Goal: Task Accomplishment & Management: Complete application form

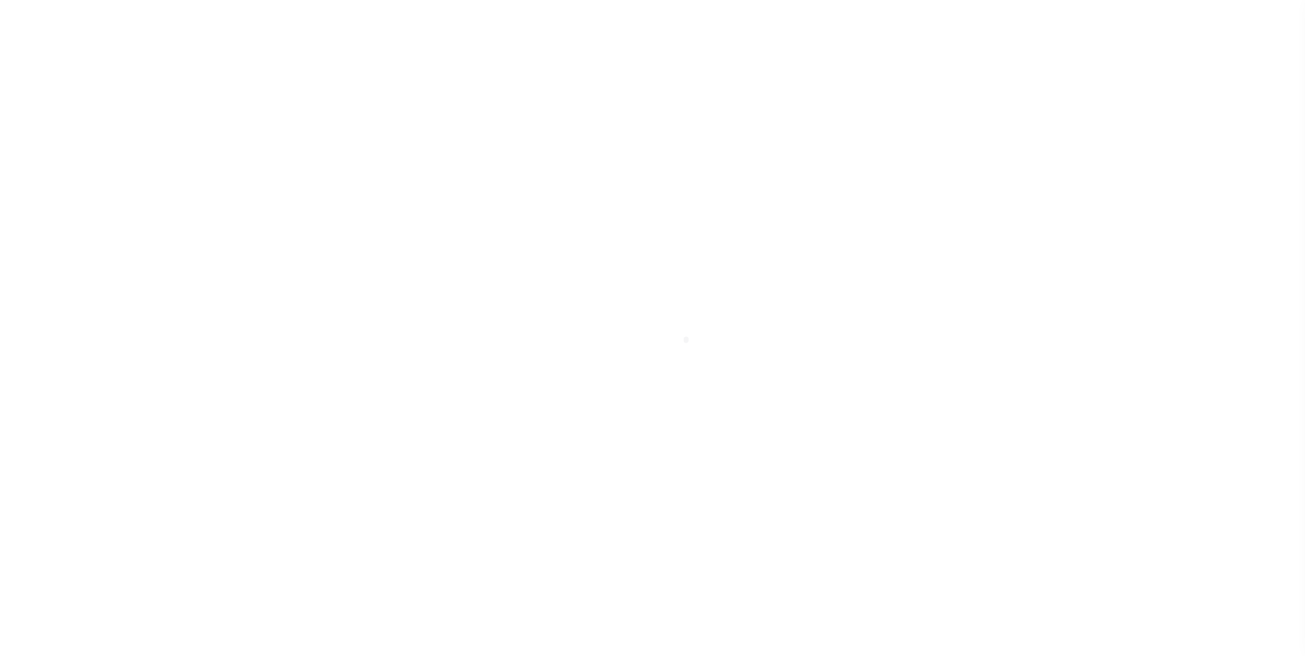
scroll to position [14, 0]
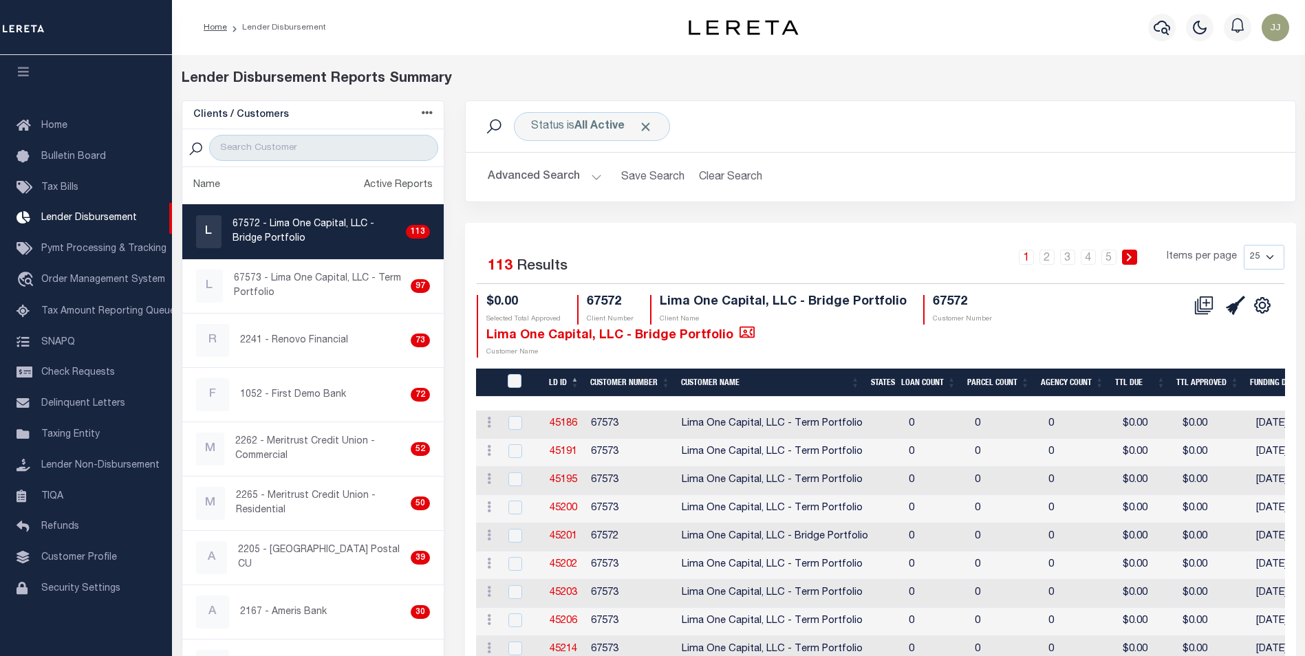
drag, startPoint x: 1017, startPoint y: 25, endPoint x: 1017, endPoint y: 34, distance: 9.6
click at [1017, 34] on div "Profile Sign out" at bounding box center [1064, 27] width 459 height 48
click at [875, 45] on div "Profile Sign out" at bounding box center [1064, 27] width 459 height 48
click at [320, 153] on input "search" at bounding box center [323, 148] width 229 height 26
type input "BROOKLI"
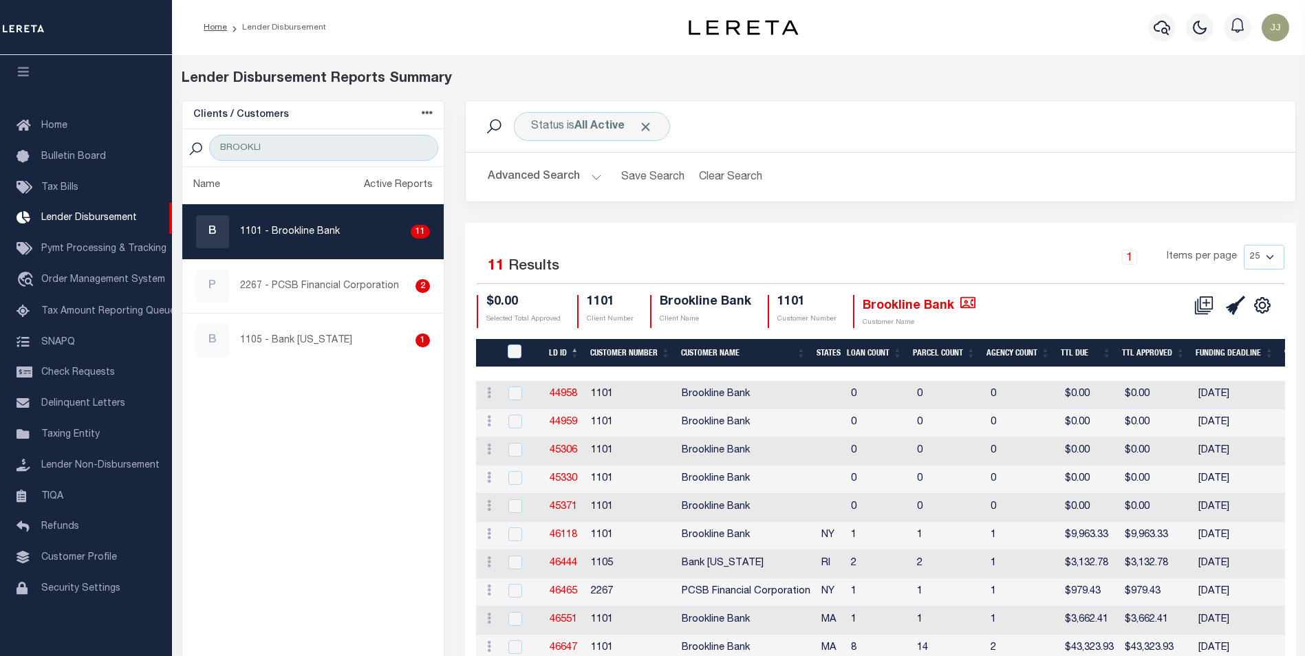
click at [329, 223] on div "B 1101 - Brookline Bank 11" at bounding box center [313, 231] width 235 height 33
checkbox input "true"
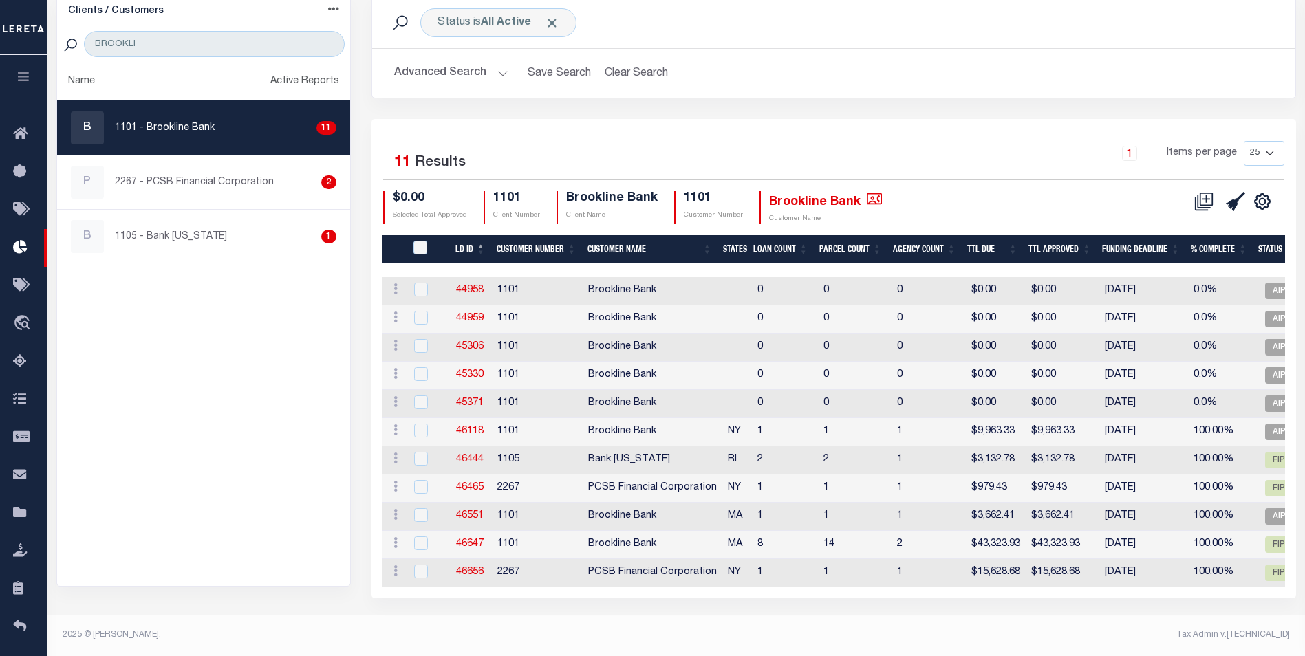
scroll to position [111, 0]
click at [177, 35] on input "BROOKLI" at bounding box center [214, 44] width 260 height 26
click at [178, 34] on input "BROOKLI" at bounding box center [214, 44] width 260 height 26
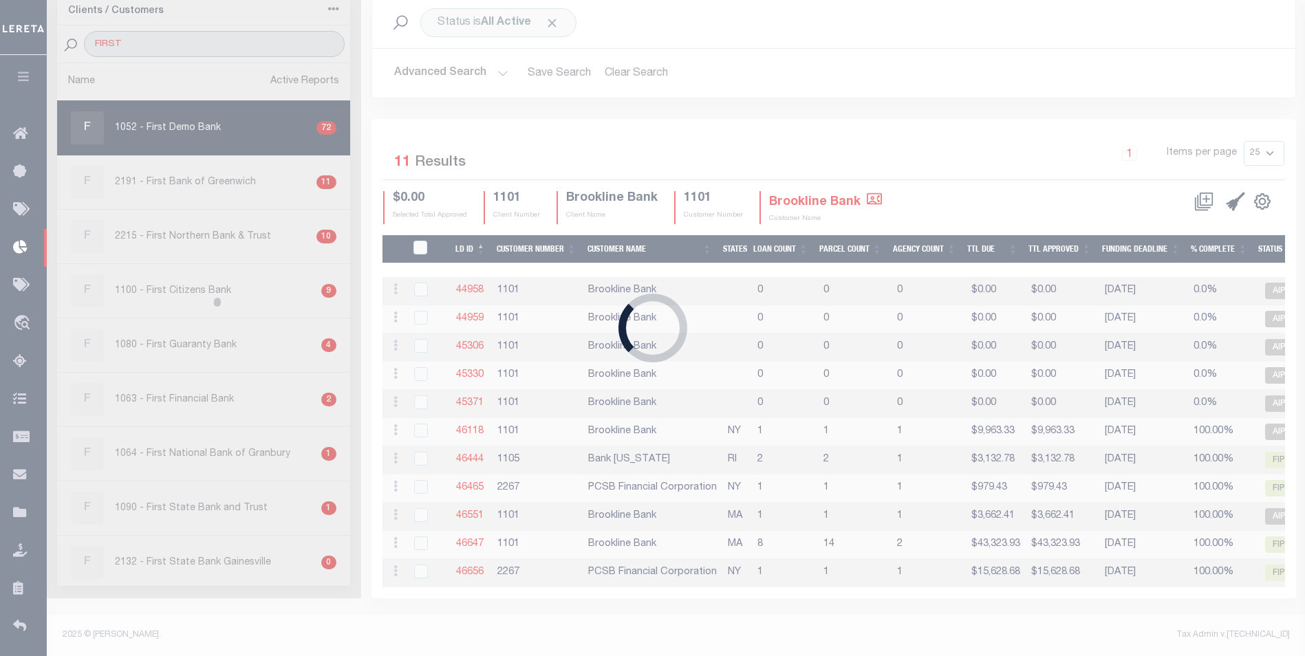
type input "FIRST"
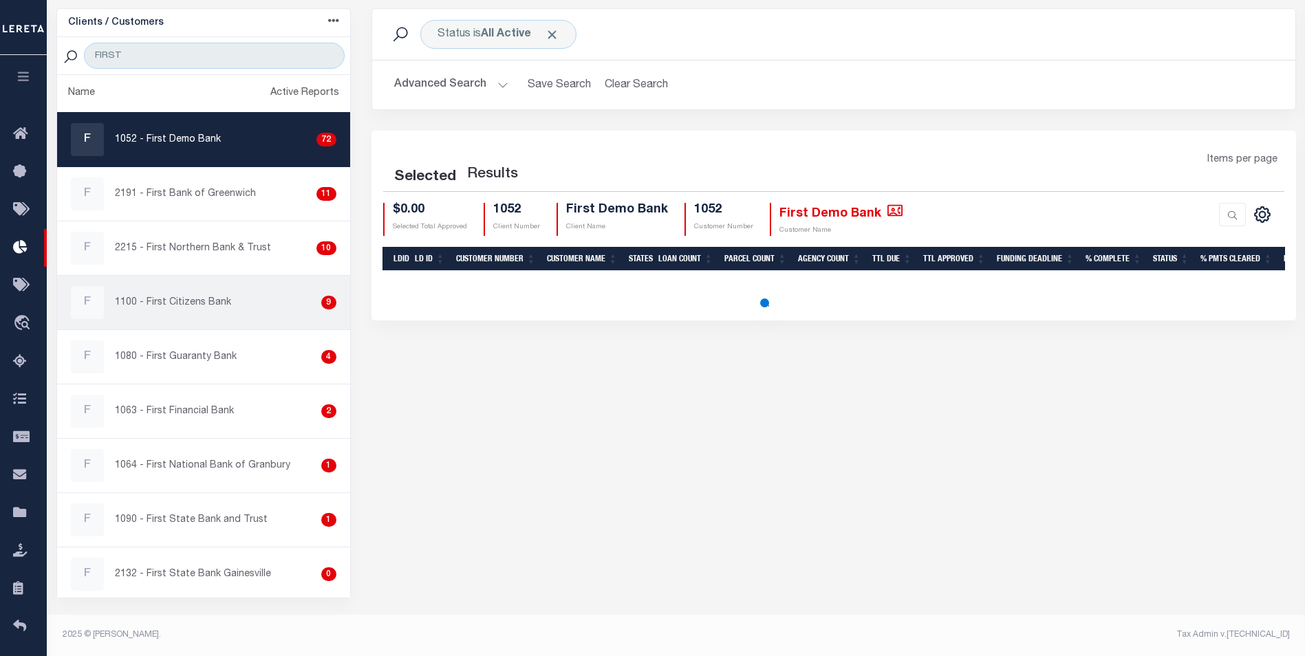
click at [215, 307] on p "1100 - First Citizens Bank" at bounding box center [173, 303] width 116 height 14
checkbox input "true"
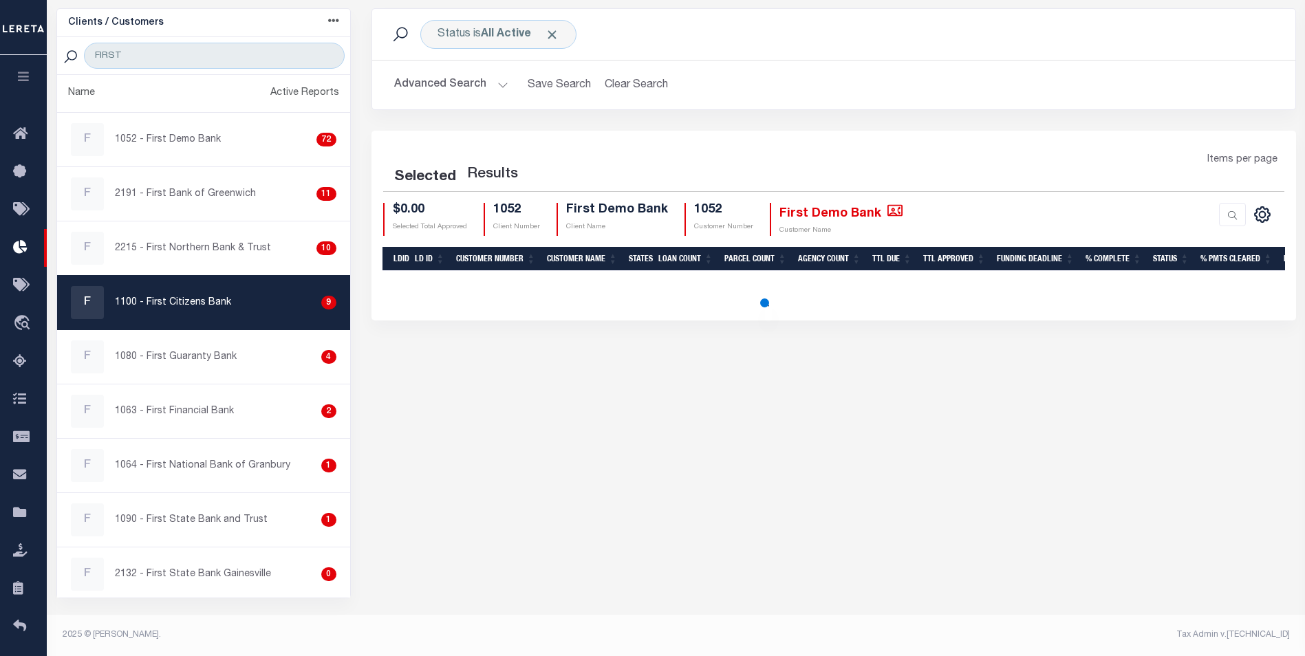
select select "200"
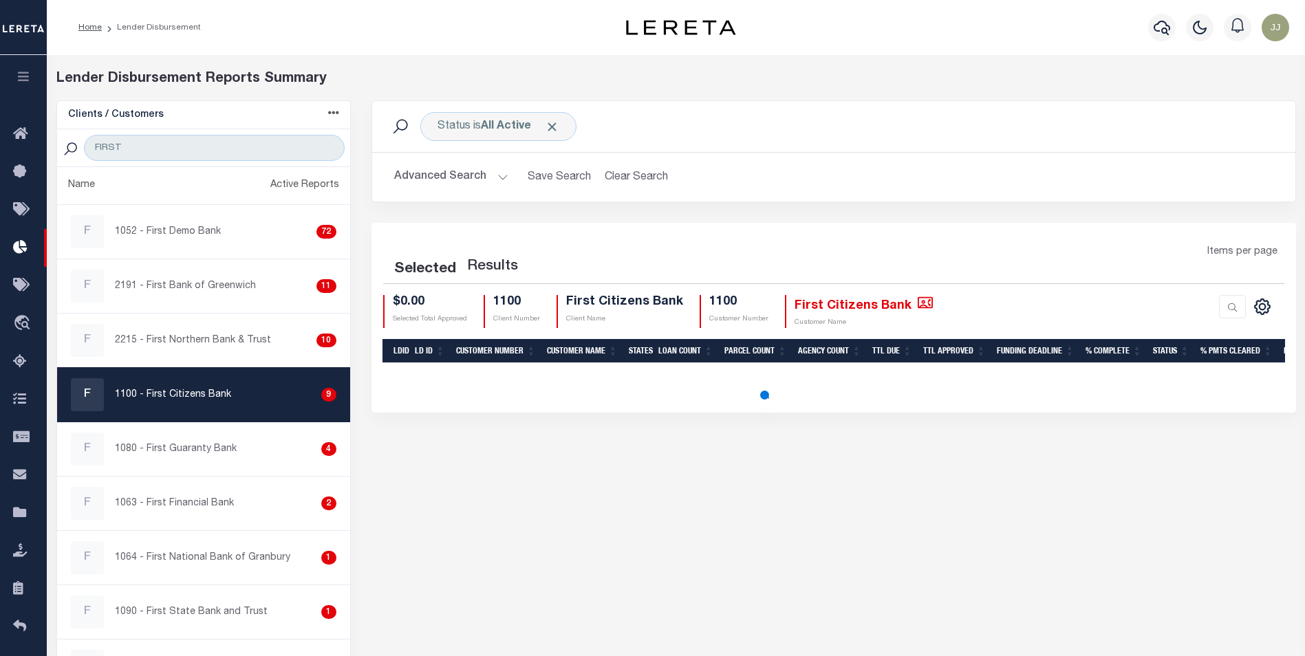
select select "200"
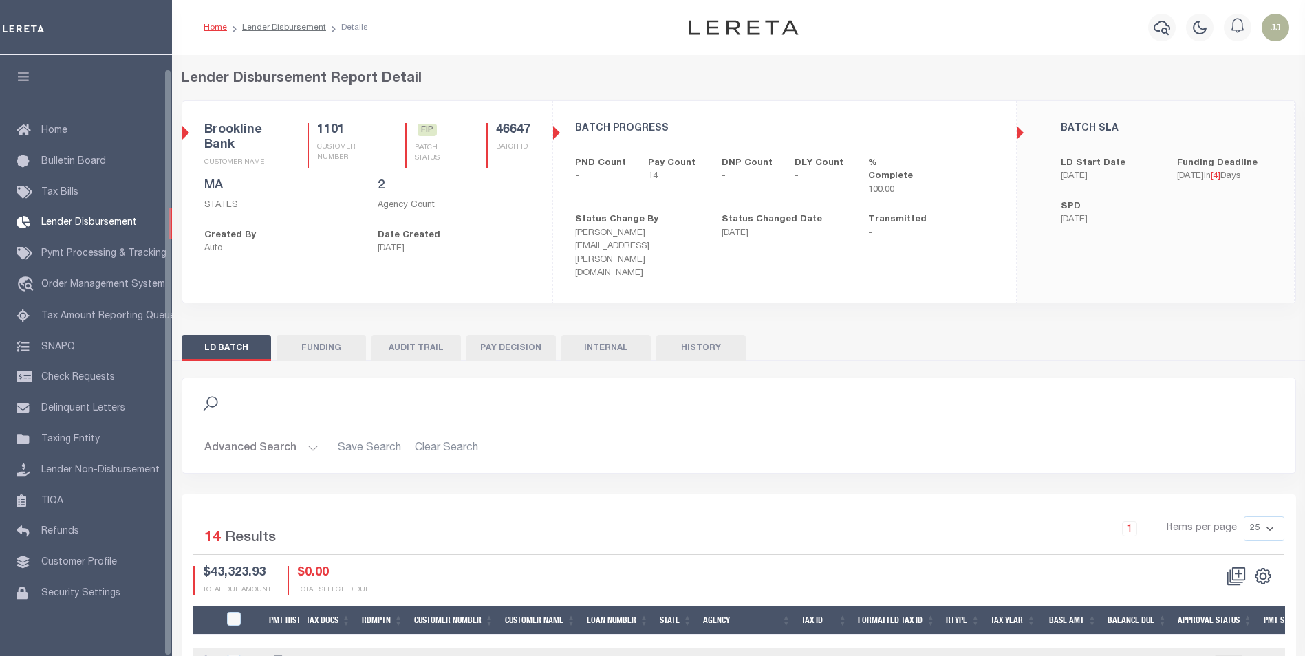
scroll to position [14, 0]
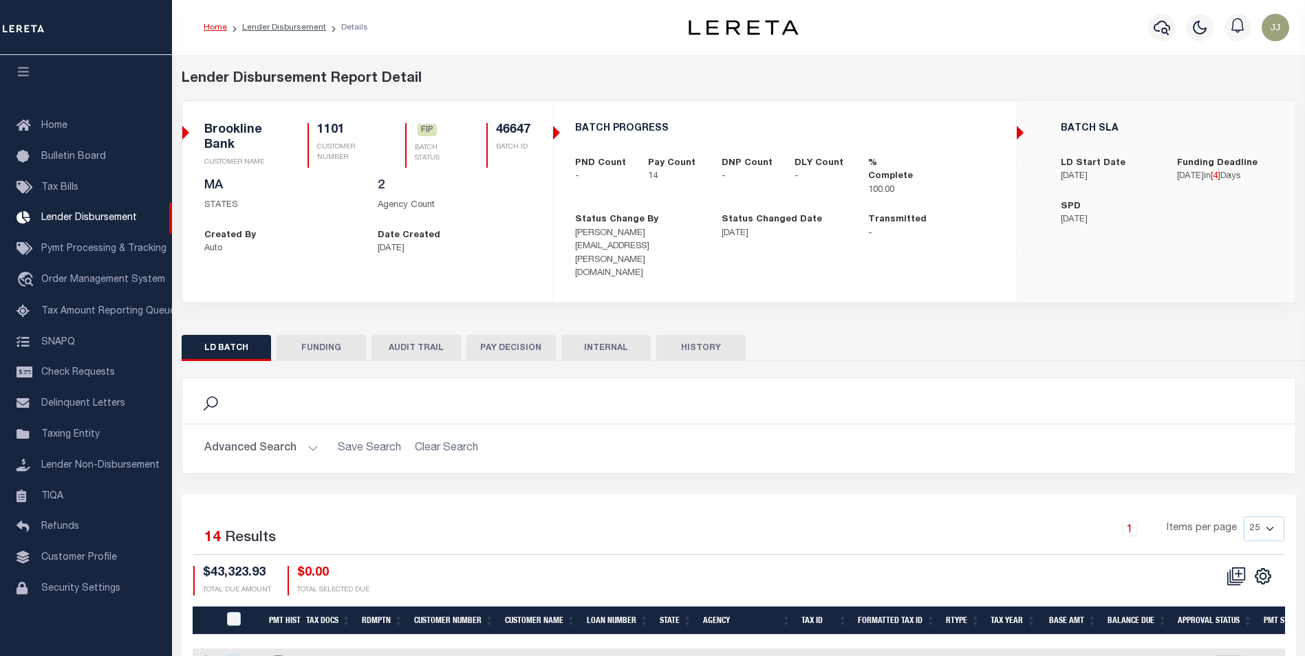
click at [303, 335] on button "FUNDING" at bounding box center [320, 348] width 89 height 26
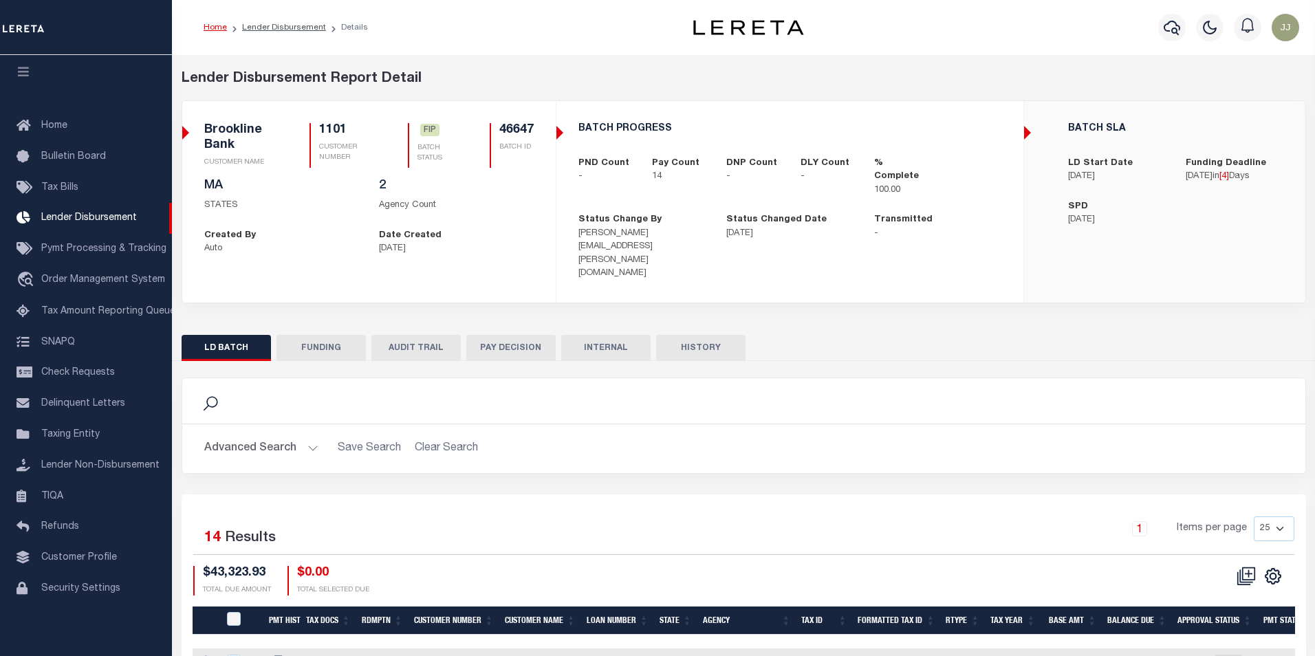
type input "$43,323.93"
type input "$0"
type input "[DATE]"
select select "100"
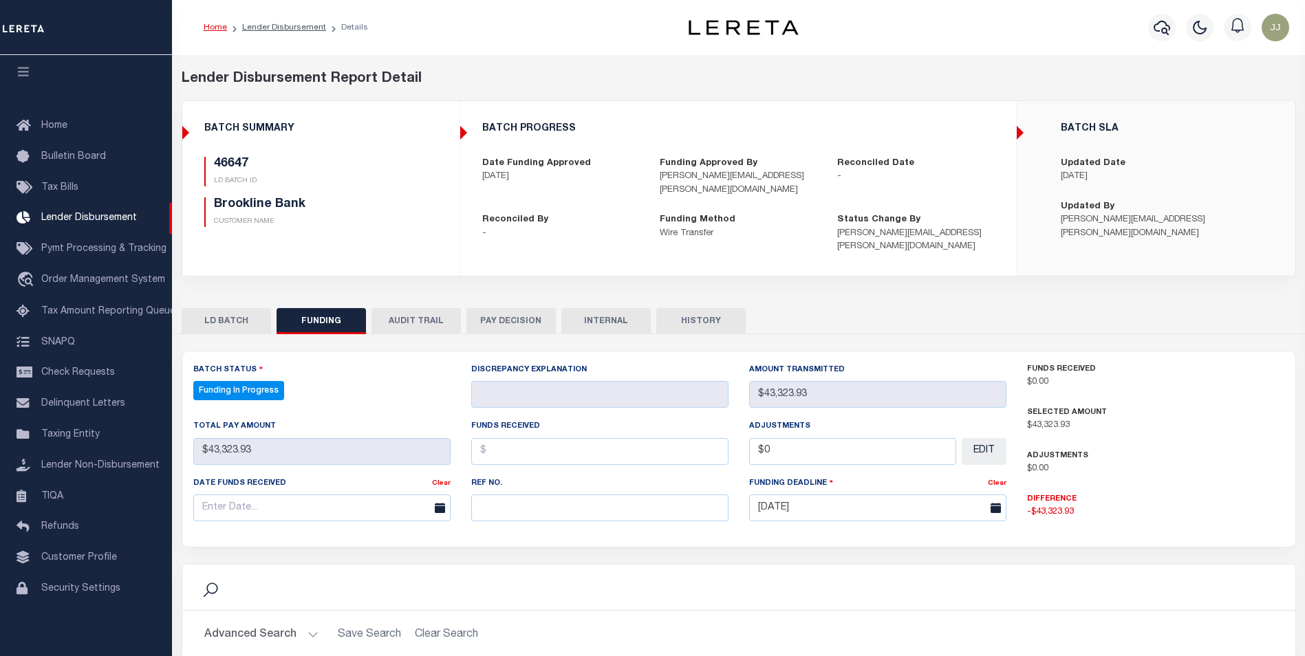
select select "100"
drag, startPoint x: 547, startPoint y: 489, endPoint x: 564, endPoint y: 494, distance: 17.2
click at [552, 494] on input "text" at bounding box center [599, 507] width 257 height 27
paste input "20251014MMQFMP2700409910140932FT03"
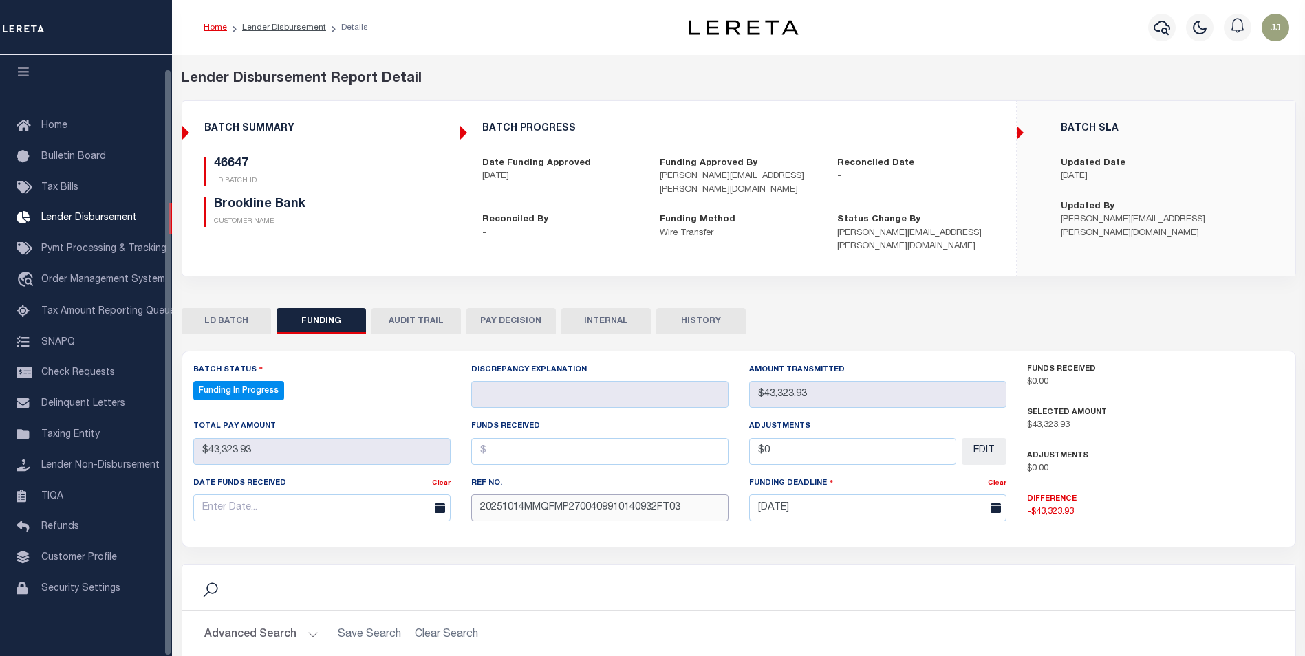
type input "20251014MMQFMP2700409910140932FT03"
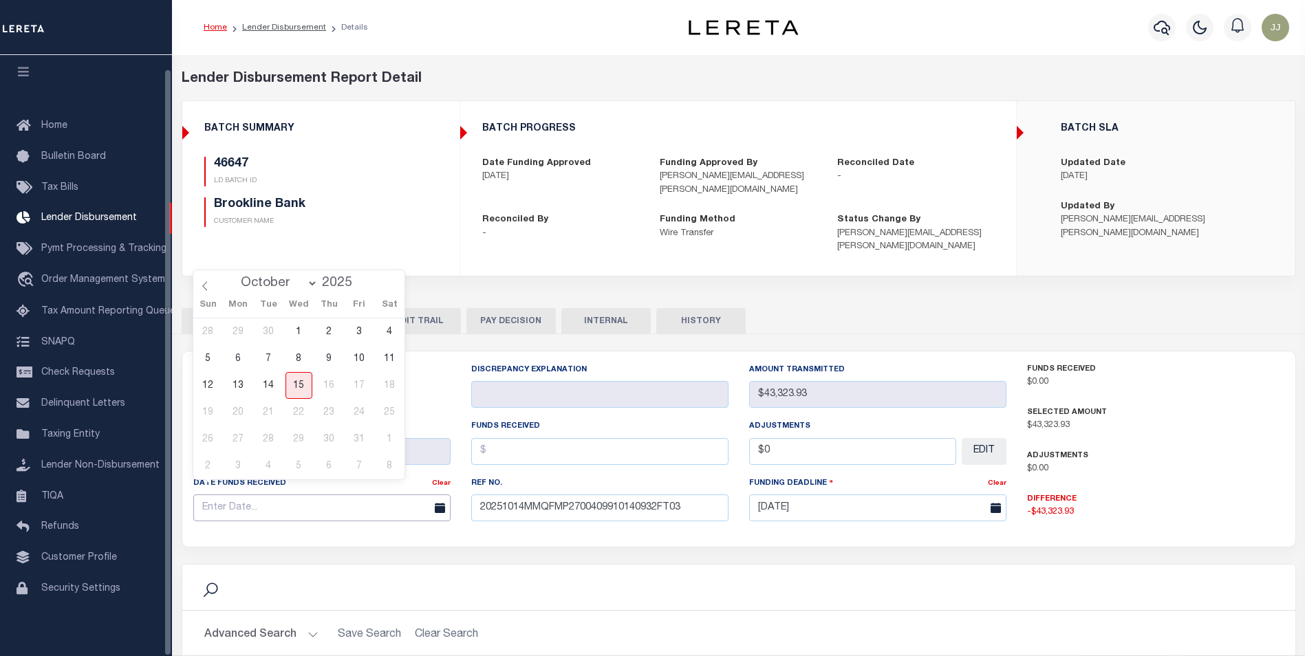
click at [327, 494] on input "text" at bounding box center [321, 507] width 257 height 27
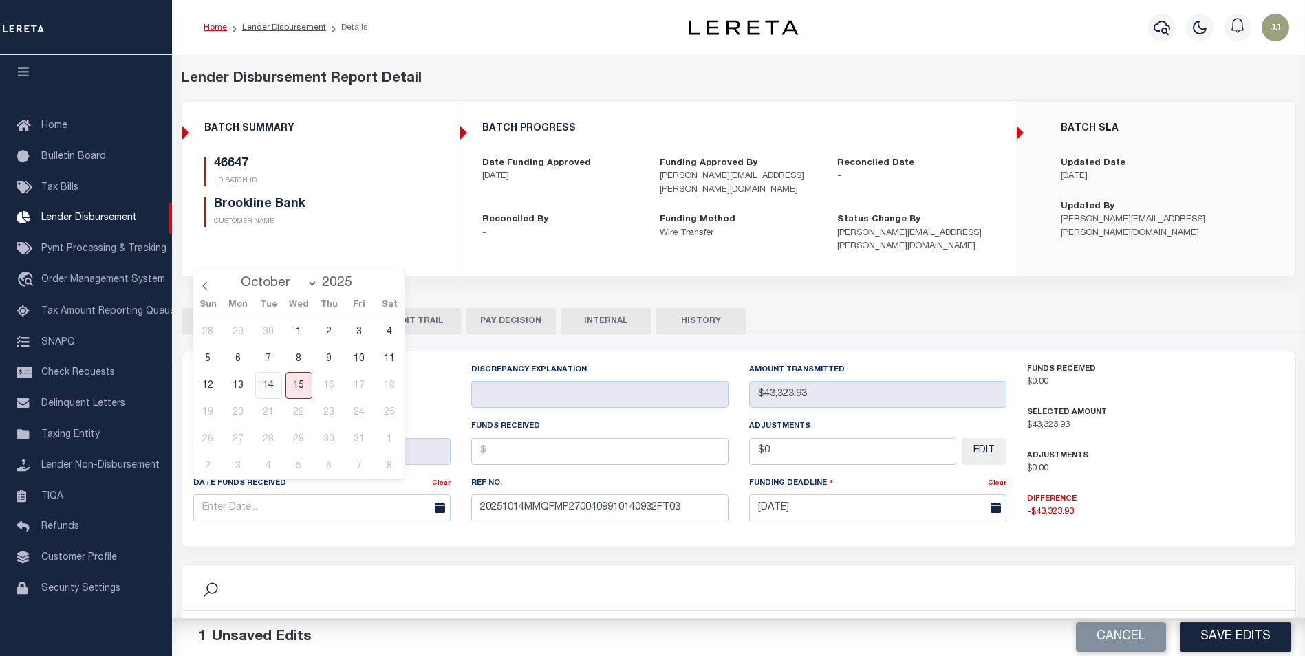
click at [277, 382] on span "14" at bounding box center [268, 385] width 27 height 27
type input "[DATE]"
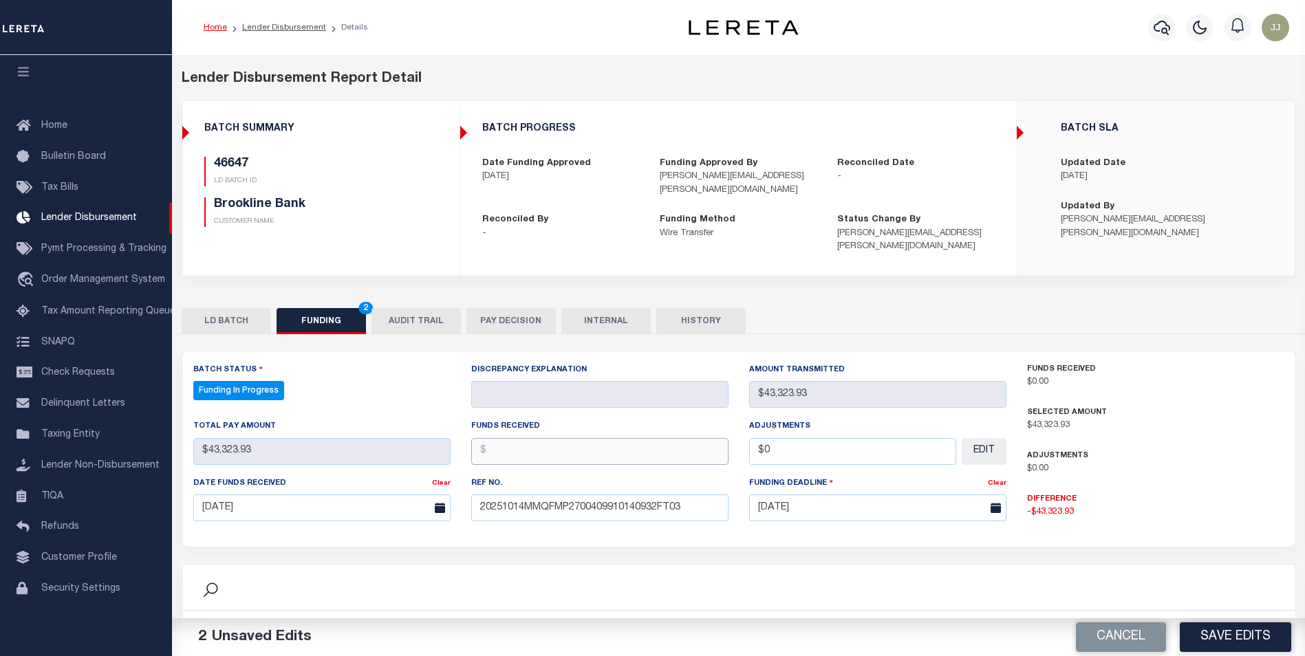
click at [554, 441] on input "text" at bounding box center [599, 451] width 257 height 27
type input "$43,232.93"
type input "$0.00"
click at [577, 444] on input "$43,232.93" at bounding box center [599, 451] width 257 height 27
type input "$43,323.93"
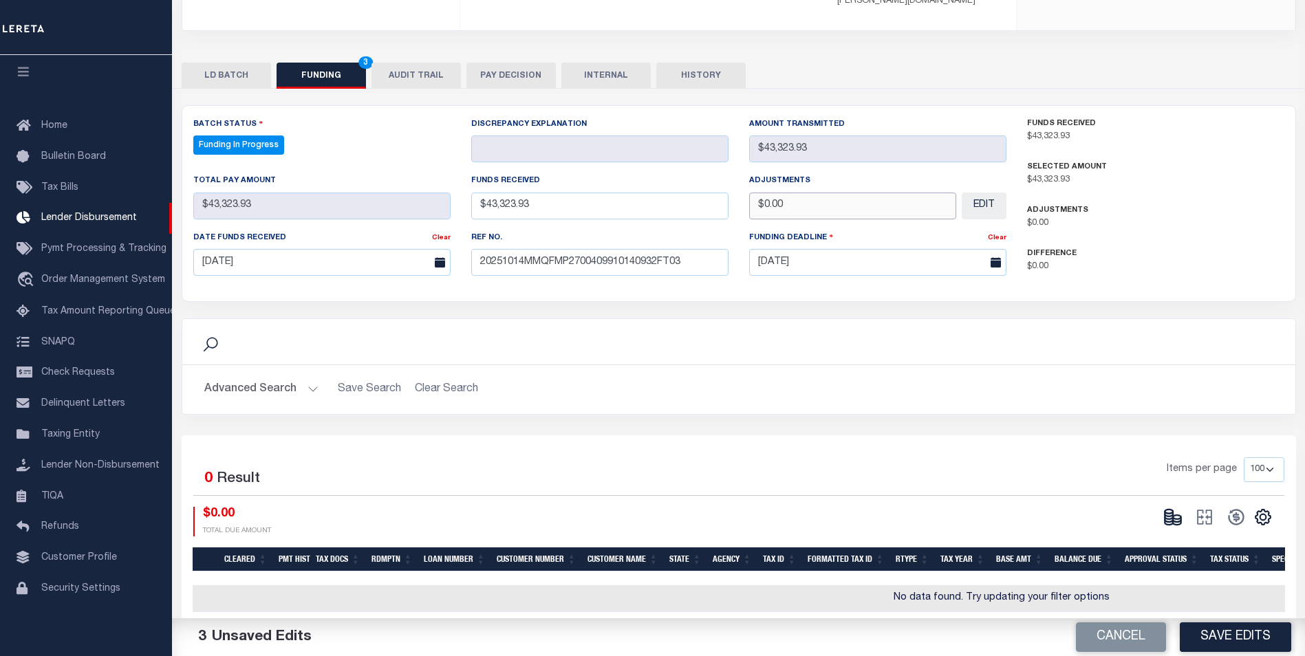
scroll to position [247, 0]
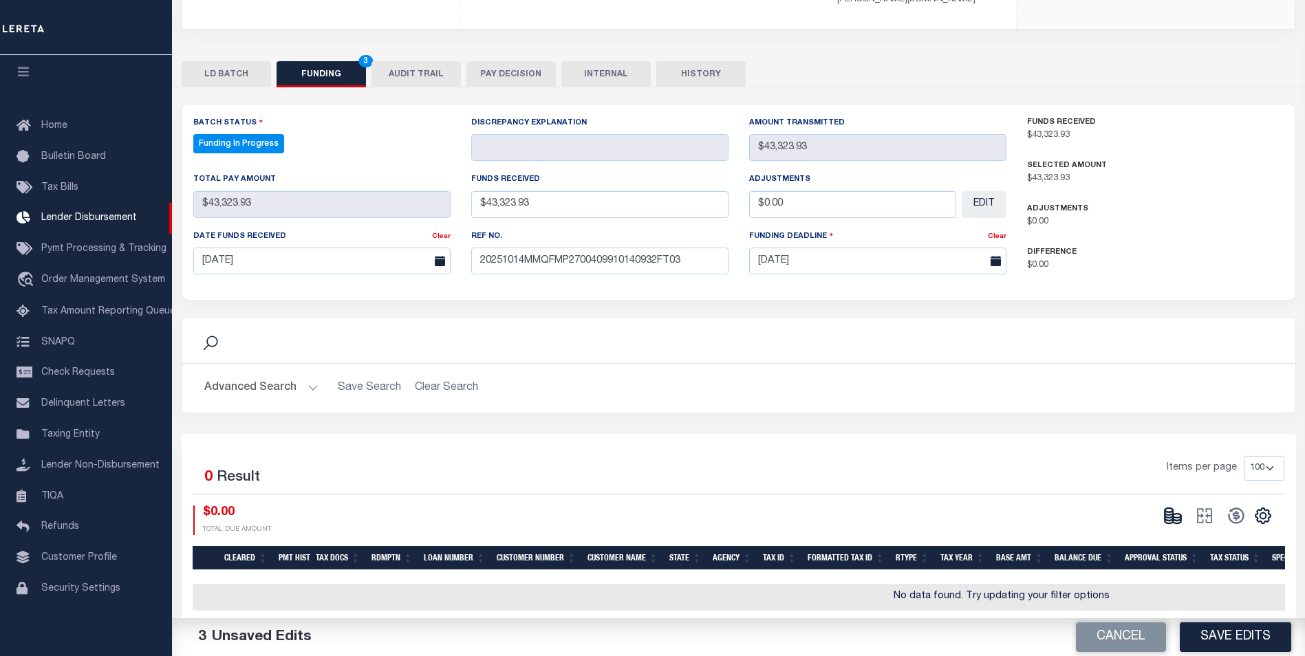
click at [1264, 636] on button "Save Edits" at bounding box center [1234, 637] width 111 height 30
type input "$43,323.93"
type input "$0"
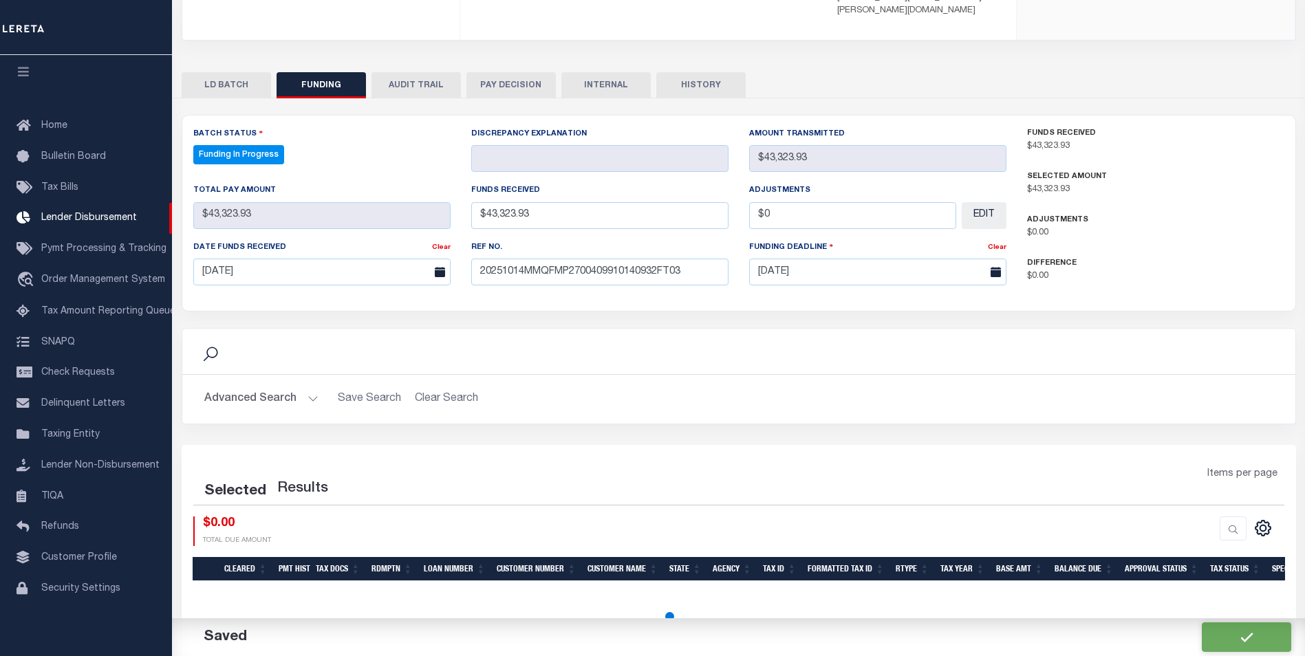
select select "100"
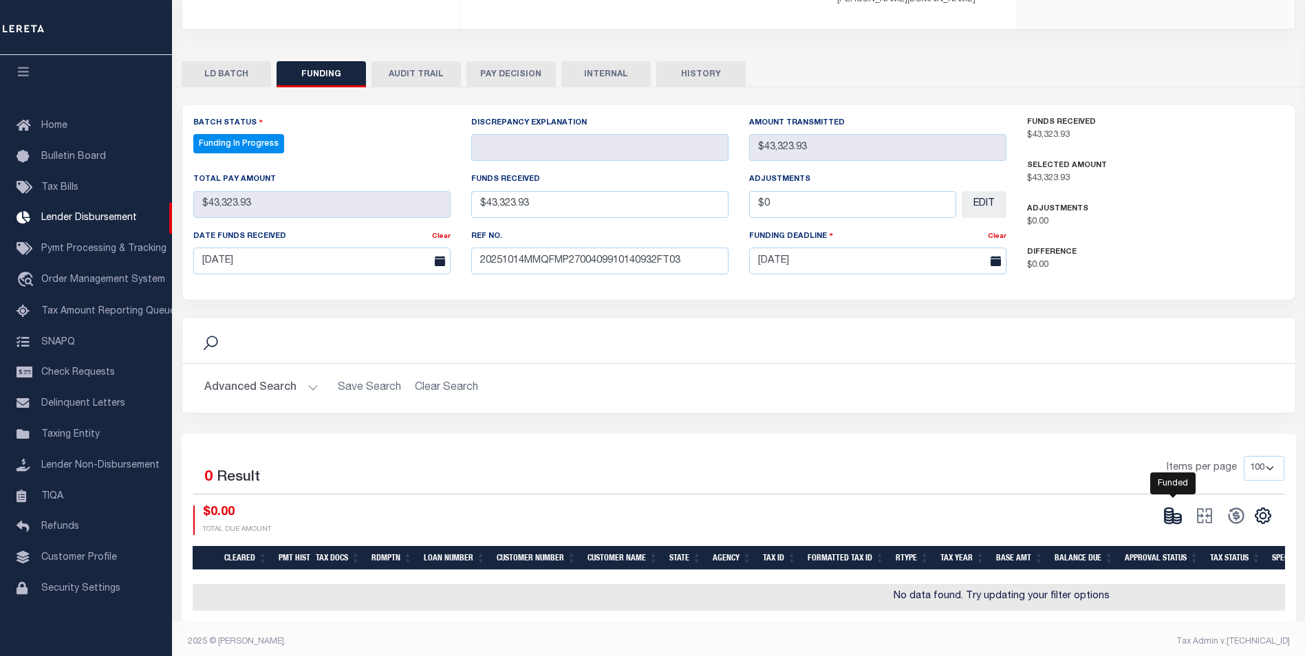
click at [1174, 514] on ellipse at bounding box center [1177, 516] width 8 height 4
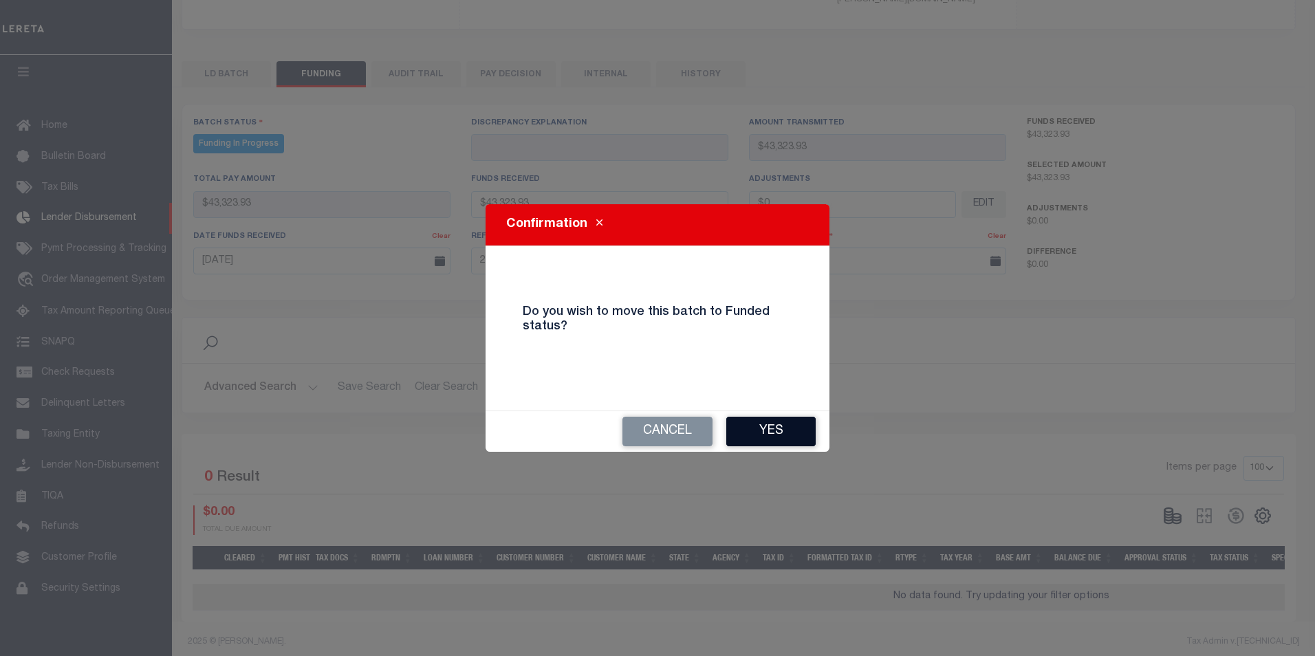
click at [770, 436] on button "Yes" at bounding box center [770, 432] width 89 height 30
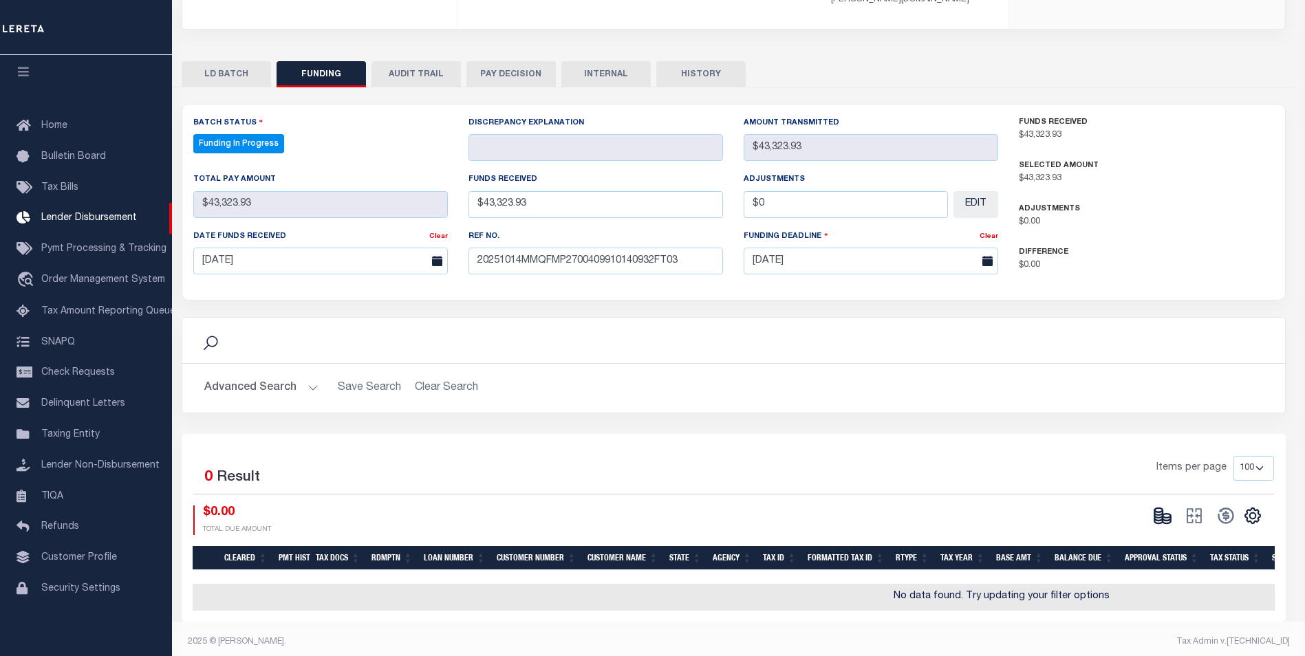
type input "$43,323.93"
type input "$0"
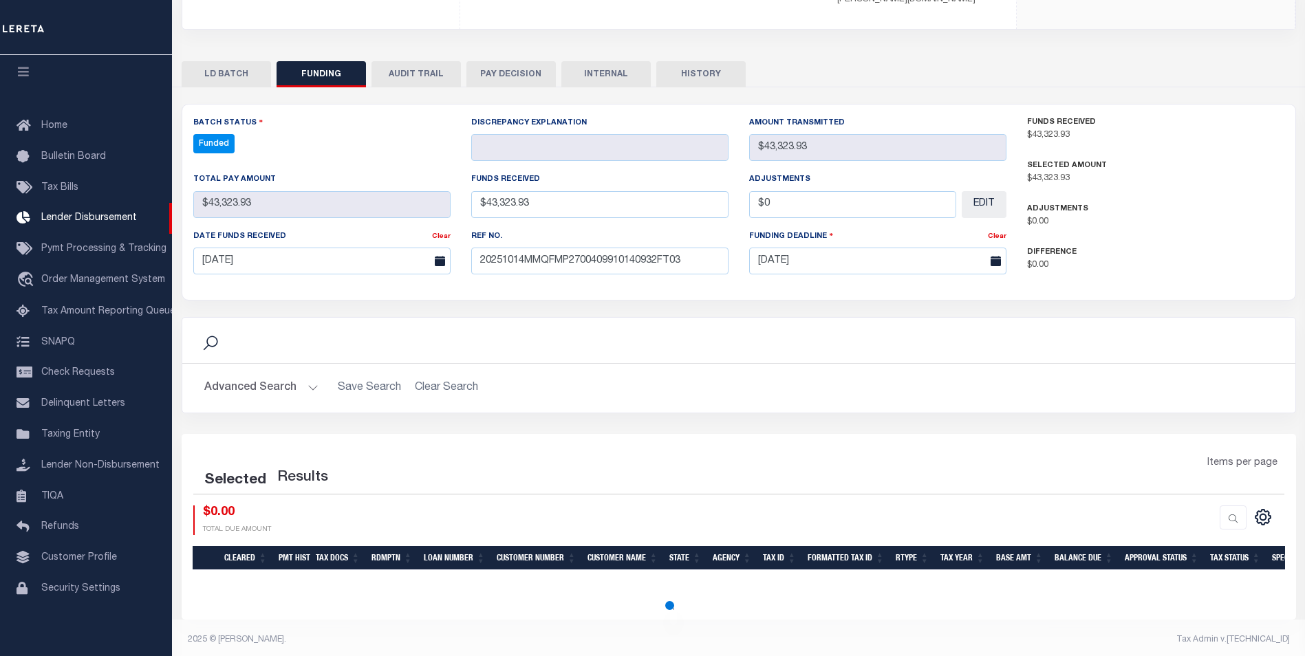
scroll to position [236, 0]
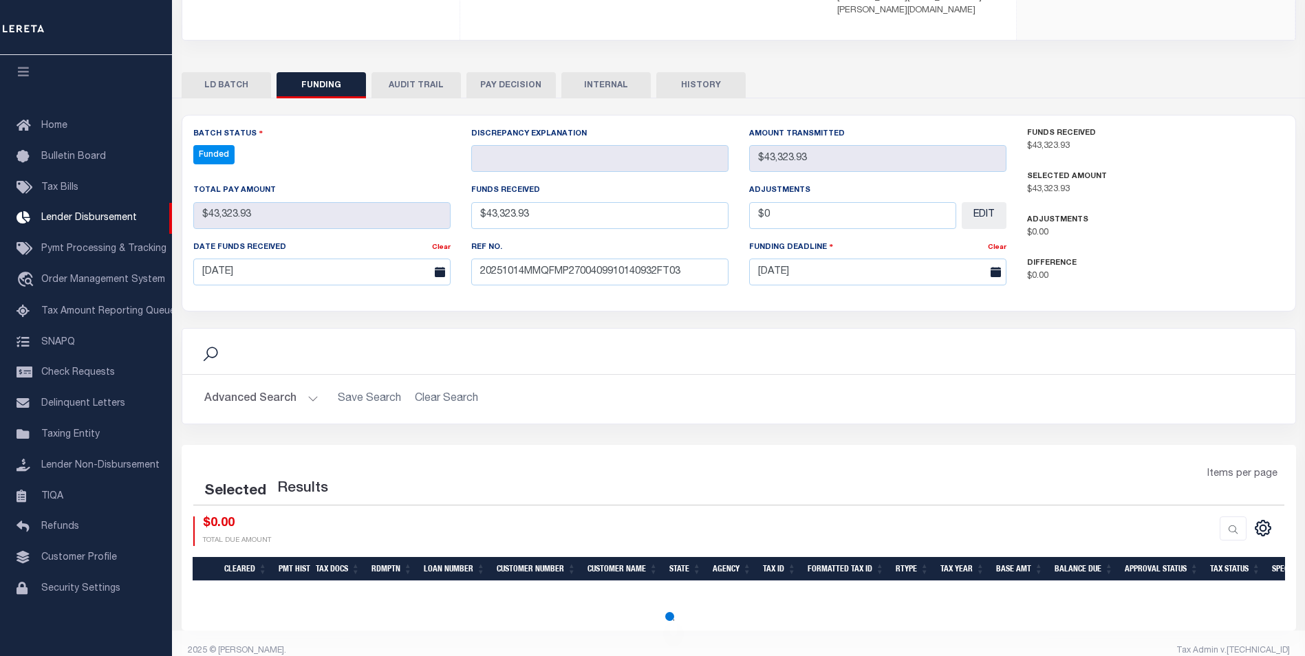
select select "100"
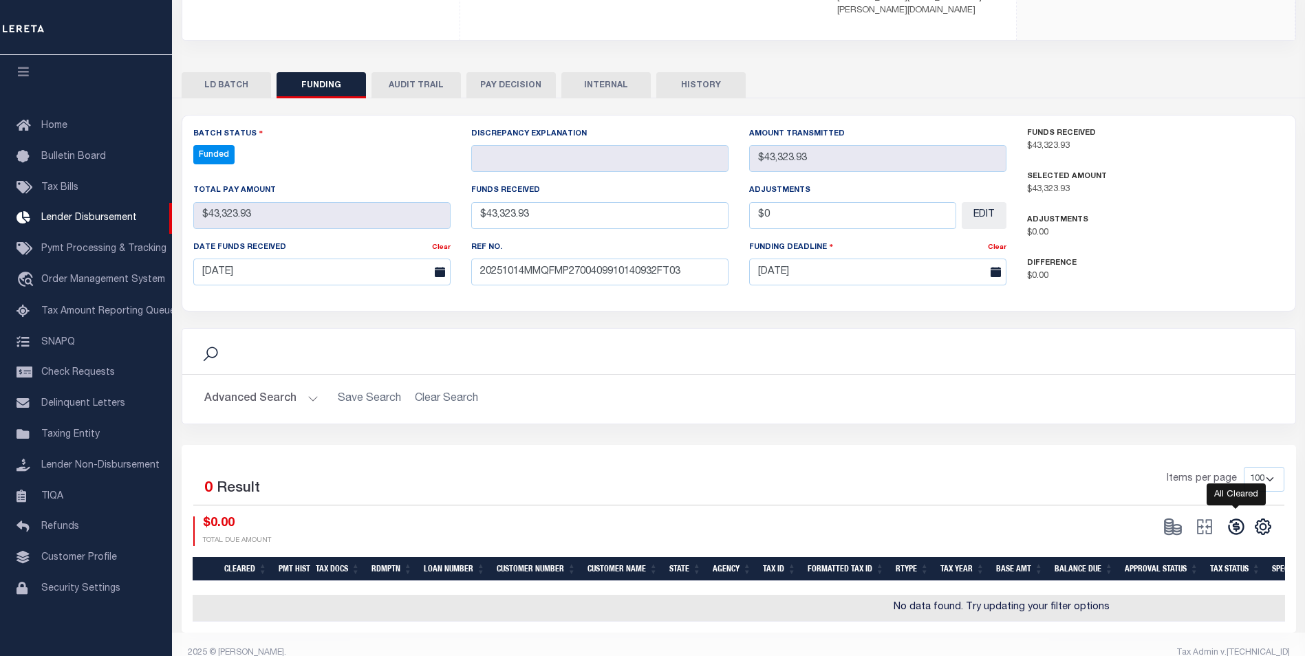
click at [1238, 517] on icon at bounding box center [1235, 526] width 19 height 19
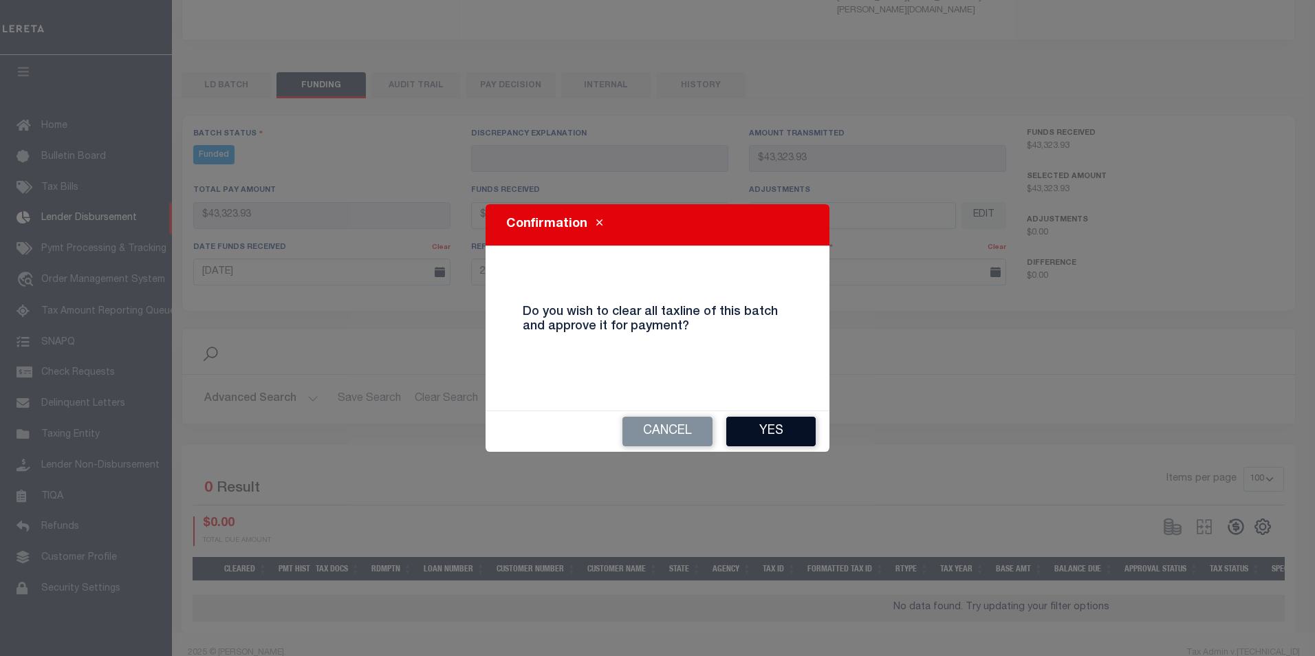
click at [758, 421] on button "Yes" at bounding box center [770, 432] width 89 height 30
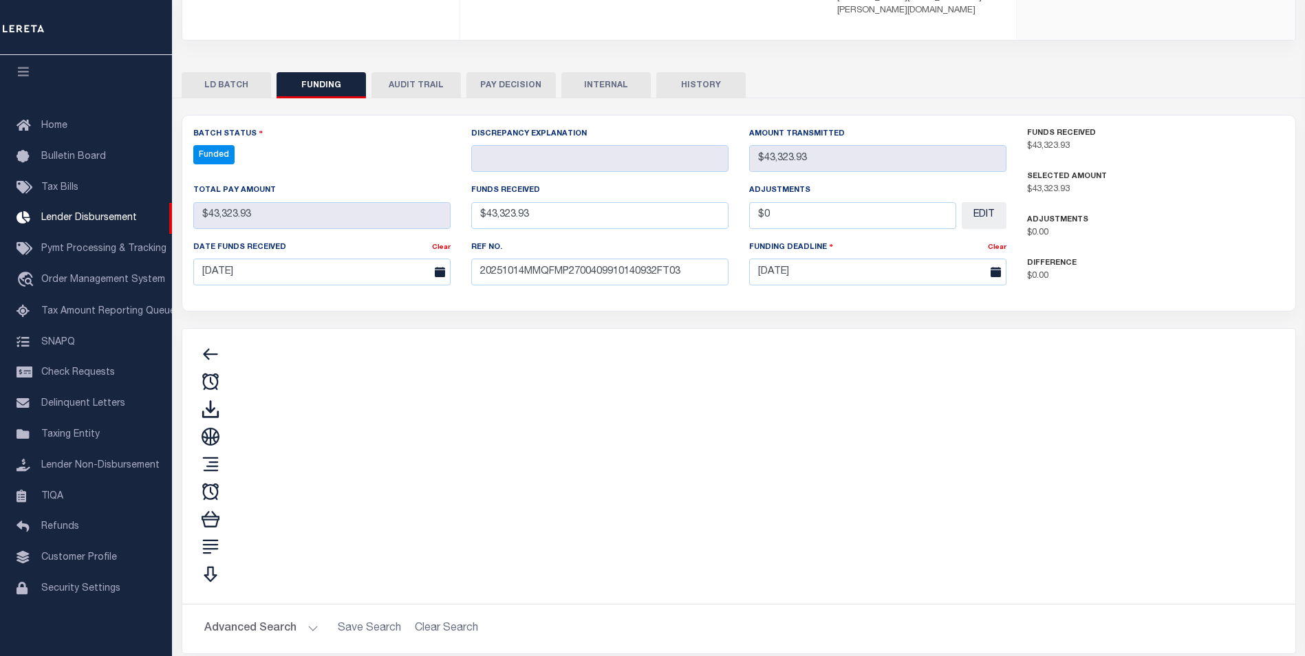
type input "$43,323.93"
type input "$0"
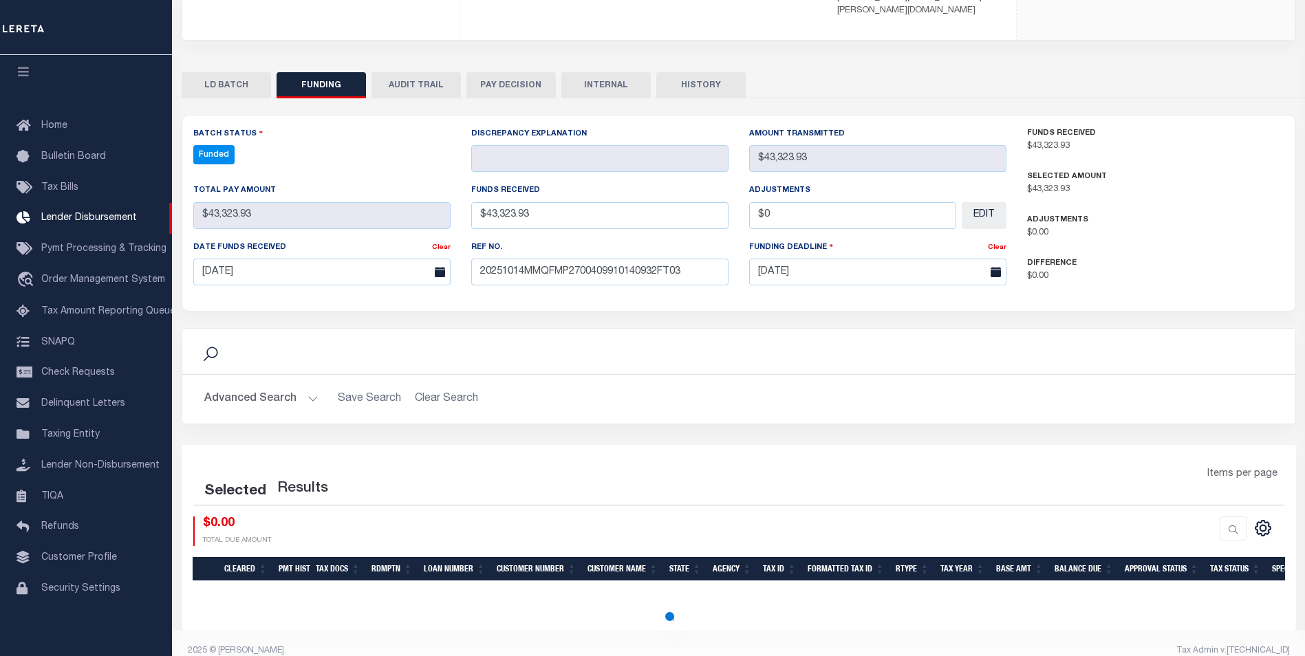
select select "100"
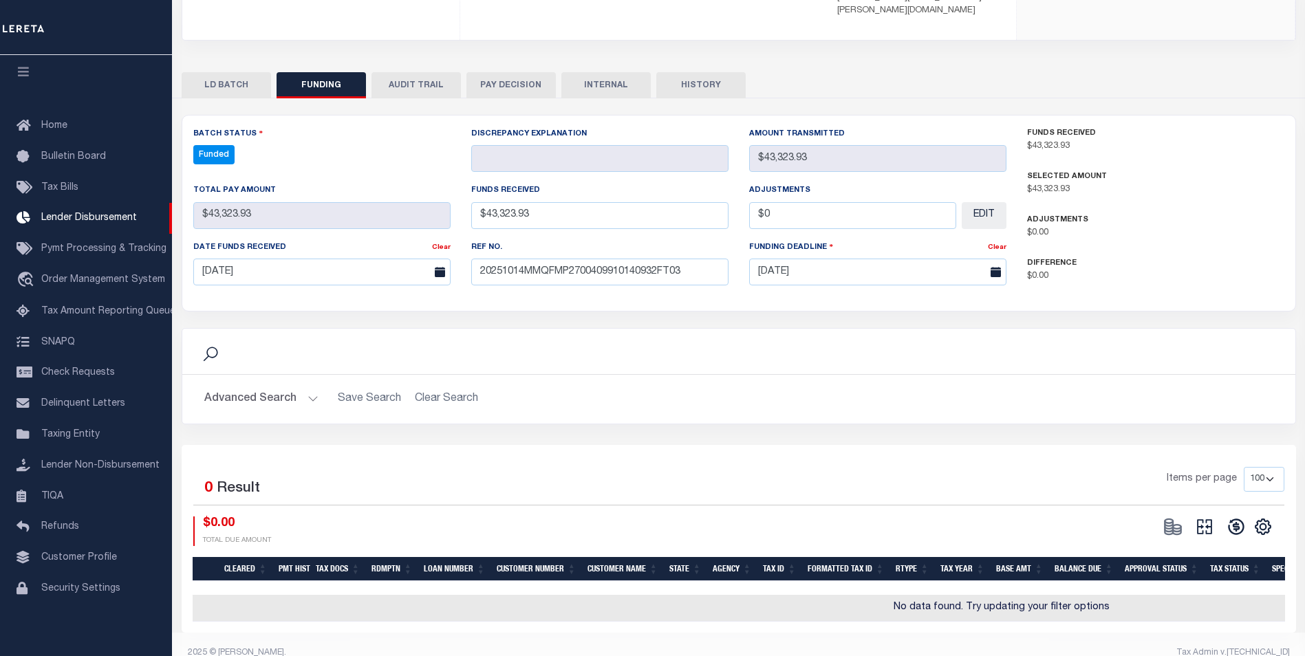
click at [1214, 516] on button at bounding box center [1204, 526] width 32 height 21
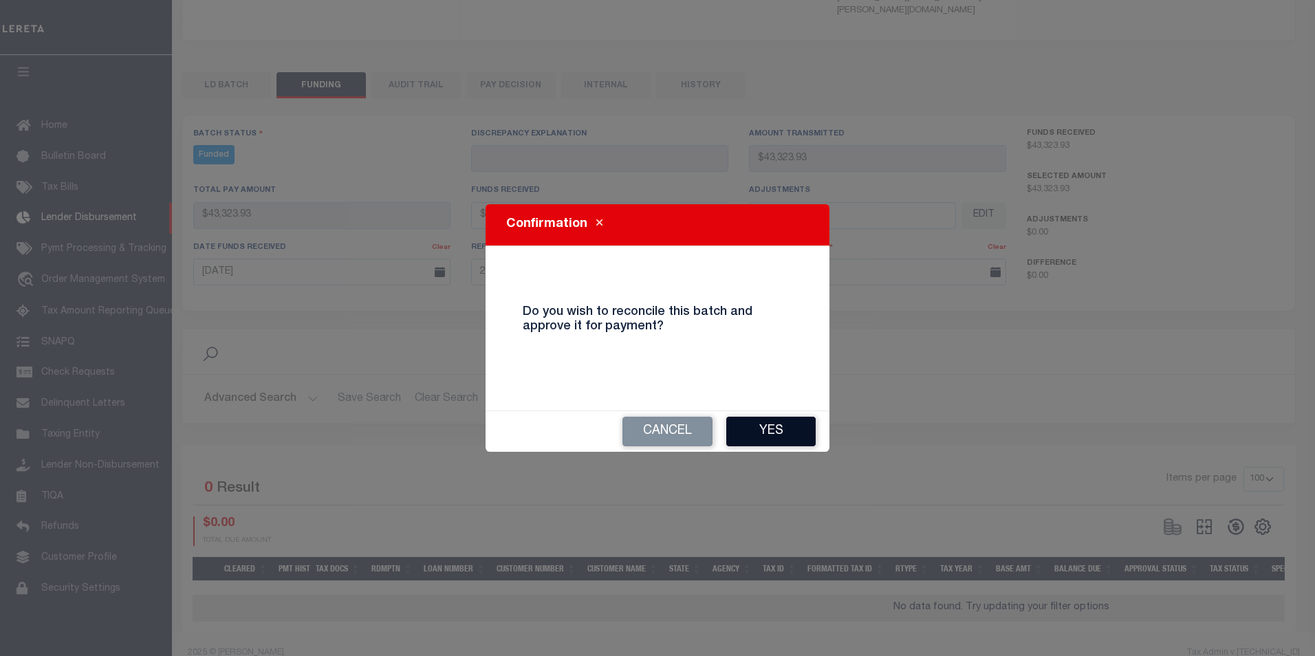
click at [783, 419] on button "Yes" at bounding box center [770, 432] width 89 height 30
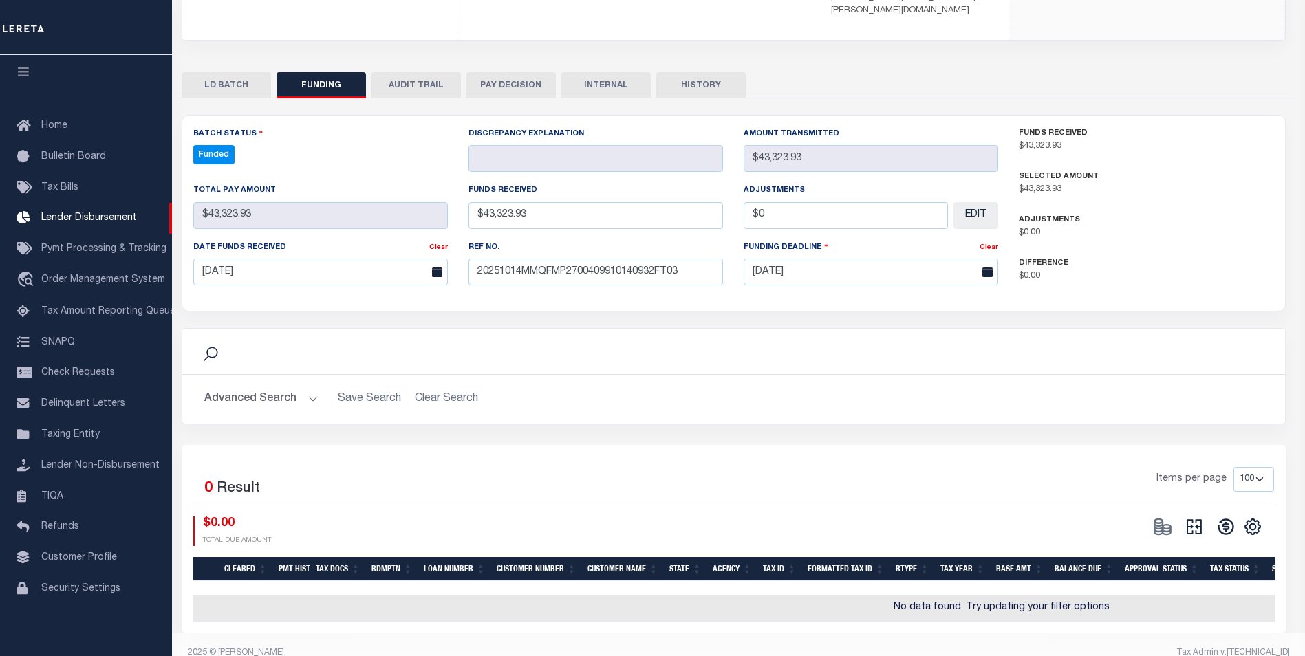
type input "$43,323.93"
type input "$0"
select select "100"
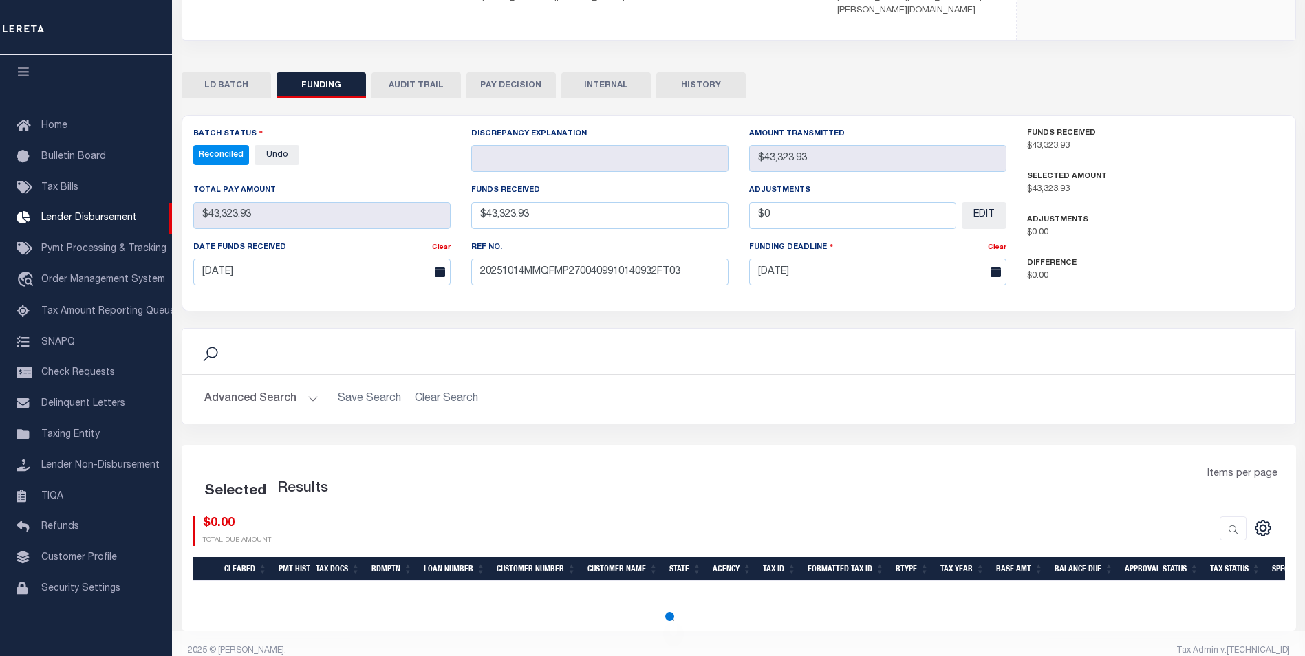
select select "100"
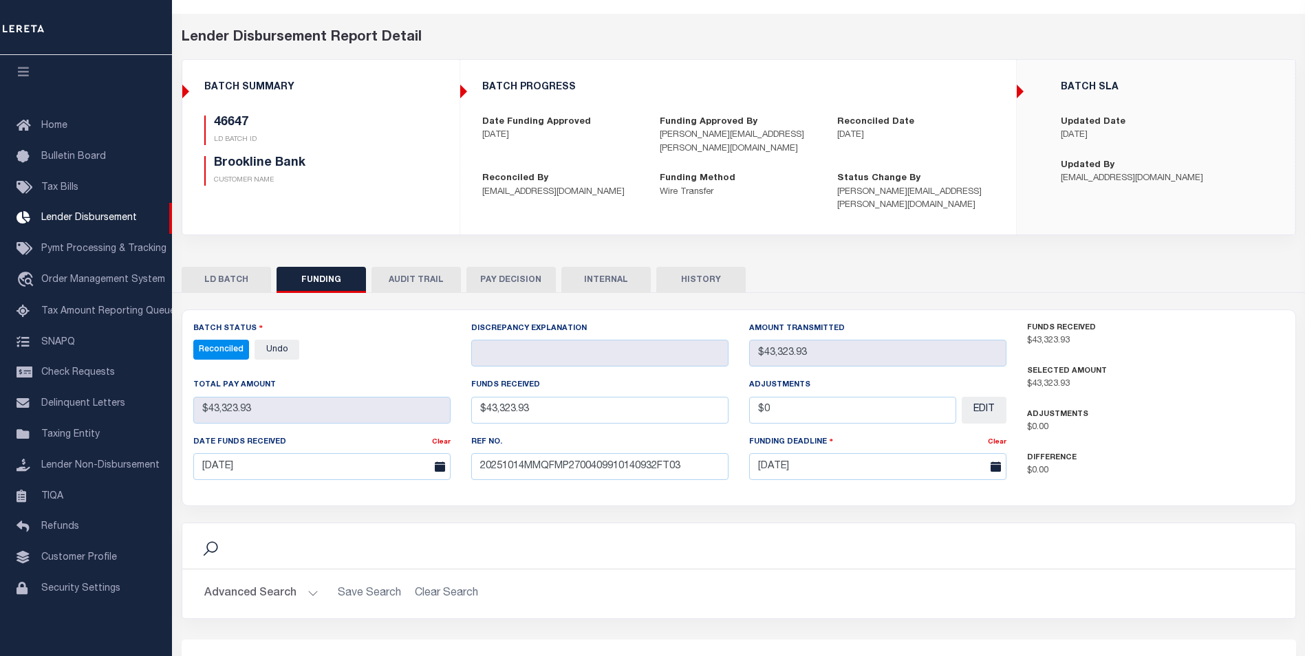
scroll to position [0, 0]
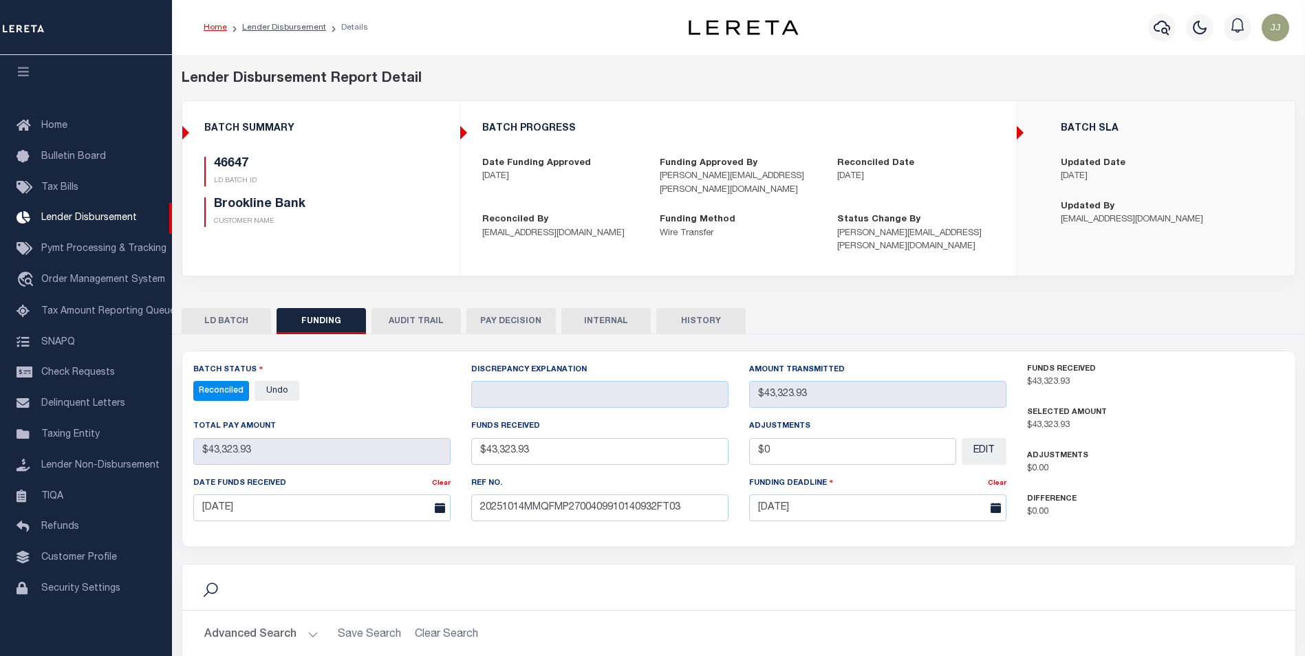
click at [581, 80] on div "Lender Disbursement Report Detail" at bounding box center [739, 79] width 1114 height 21
click at [1156, 28] on icon "button" at bounding box center [1161, 27] width 17 height 17
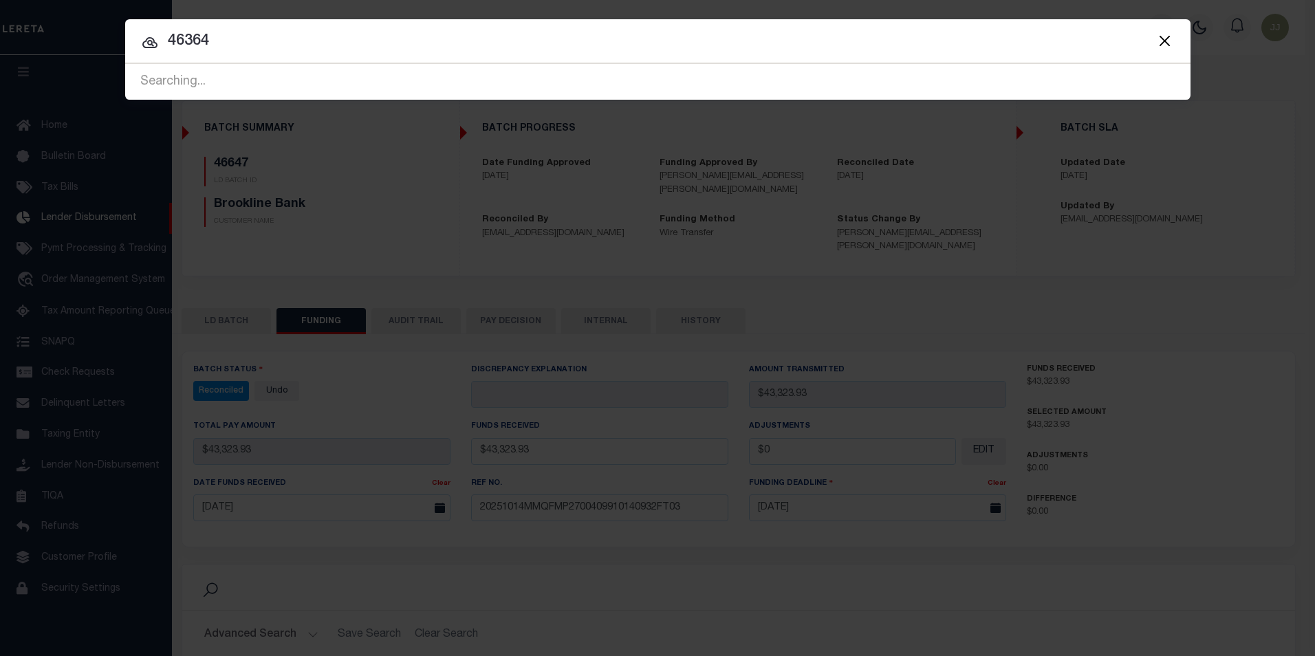
type input "46364"
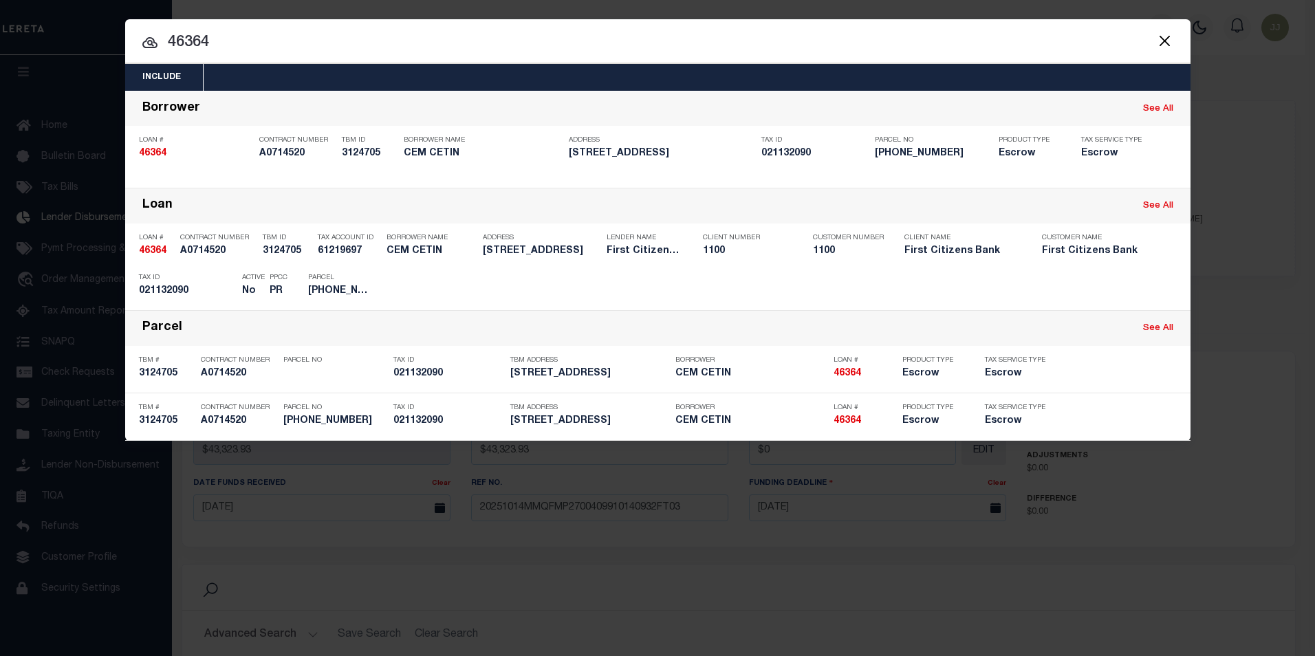
click at [1168, 47] on button "Close" at bounding box center [1165, 41] width 18 height 18
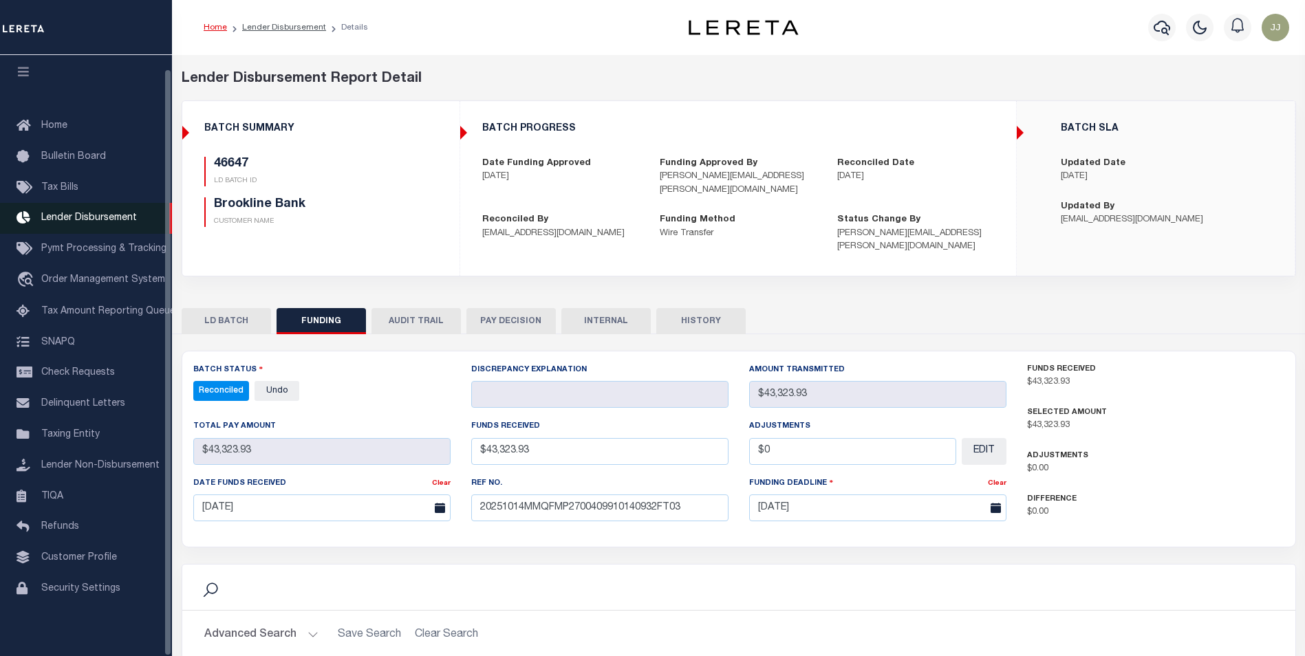
click at [111, 213] on span "Lender Disbursement" at bounding box center [89, 218] width 96 height 10
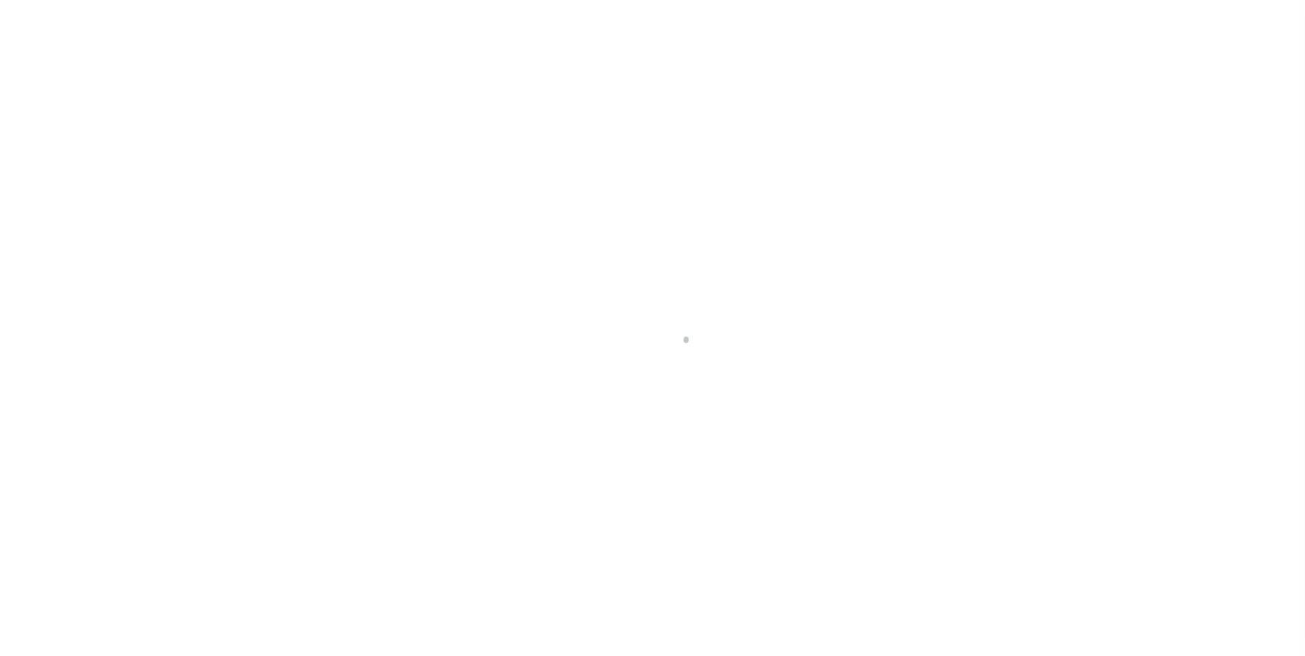
scroll to position [14, 0]
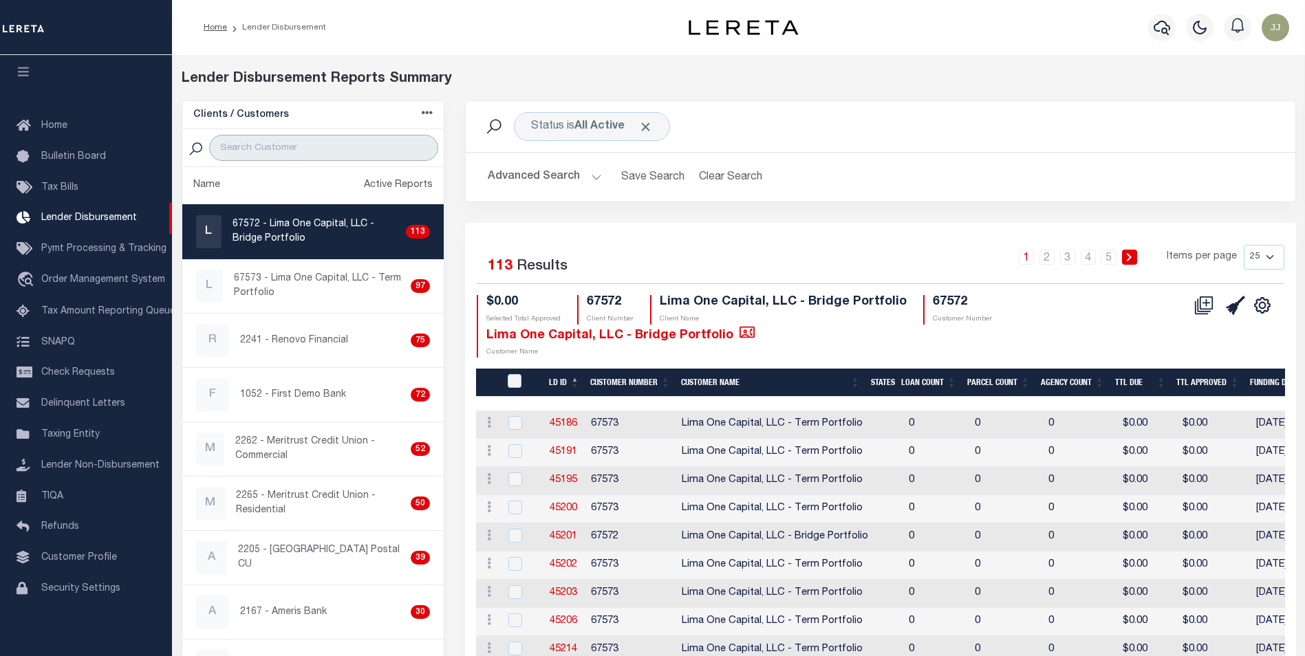
click at [254, 147] on input "search" at bounding box center [323, 148] width 229 height 26
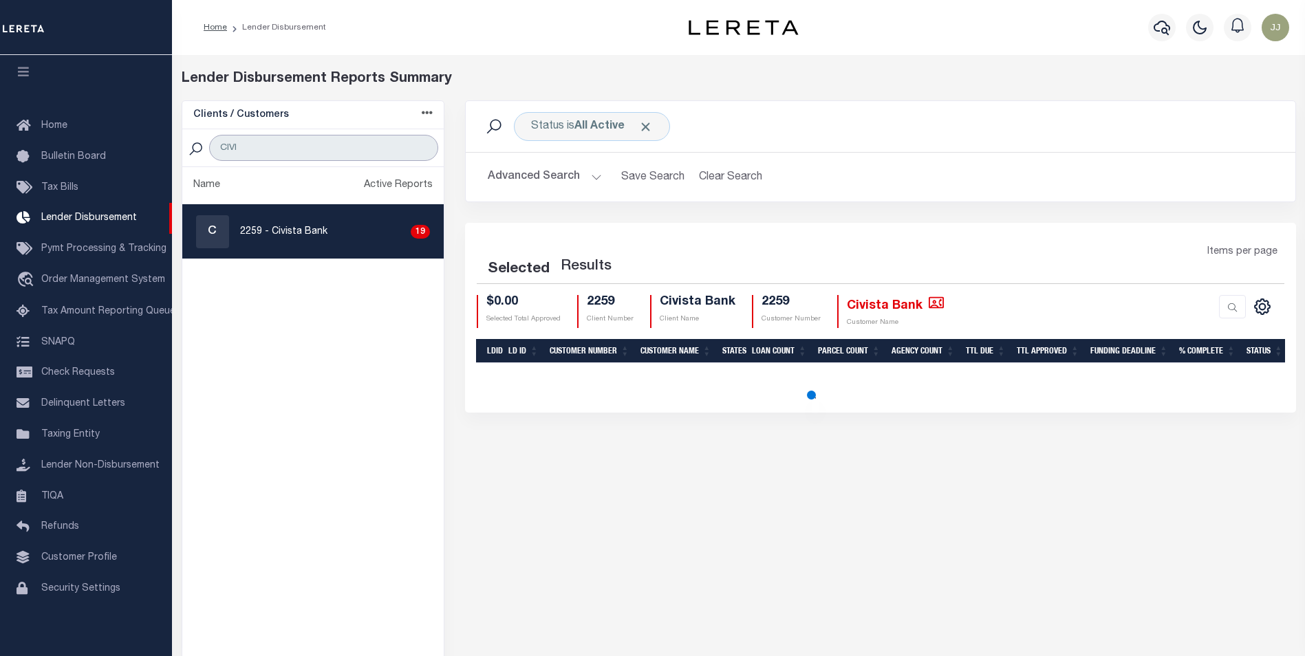
type input "CIVISTA"
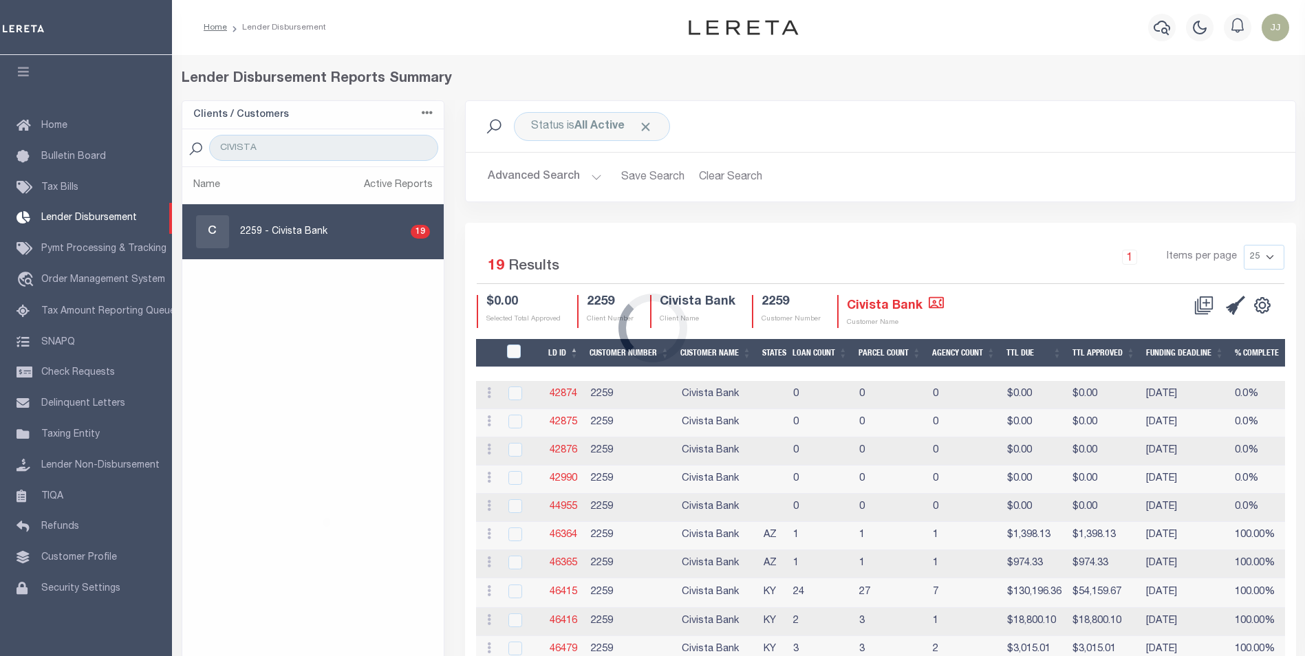
click at [356, 260] on div "Loading..." at bounding box center [652, 328] width 1305 height 656
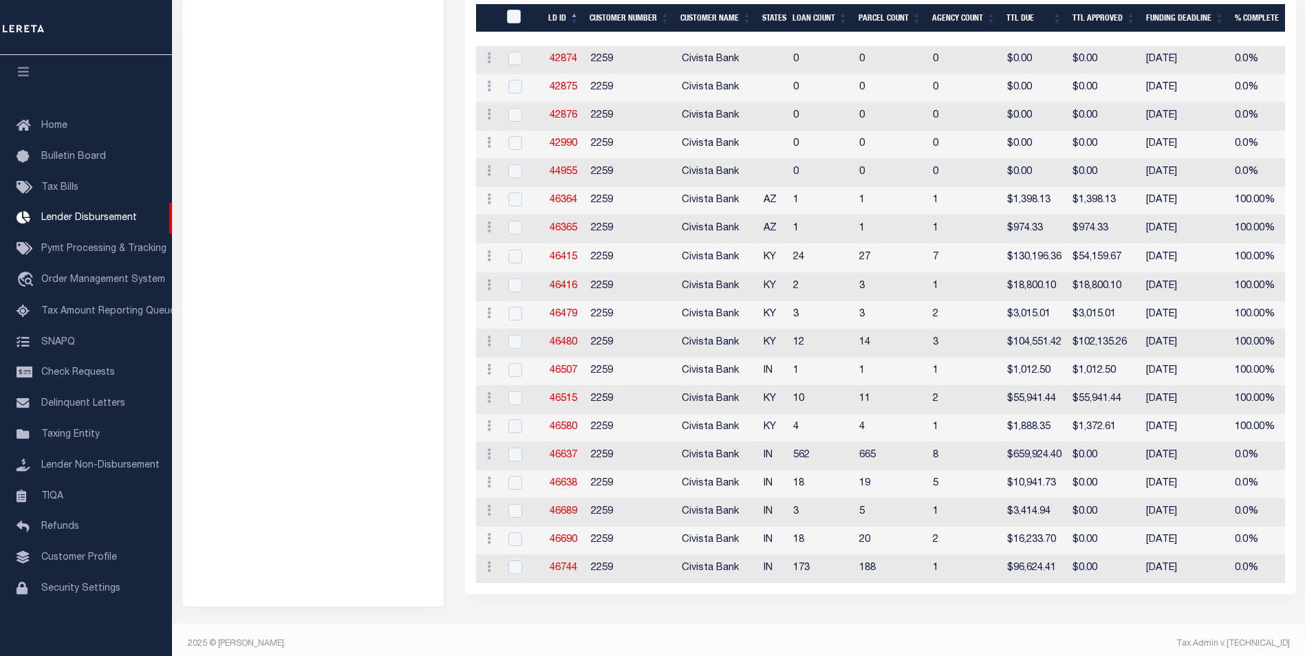
scroll to position [344, 0]
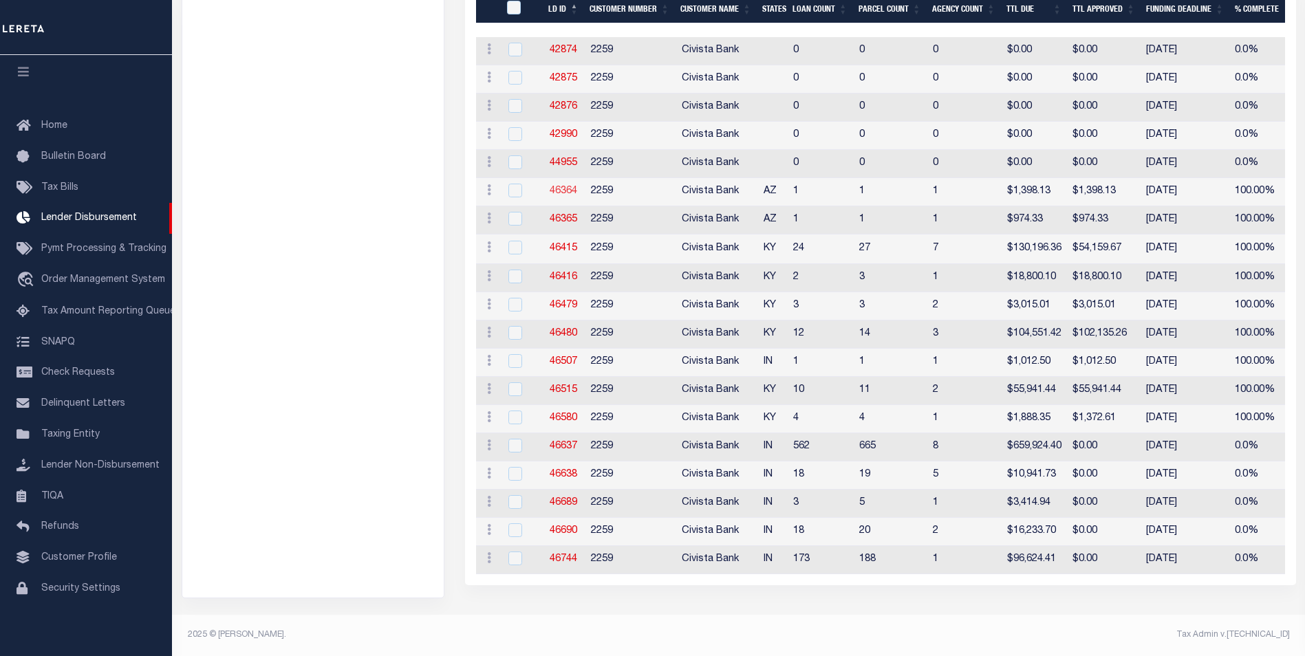
click at [559, 188] on link "46364" at bounding box center [563, 191] width 28 height 10
checkbox input "true"
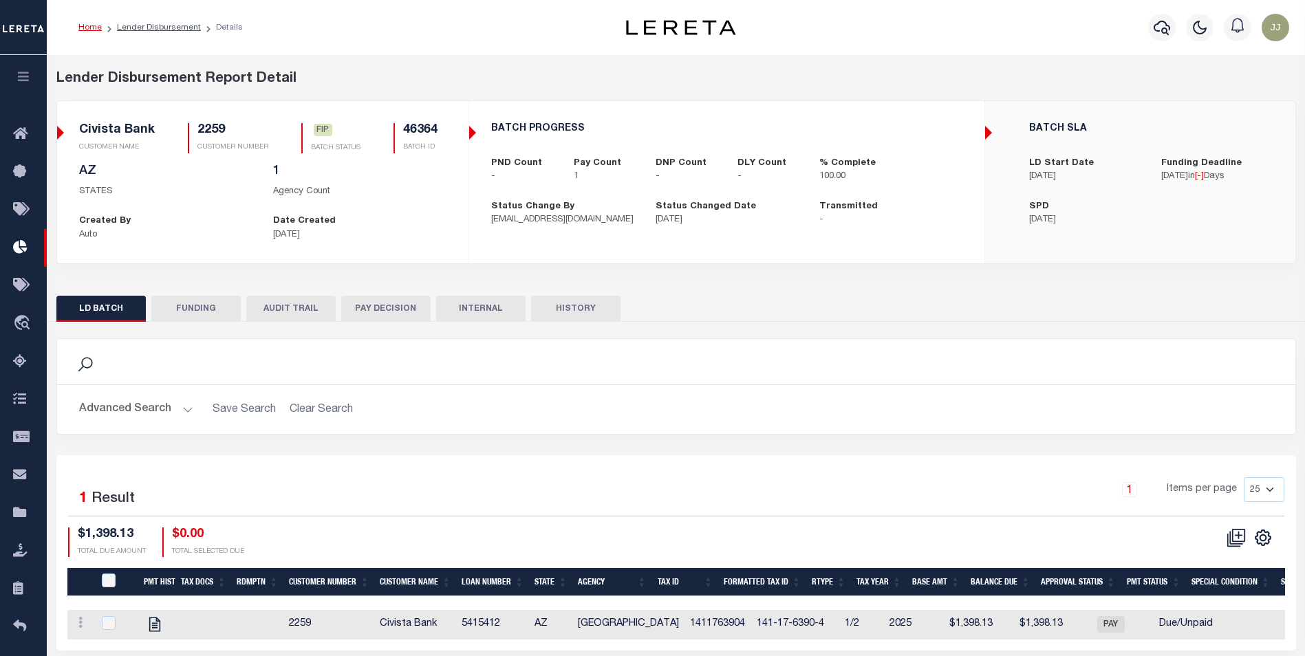
checkbox input "true"
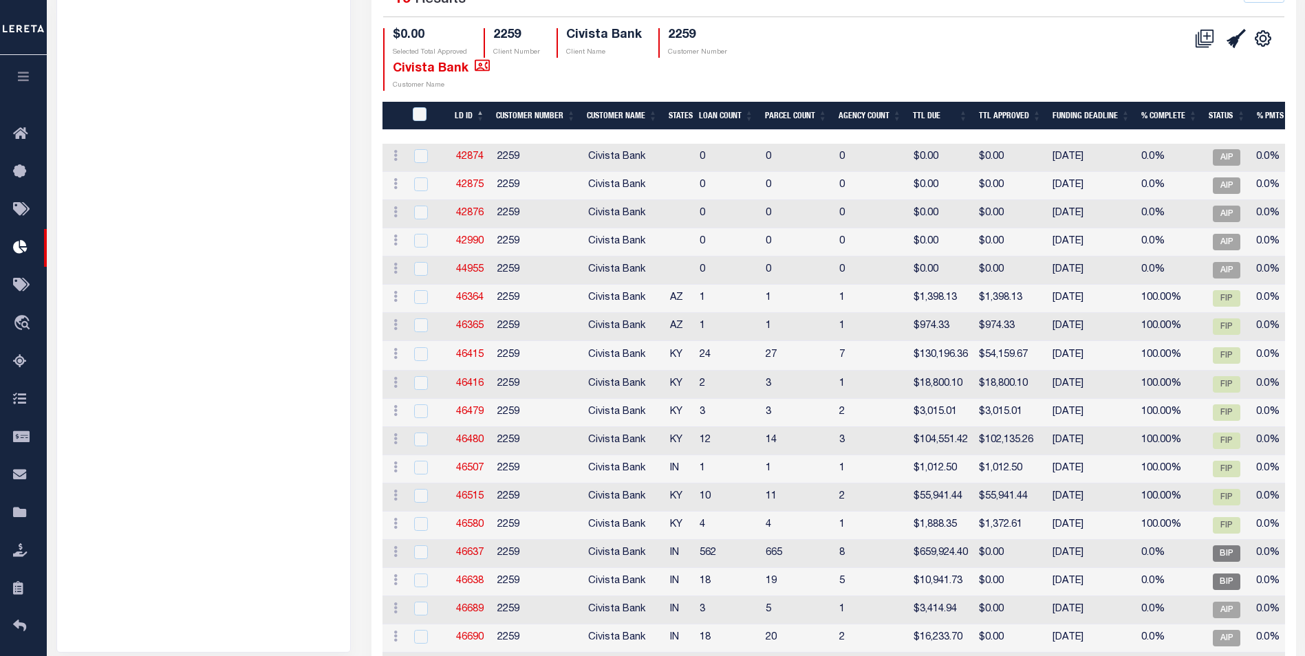
scroll to position [210, 0]
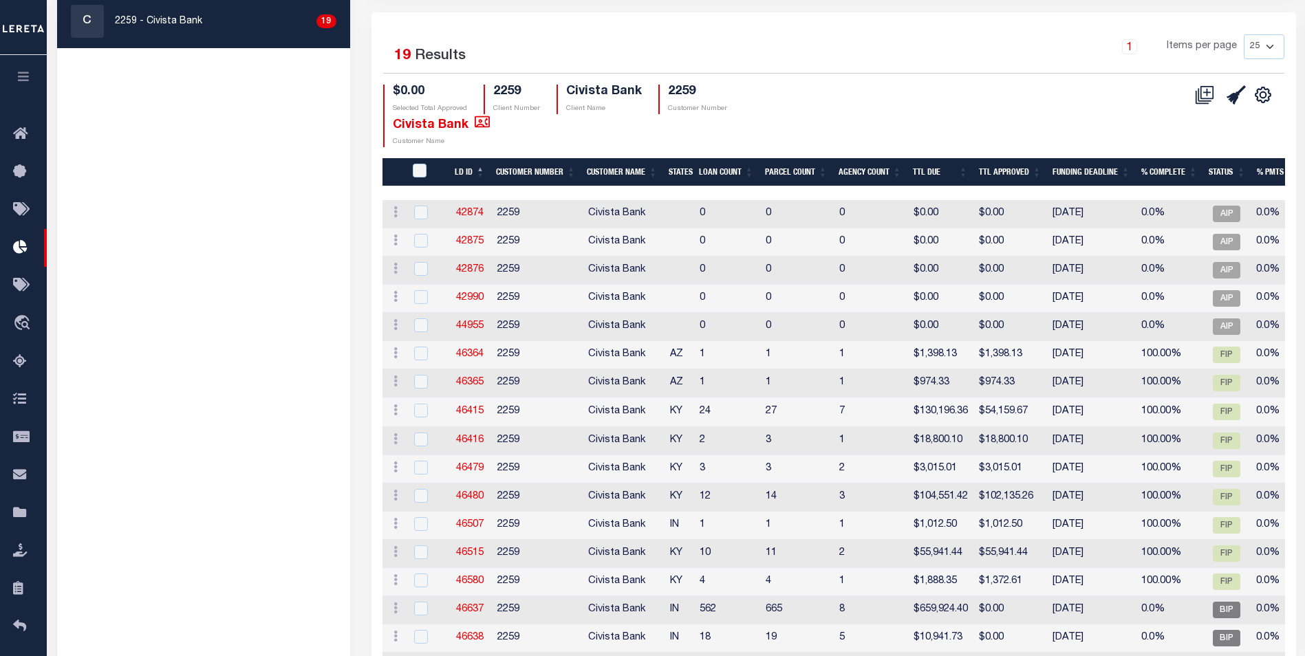
click at [1275, 50] on select "25 50 100 200" at bounding box center [1263, 46] width 41 height 25
select select "200"
click at [1243, 34] on select "25 50 100 200" at bounding box center [1263, 46] width 41 height 25
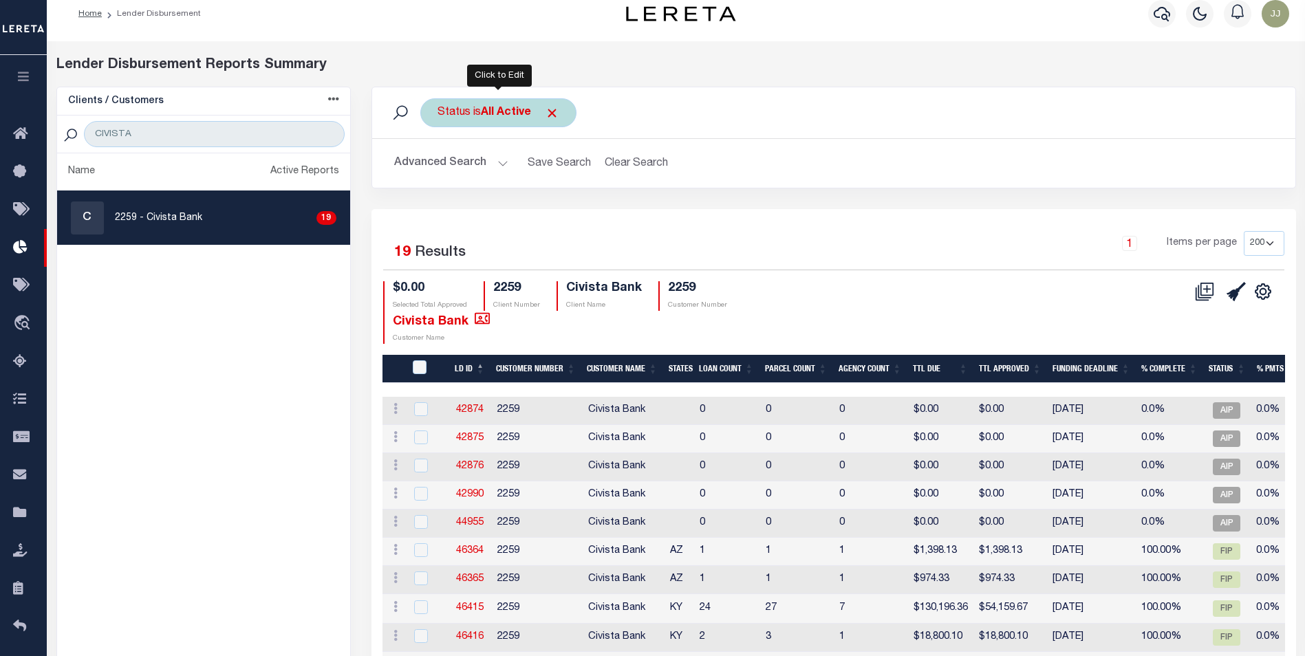
scroll to position [0, 0]
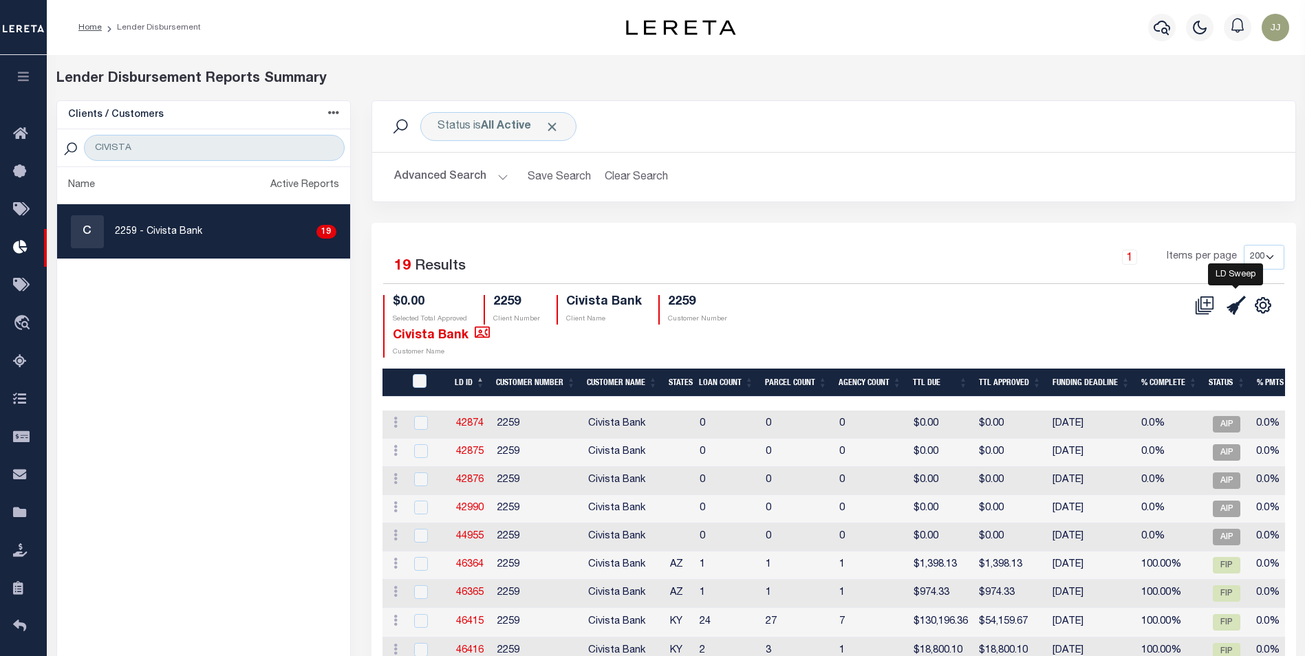
click at [1241, 305] on icon "" at bounding box center [1235, 305] width 19 height 19
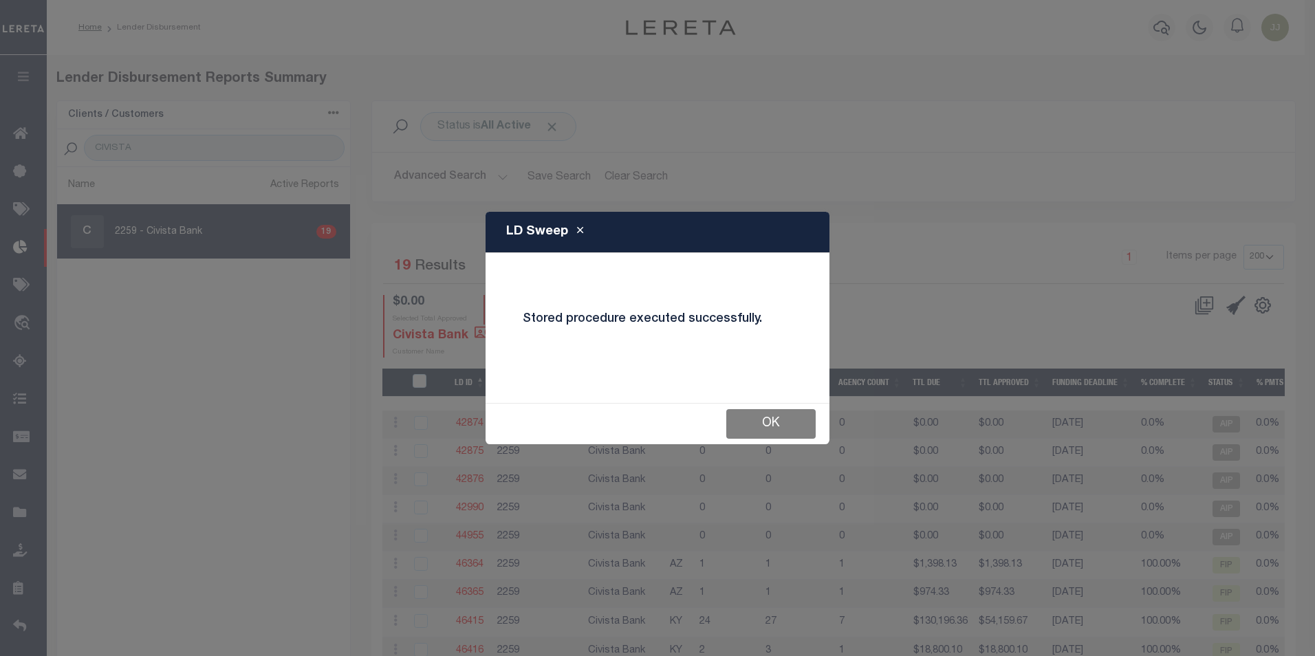
click at [776, 427] on button "OK" at bounding box center [770, 424] width 89 height 30
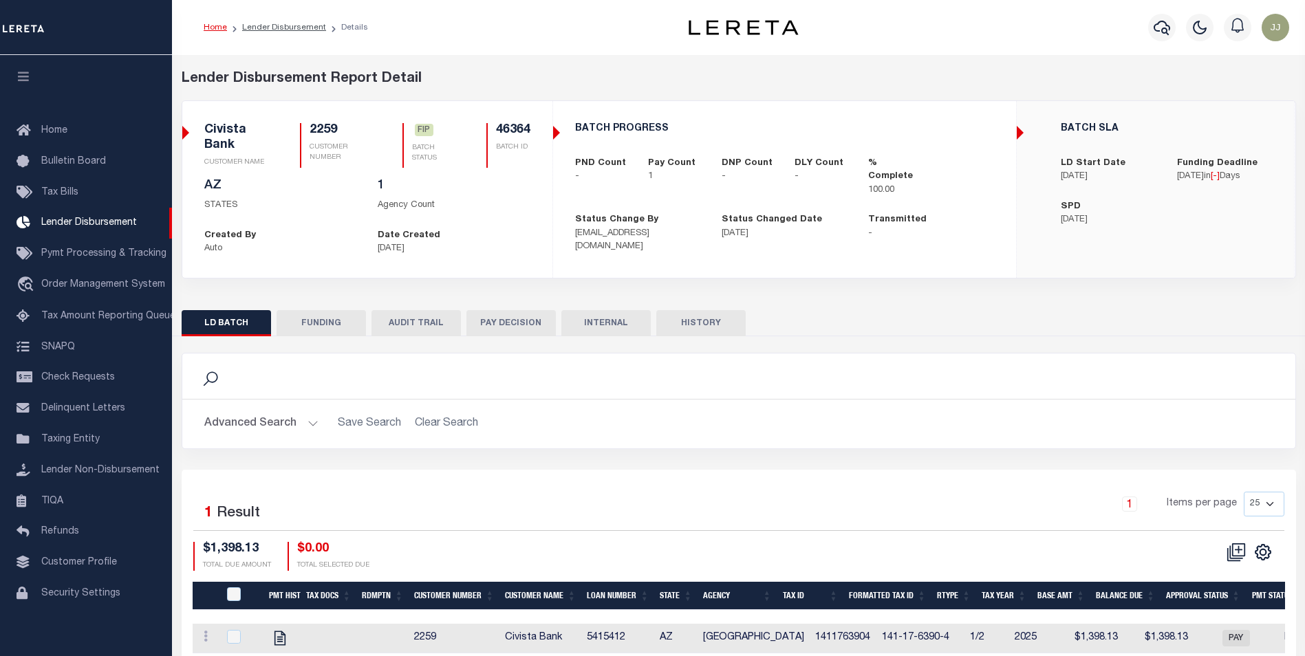
scroll to position [14, 0]
click at [315, 331] on button "FUNDING" at bounding box center [320, 323] width 89 height 26
type input "$1,398.13"
type input "$0"
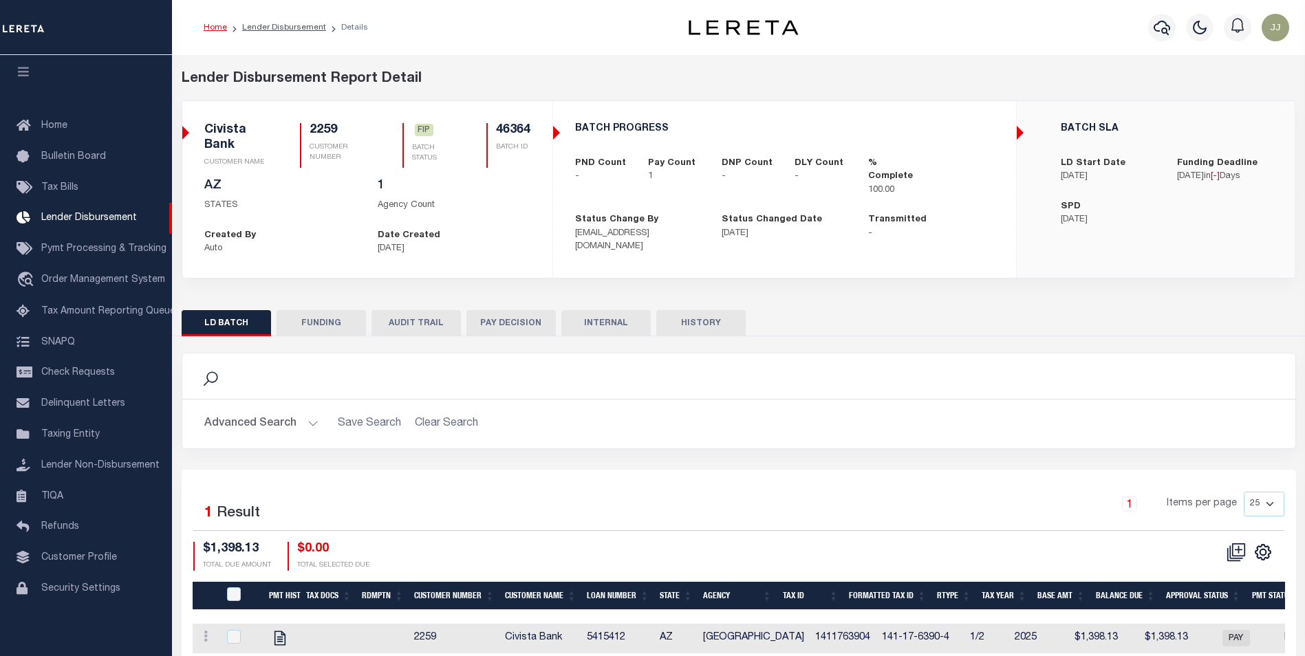
type input "[DATE]"
select select "100"
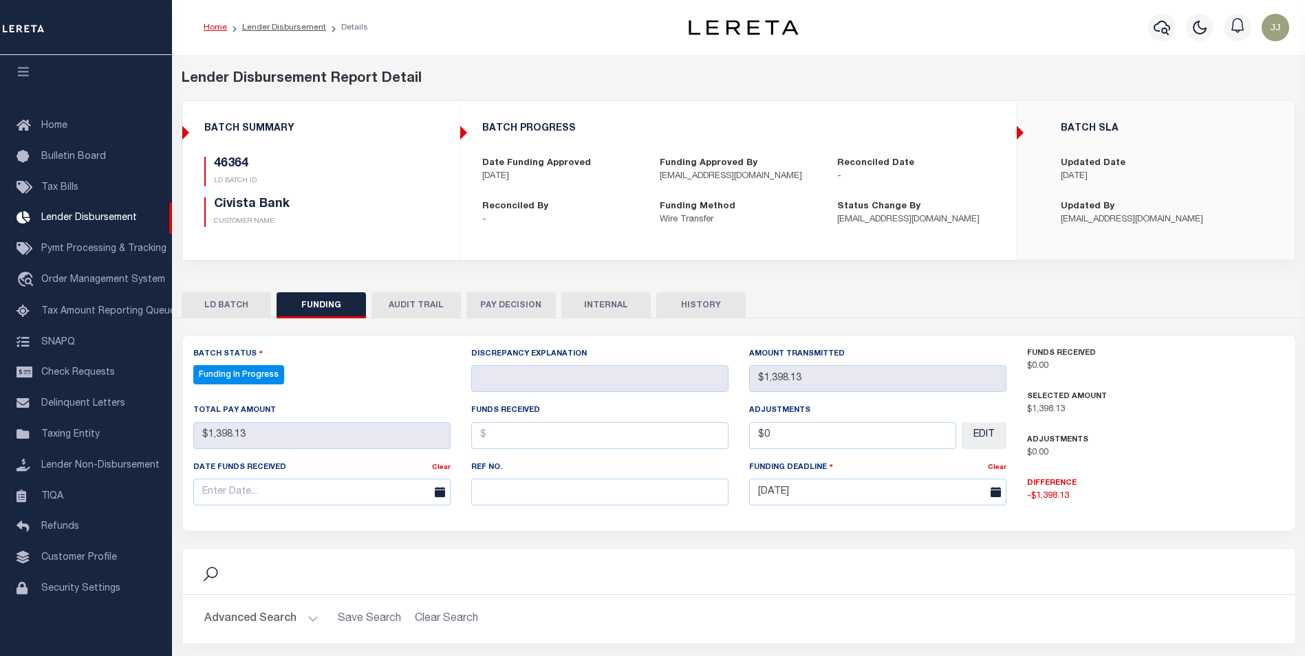
select select "100"
click at [574, 493] on input "text" at bounding box center [599, 492] width 257 height 27
paste input "20251014MMQFMP2700428510141011FT03"
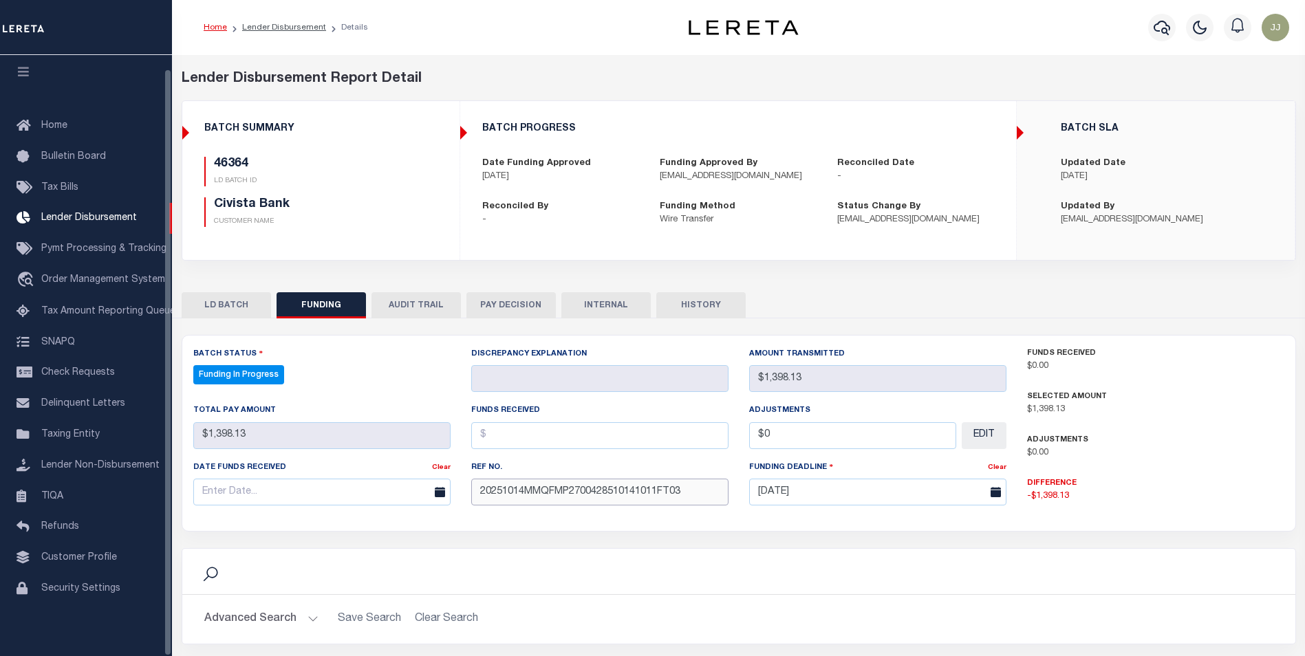
type input "20251014MMQFMP2700428510141011FT03"
click at [308, 496] on input "text" at bounding box center [321, 492] width 257 height 27
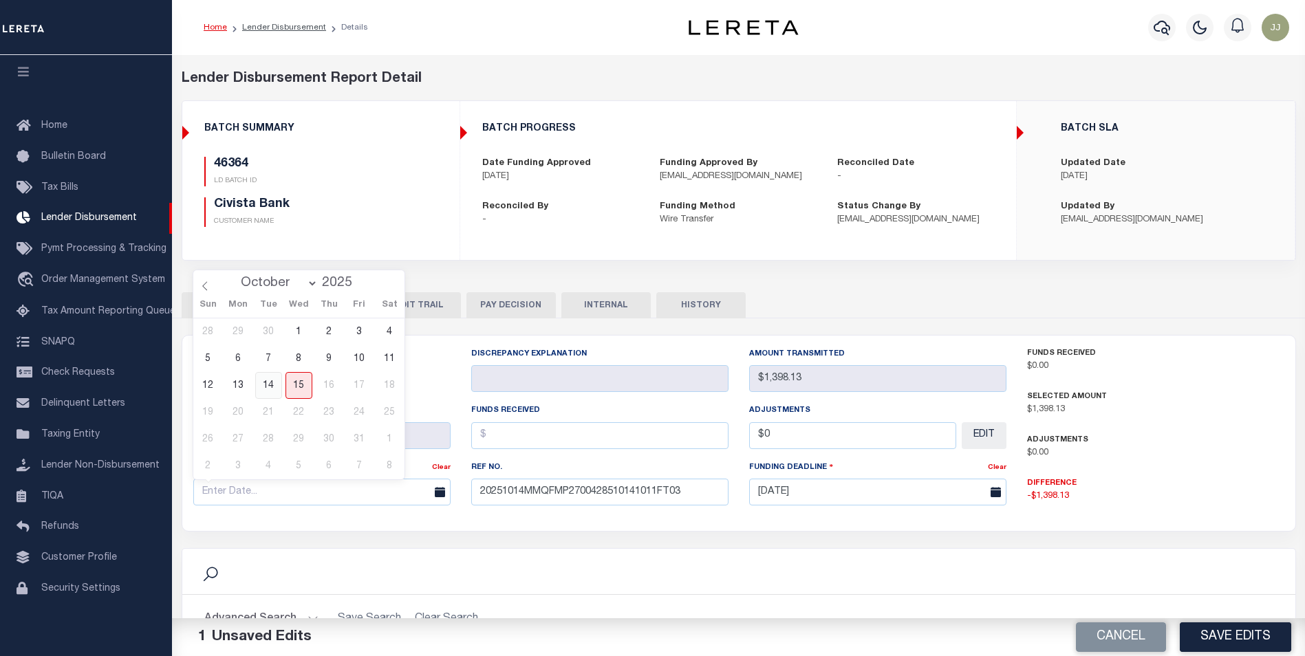
drag, startPoint x: 270, startPoint y: 389, endPoint x: 466, endPoint y: 413, distance: 196.8
click at [270, 385] on span "14" at bounding box center [268, 385] width 27 height 27
type input "[DATE]"
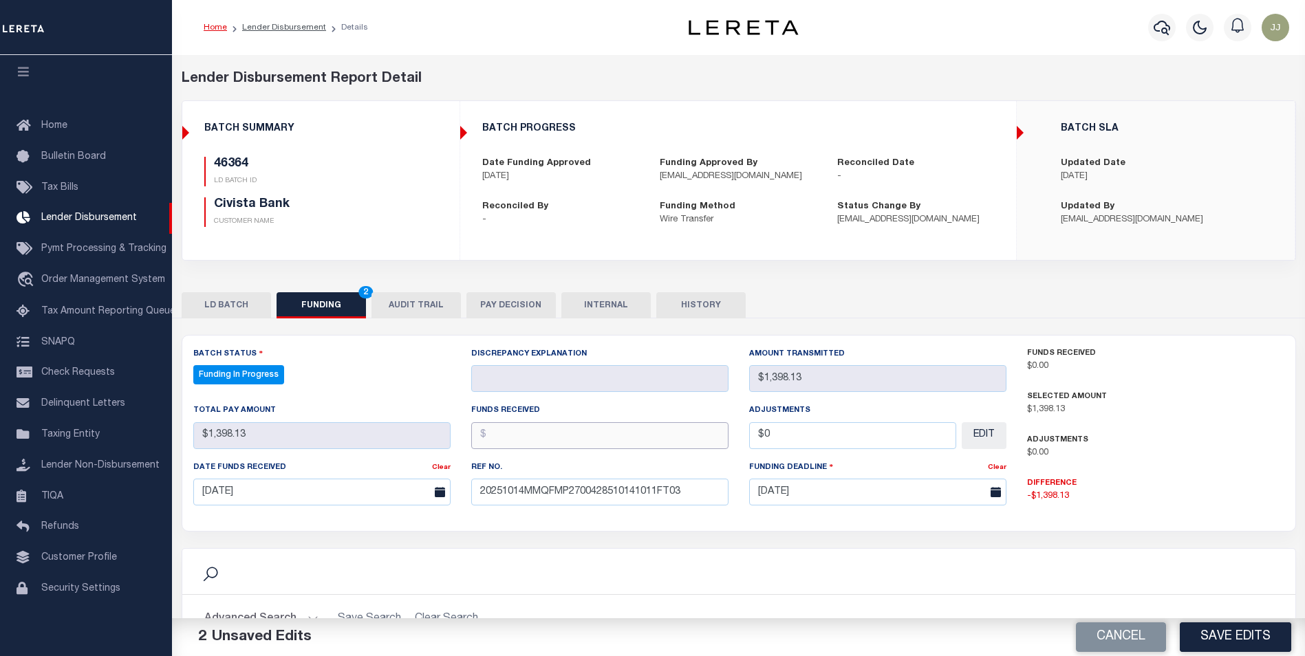
click at [548, 429] on input "text" at bounding box center [599, 435] width 257 height 27
type input "$1,389.13"
type input "$0.00"
click at [540, 428] on input "$1,389.13" at bounding box center [599, 435] width 257 height 27
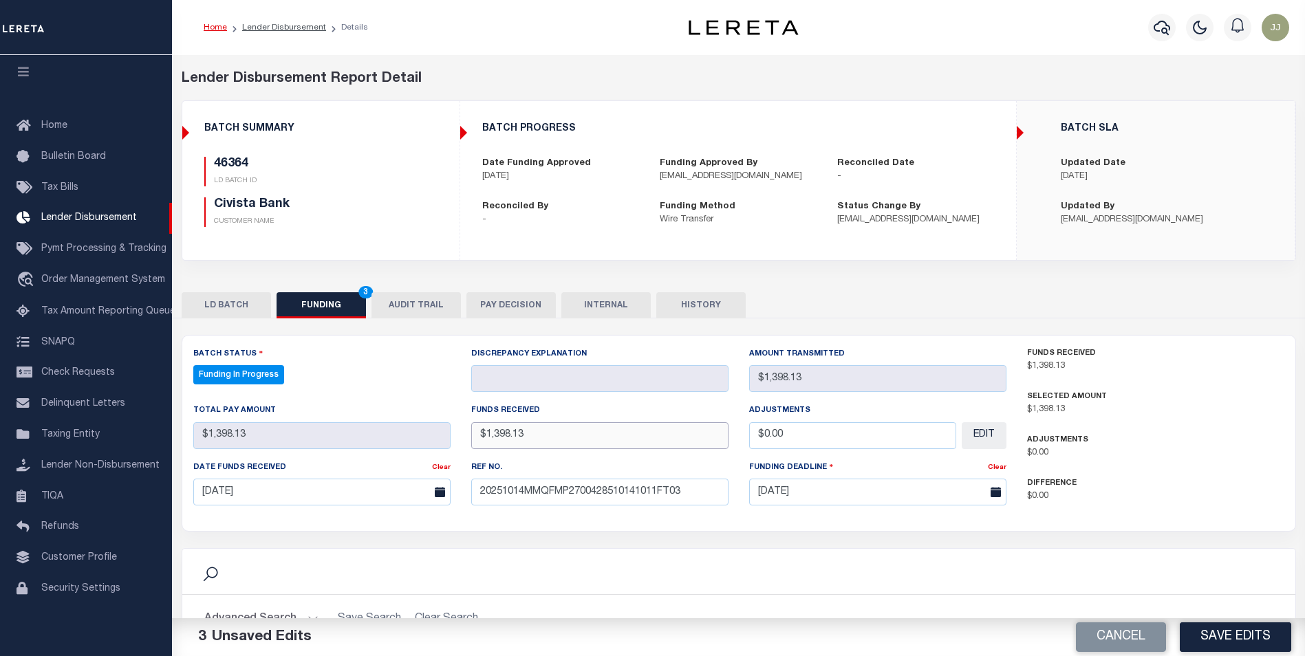
type input "$1,398.13"
click at [1239, 631] on button "Save Edits" at bounding box center [1234, 637] width 111 height 30
type input "$1,398.13"
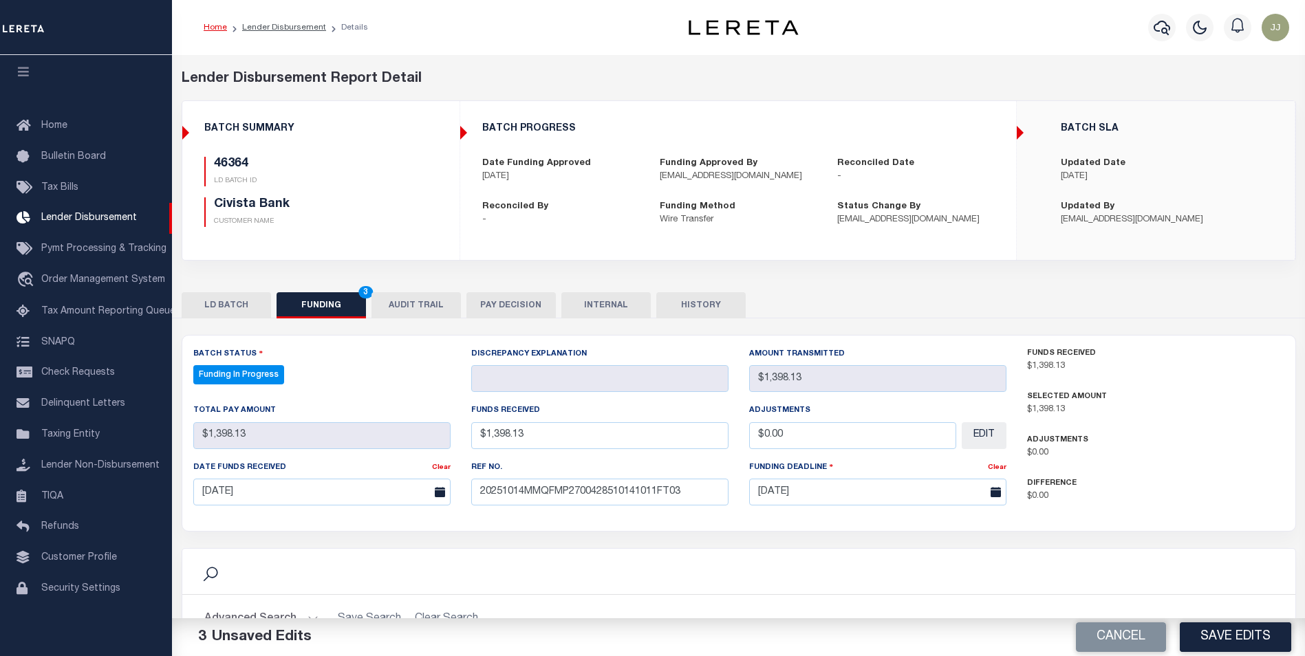
type input "$0"
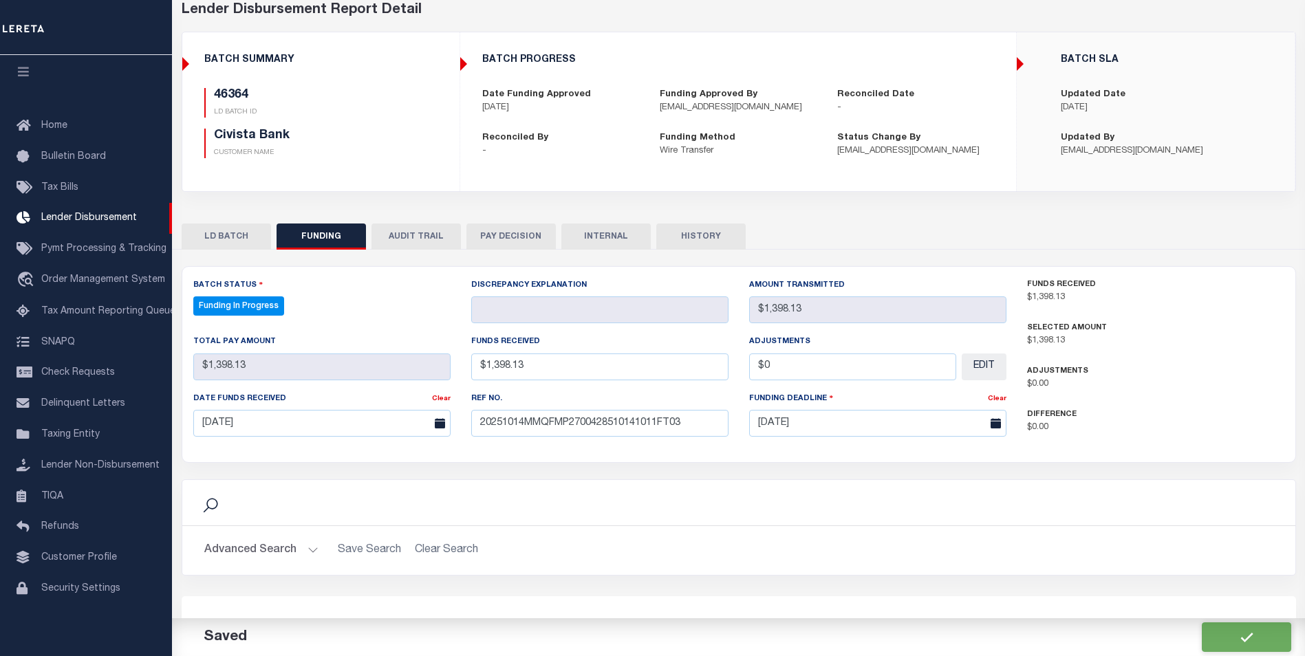
select select "100"
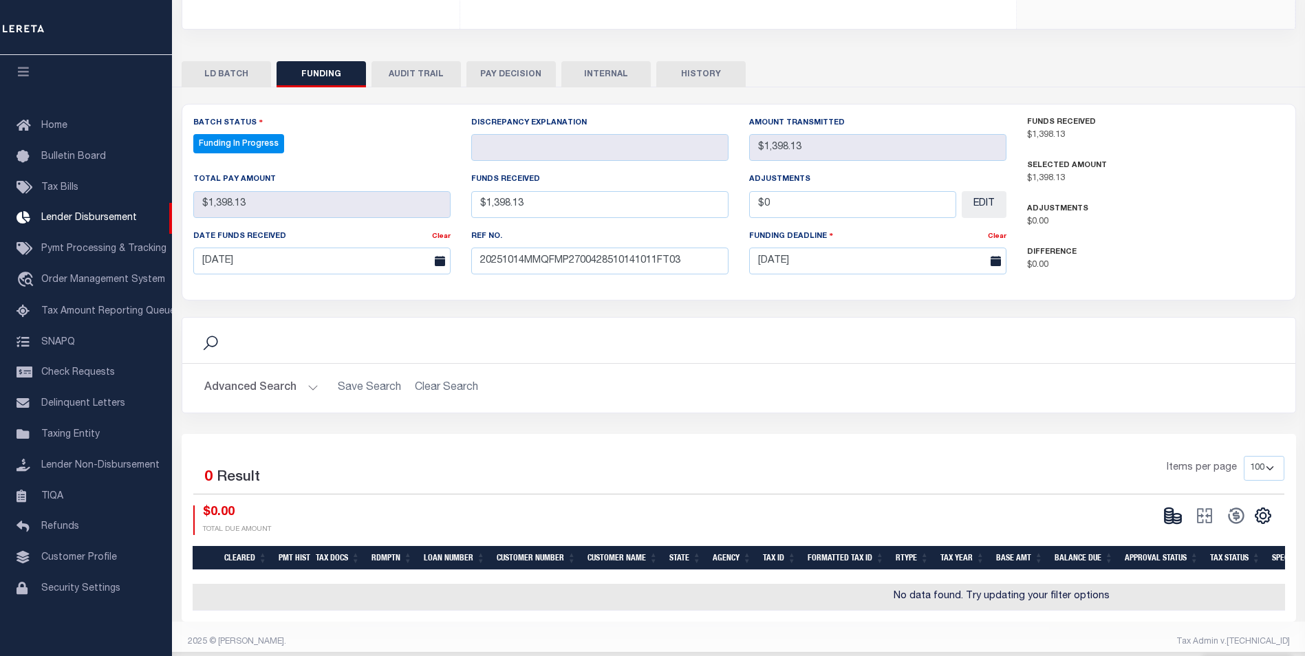
scroll to position [236, 0]
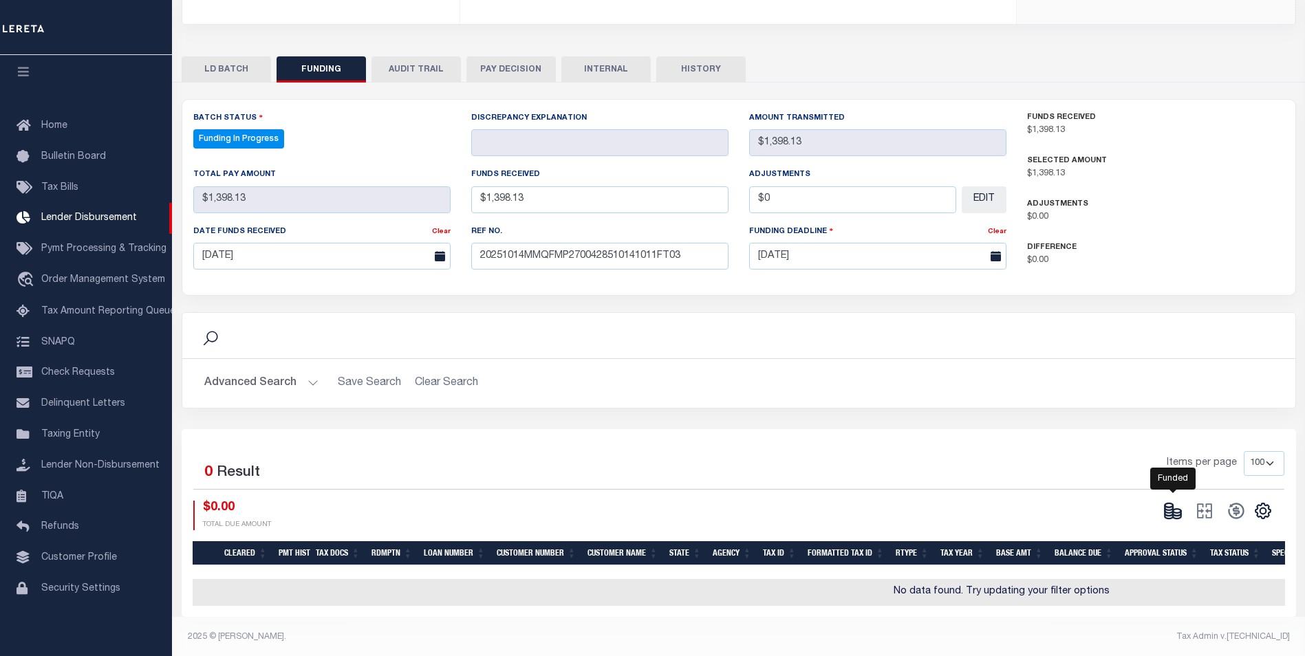
click at [1177, 516] on icon at bounding box center [1177, 513] width 8 height 5
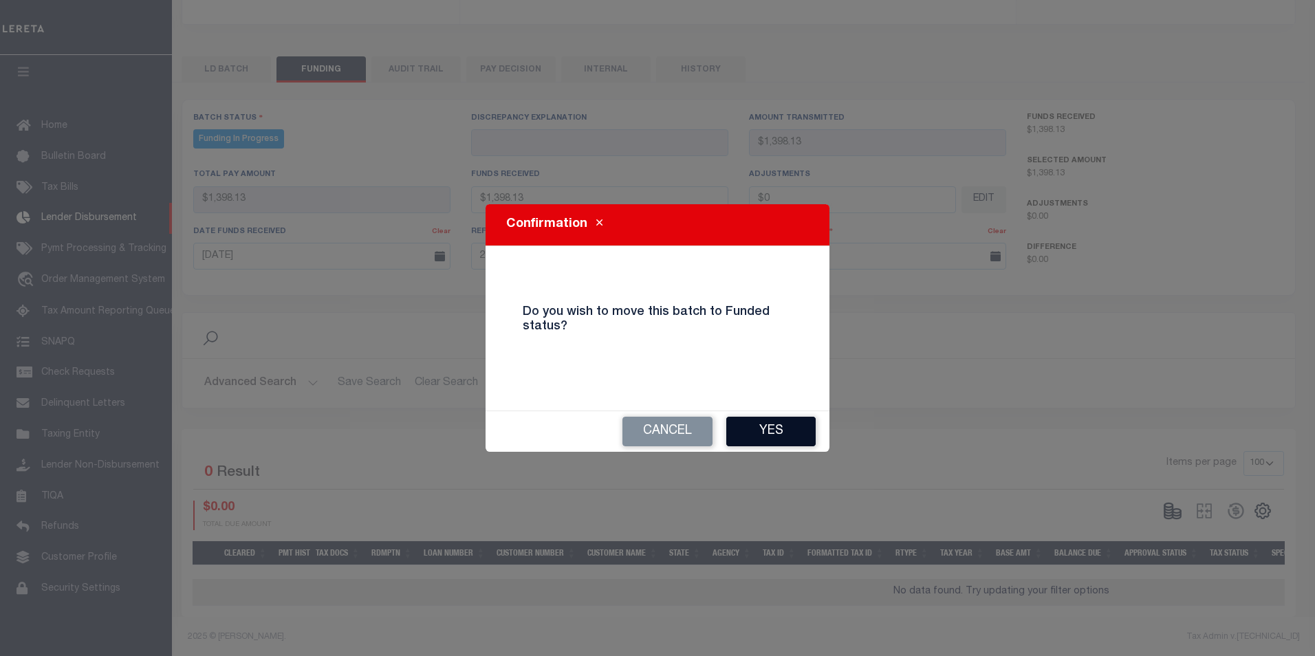
drag, startPoint x: 761, startPoint y: 411, endPoint x: 772, endPoint y: 423, distance: 16.6
click at [761, 415] on div "Cancel Yes" at bounding box center [658, 431] width 344 height 41
click at [772, 423] on button "Yes" at bounding box center [770, 432] width 89 height 30
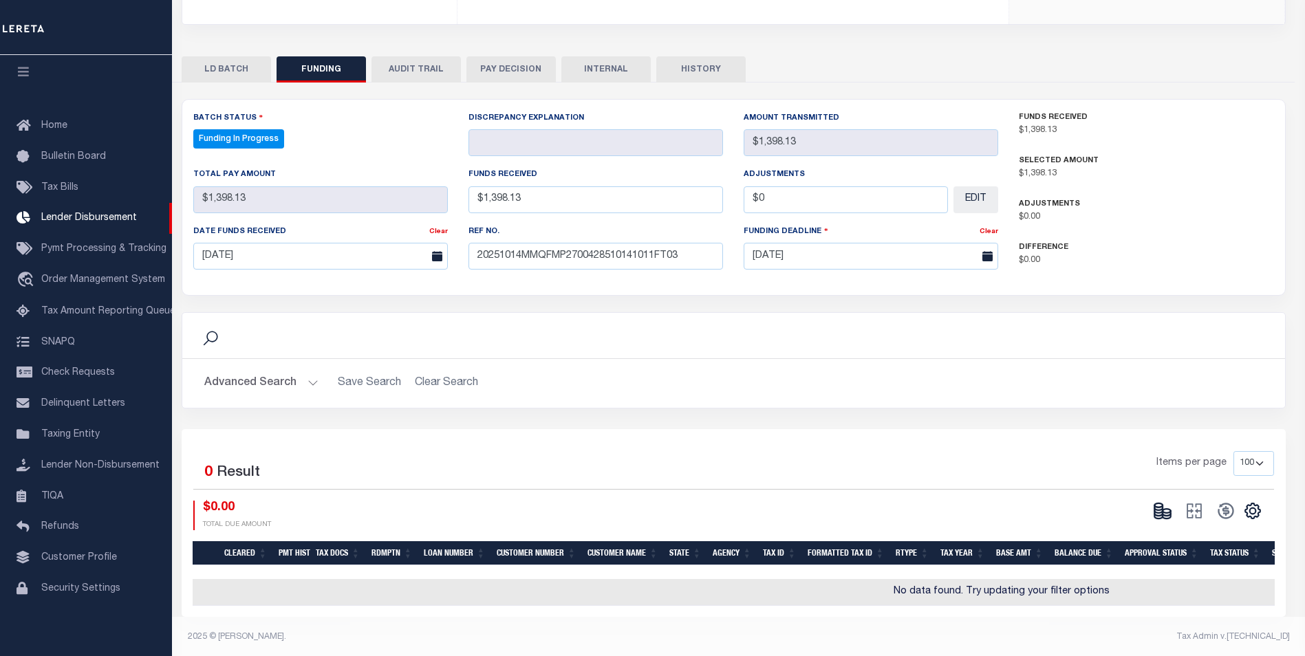
type input "$1,398.13"
type input "$0"
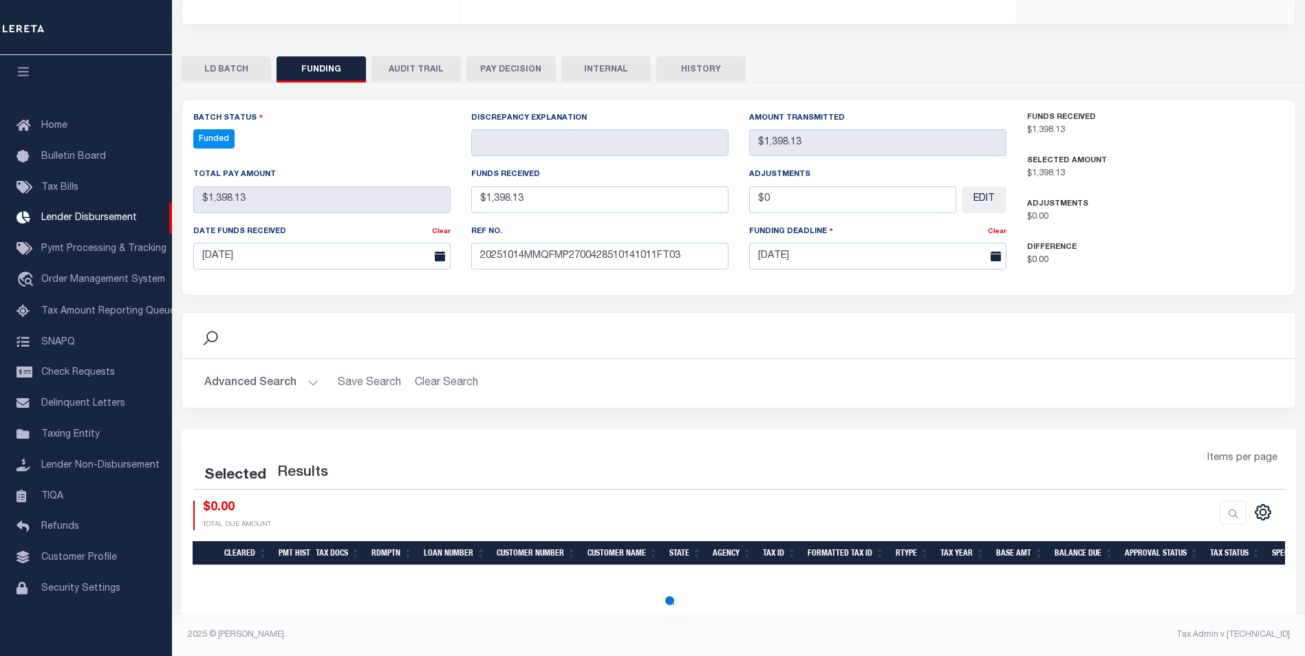
select select "100"
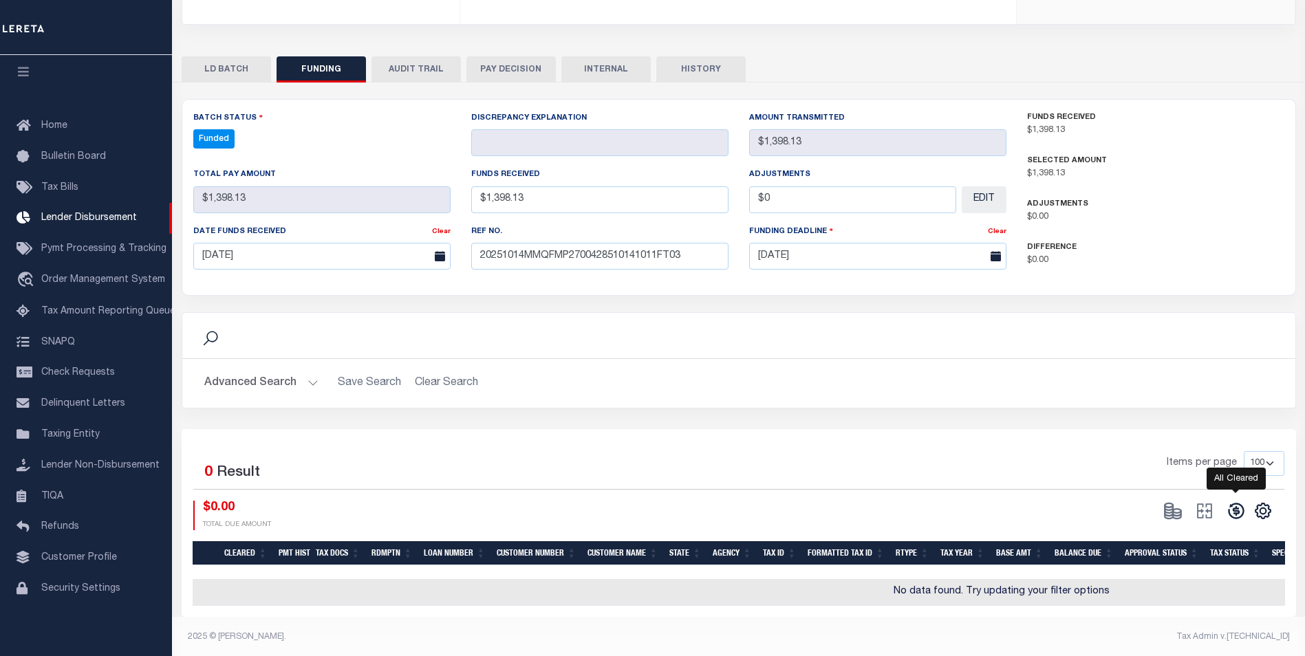
click at [1239, 516] on icon at bounding box center [1235, 510] width 19 height 19
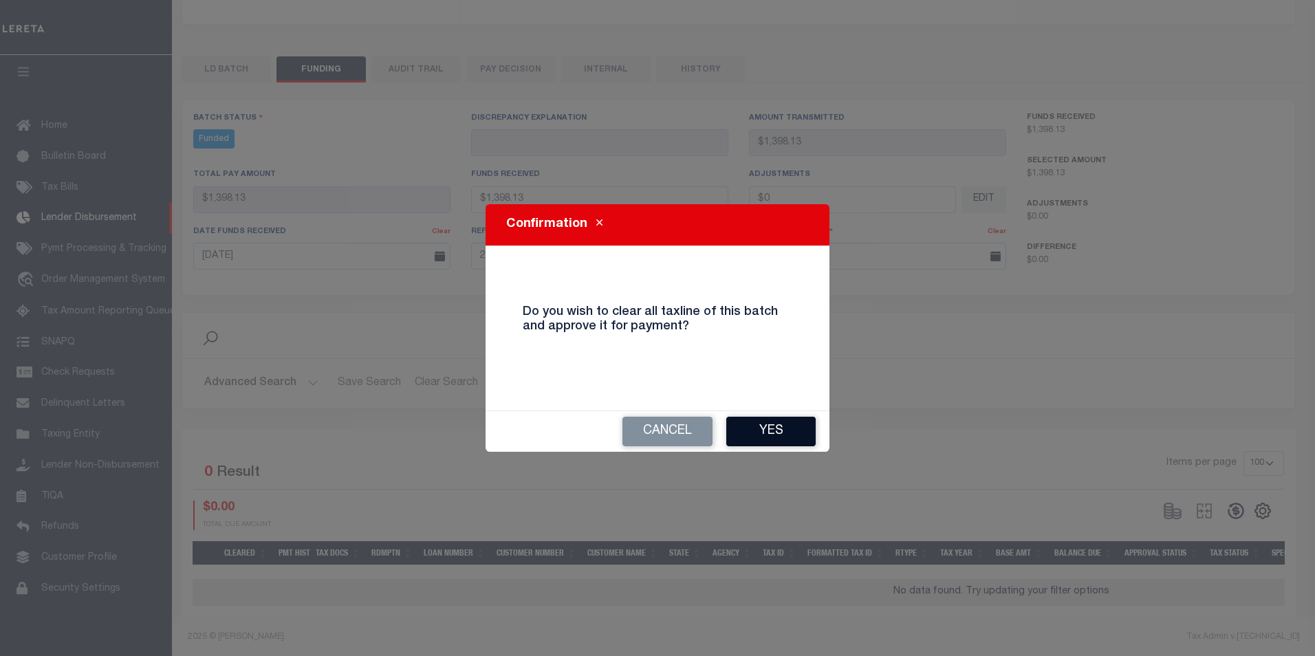
click at [774, 428] on button "Yes" at bounding box center [770, 432] width 89 height 30
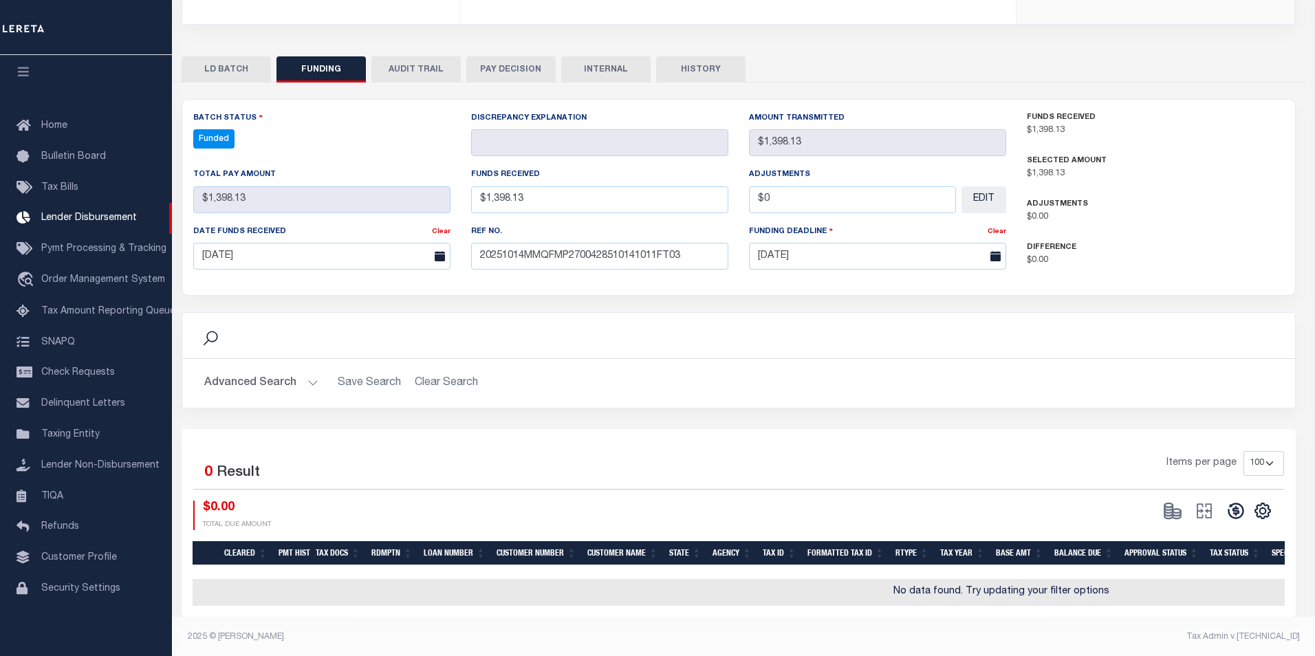
type input "$1,398.13"
type input "$0"
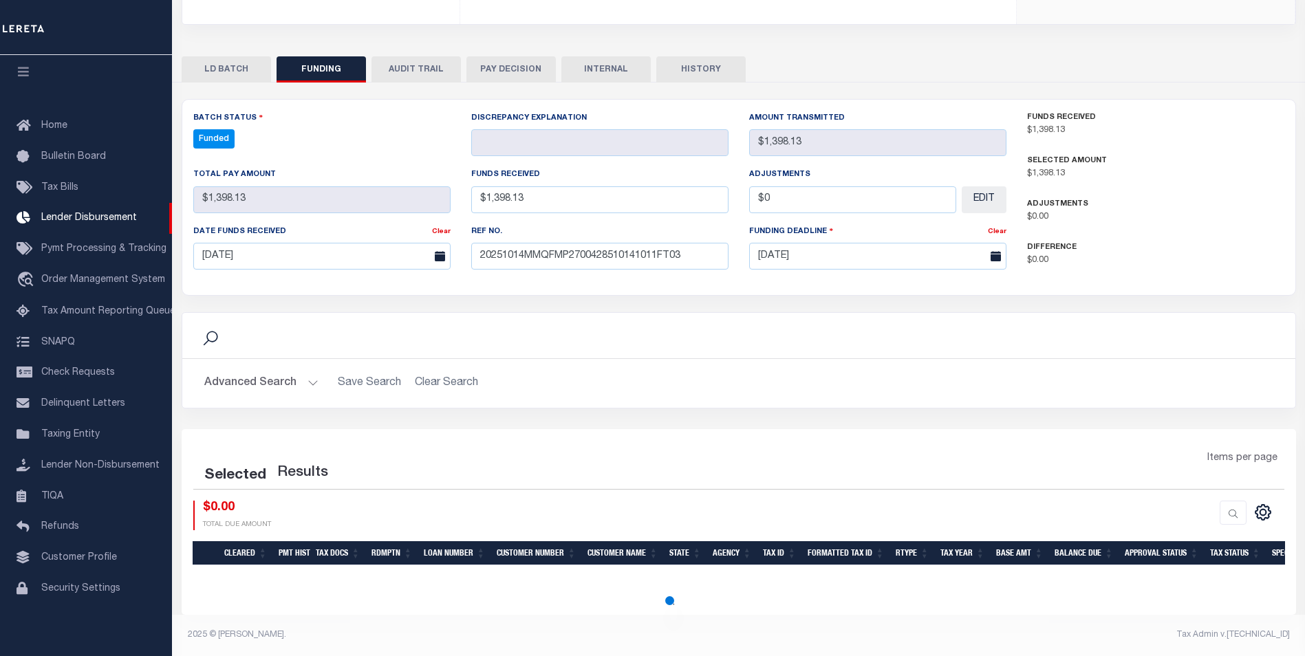
select select "100"
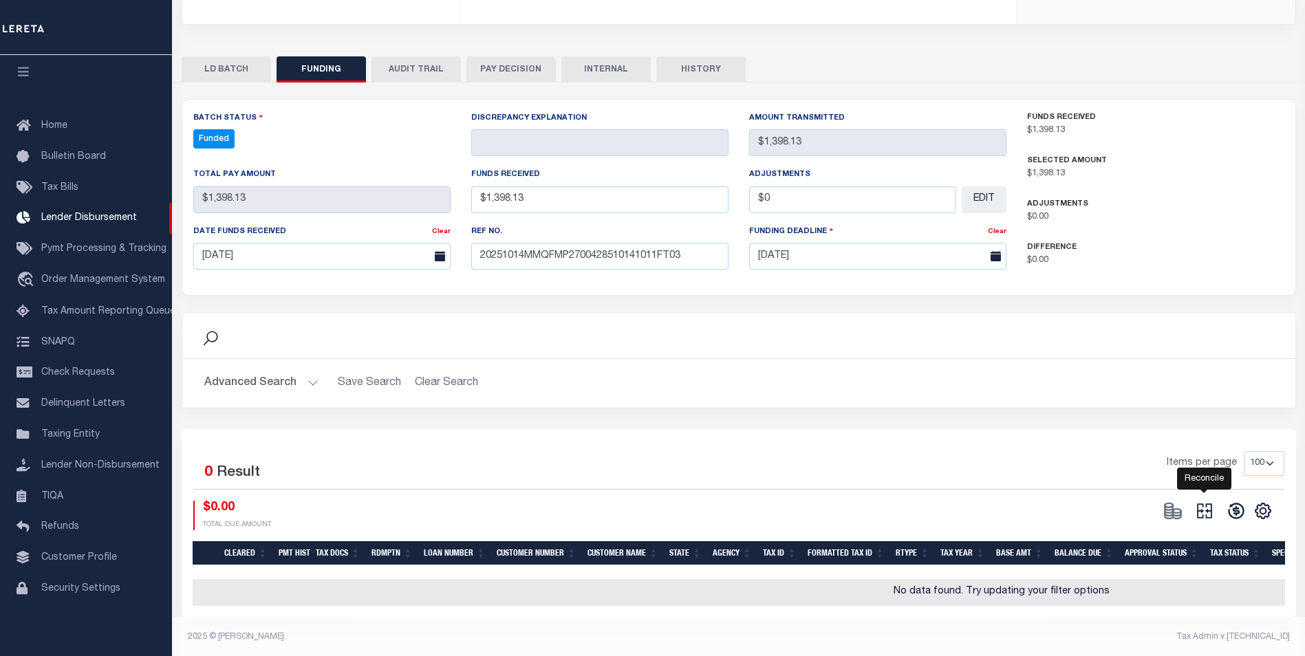
click at [1205, 508] on icon "" at bounding box center [1204, 510] width 19 height 19
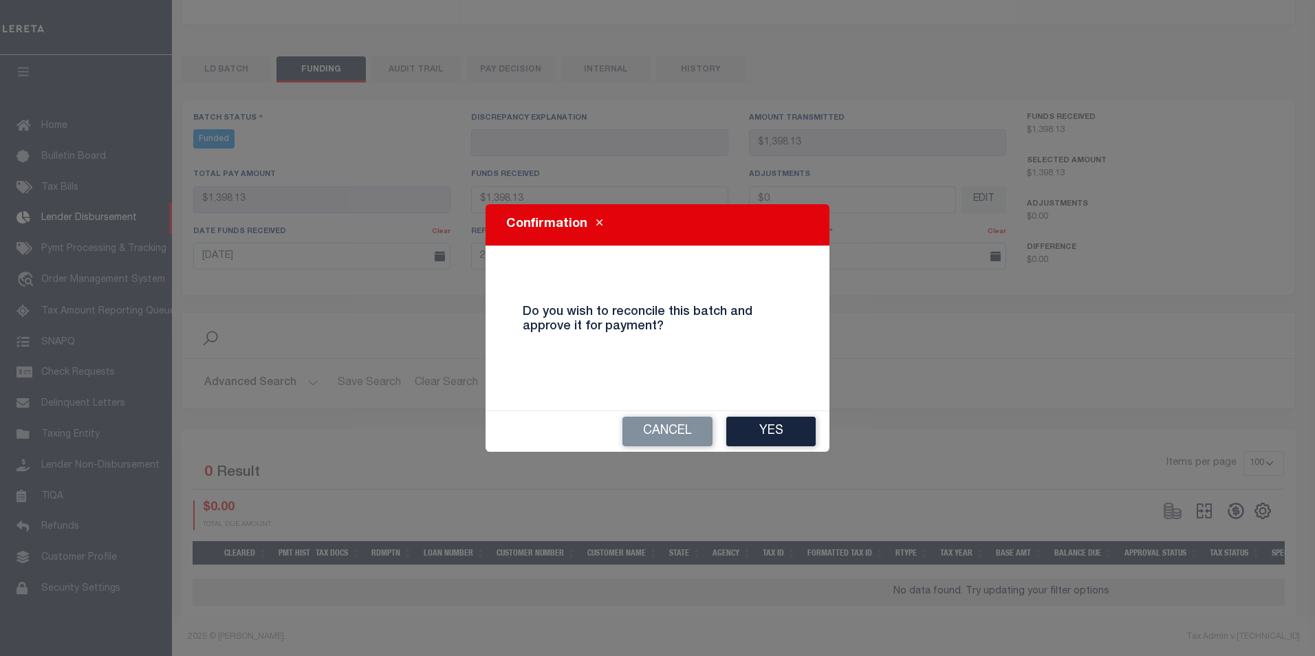
drag, startPoint x: 770, startPoint y: 426, endPoint x: 756, endPoint y: 404, distance: 25.4
click at [770, 425] on button "Yes" at bounding box center [770, 432] width 89 height 30
select select "100"
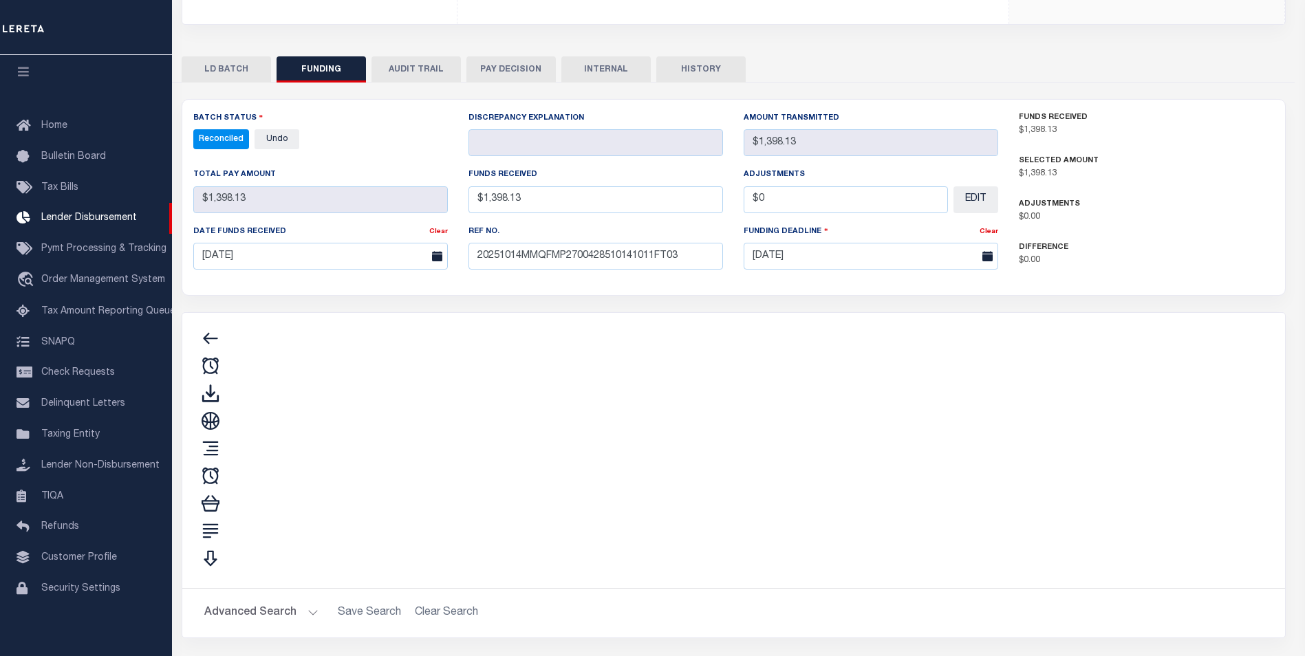
type input "$1,398.13"
type input "$0"
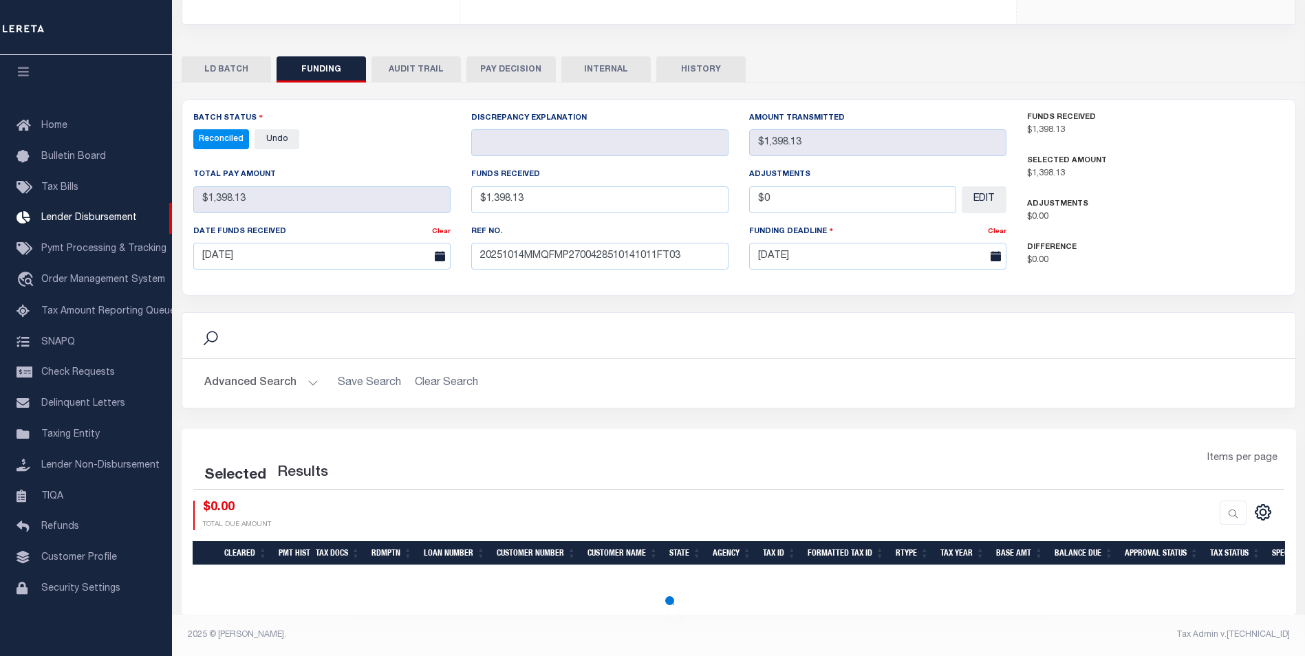
select select "100"
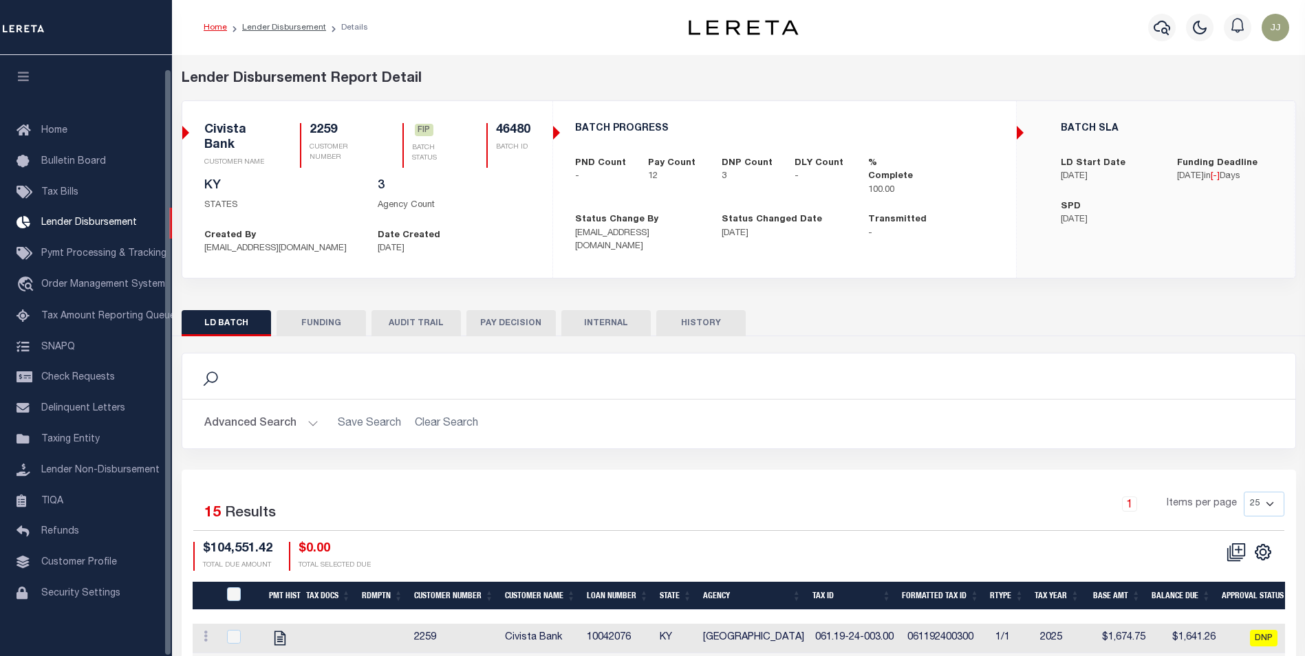
scroll to position [14, 0]
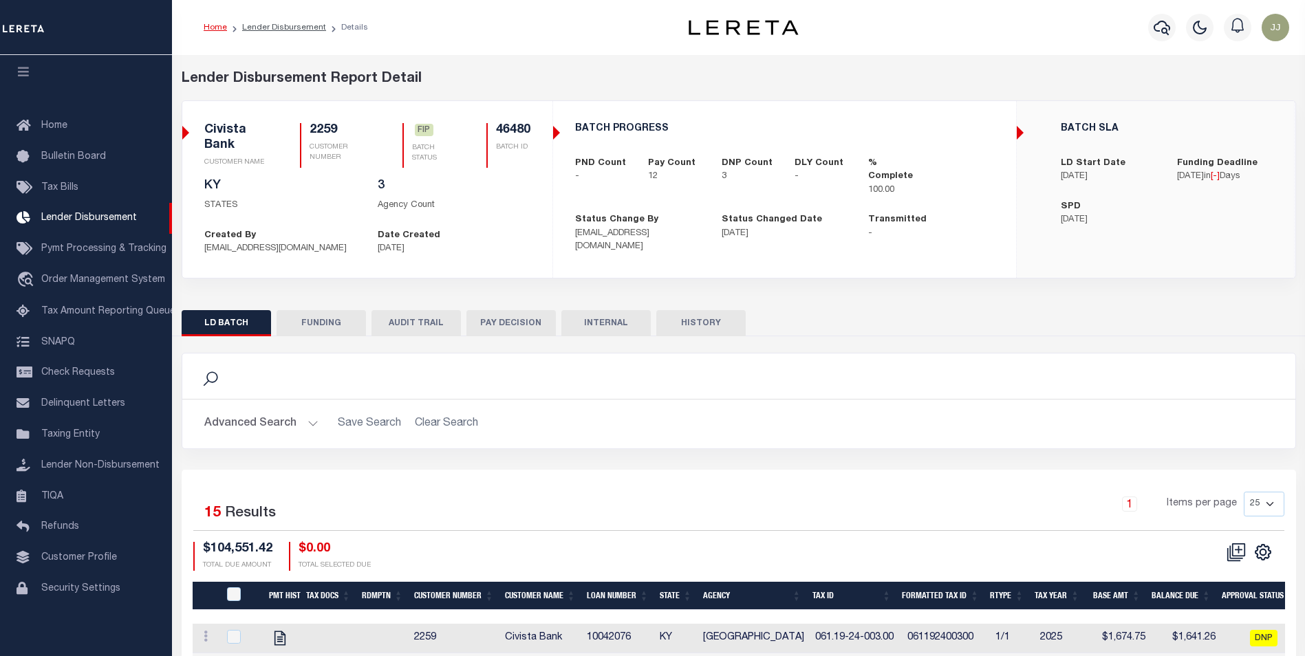
click at [320, 323] on button "FUNDING" at bounding box center [320, 323] width 89 height 26
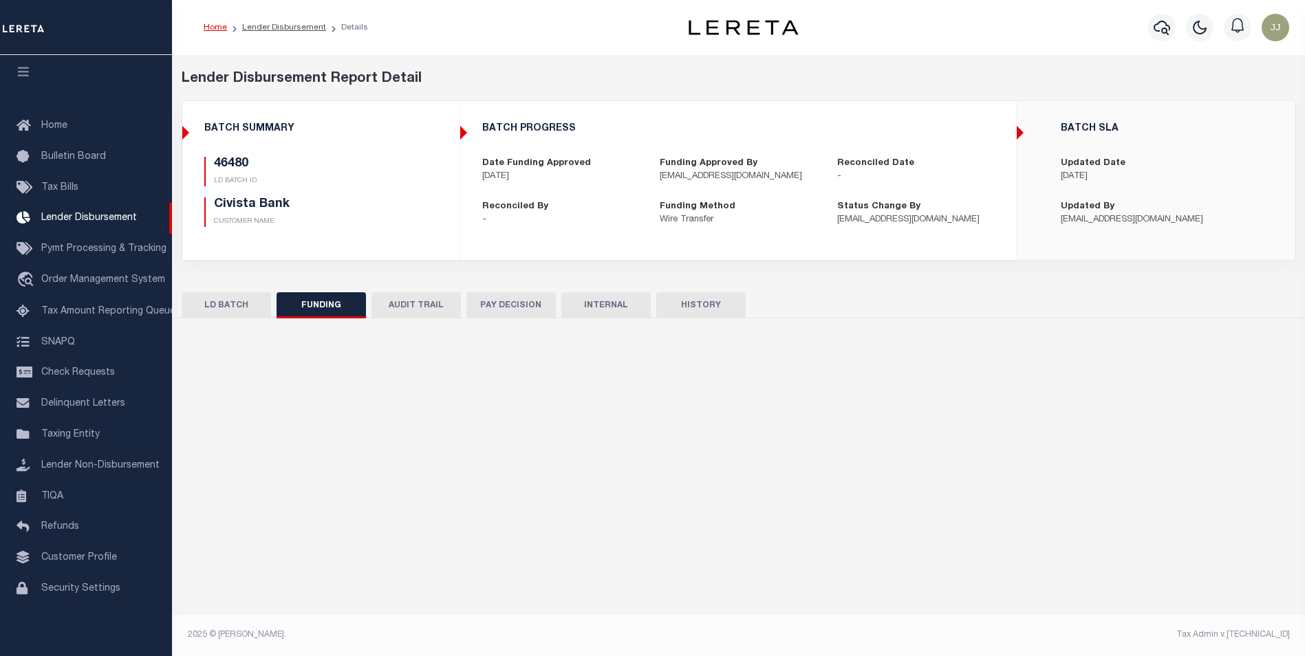
type input "$102,135.26"
type input "$0"
type input "[DATE]"
select select "100"
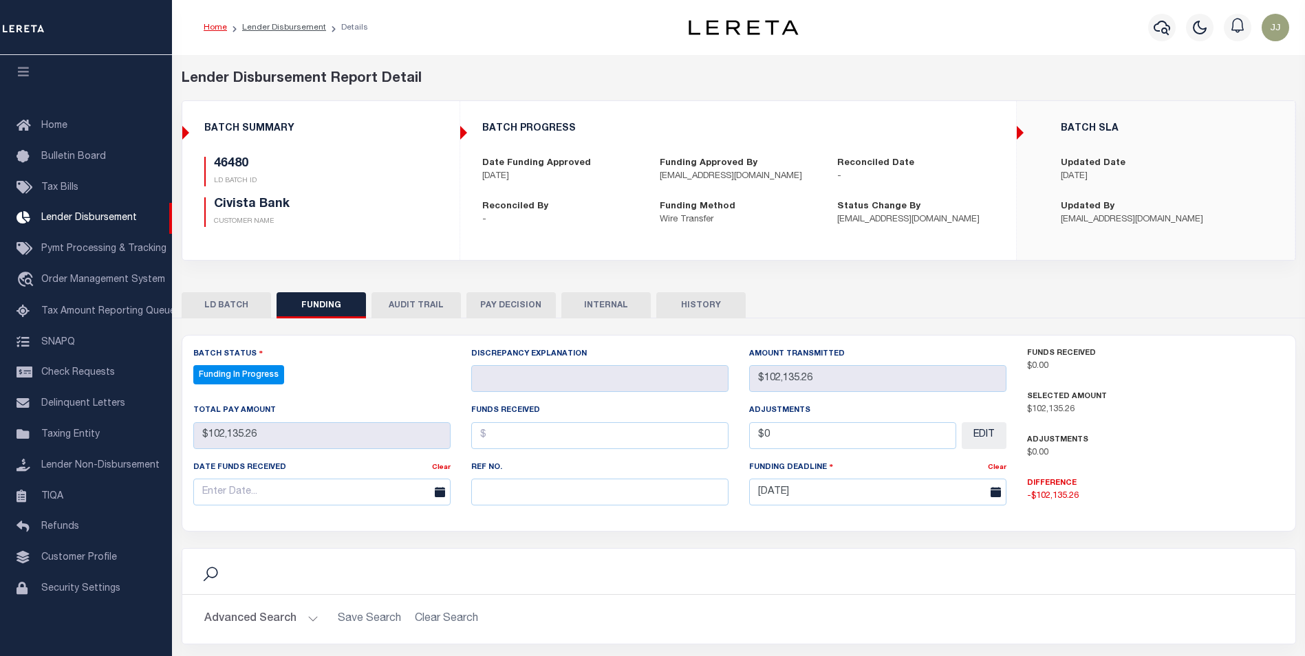
select select "100"
click at [522, 495] on input "text" at bounding box center [599, 492] width 257 height 27
paste input "20251014MMQFMP2700421210140957FT03"
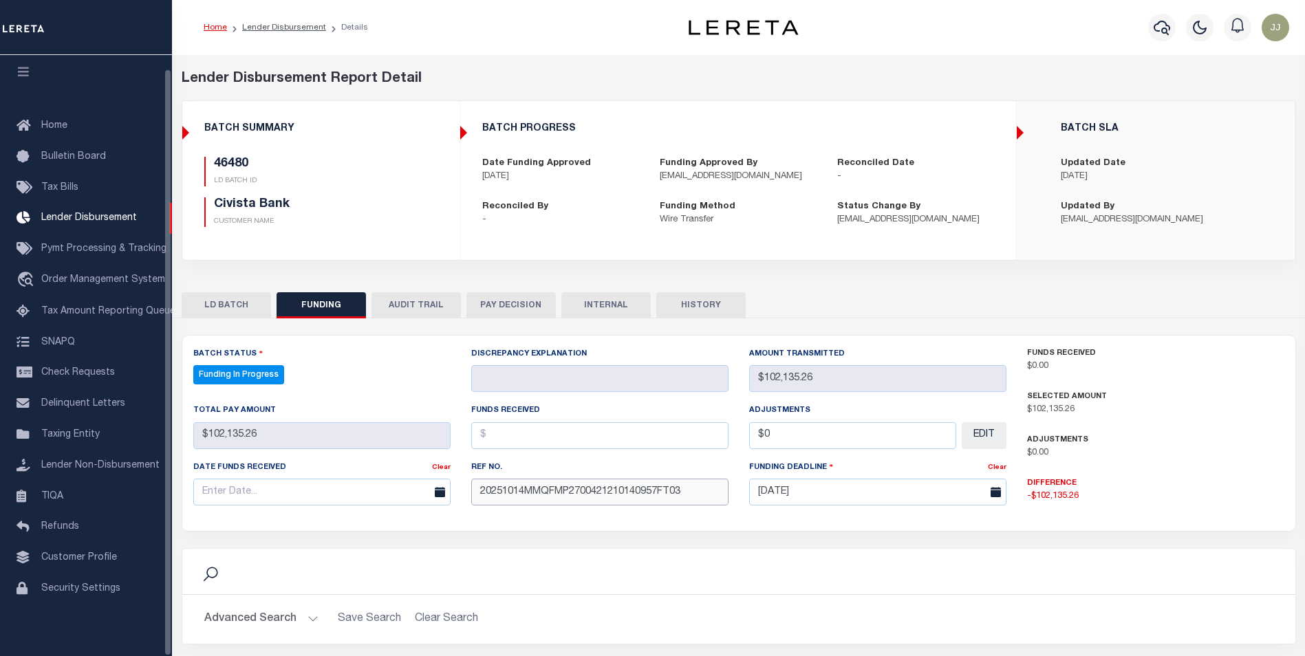
type input "20251014MMQFMP2700421210140957FT03"
drag, startPoint x: 228, startPoint y: 494, endPoint x: 235, endPoint y: 492, distance: 7.4
click at [228, 494] on input "text" at bounding box center [321, 492] width 257 height 27
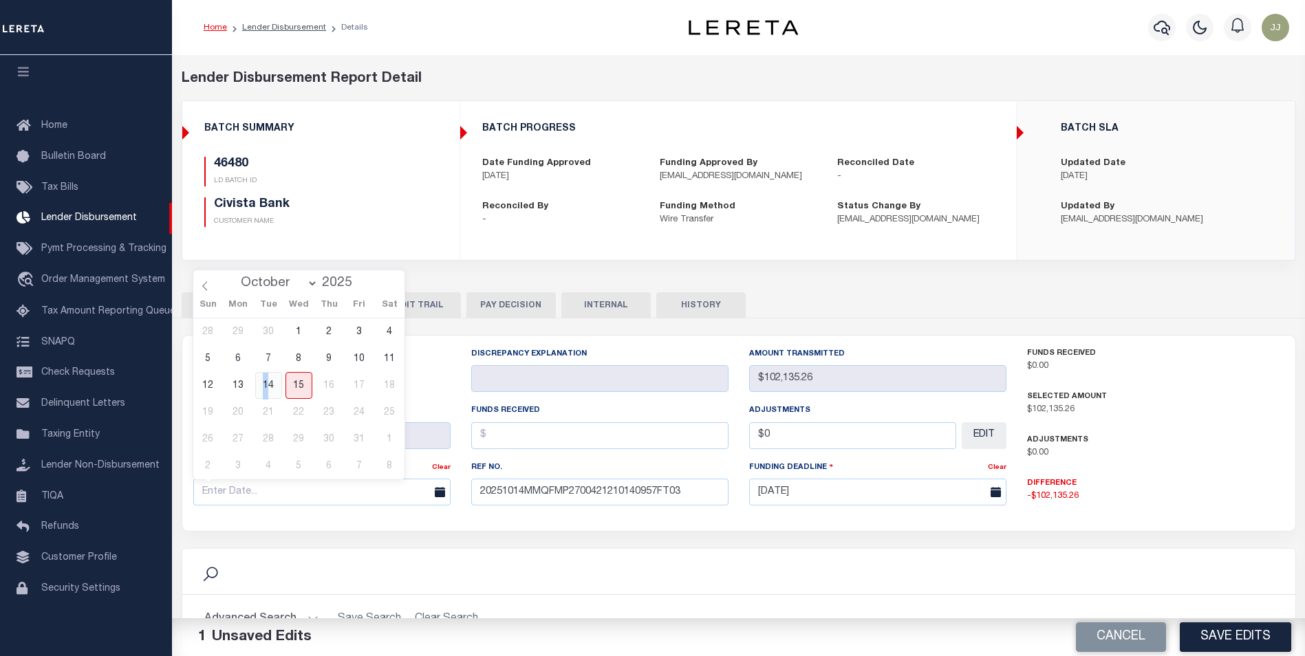
click at [266, 386] on span "14" at bounding box center [268, 385] width 27 height 27
type input "[DATE]"
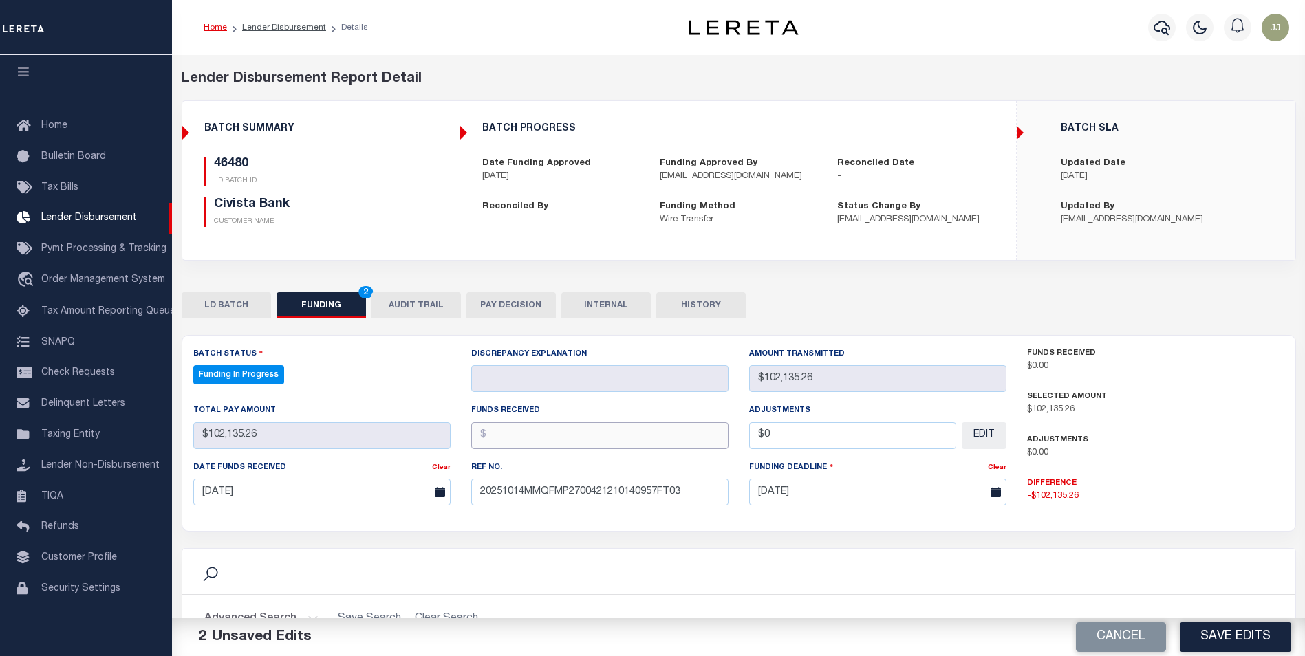
click at [530, 445] on input "text" at bounding box center [599, 435] width 257 height 27
type input "$102,135.26"
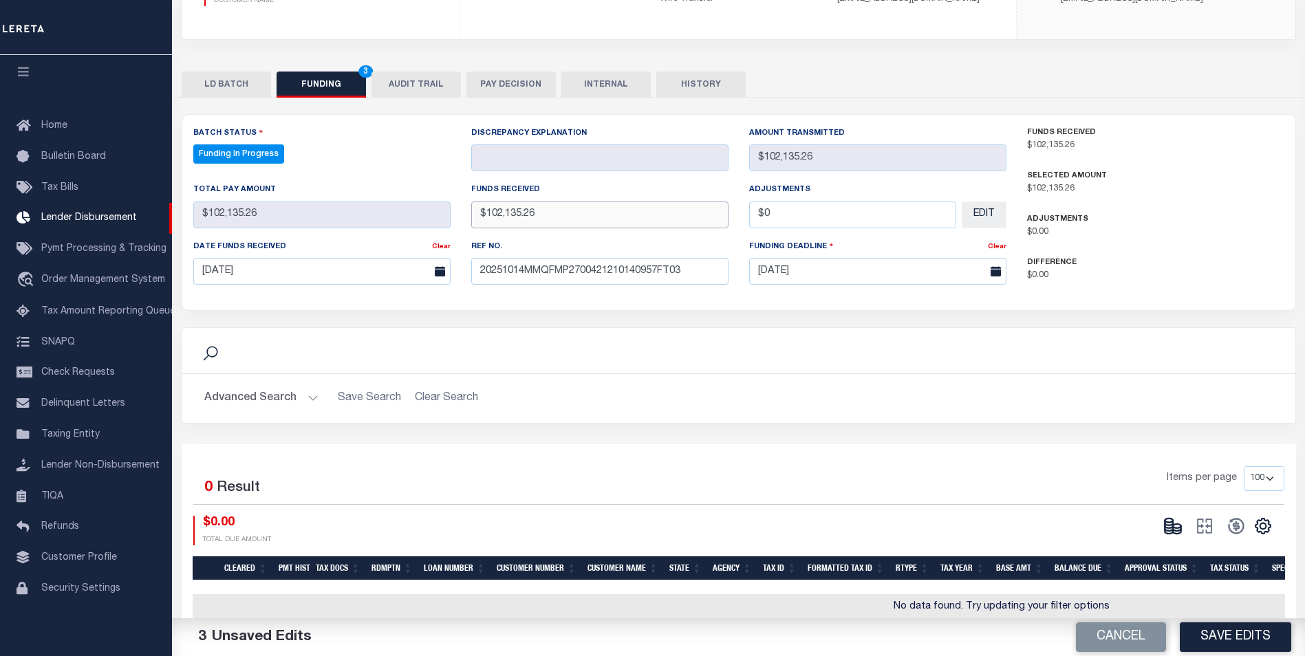
scroll to position [247, 0]
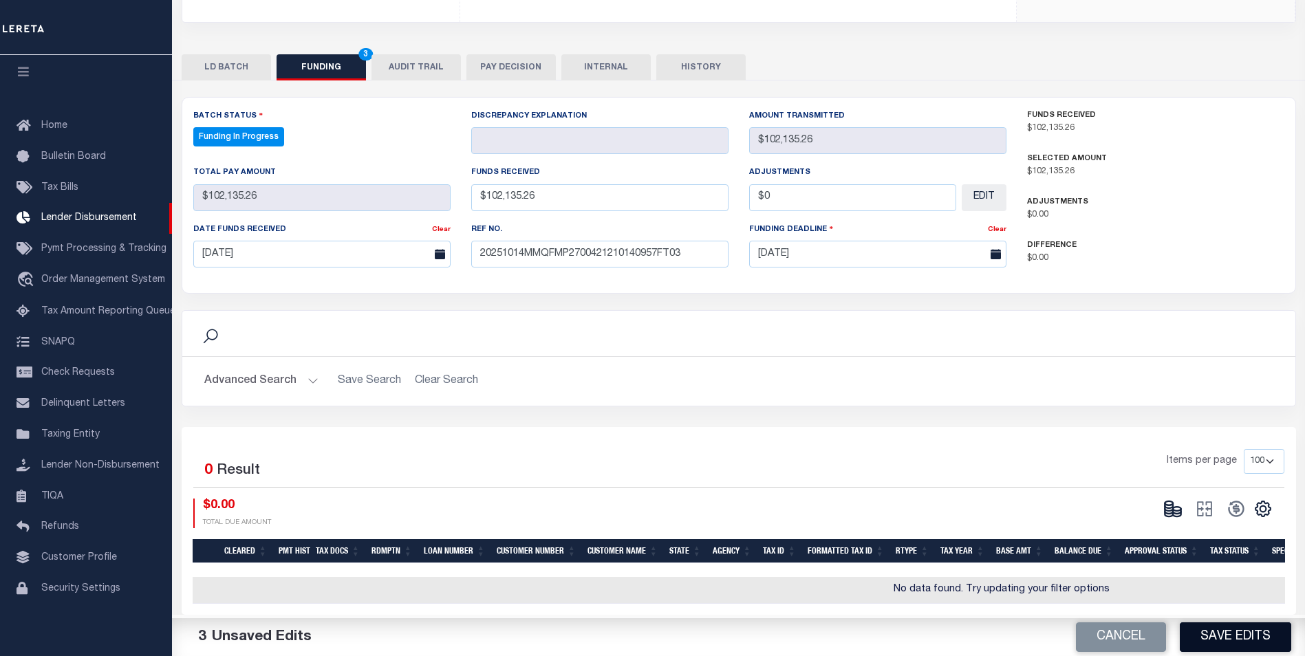
click at [1239, 644] on button "Save Edits" at bounding box center [1234, 637] width 111 height 30
type input "$102,135.26"
type input "$0"
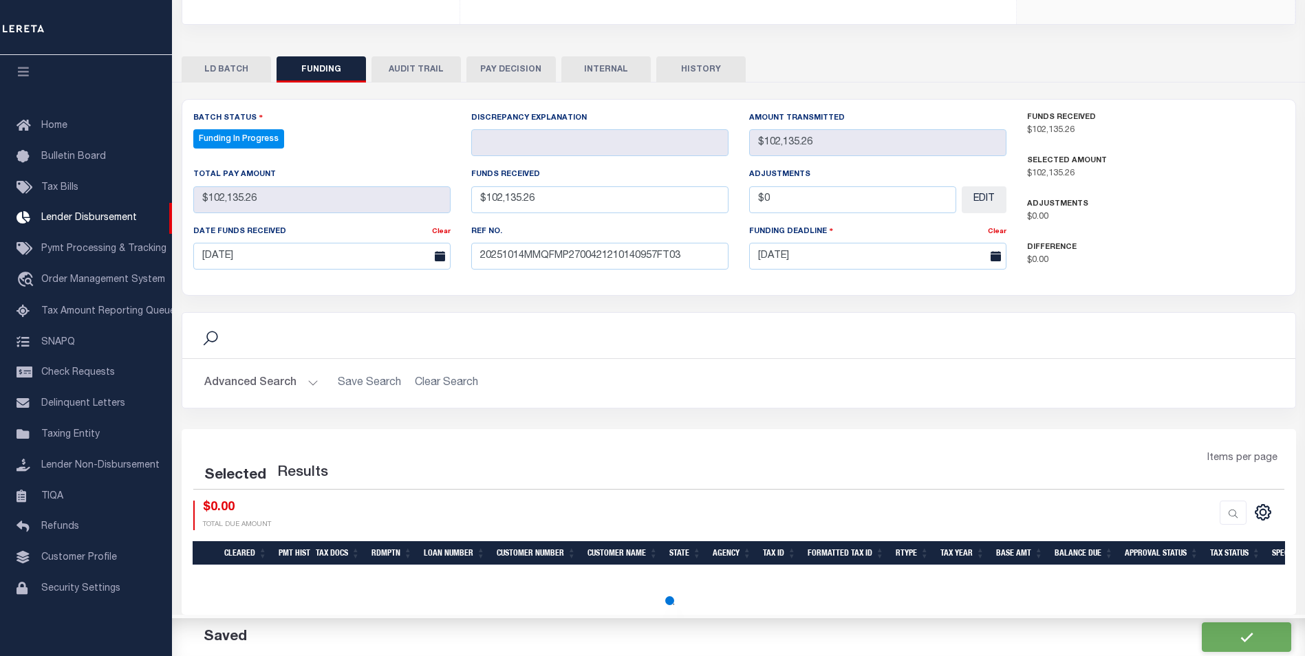
select select "100"
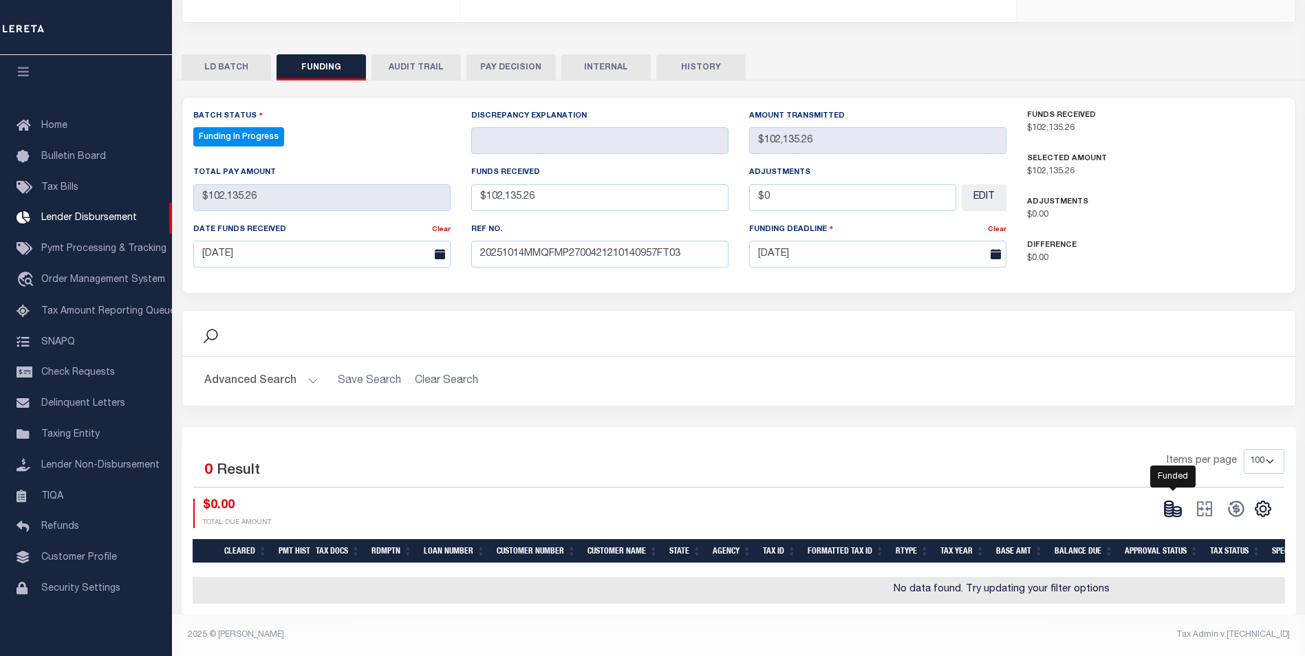
click at [1170, 499] on icon at bounding box center [1172, 508] width 19 height 19
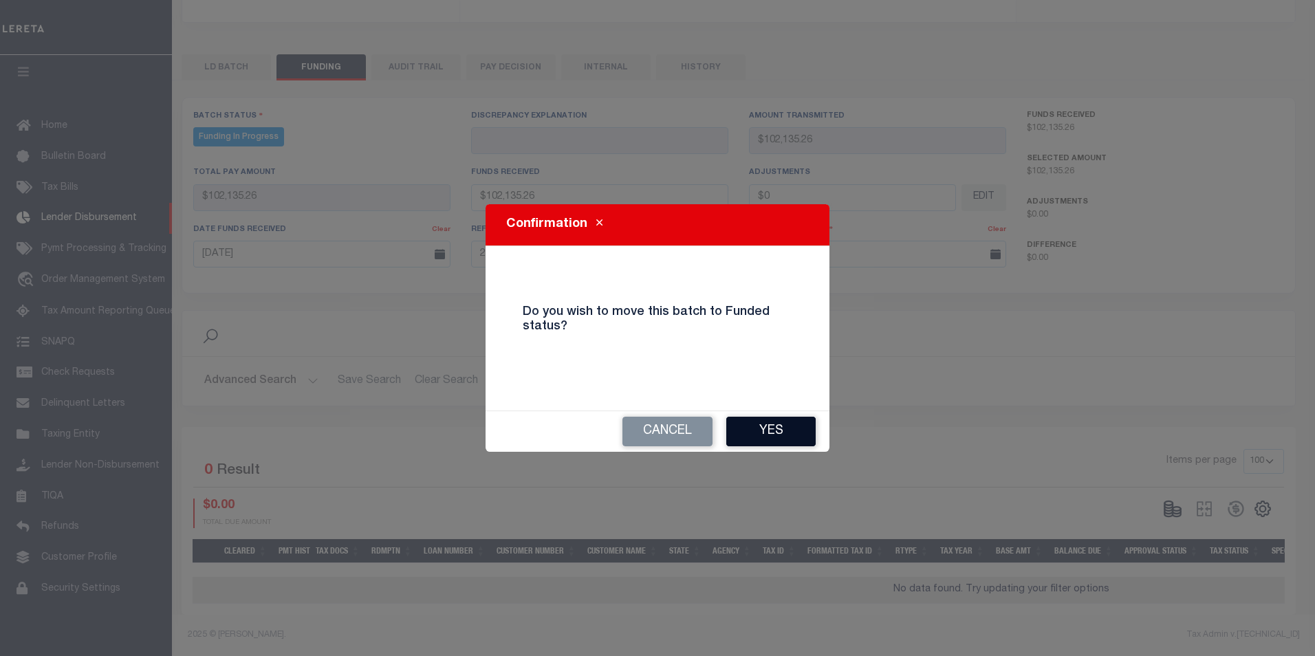
click at [758, 434] on button "Yes" at bounding box center [770, 432] width 89 height 30
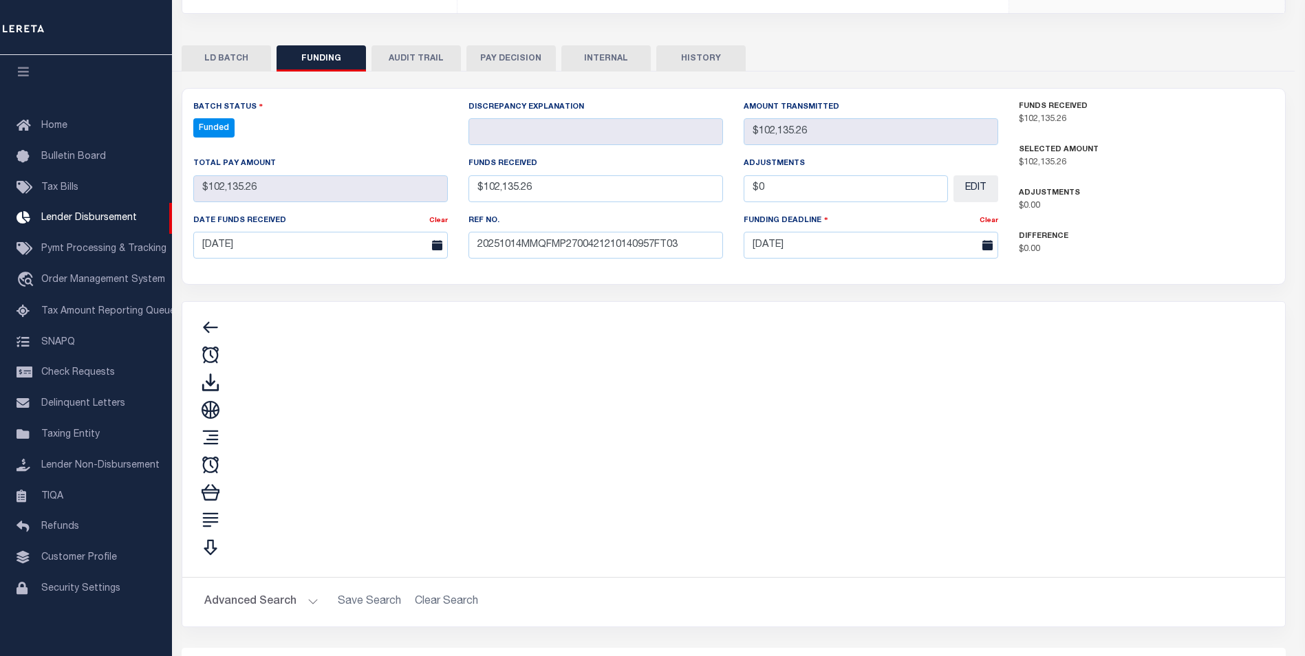
type input "$102,135.26"
type input "$0"
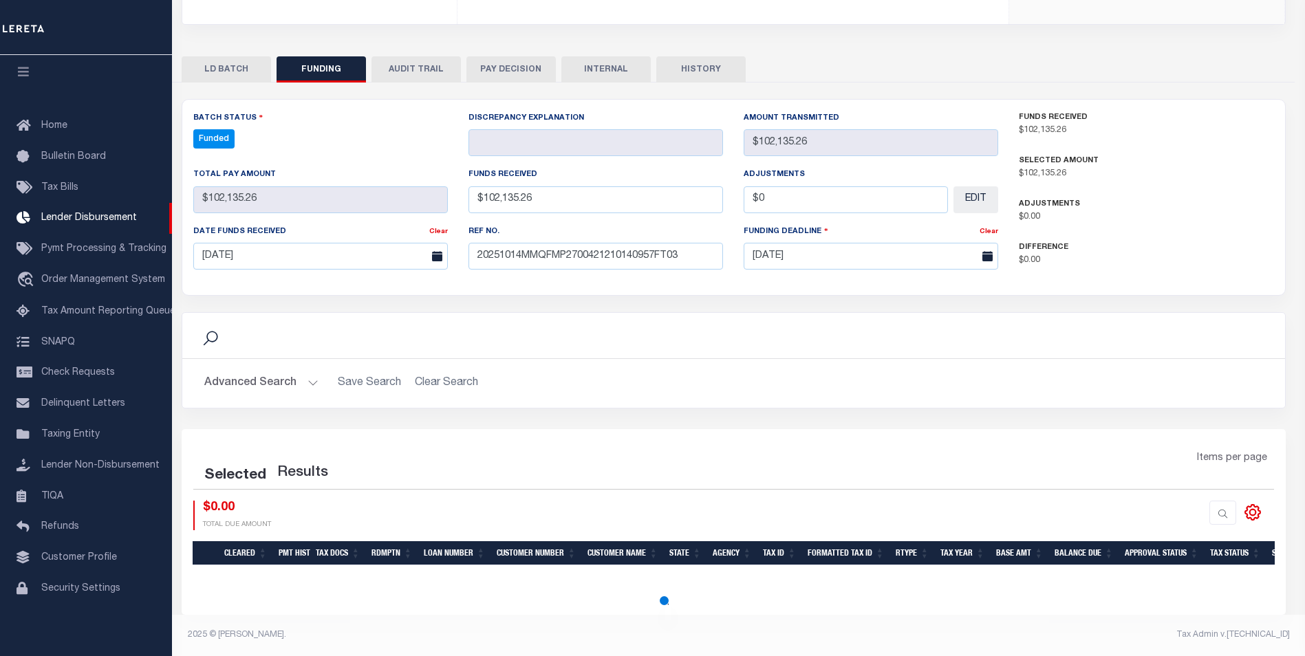
scroll to position [236, 0]
select select "100"
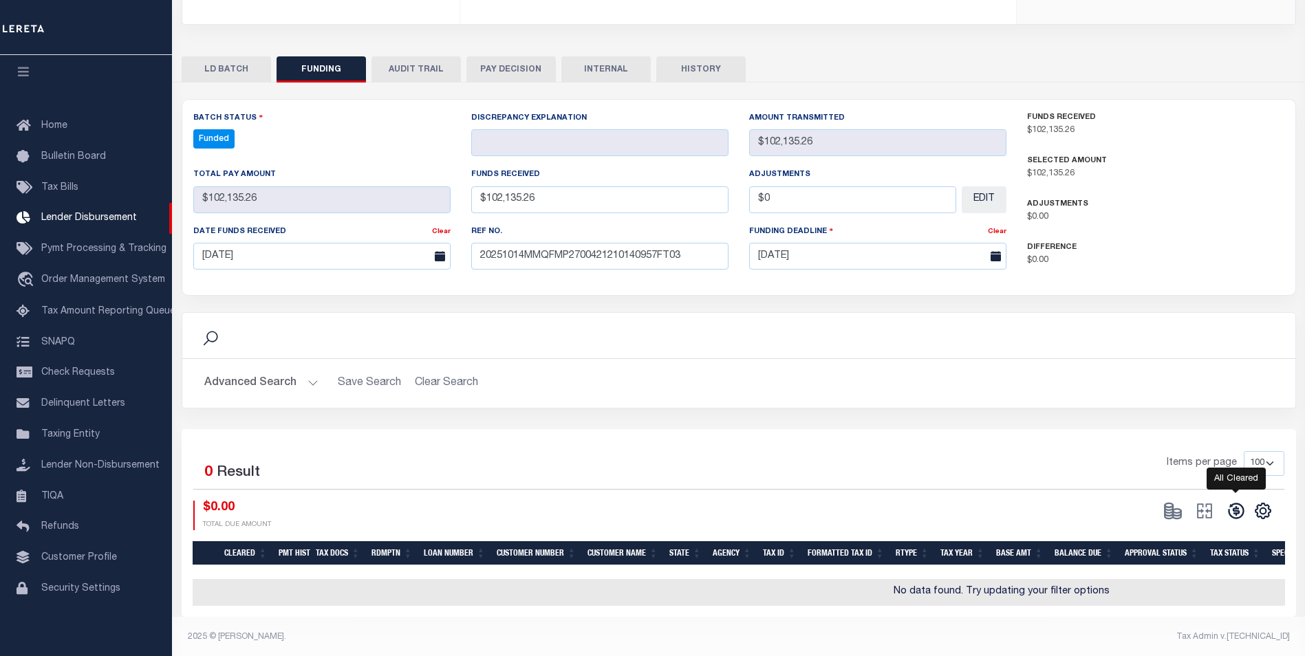
drag, startPoint x: 1232, startPoint y: 512, endPoint x: 1216, endPoint y: 508, distance: 16.9
click at [1232, 512] on icon at bounding box center [1236, 511] width 16 height 16
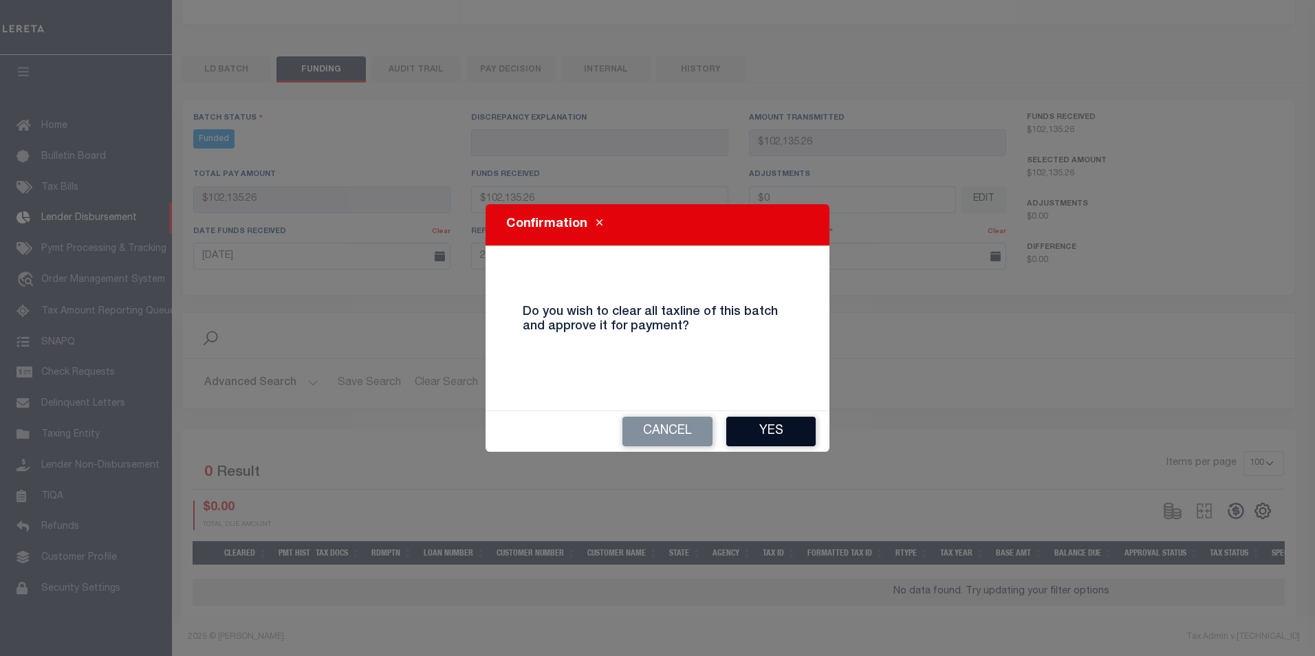
click at [789, 437] on button "Yes" at bounding box center [770, 432] width 89 height 30
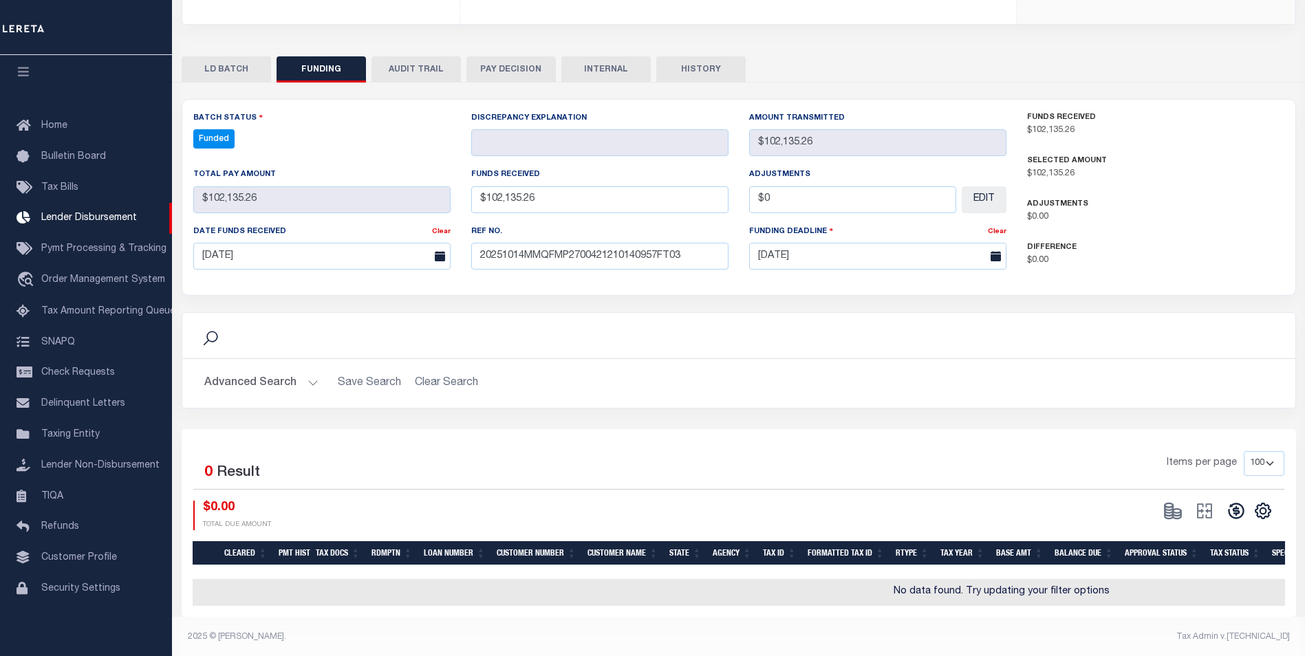
type input "$102,135.26"
type input "$0"
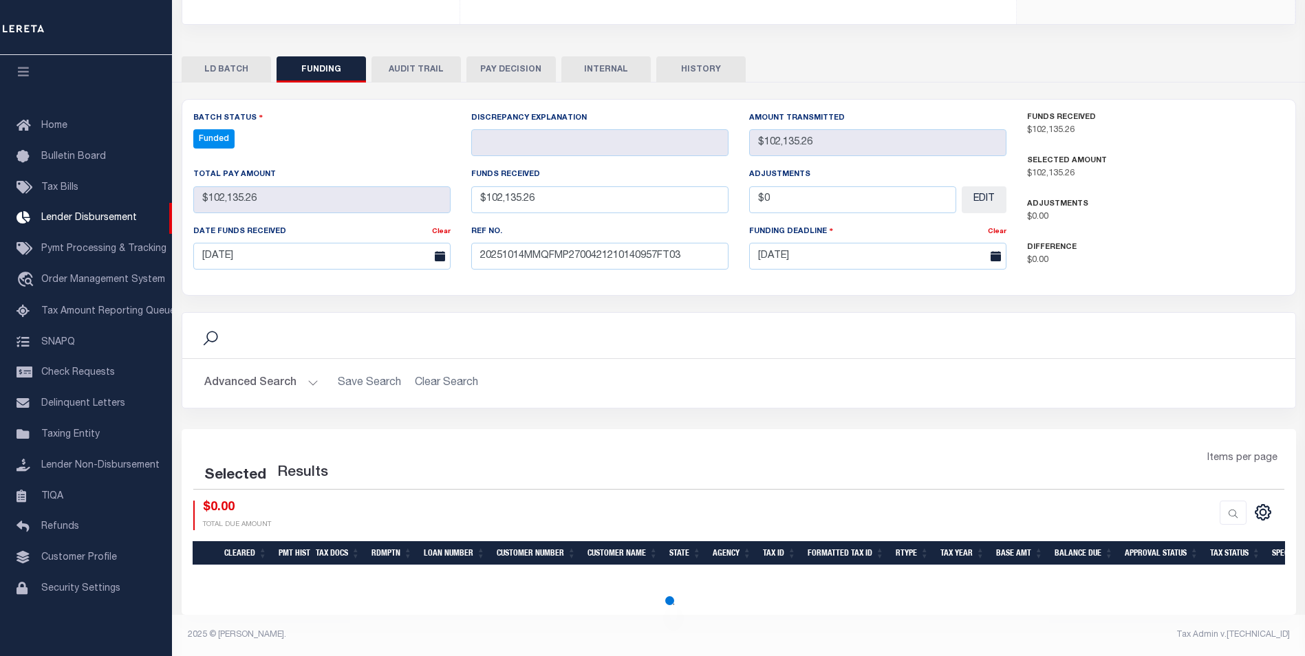
select select "100"
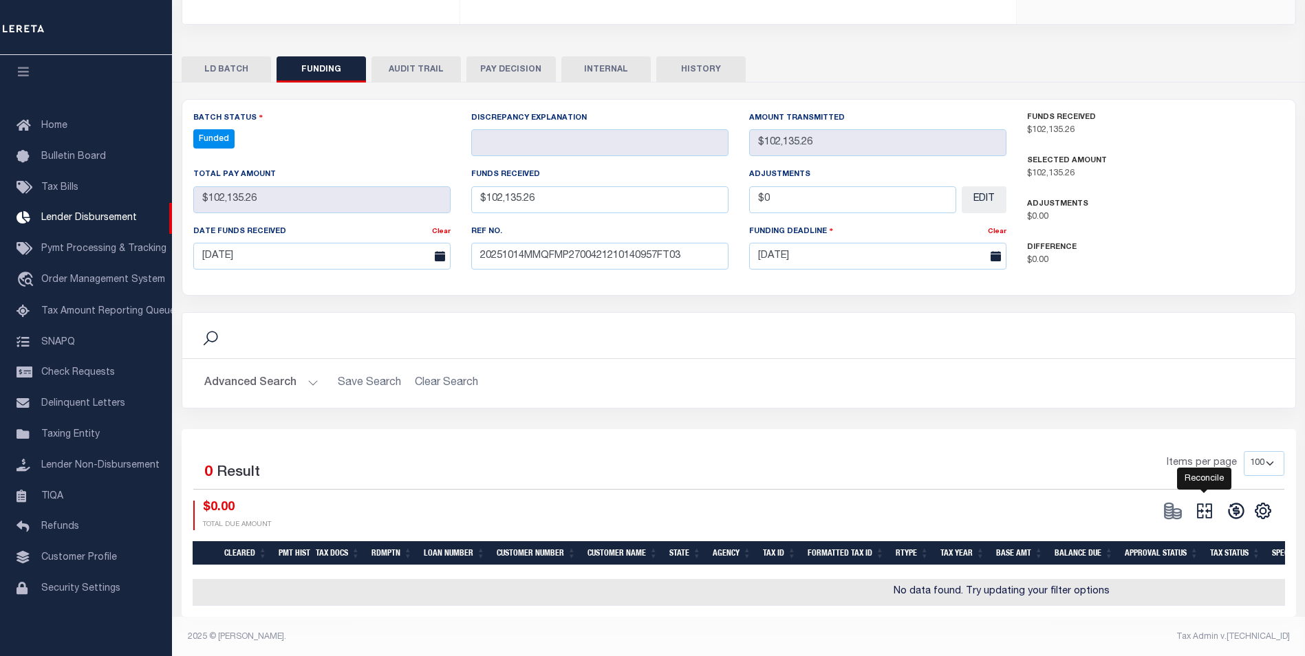
click at [1208, 512] on icon "" at bounding box center [1204, 510] width 19 height 19
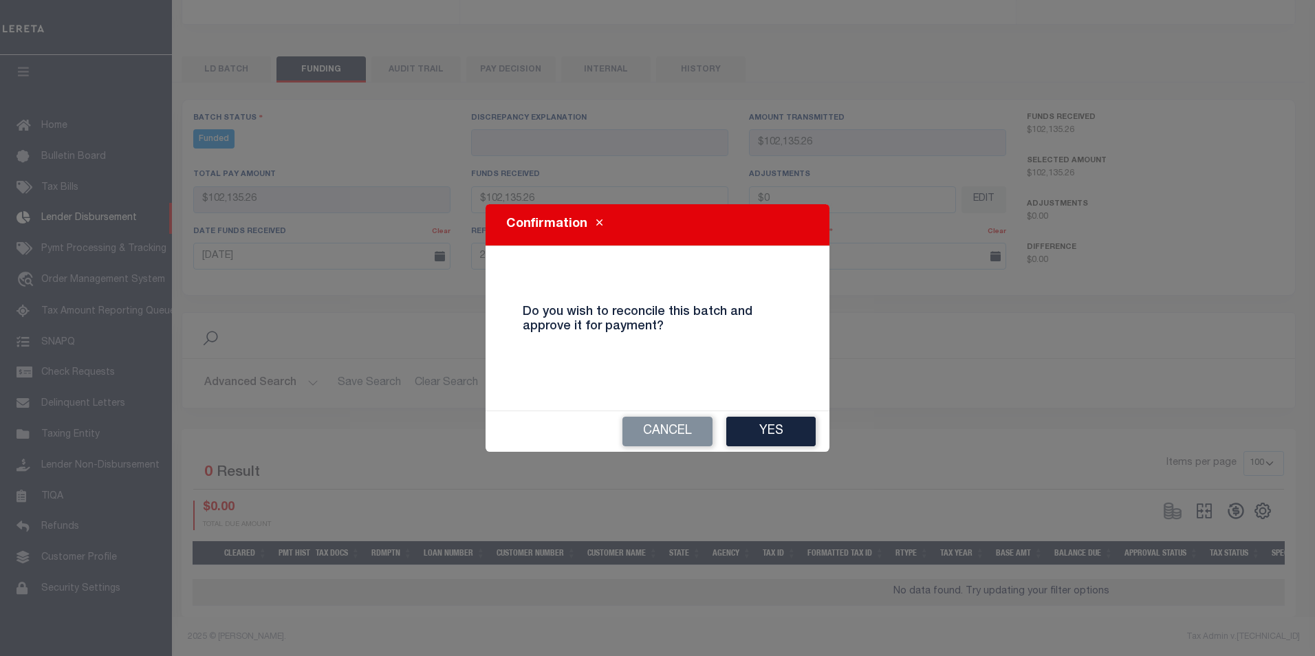
drag, startPoint x: 763, startPoint y: 441, endPoint x: 767, endPoint y: 434, distance: 7.7
click at [764, 437] on button "Yes" at bounding box center [770, 432] width 89 height 30
select select "100"
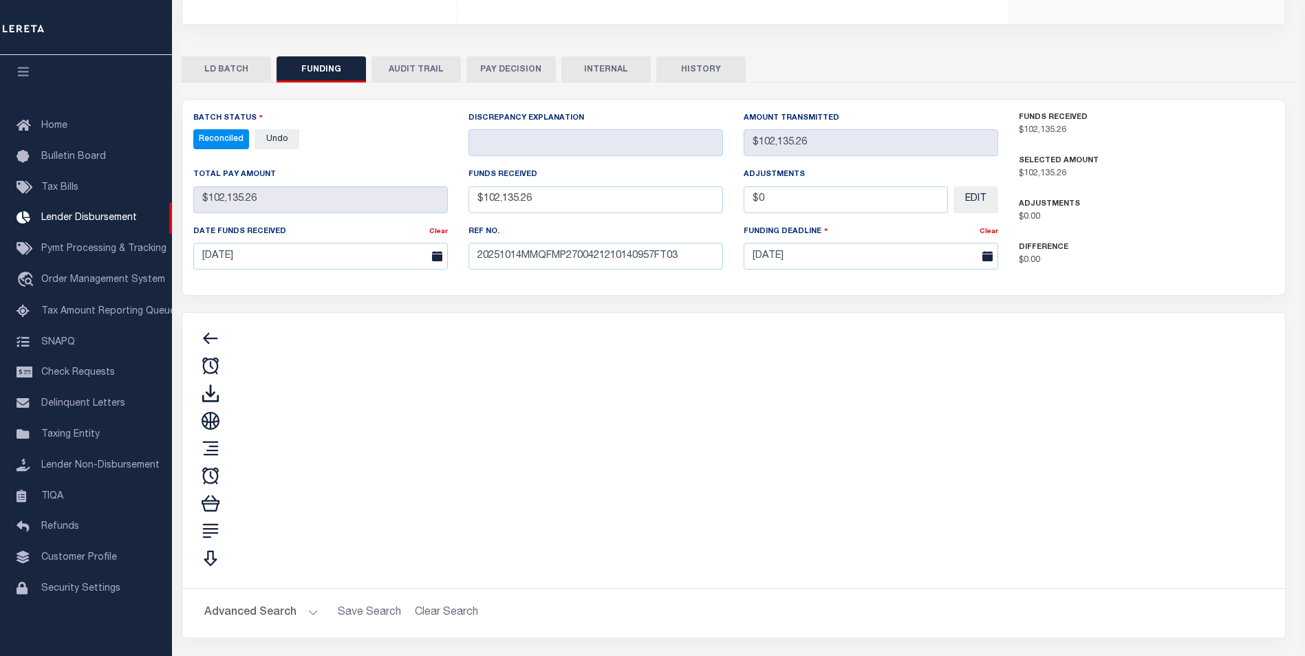
type input "$102,135.26"
type input "$0"
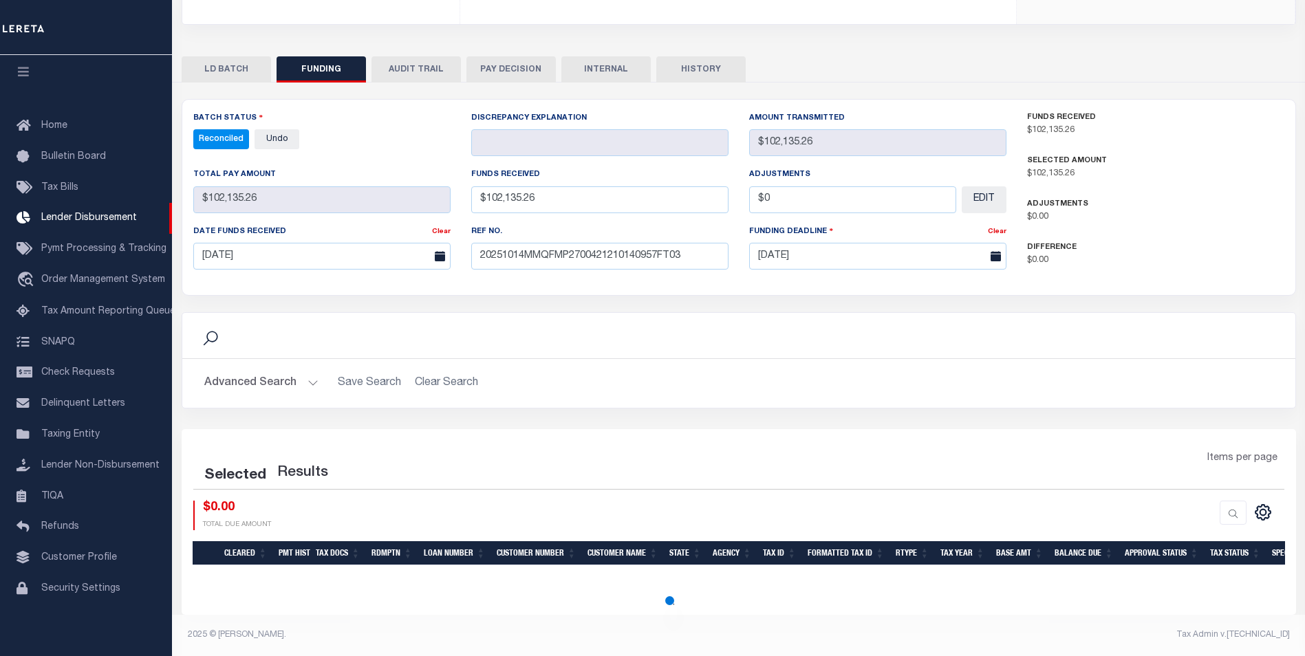
select select "100"
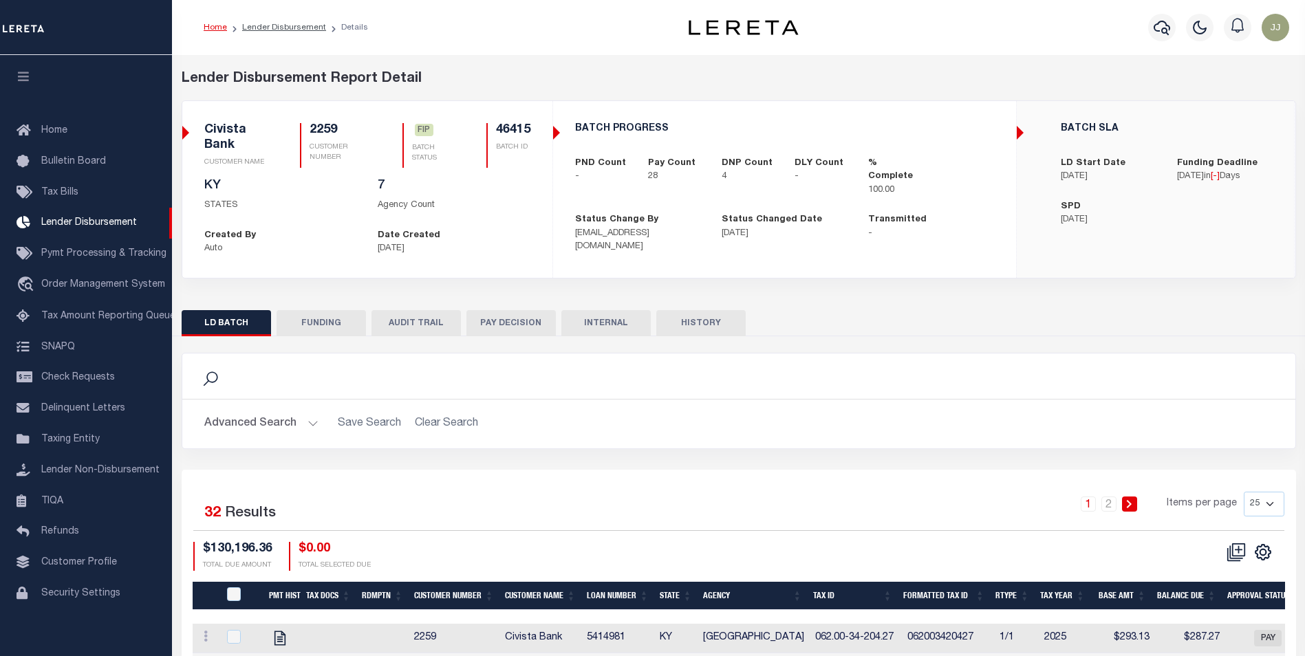
scroll to position [14, 0]
click at [308, 325] on button "FUNDING" at bounding box center [320, 323] width 89 height 26
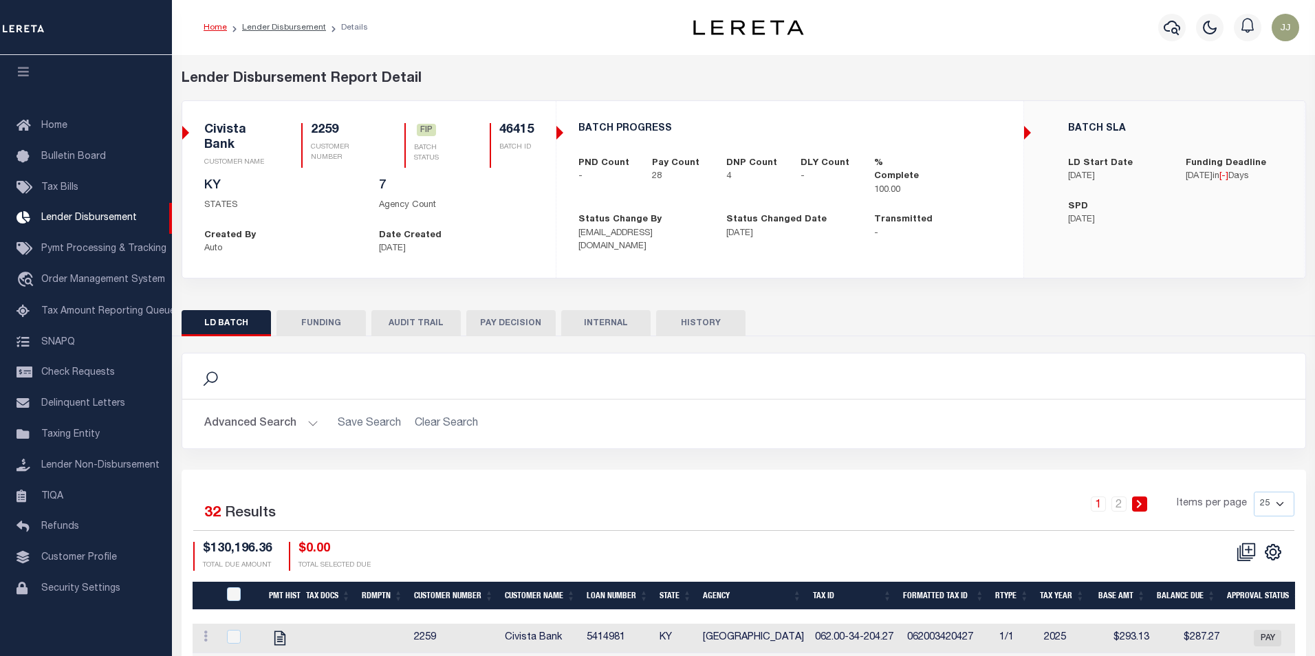
type input "$54,159.67"
type input "$0"
type input "[DATE]"
select select "100"
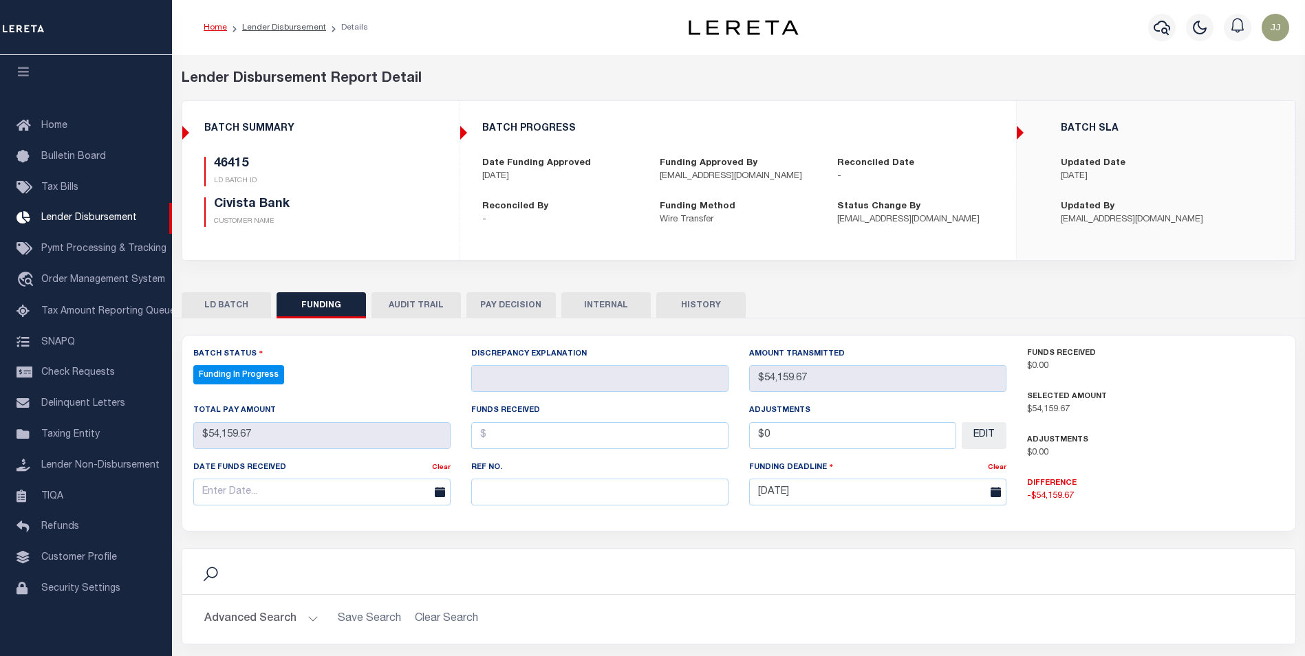
select select "100"
click at [552, 499] on input "text" at bounding box center [599, 492] width 257 height 27
paste input "20251014MMQFMP2700422810141003FT03"
type input "20251014MMQFMP2700422810141003FT03"
click at [364, 488] on input "text" at bounding box center [321, 492] width 257 height 27
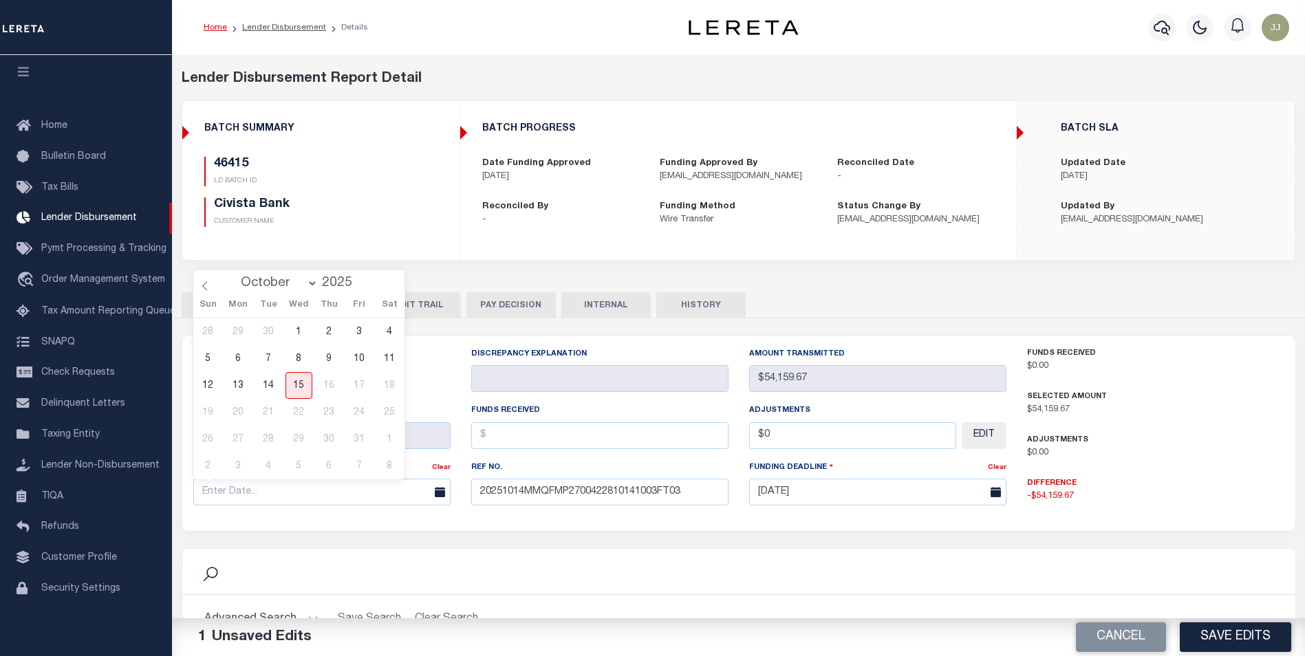
click at [252, 382] on div "28 29 30 1 2 3 4 5 6 7 8 9 10 11 12 13 14 15 16 17 18 19 20 21 22 23 24 25 26 2…" at bounding box center [299, 398] width 212 height 161
click at [270, 380] on span "14" at bounding box center [268, 385] width 27 height 27
type input "[DATE]"
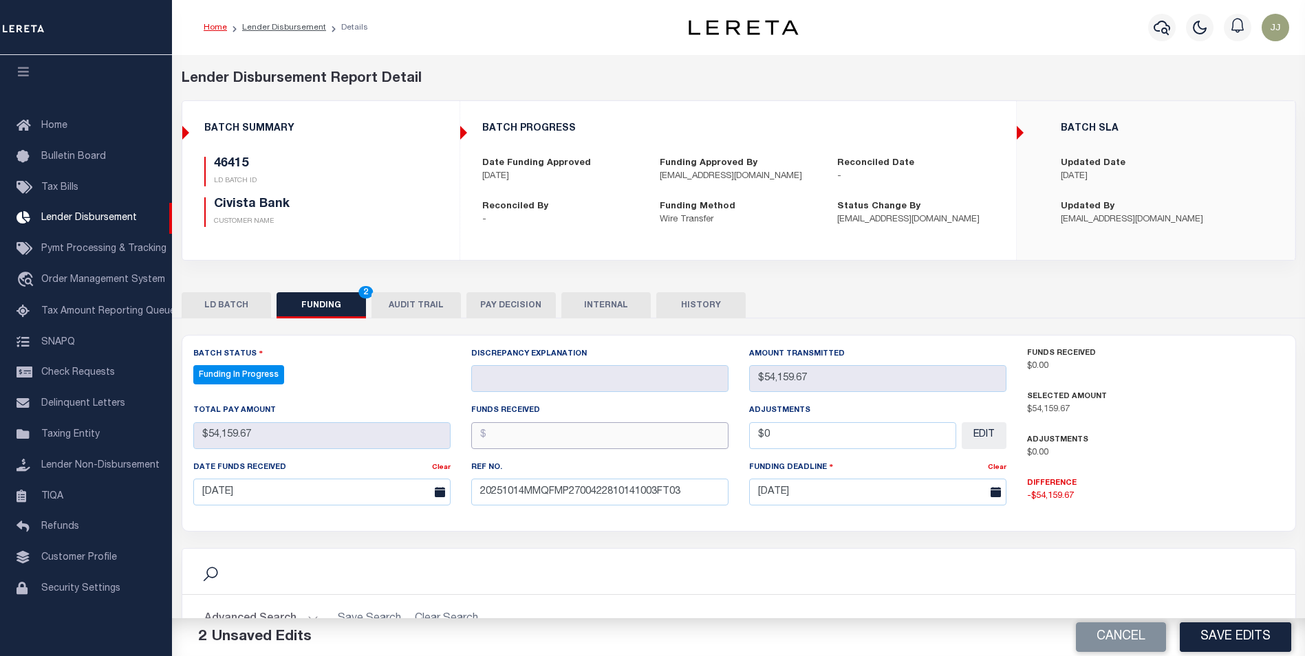
click at [549, 439] on input "text" at bounding box center [599, 435] width 257 height 27
type input "$54,159.67"
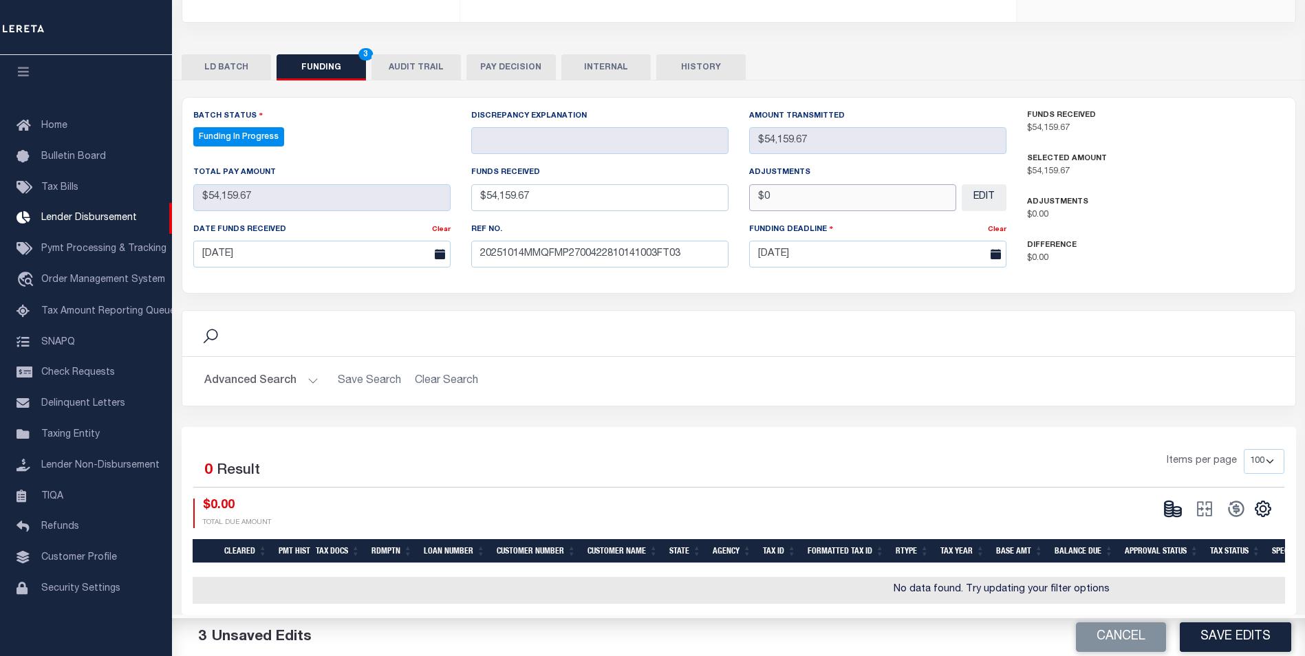
scroll to position [247, 0]
type input "$0.00"
click at [1221, 642] on button "Save Edits" at bounding box center [1234, 637] width 111 height 30
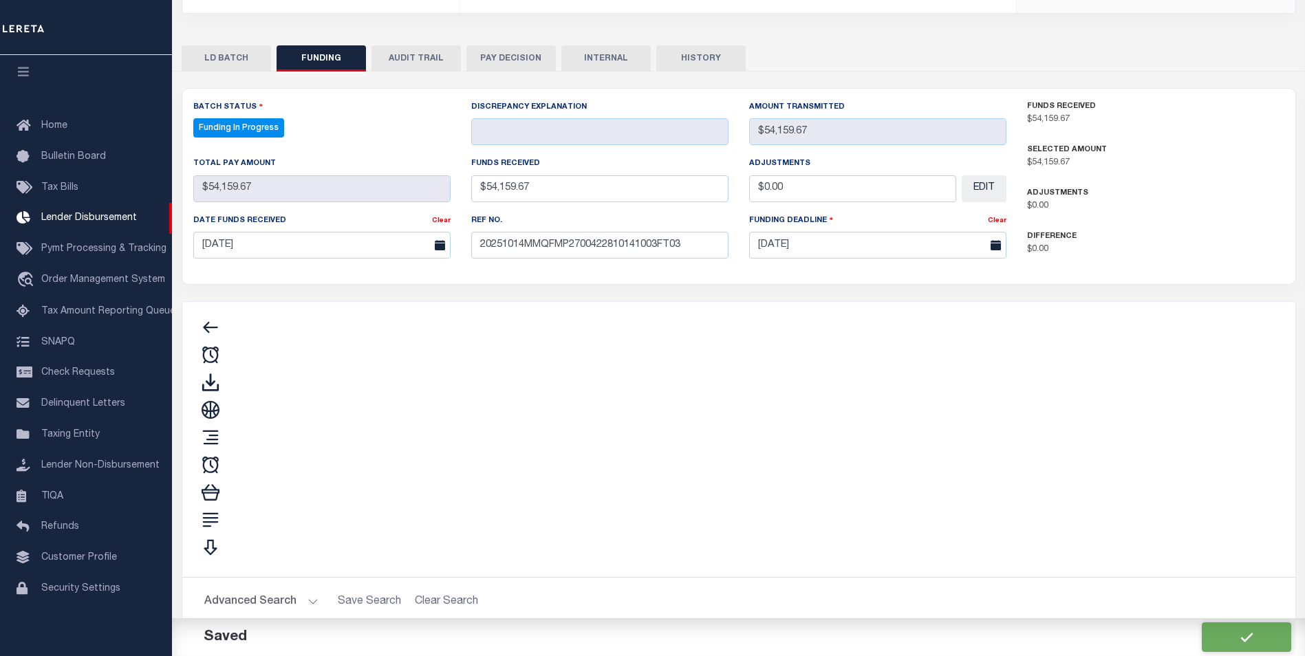
type input "$54,159.67"
type input "$0"
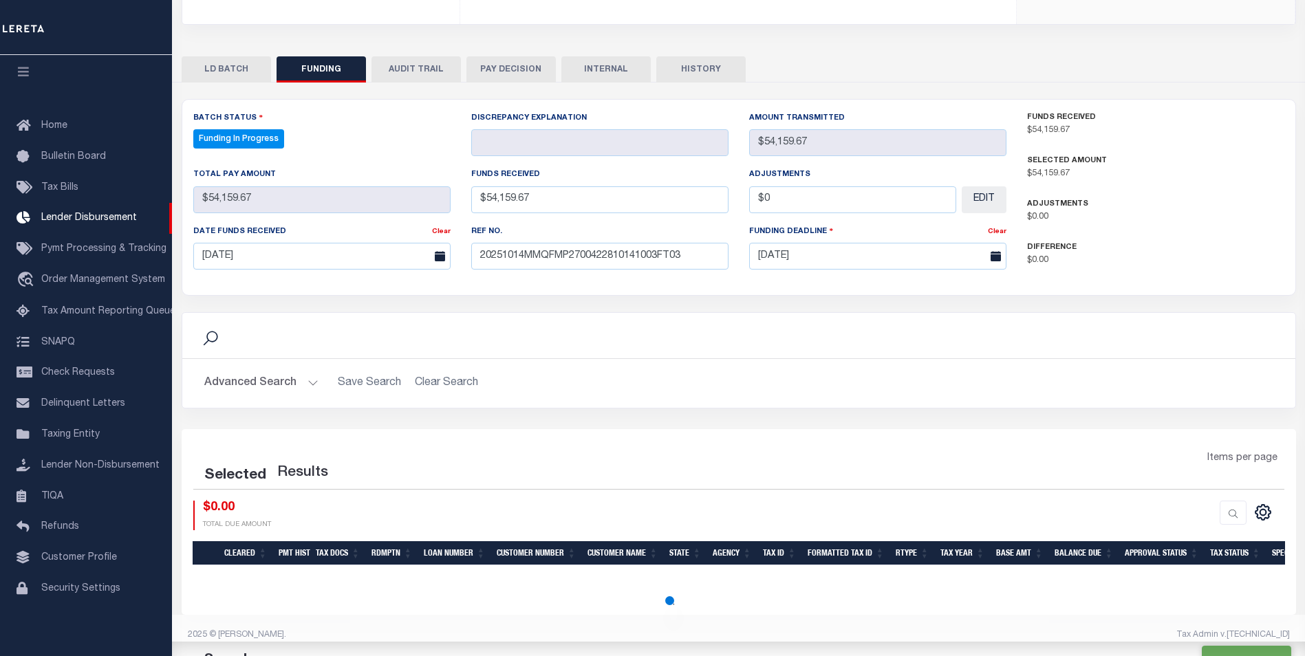
select select "100"
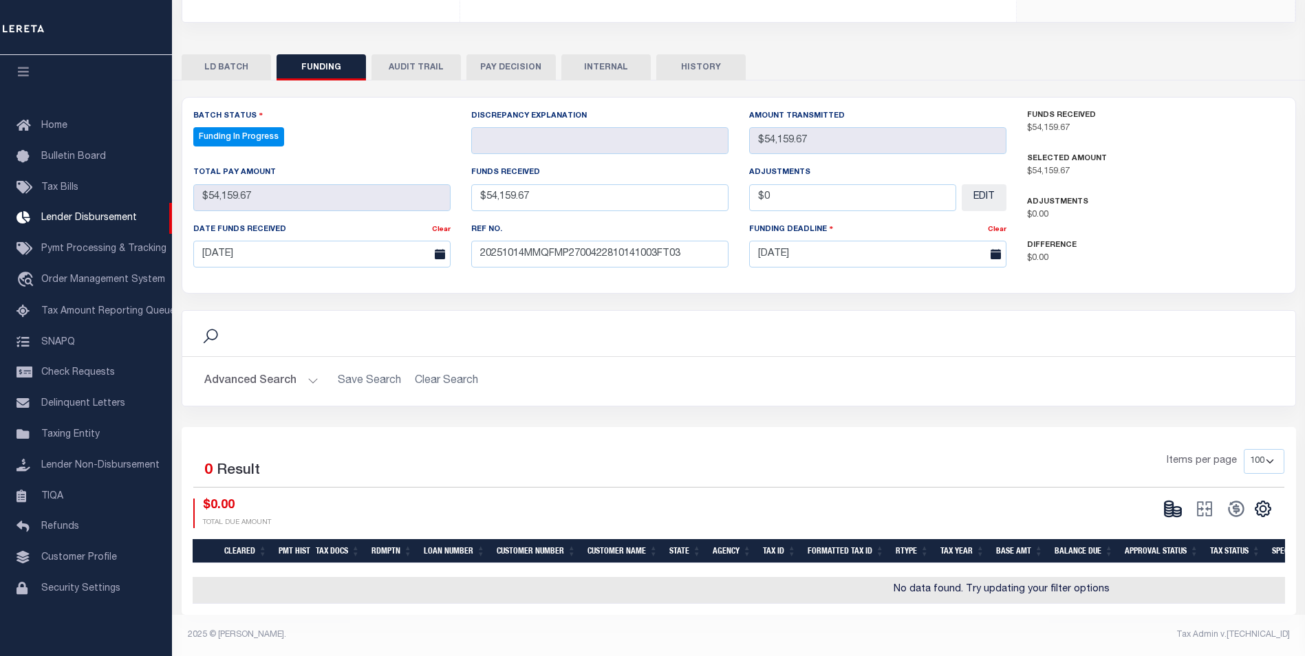
click at [1179, 514] on div "CSV Export Selected Print Show Filter Show Search Columns 0: 1: Cleared 19: SPD" at bounding box center [1215, 514] width 117 height 30
click at [1178, 509] on icon at bounding box center [1177, 511] width 8 height 5
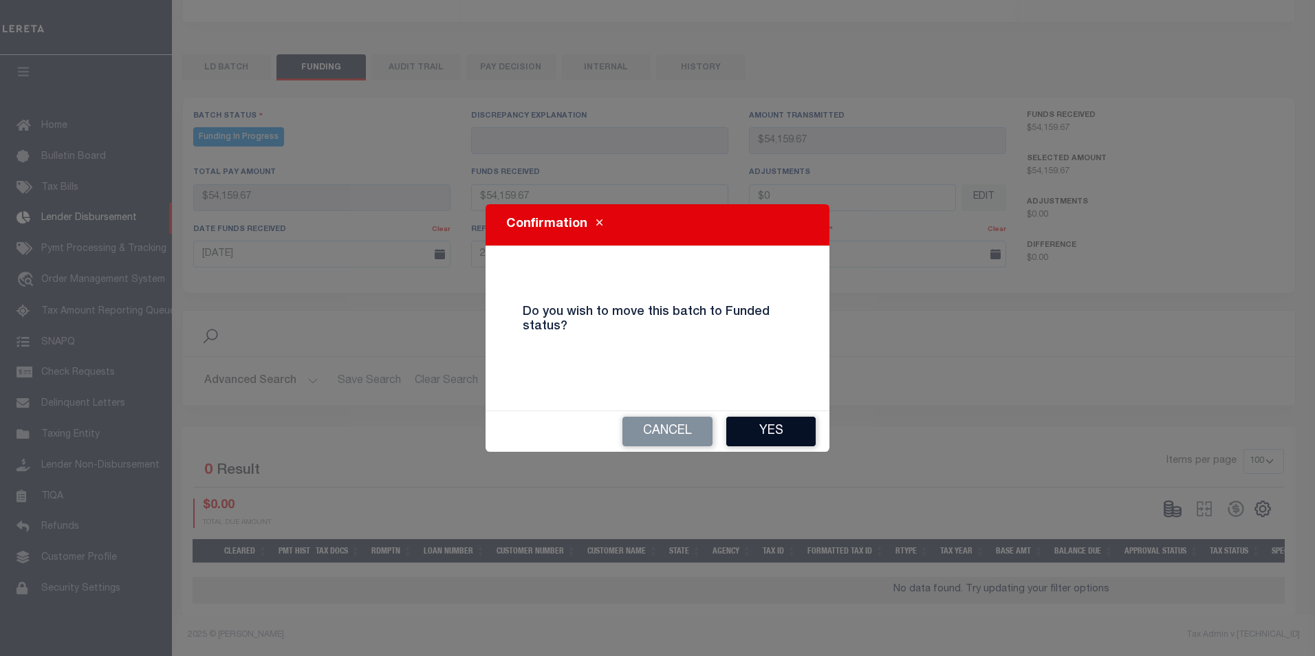
click at [777, 419] on button "Yes" at bounding box center [770, 432] width 89 height 30
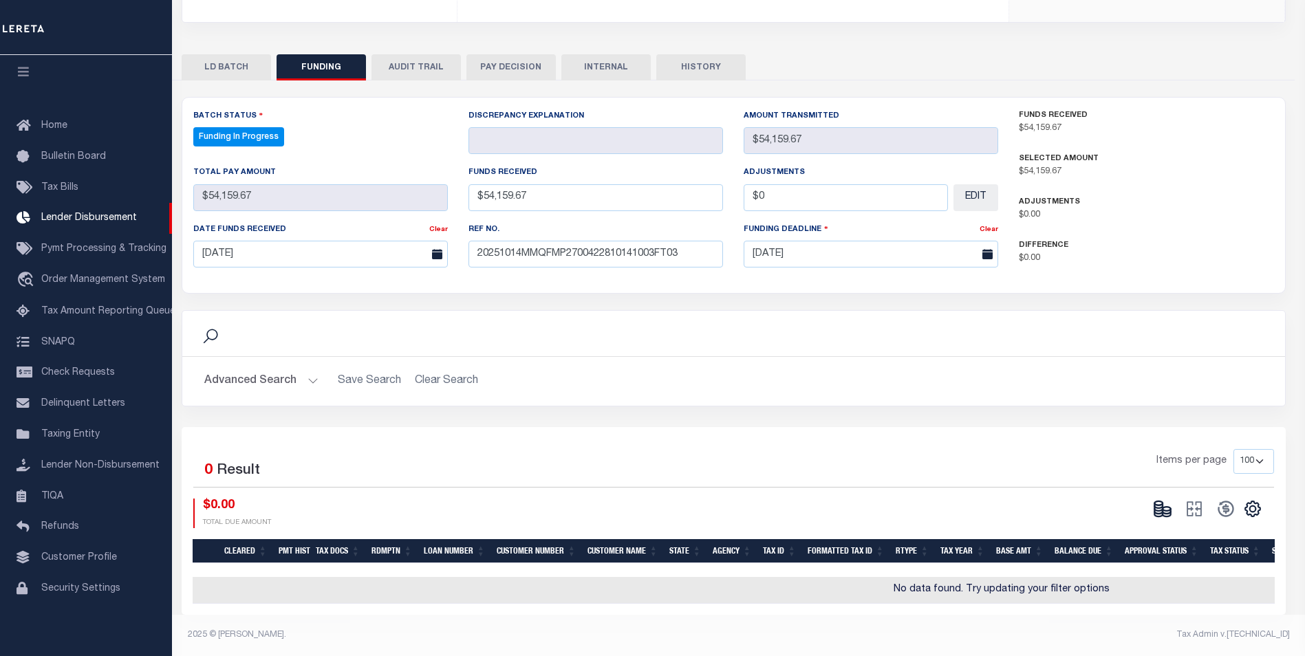
type input "$54,159.67"
type input "$0"
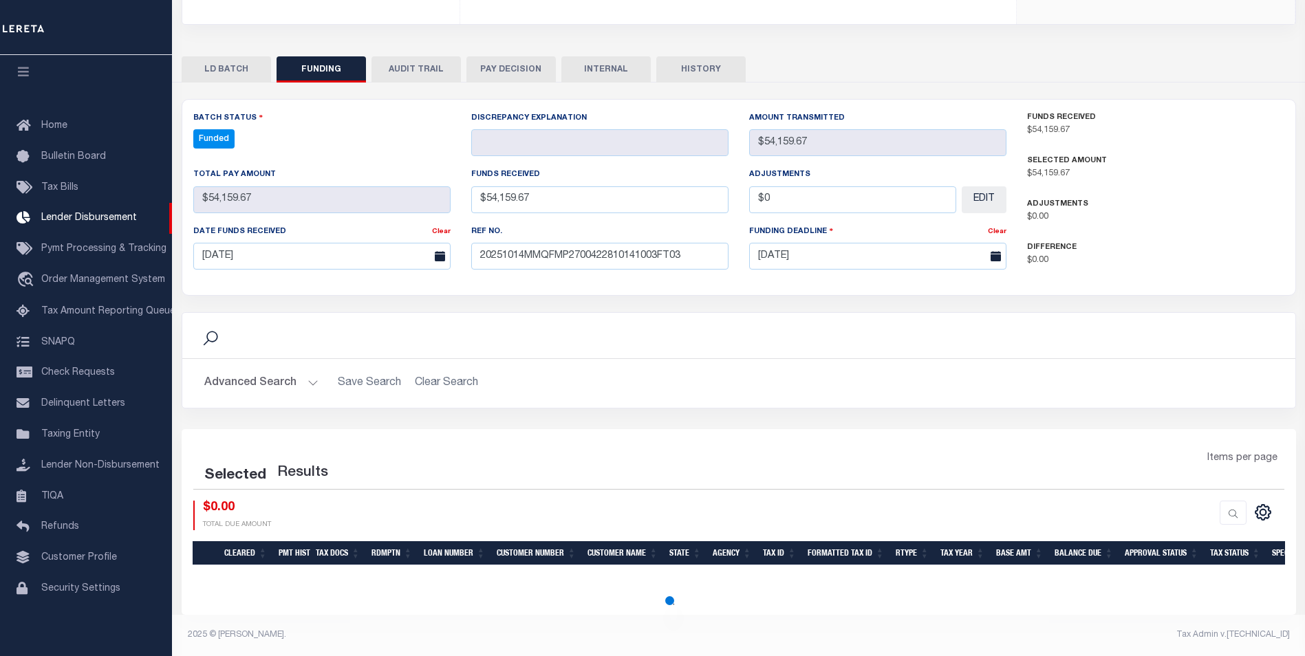
select select "100"
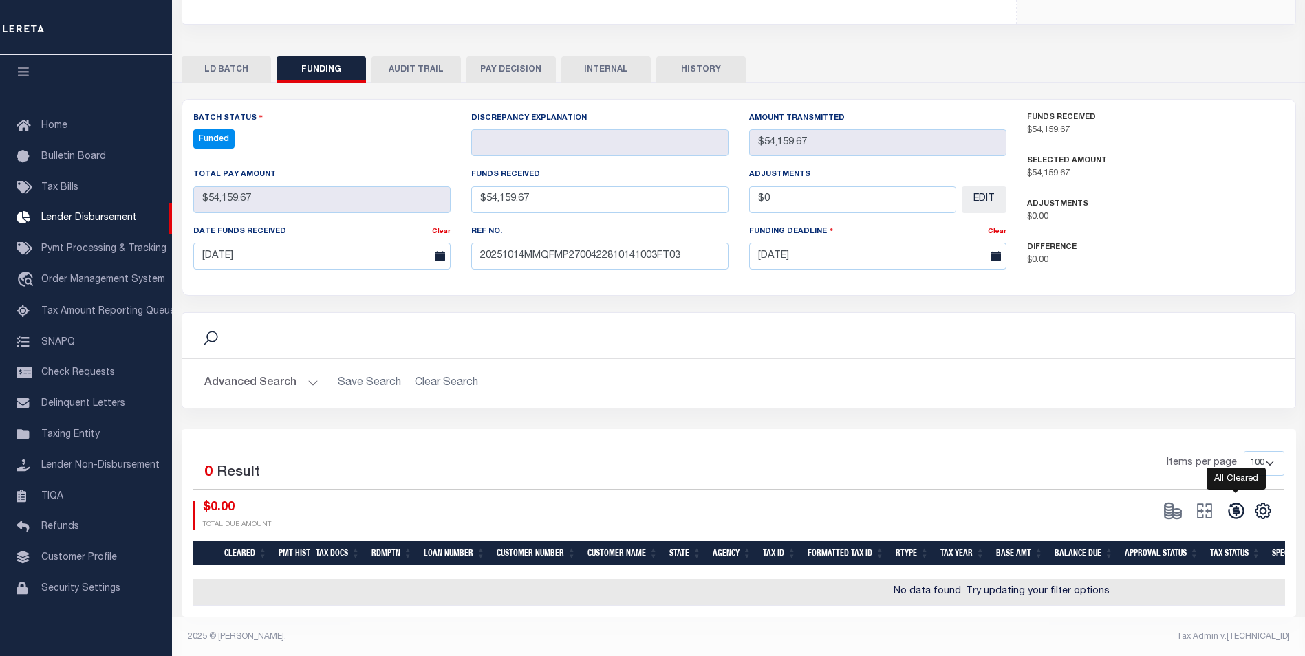
click at [1236, 511] on icon at bounding box center [1235, 510] width 19 height 19
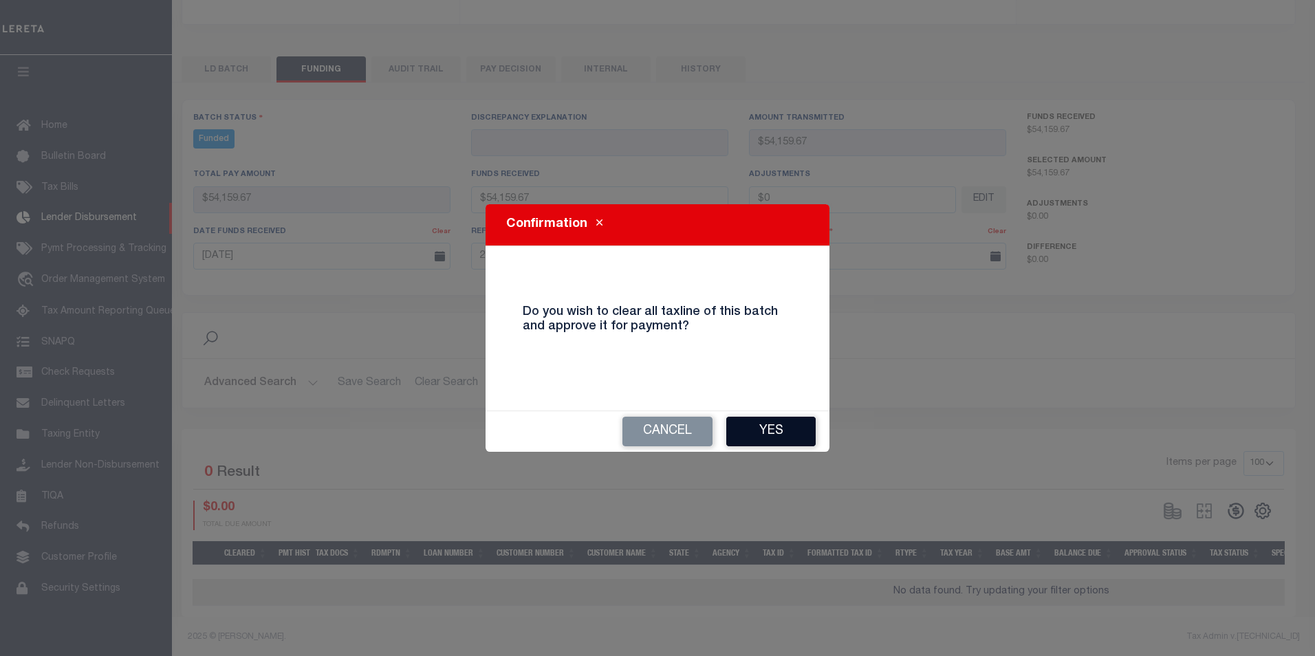
click at [759, 422] on button "Yes" at bounding box center [770, 432] width 89 height 30
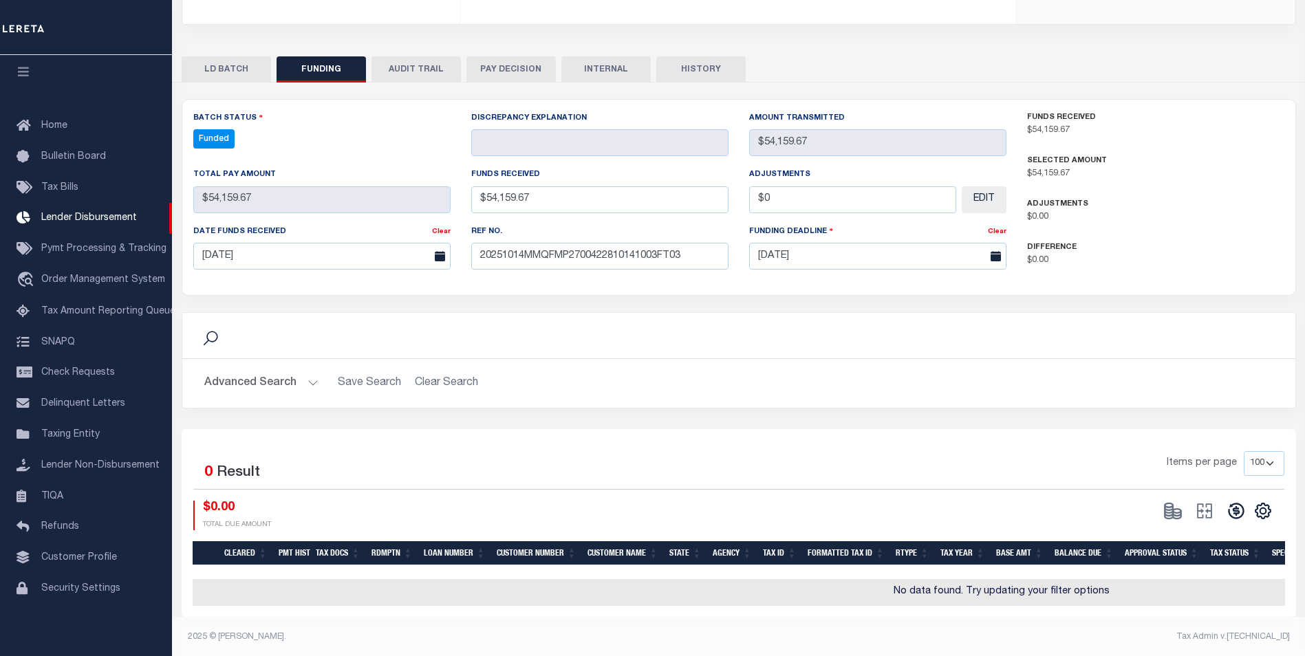
type input "$54,159.67"
type input "$0"
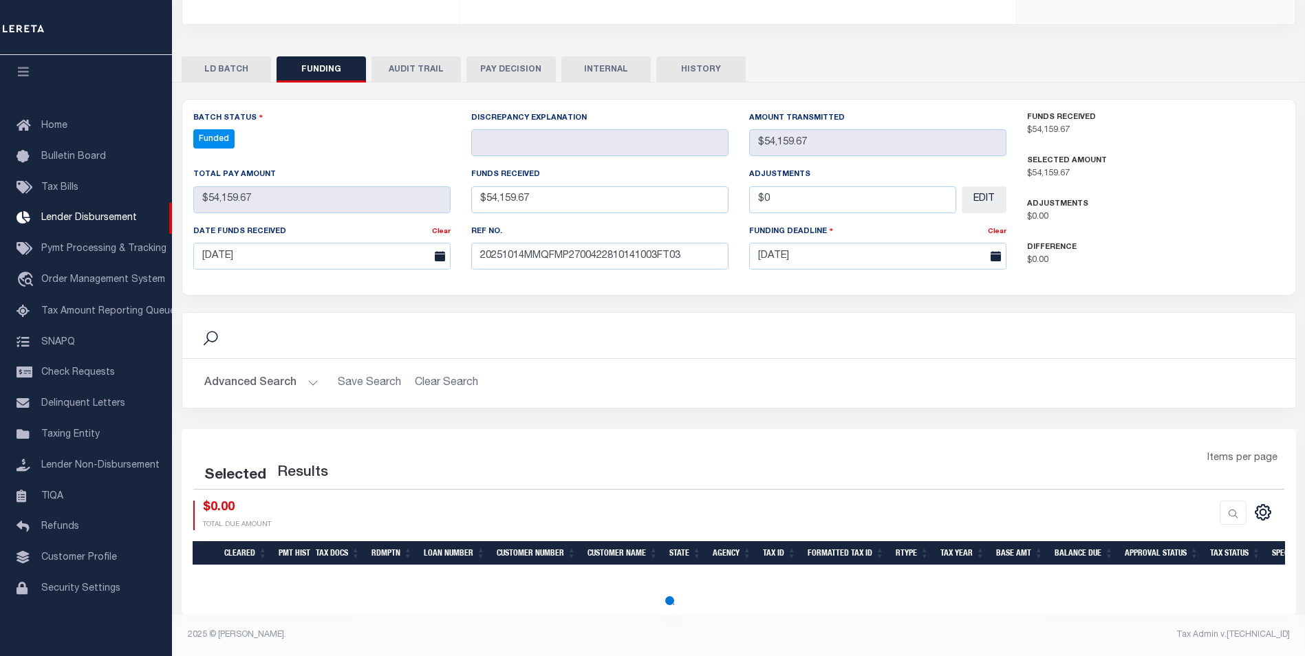
select select "100"
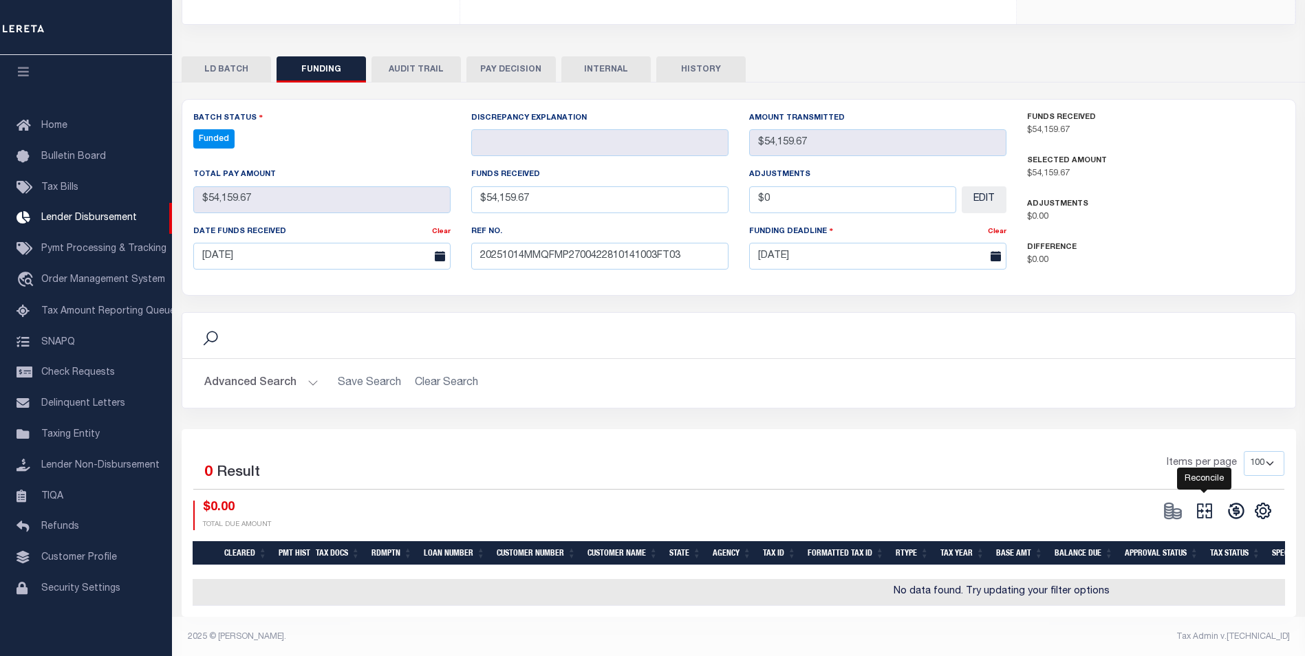
click at [1210, 512] on icon "" at bounding box center [1204, 510] width 15 height 15
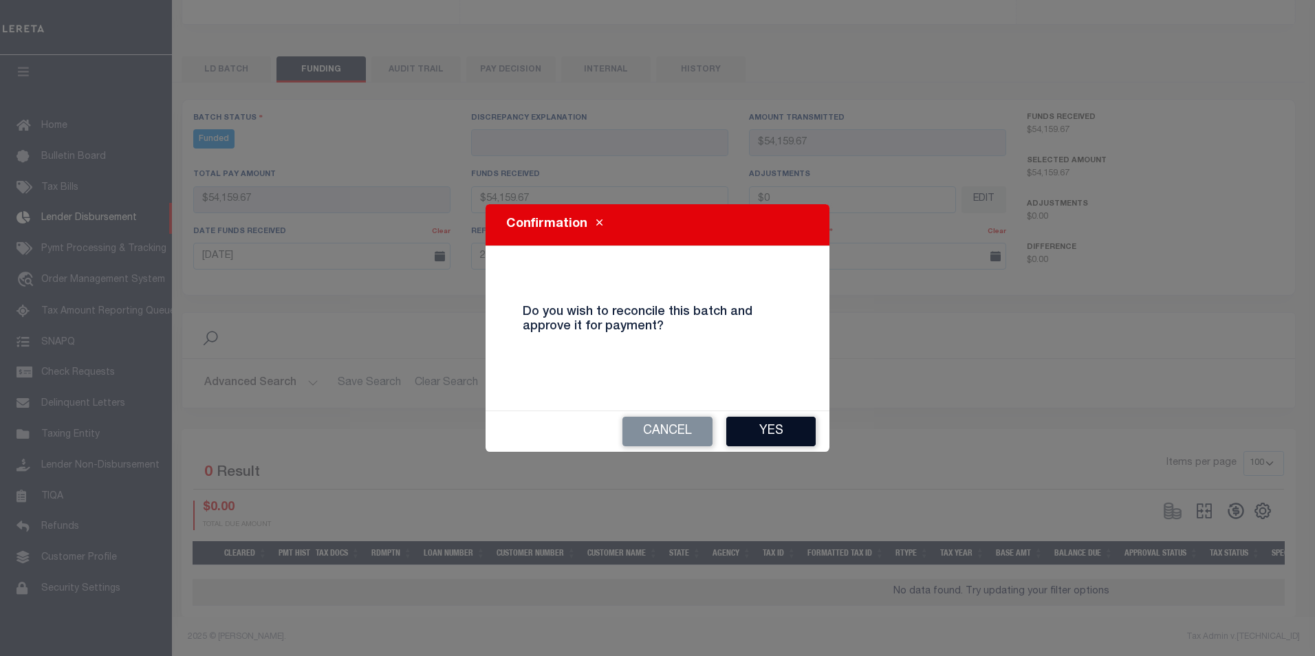
click at [745, 432] on button "Yes" at bounding box center [770, 432] width 89 height 30
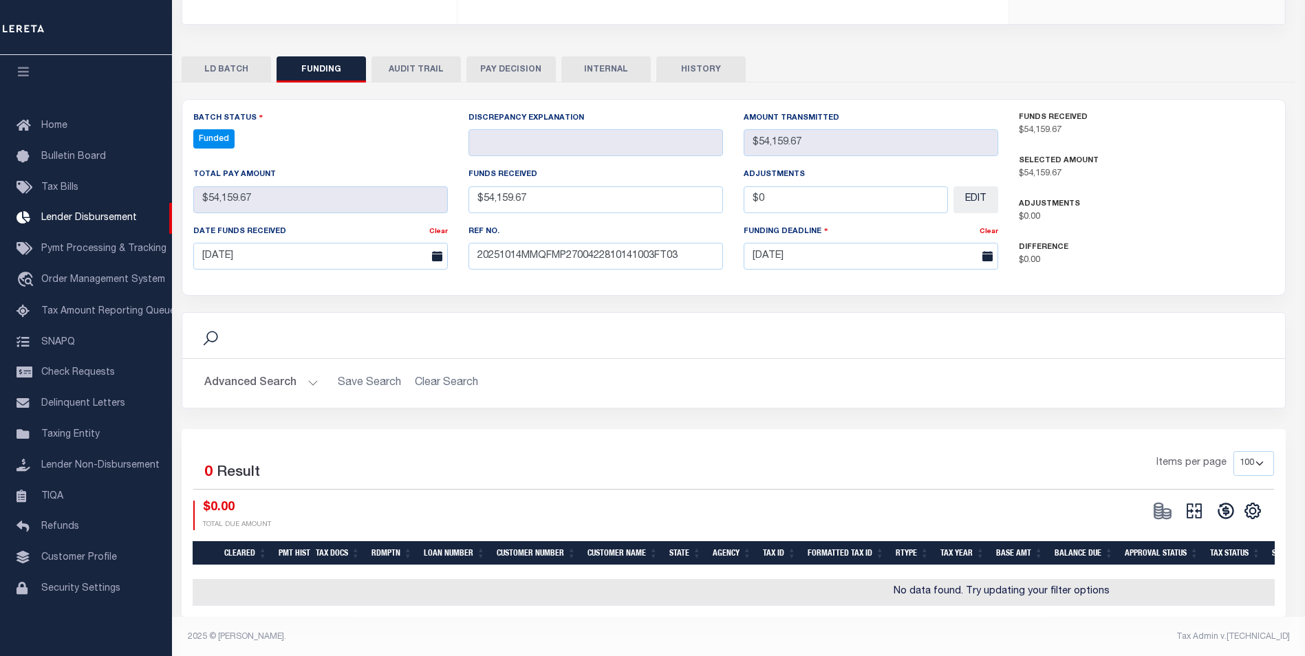
type input "$54,159.67"
type input "$0"
select select "100"
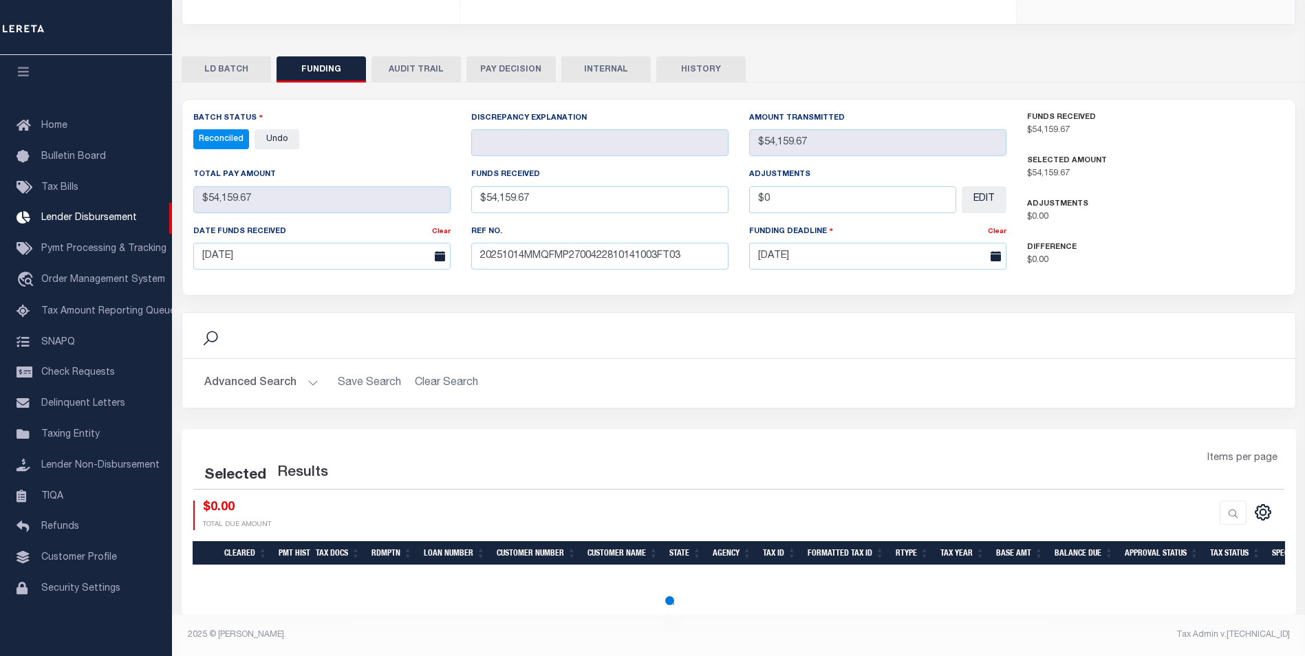
select select "100"
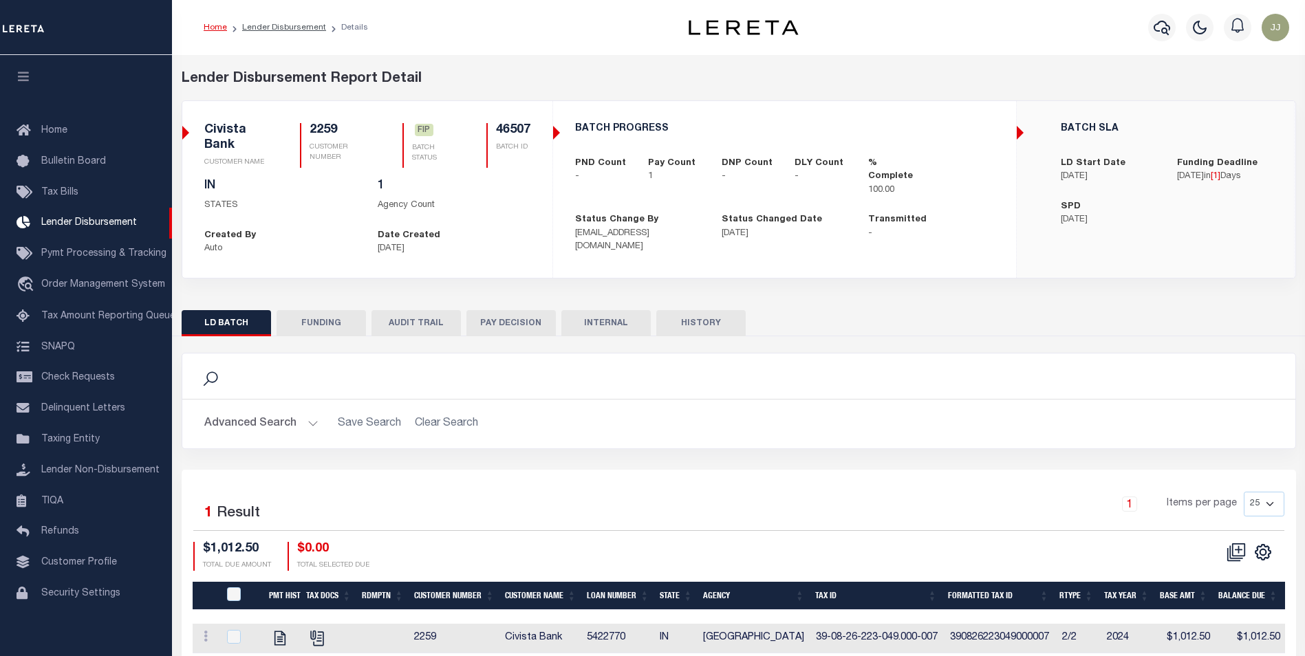
scroll to position [14, 0]
click at [327, 332] on button "FUNDING" at bounding box center [320, 323] width 89 height 26
type input "$1,012.5"
type input "$0"
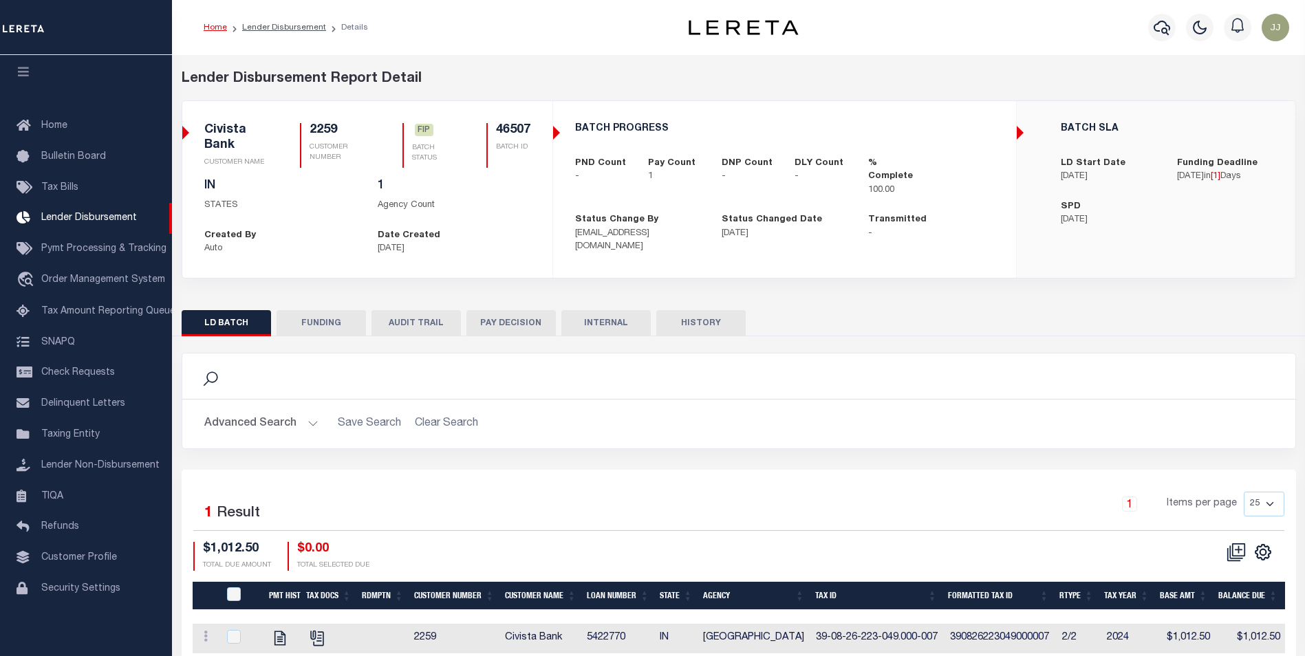
type input "[DATE]"
select select "100"
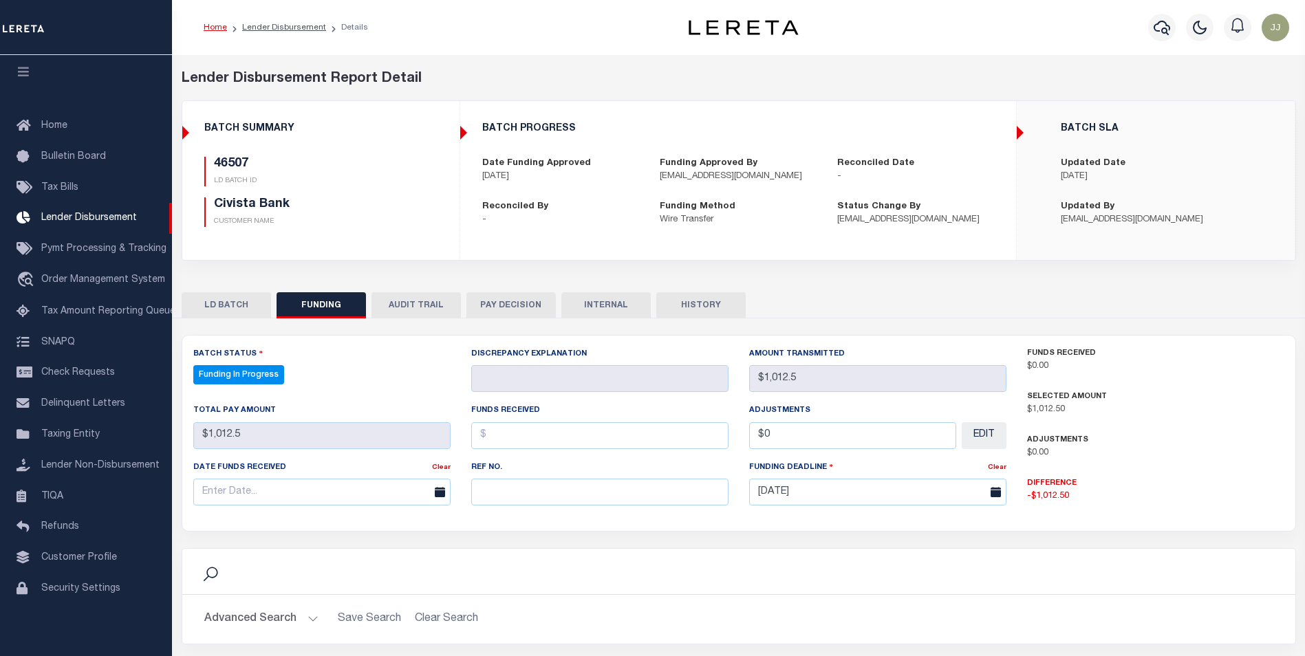
select select "100"
click at [539, 504] on input "text" at bounding box center [599, 492] width 257 height 27
paste input "20251014MMQFMP2700432010141018FT03"
type input "20251014MMQFMP2700432010141018FT03"
drag, startPoint x: 311, startPoint y: 493, endPoint x: 306, endPoint y: 463, distance: 30.6
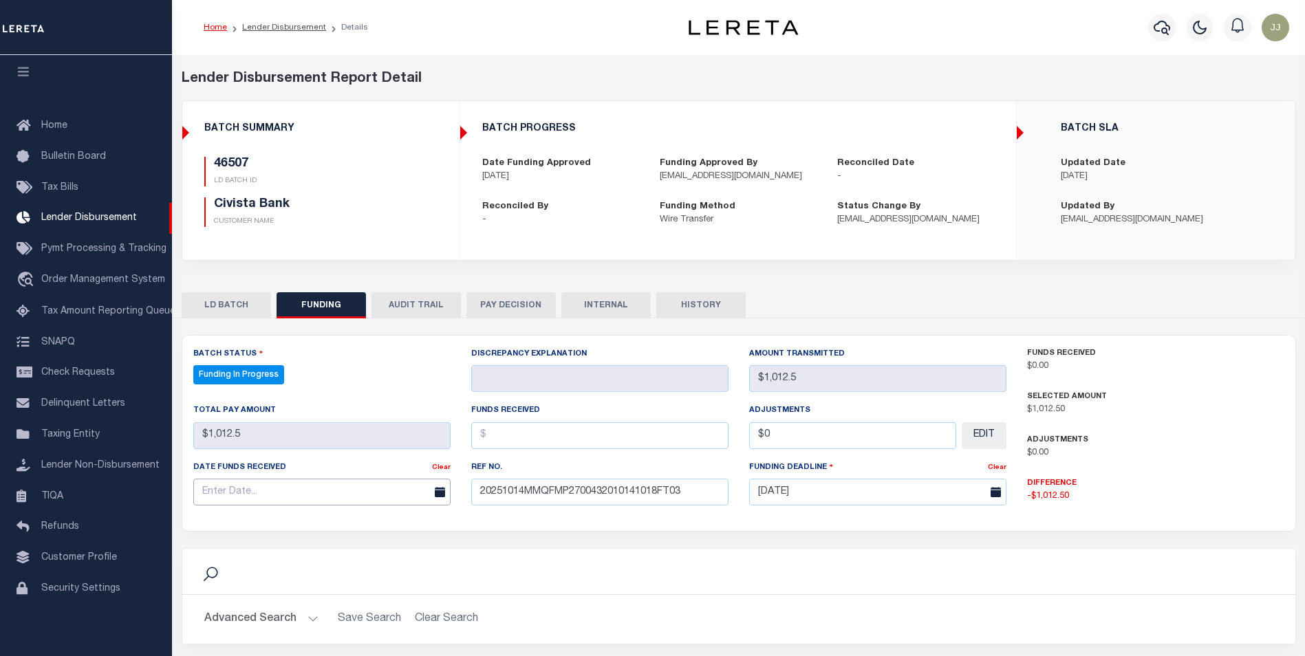
click at [311, 492] on input "text" at bounding box center [321, 492] width 257 height 27
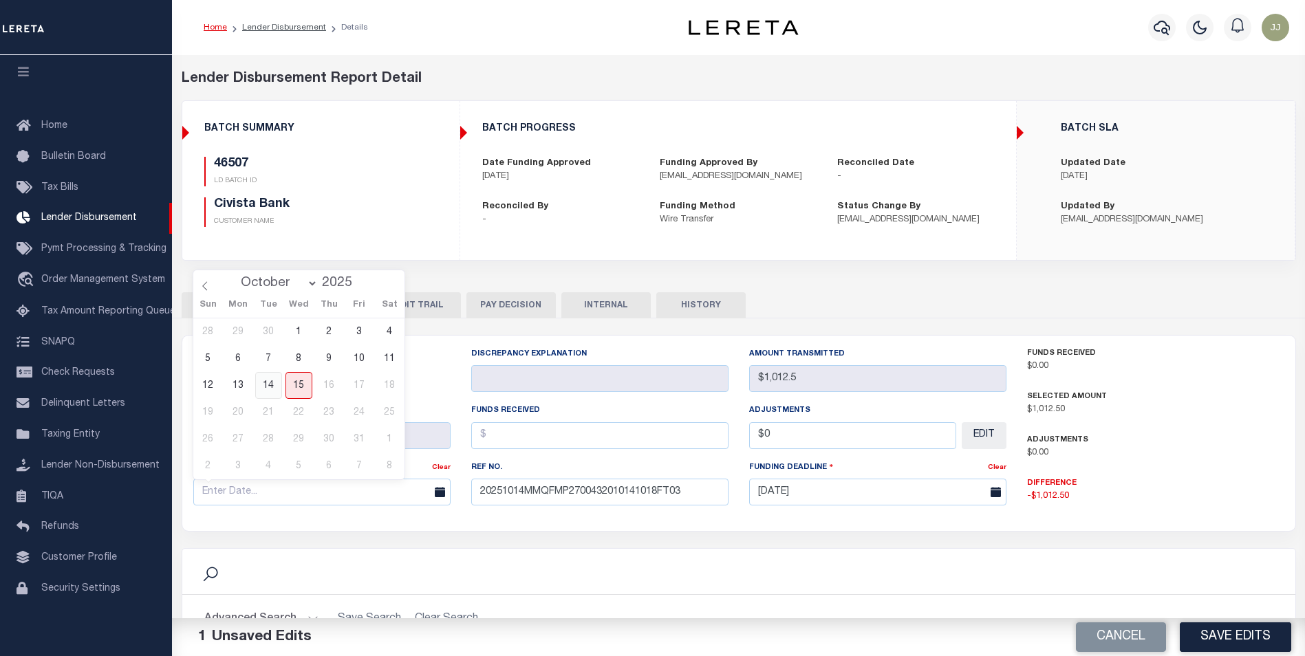
click at [268, 375] on span "14" at bounding box center [268, 385] width 27 height 27
type input "[DATE]"
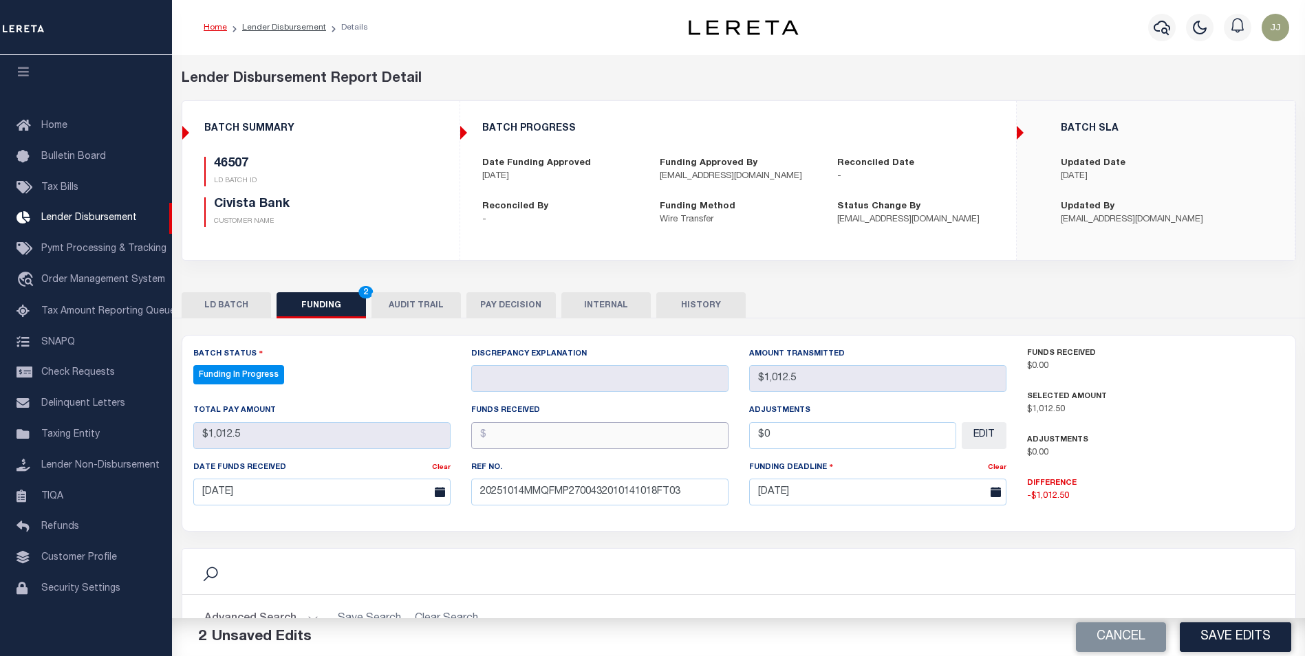
click at [606, 436] on input "text" at bounding box center [599, 435] width 257 height 27
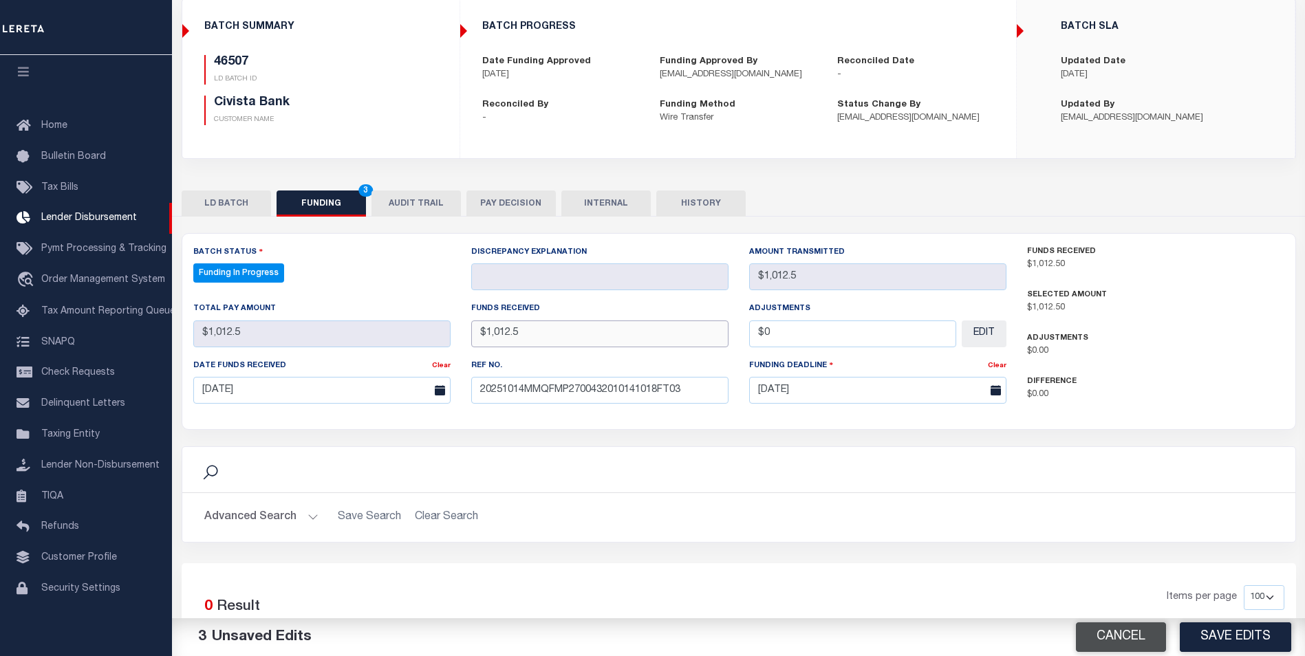
scroll to position [138, 0]
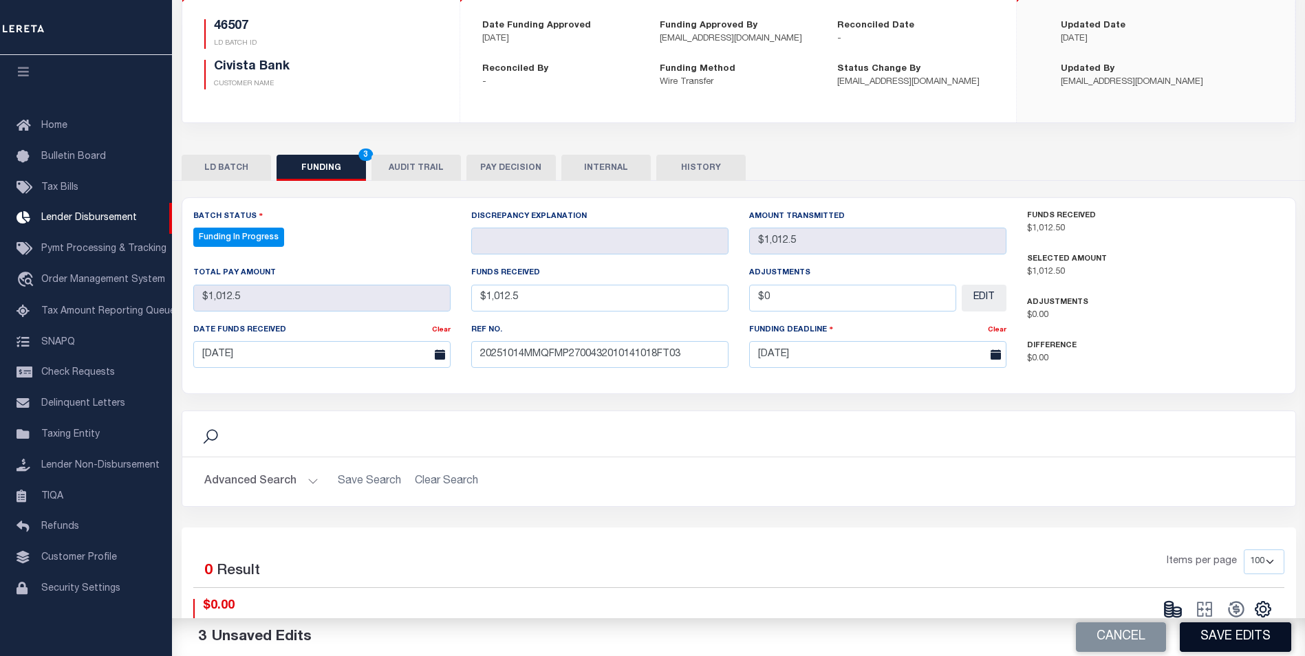
type input "$1,012.50"
click at [1246, 643] on button "Save Edits" at bounding box center [1234, 637] width 111 height 30
type input "$1,012.5"
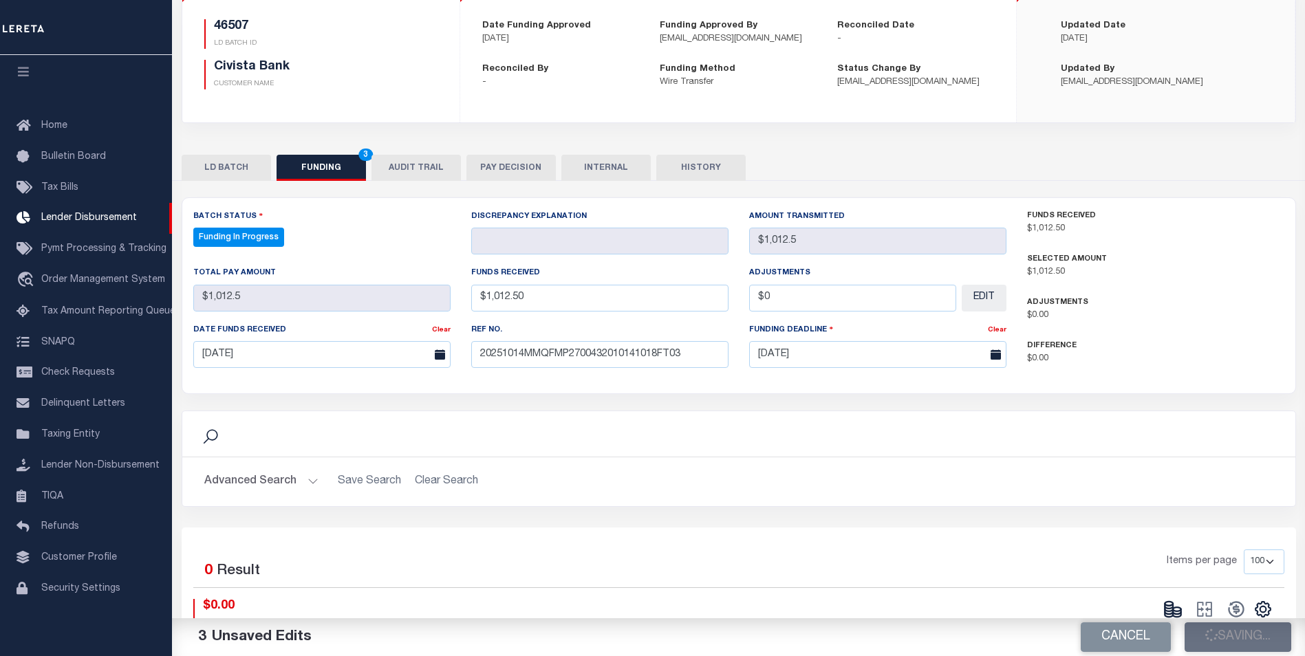
type input "$0"
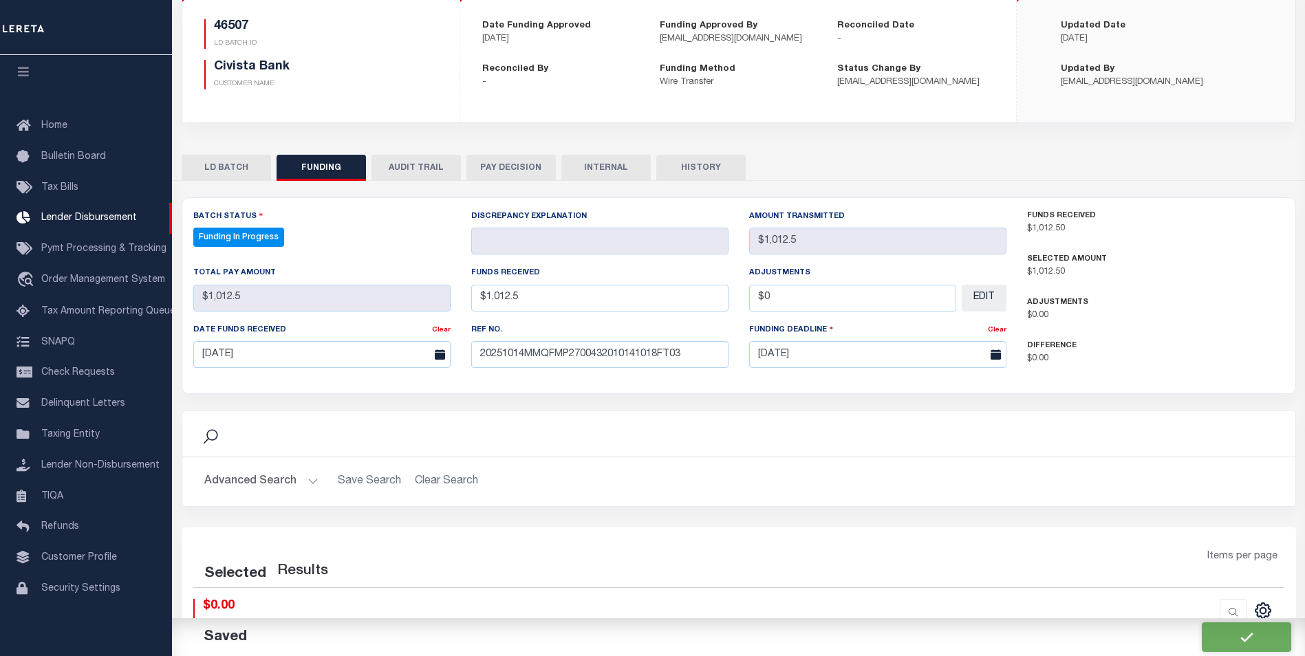
select select "100"
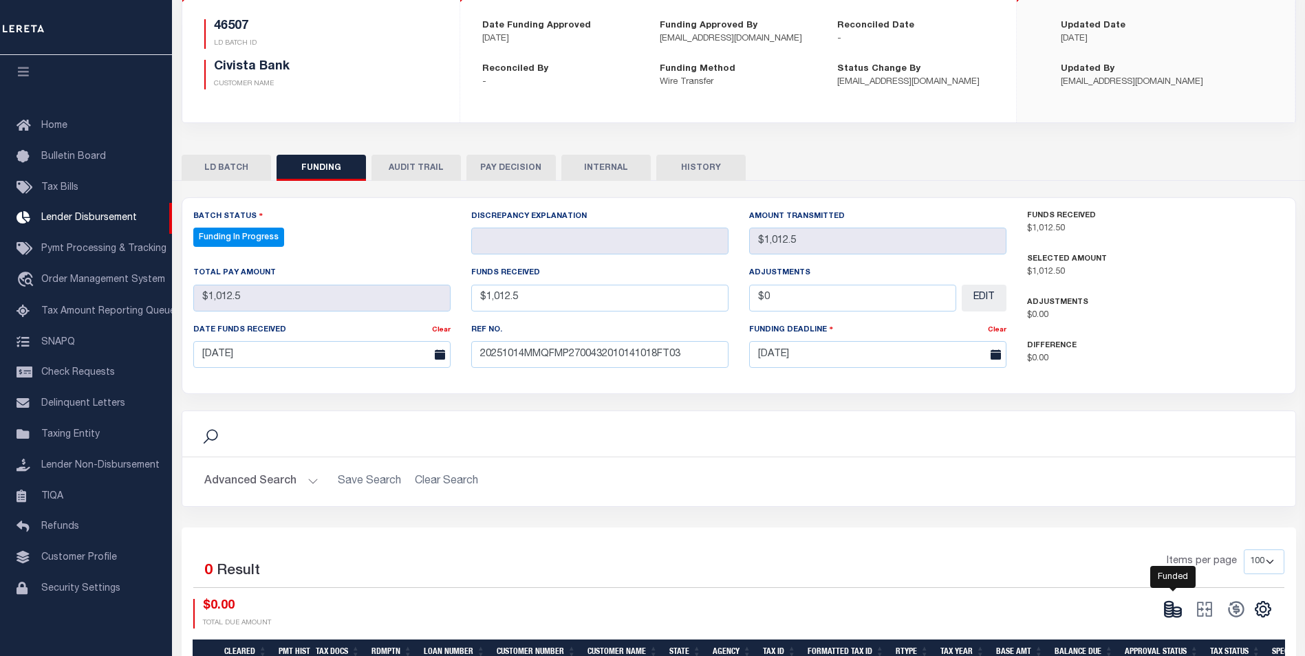
click at [1175, 611] on icon at bounding box center [1172, 609] width 19 height 19
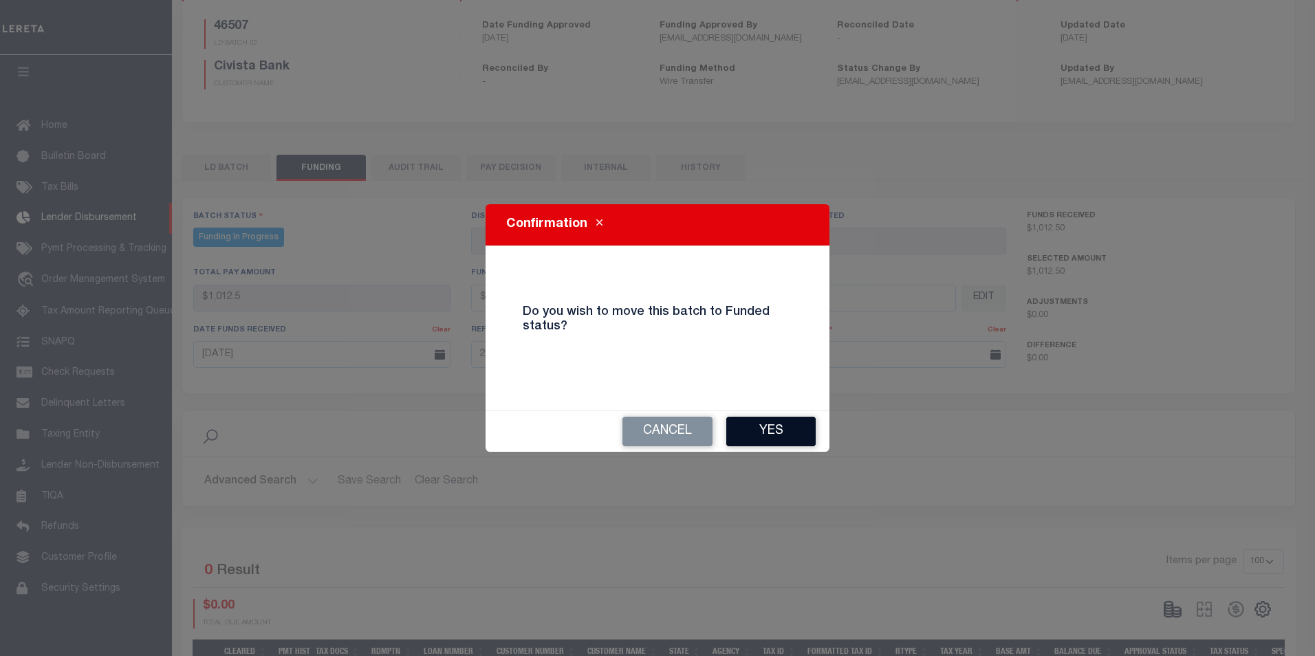
click at [791, 434] on button "Yes" at bounding box center [770, 432] width 89 height 30
type input "$1,012.5"
type input "$0"
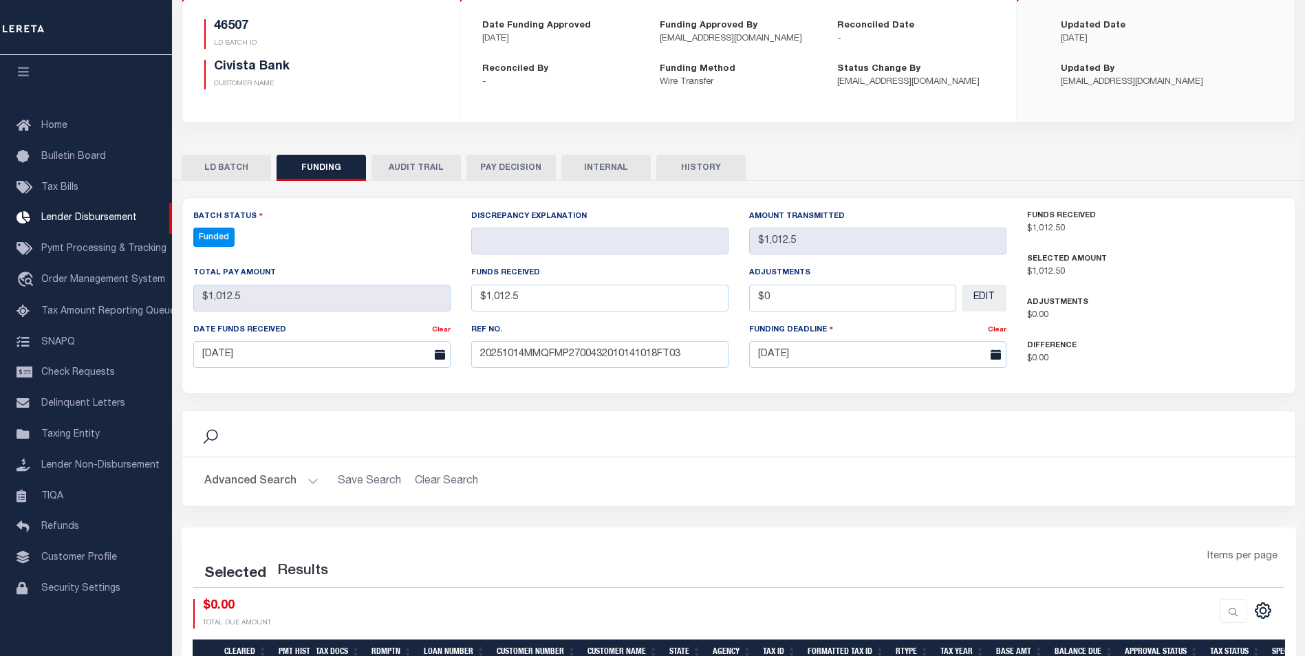
select select "100"
click at [1233, 611] on icon at bounding box center [1236, 610] width 16 height 16
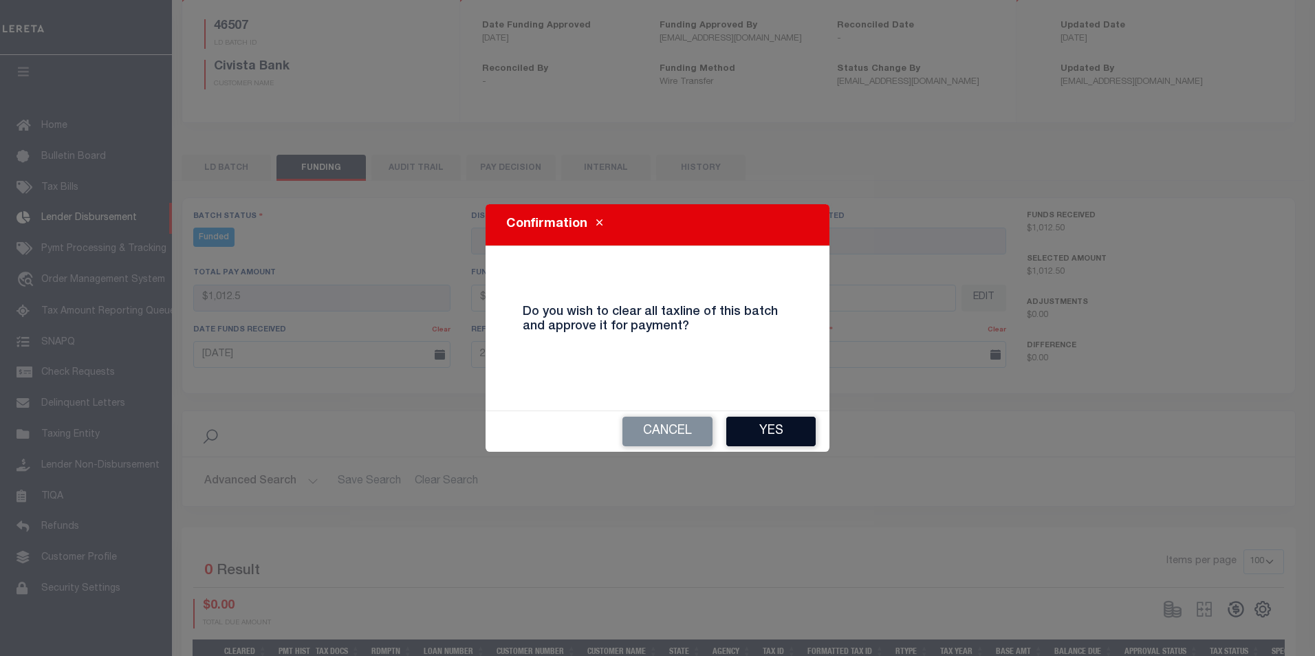
click at [777, 429] on button "Yes" at bounding box center [770, 432] width 89 height 30
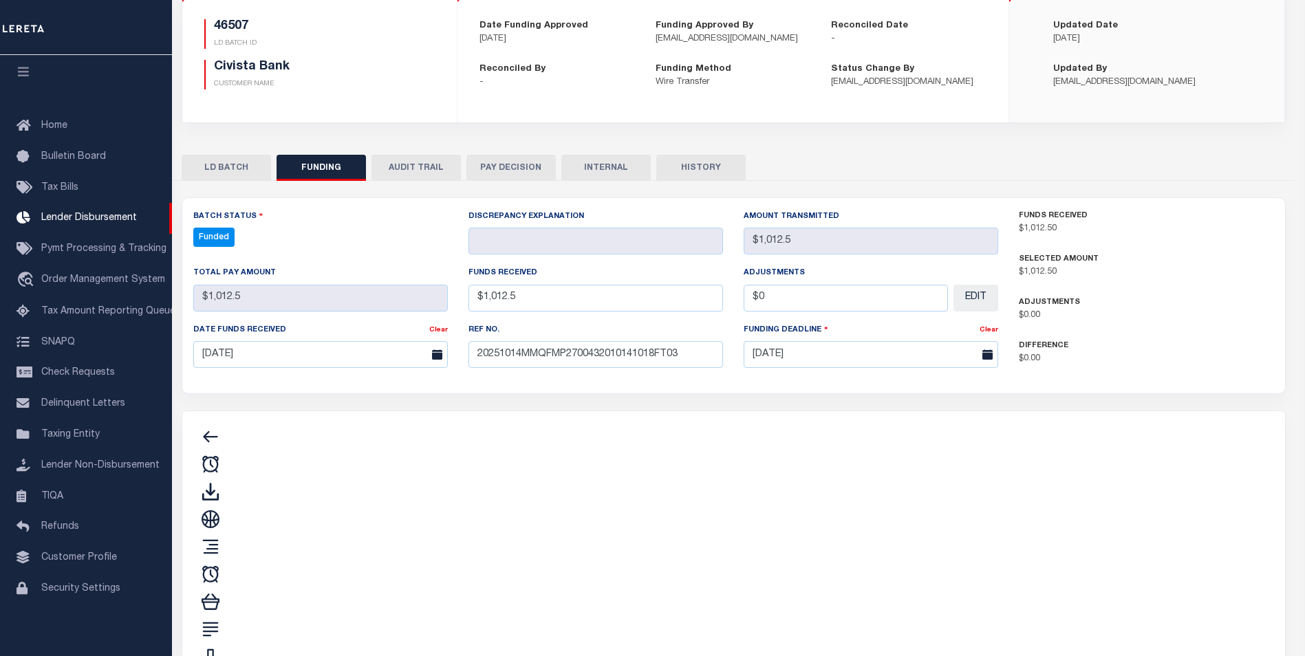
type input "$1,012.5"
type input "$0"
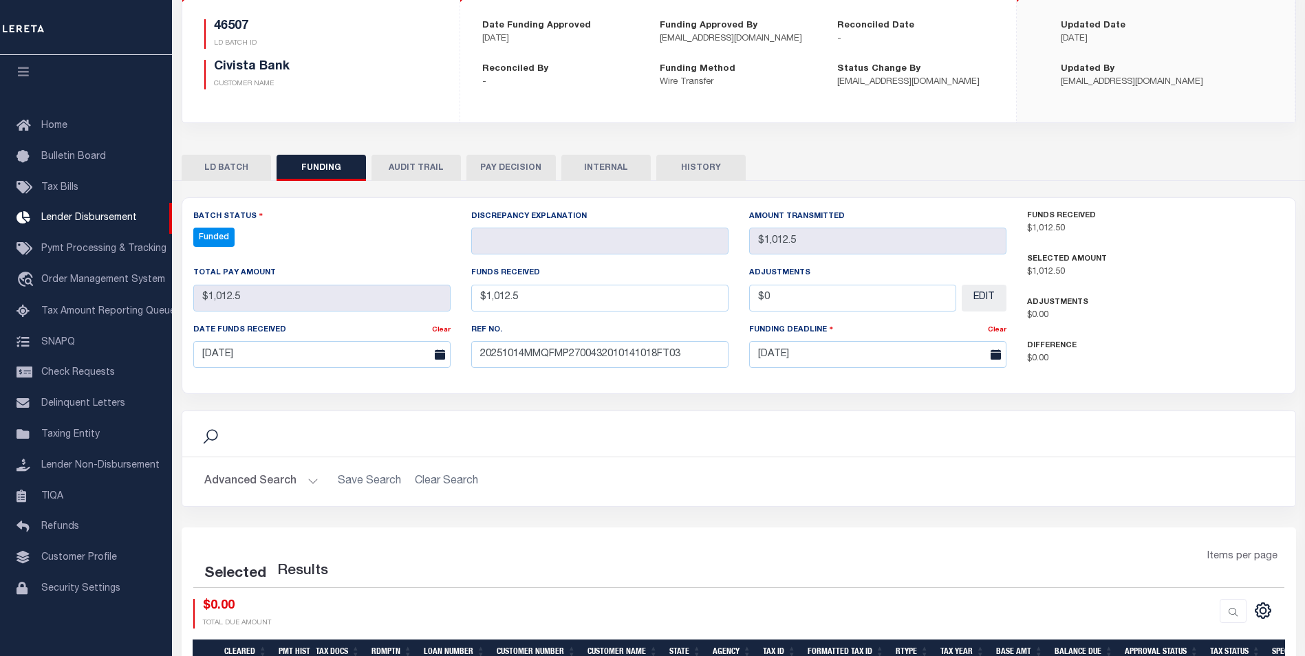
select select "100"
click at [1199, 609] on icon "" at bounding box center [1204, 609] width 19 height 19
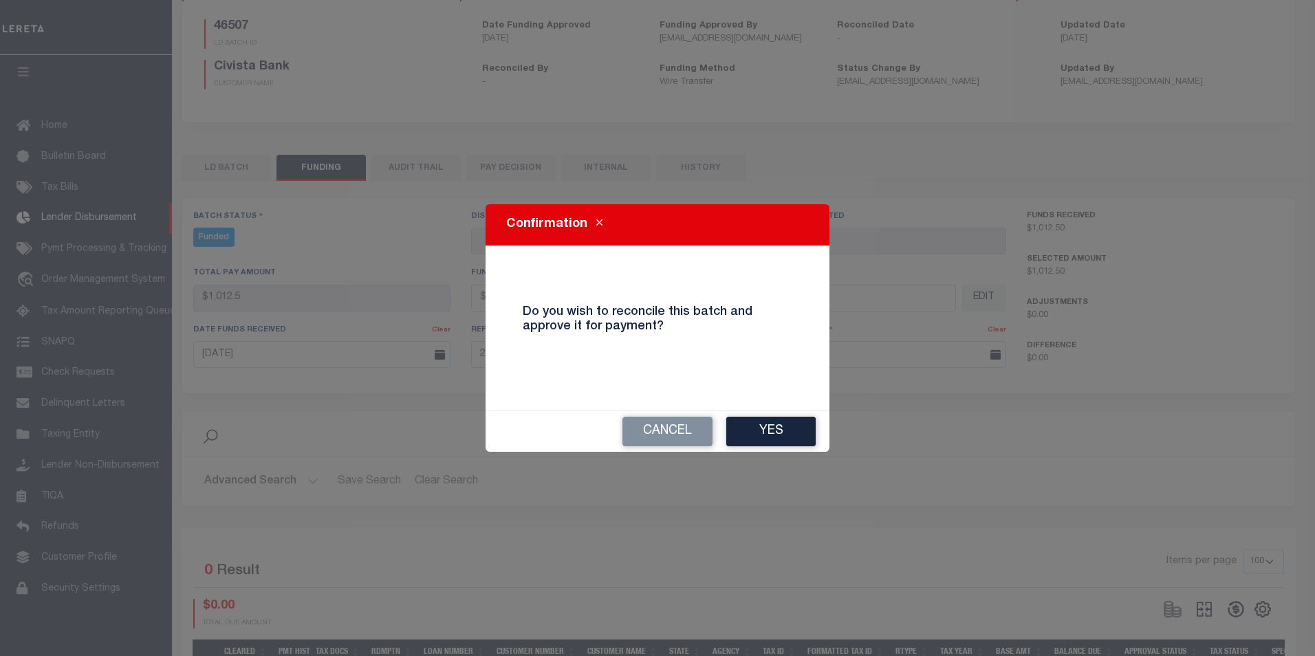
drag, startPoint x: 776, startPoint y: 439, endPoint x: 777, endPoint y: 431, distance: 7.6
click at [775, 438] on button "Yes" at bounding box center [770, 432] width 89 height 30
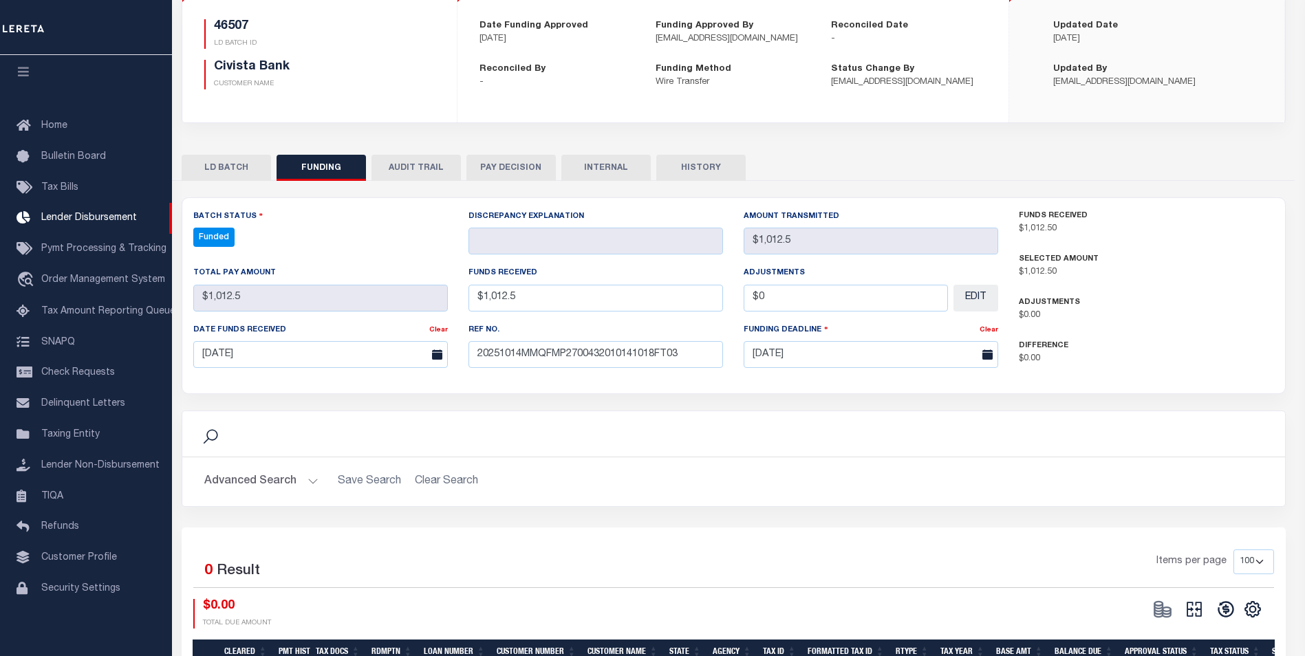
type input "$1,012.5"
type input "$0"
select select "100"
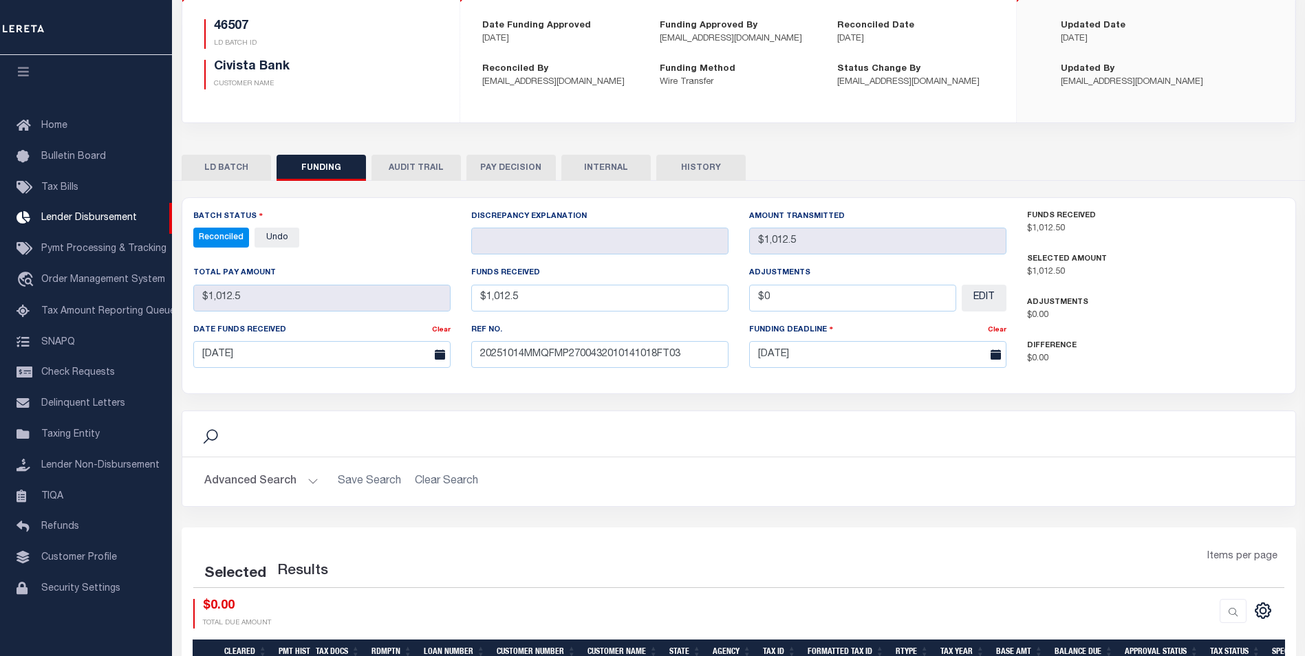
select select "100"
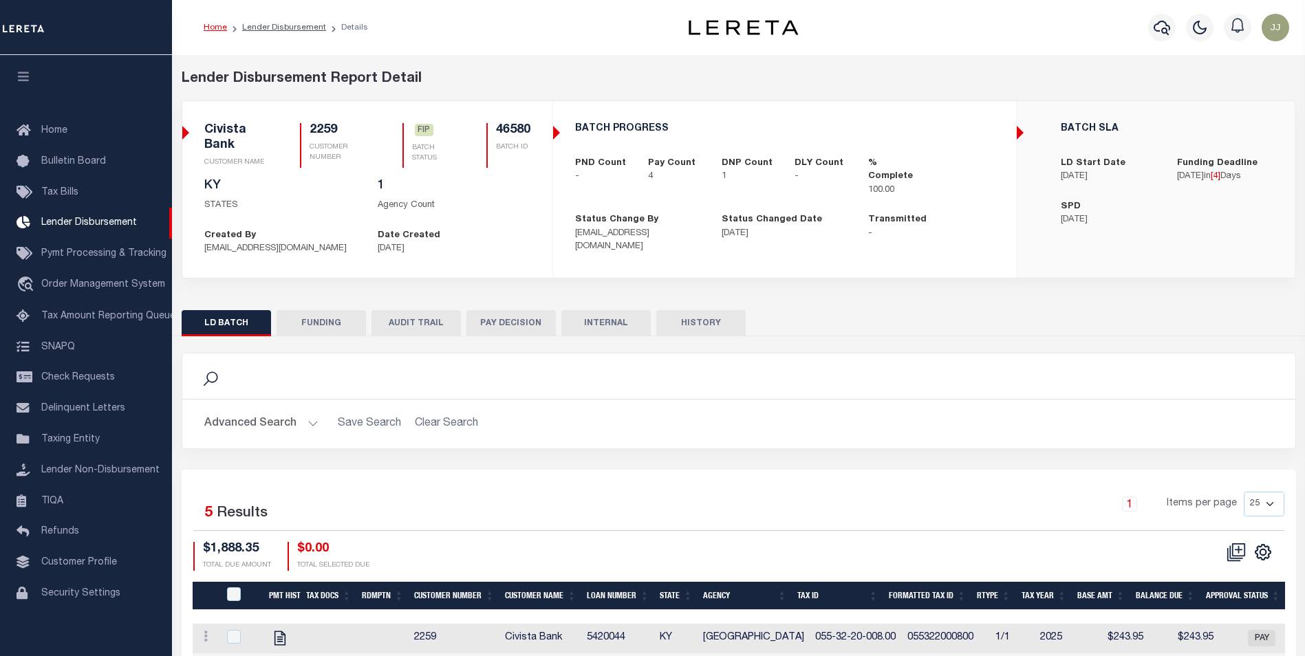
scroll to position [14, 0]
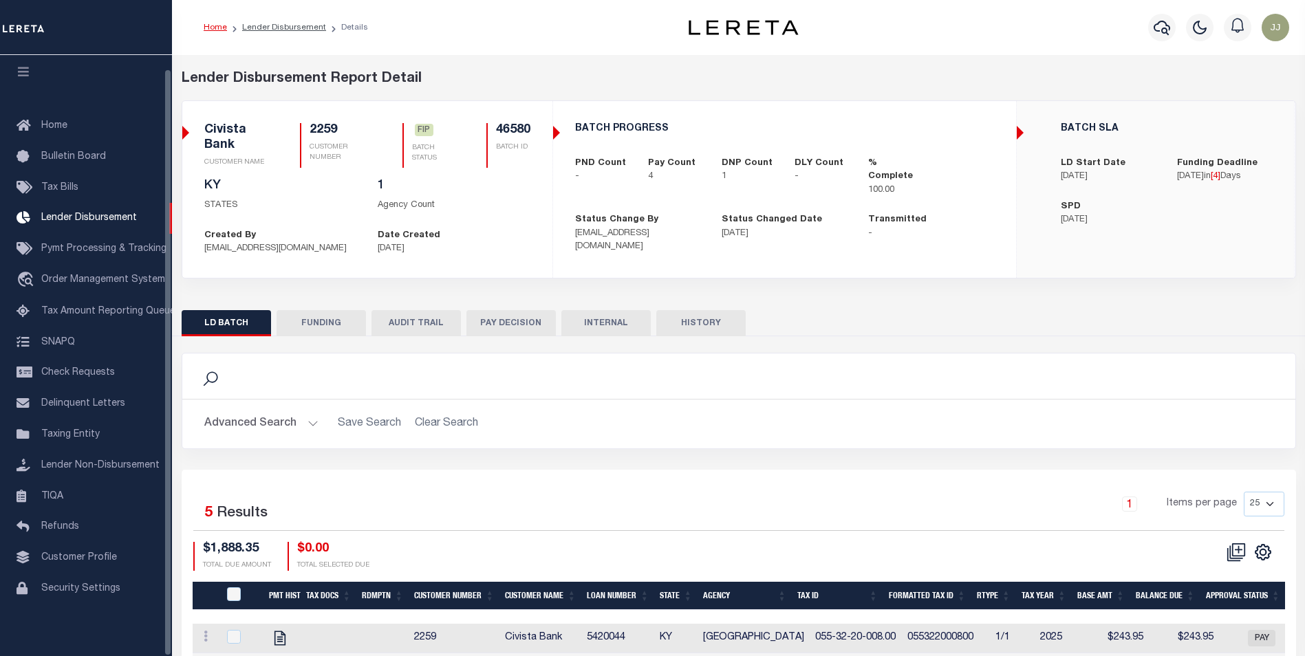
click at [342, 334] on button "FUNDING" at bounding box center [320, 323] width 89 height 26
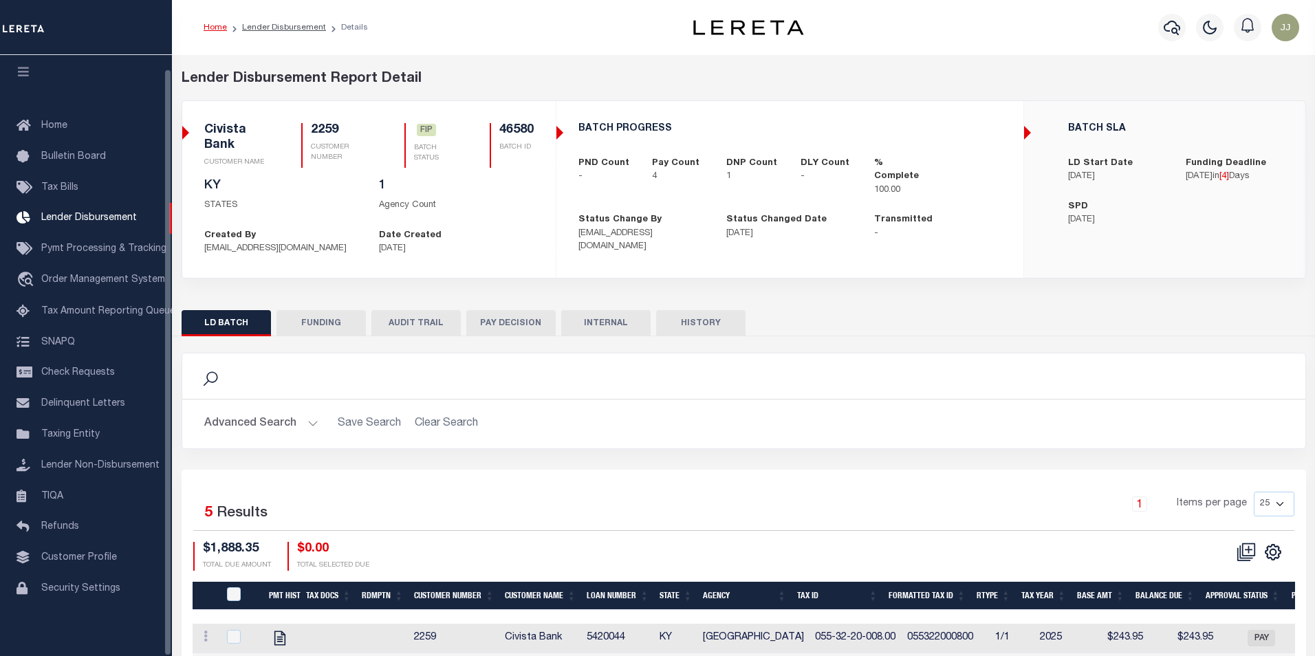
type input "$1,372.61"
type input "$0"
type input "[DATE]"
select select "100"
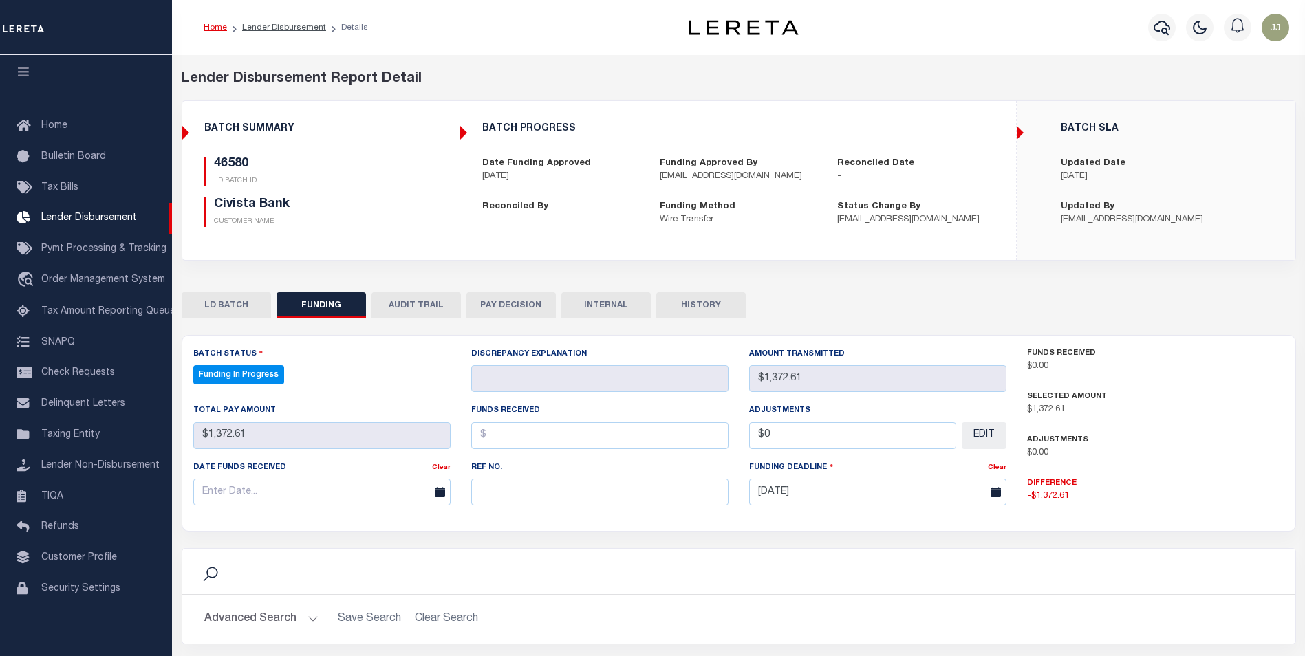
select select "100"
drag, startPoint x: 526, startPoint y: 496, endPoint x: 519, endPoint y: 458, distance: 38.4
click at [526, 496] on input "text" at bounding box center [599, 492] width 257 height 27
paste input "20251014MMQFMP2700431310141017FT03"
type input "20251014MMQFMP2700431310141017FT03"
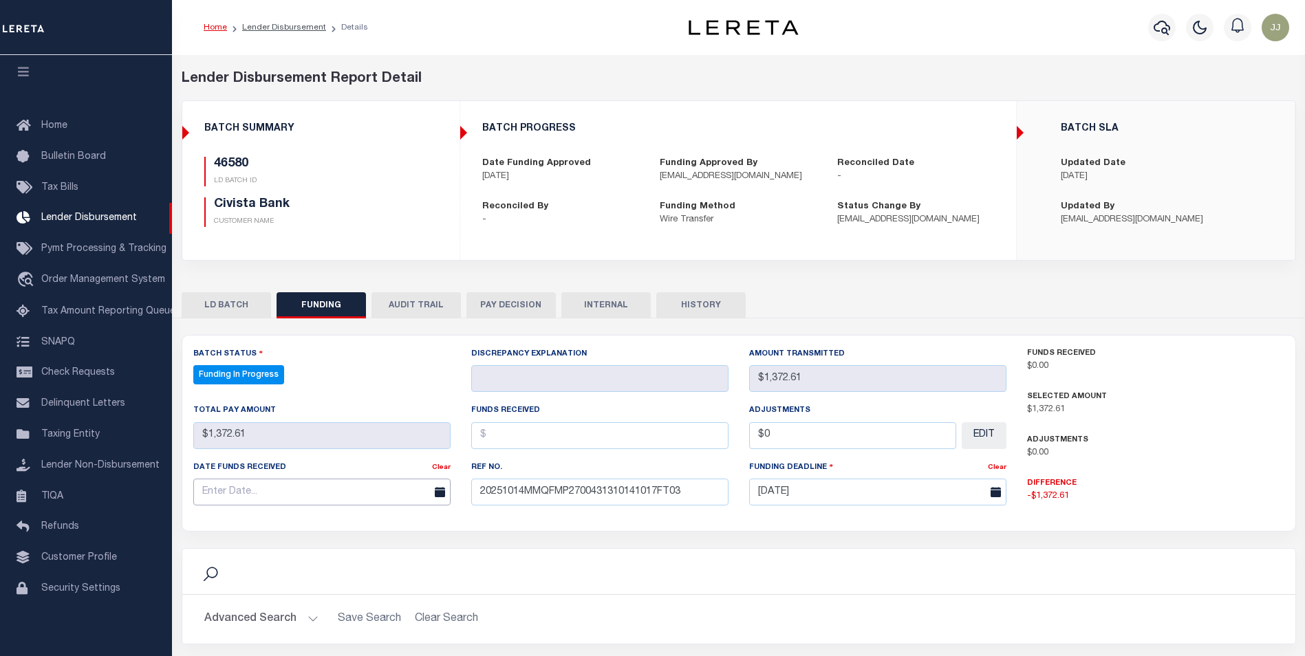
click at [314, 492] on input "text" at bounding box center [321, 492] width 257 height 27
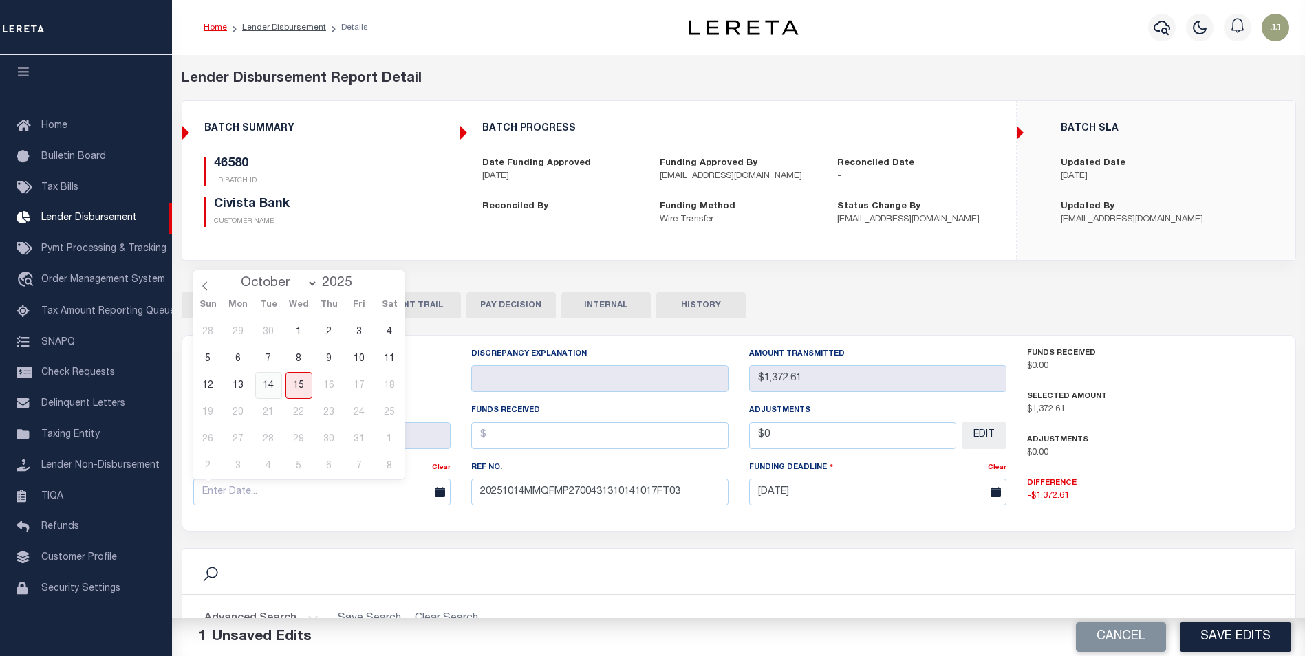
drag, startPoint x: 270, startPoint y: 388, endPoint x: 417, endPoint y: 408, distance: 149.2
click at [272, 388] on span "14" at bounding box center [268, 385] width 27 height 27
type input "[DATE]"
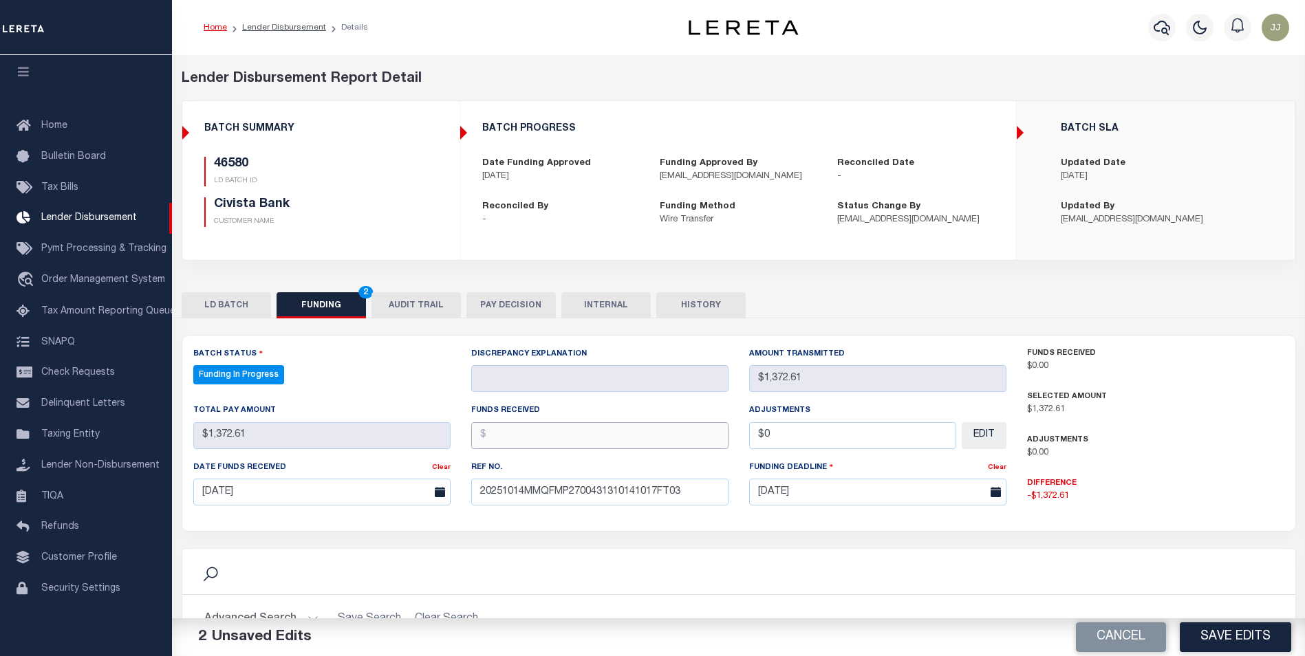
click at [536, 441] on input "text" at bounding box center [599, 435] width 257 height 27
type input "$1,372.61"
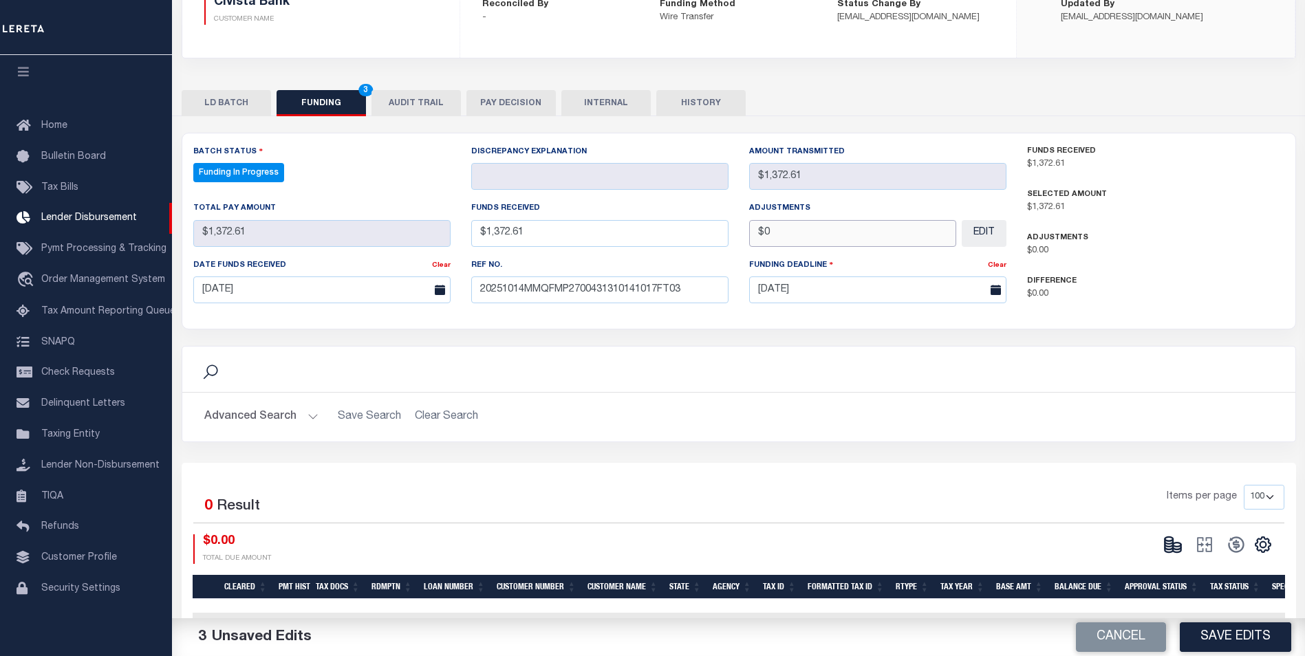
scroll to position [206, 0]
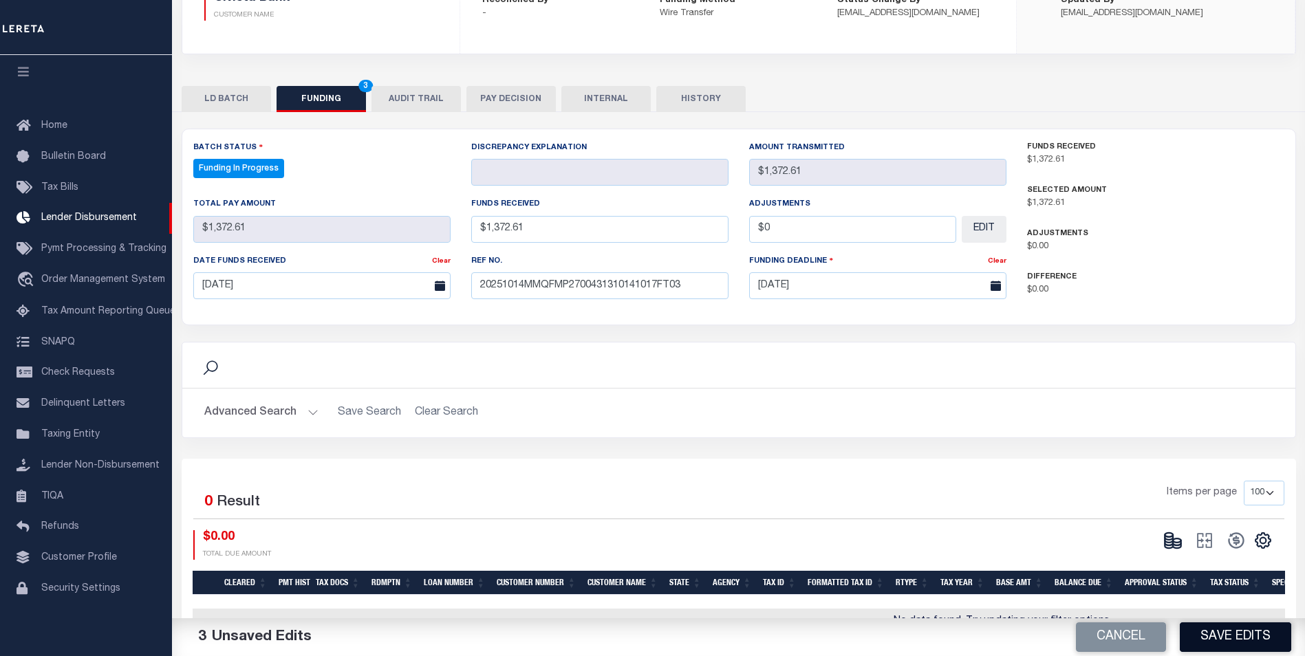
type input "$0.00"
click at [1230, 637] on button "Save Edits" at bounding box center [1234, 637] width 111 height 30
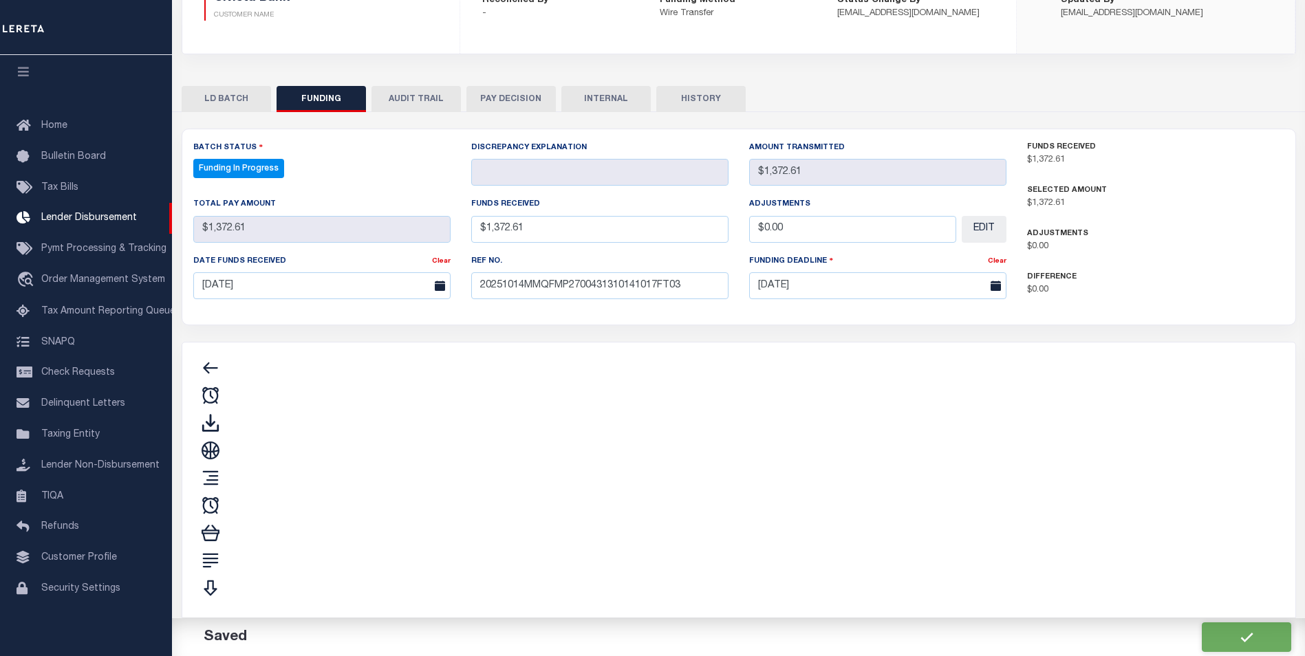
type input "$1,372.61"
type input "$0"
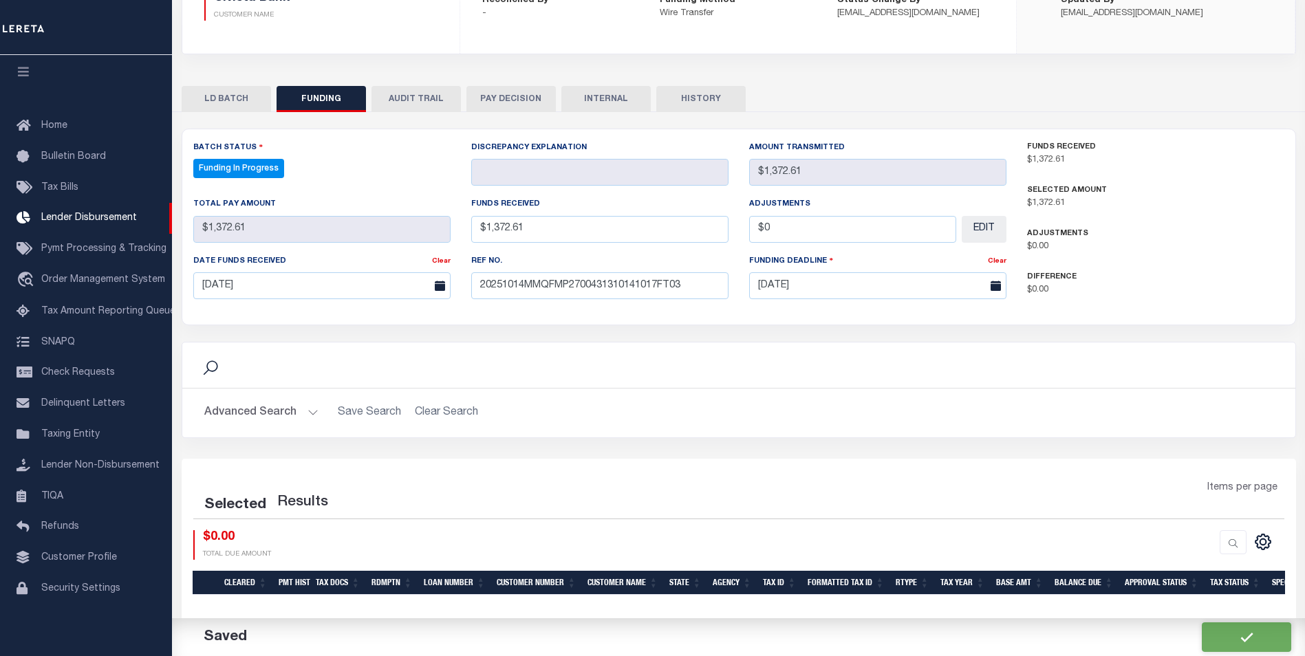
select select "100"
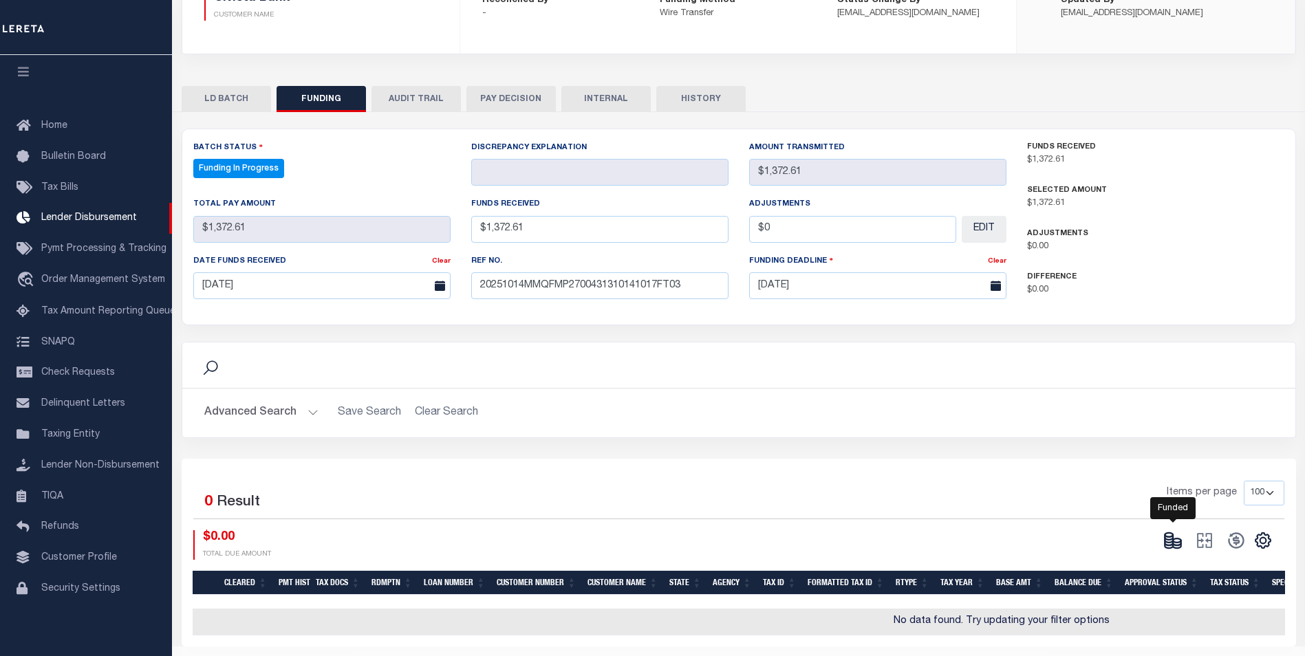
click at [1171, 545] on icon at bounding box center [1168, 543] width 8 height 5
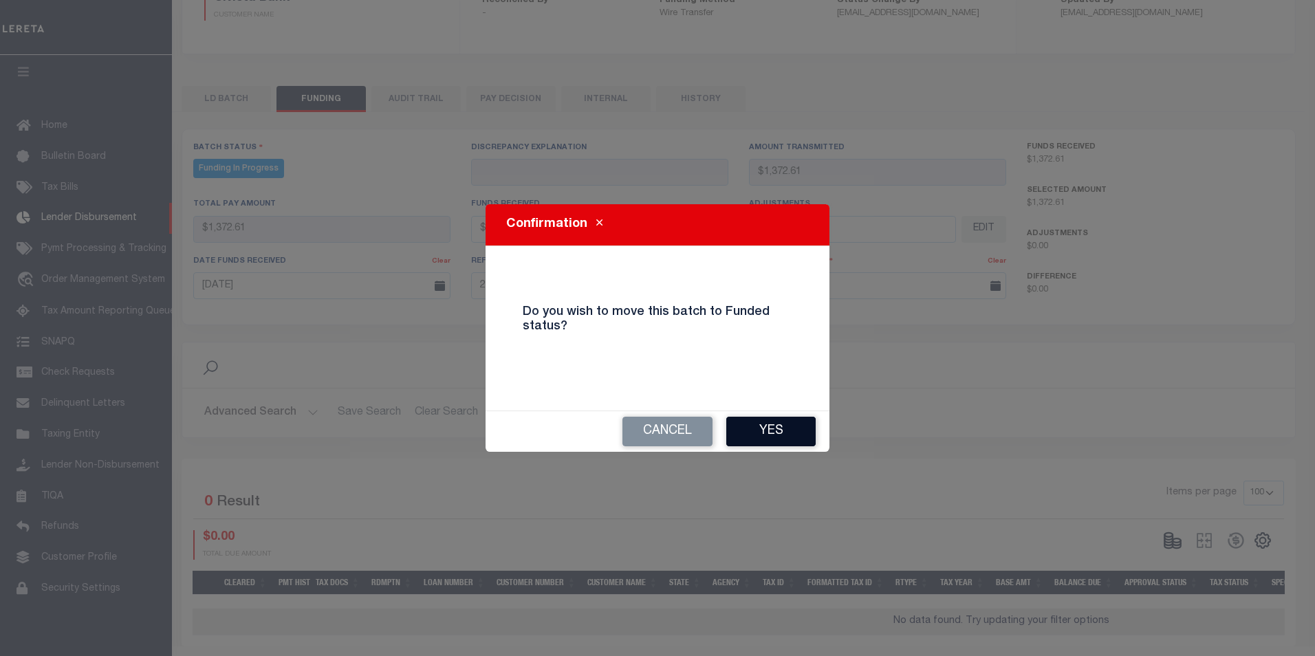
click at [803, 440] on button "Yes" at bounding box center [770, 432] width 89 height 30
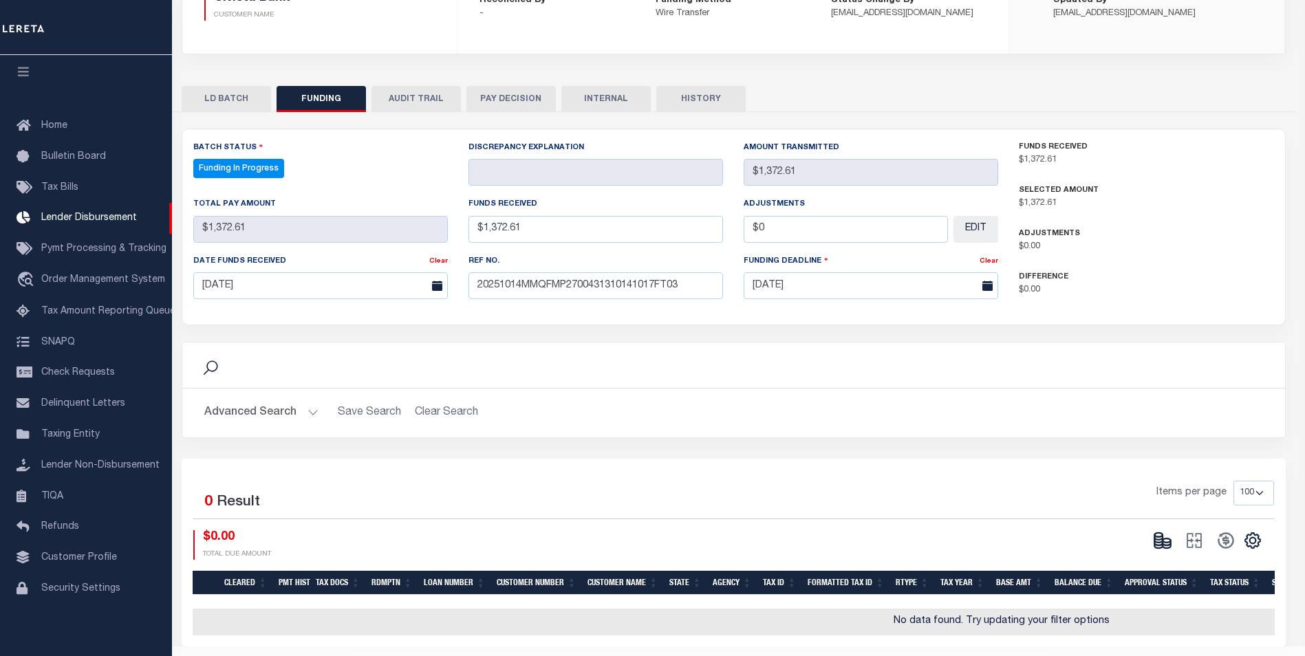
type input "$1,372.61"
type input "$0"
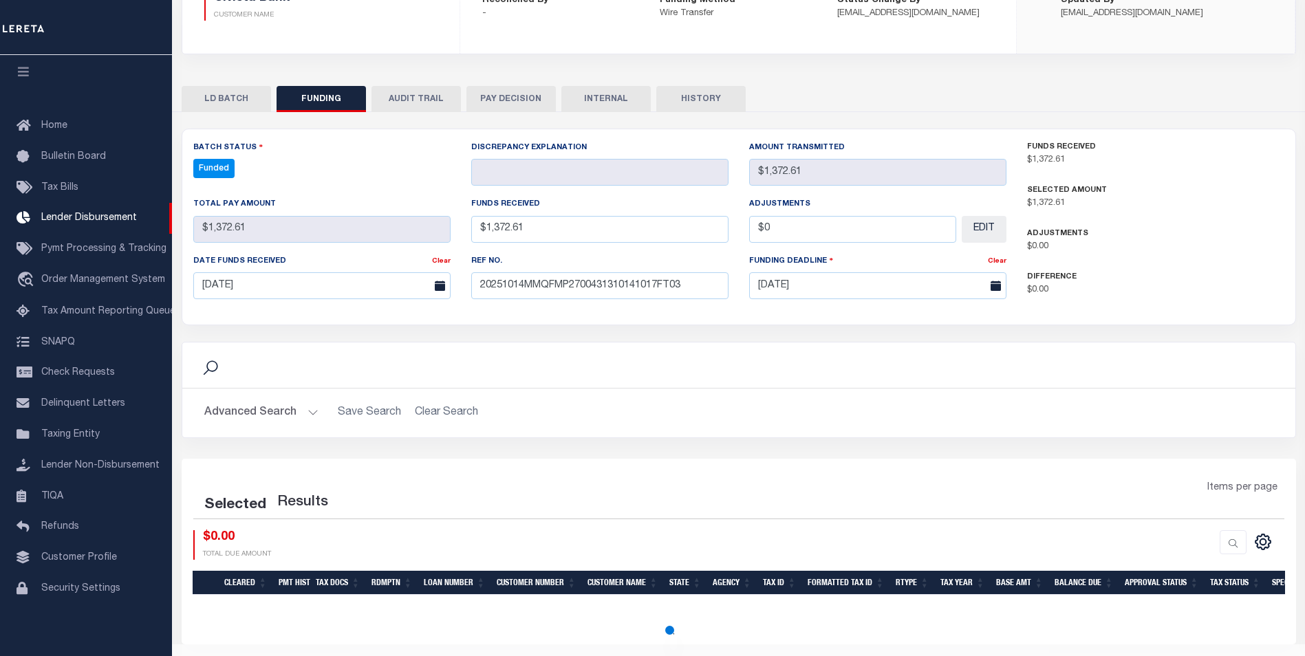
select select "100"
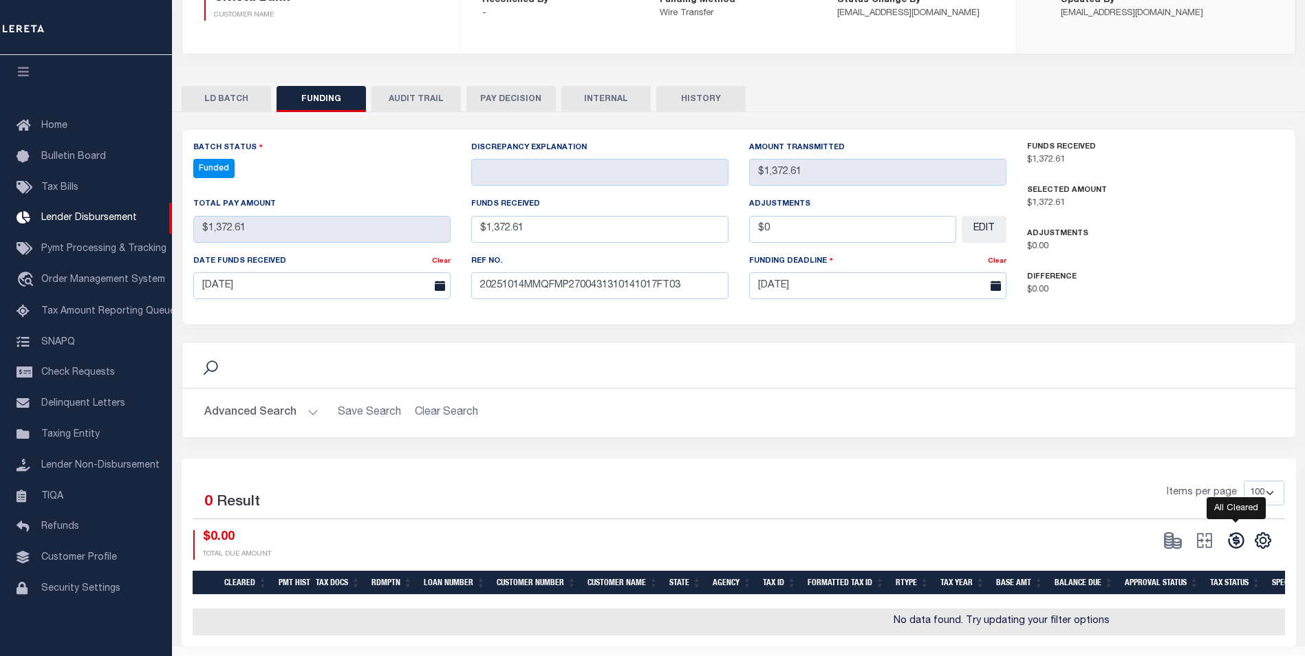
click at [1235, 547] on icon at bounding box center [1236, 541] width 16 height 16
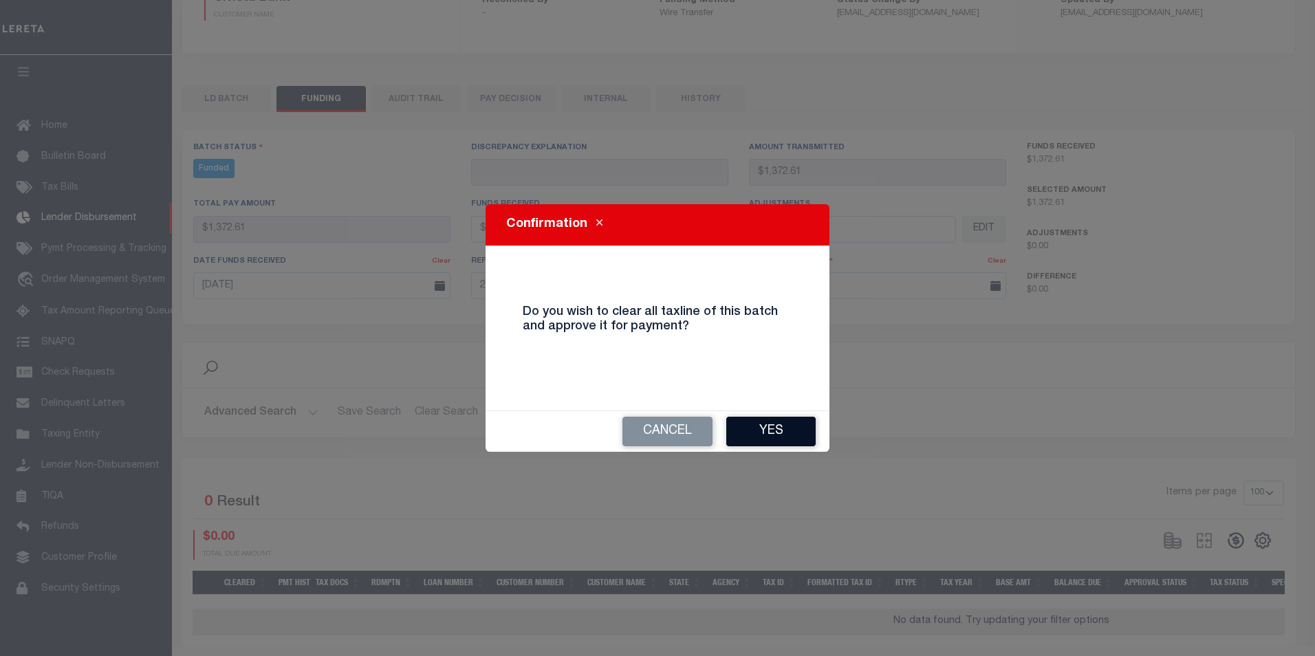
click at [781, 434] on button "Yes" at bounding box center [770, 432] width 89 height 30
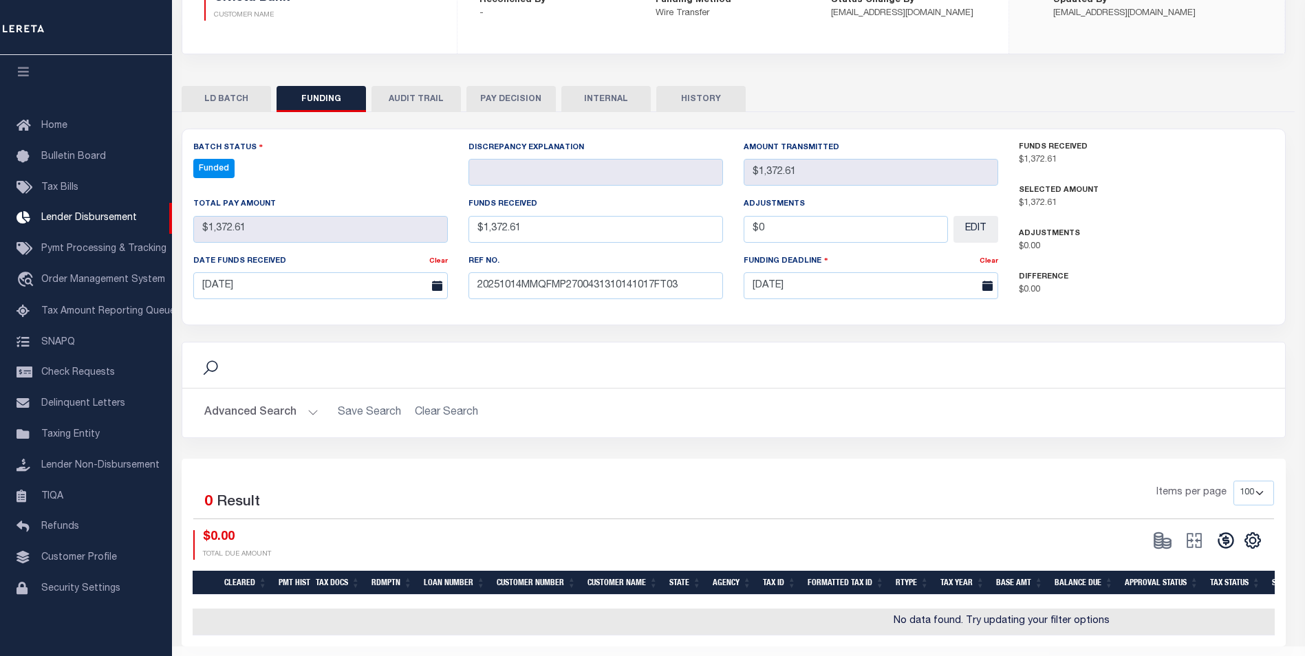
type input "$1,372.61"
type input "$0"
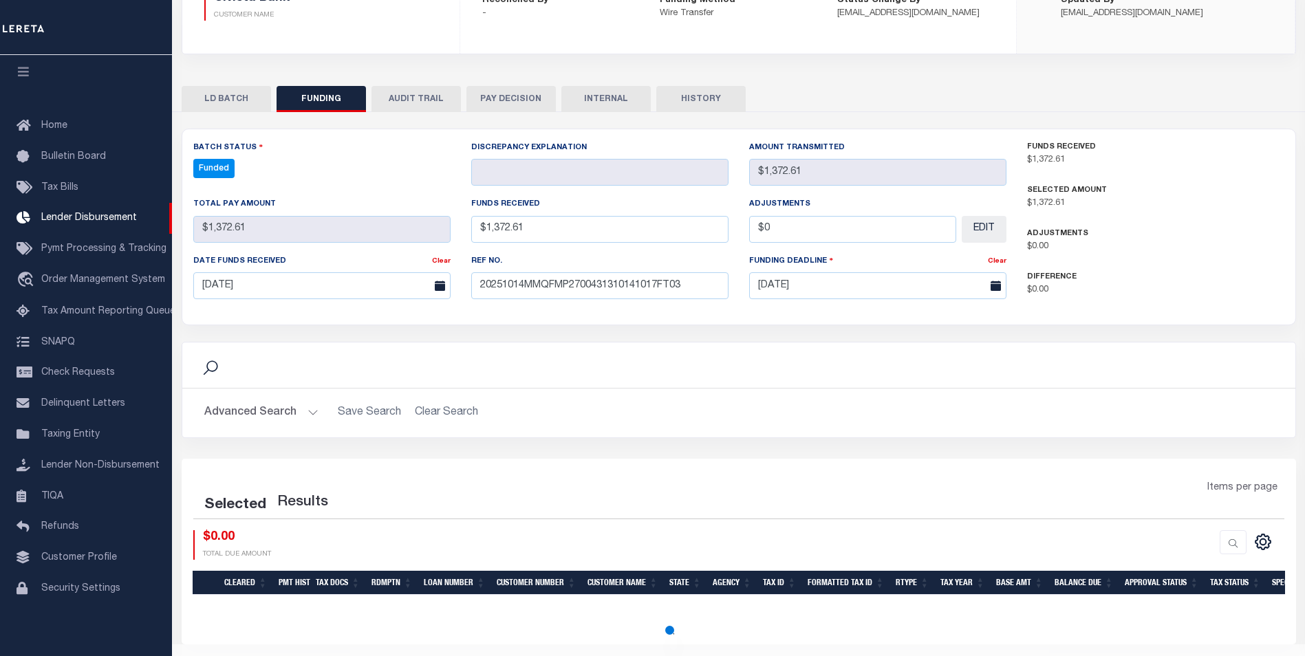
select select "100"
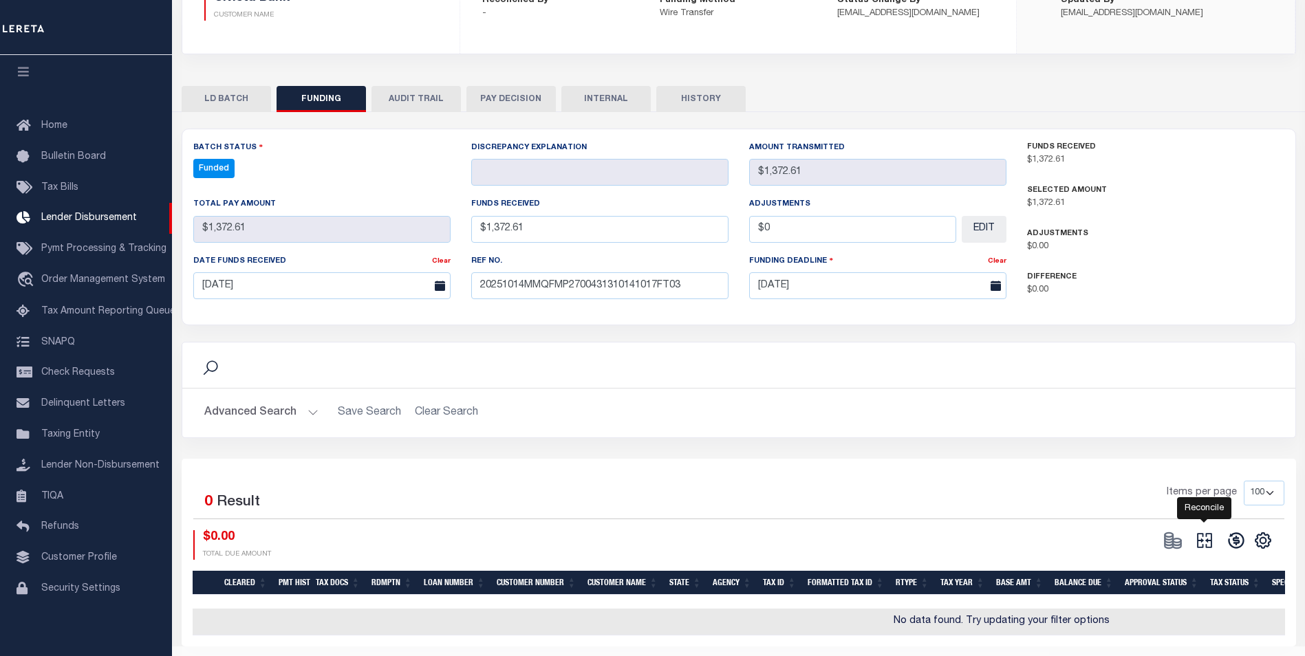
click at [1211, 542] on icon "" at bounding box center [1204, 540] width 15 height 15
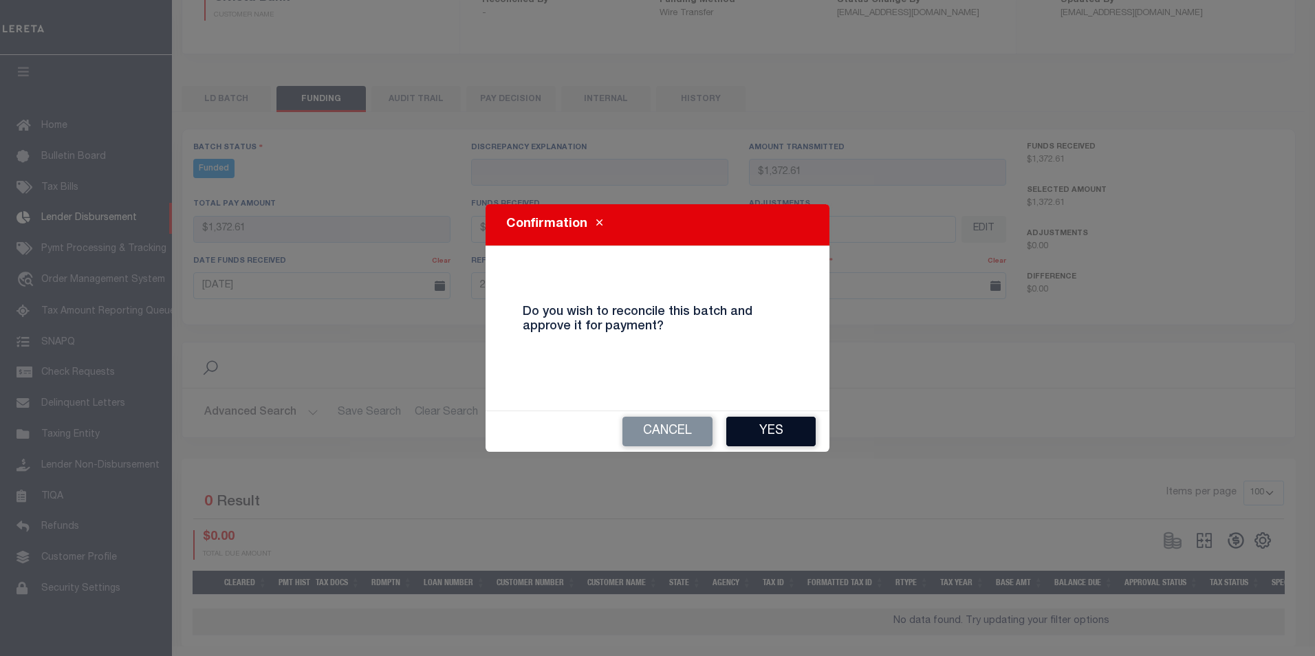
drag, startPoint x: 767, startPoint y: 429, endPoint x: 803, endPoint y: 413, distance: 40.0
click at [767, 428] on button "Yes" at bounding box center [770, 432] width 89 height 30
select select "100"
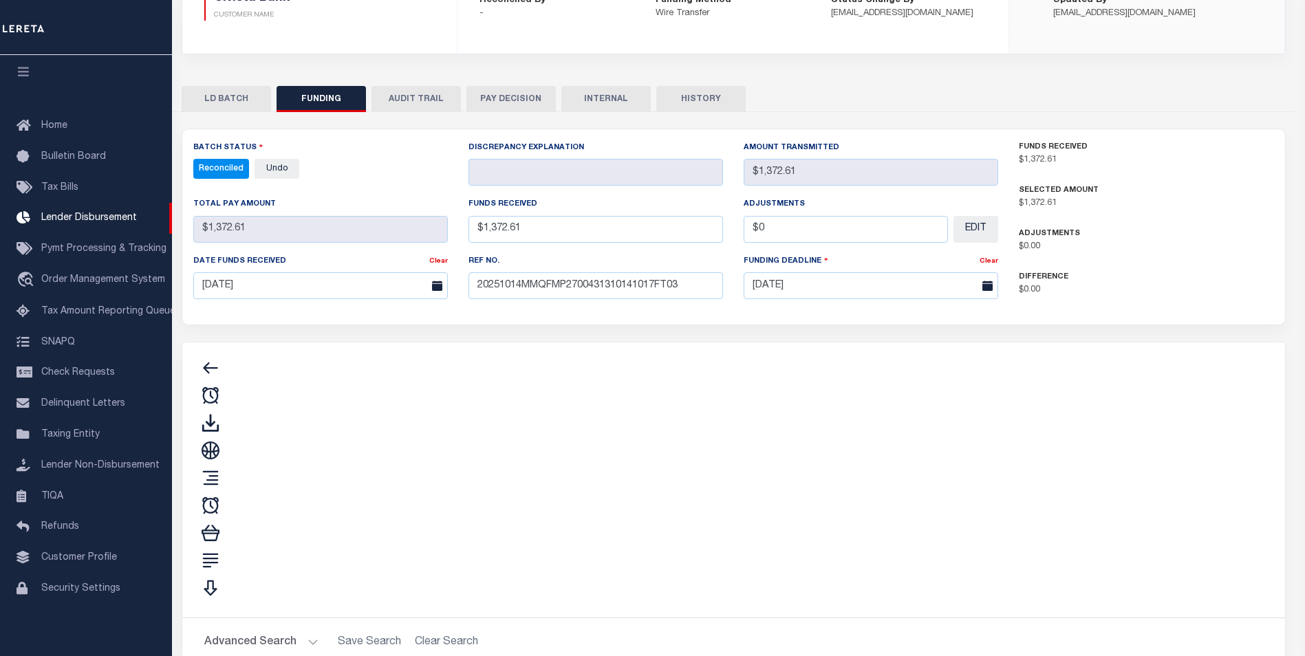
type input "$1,372.61"
type input "$0"
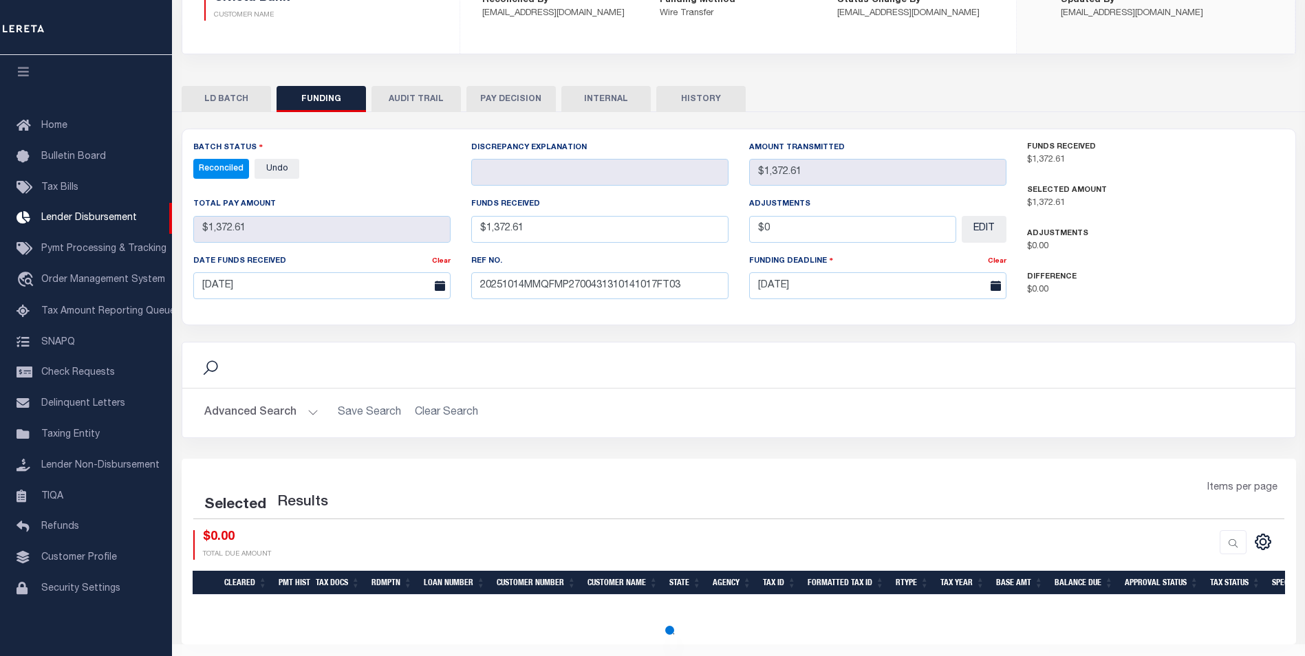
select select "100"
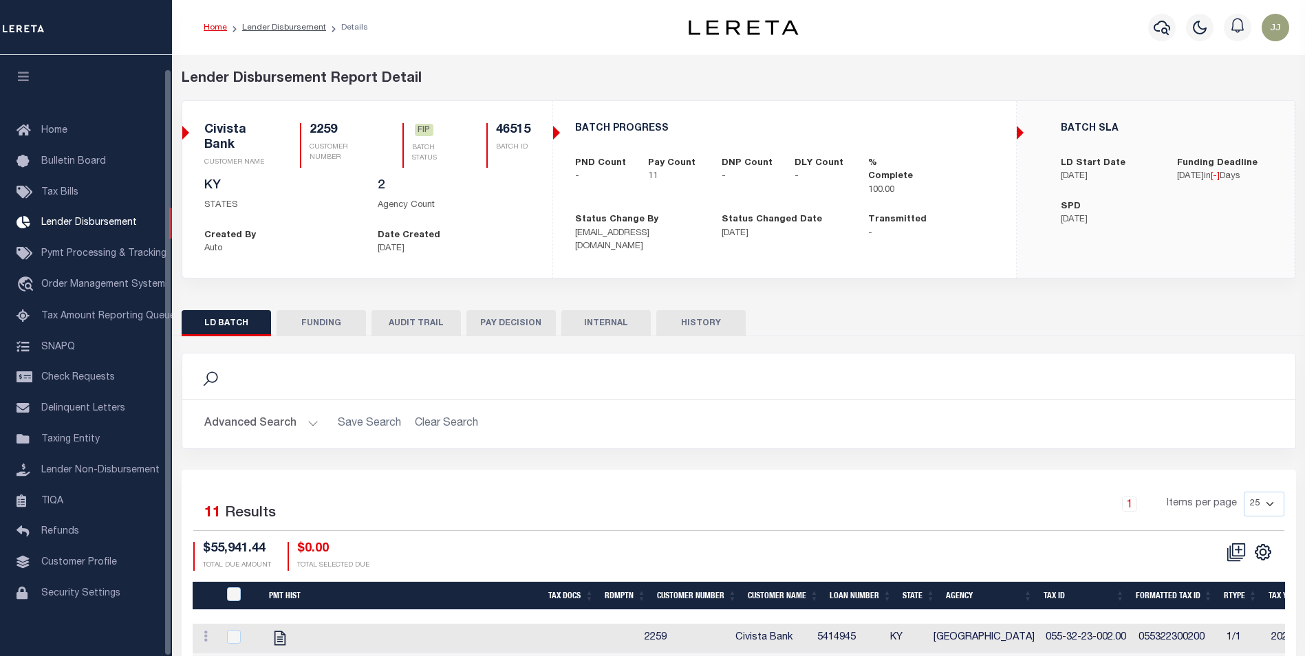
scroll to position [14, 0]
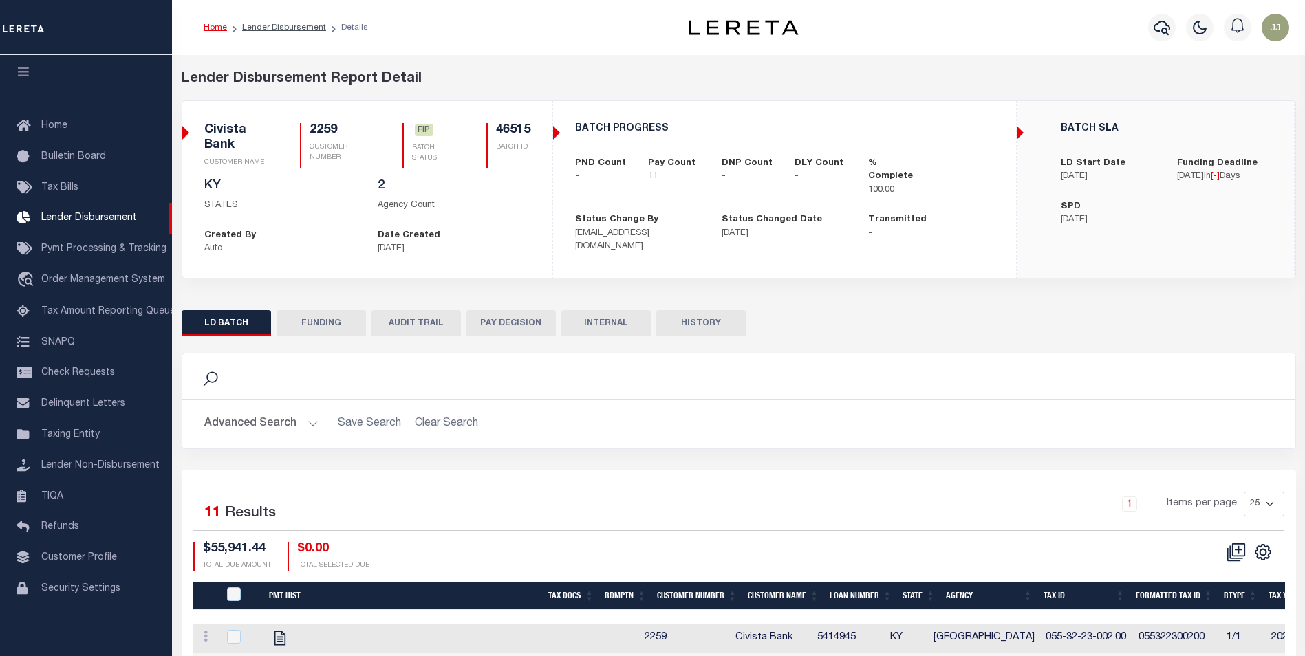
click at [289, 320] on button "FUNDING" at bounding box center [320, 323] width 89 height 26
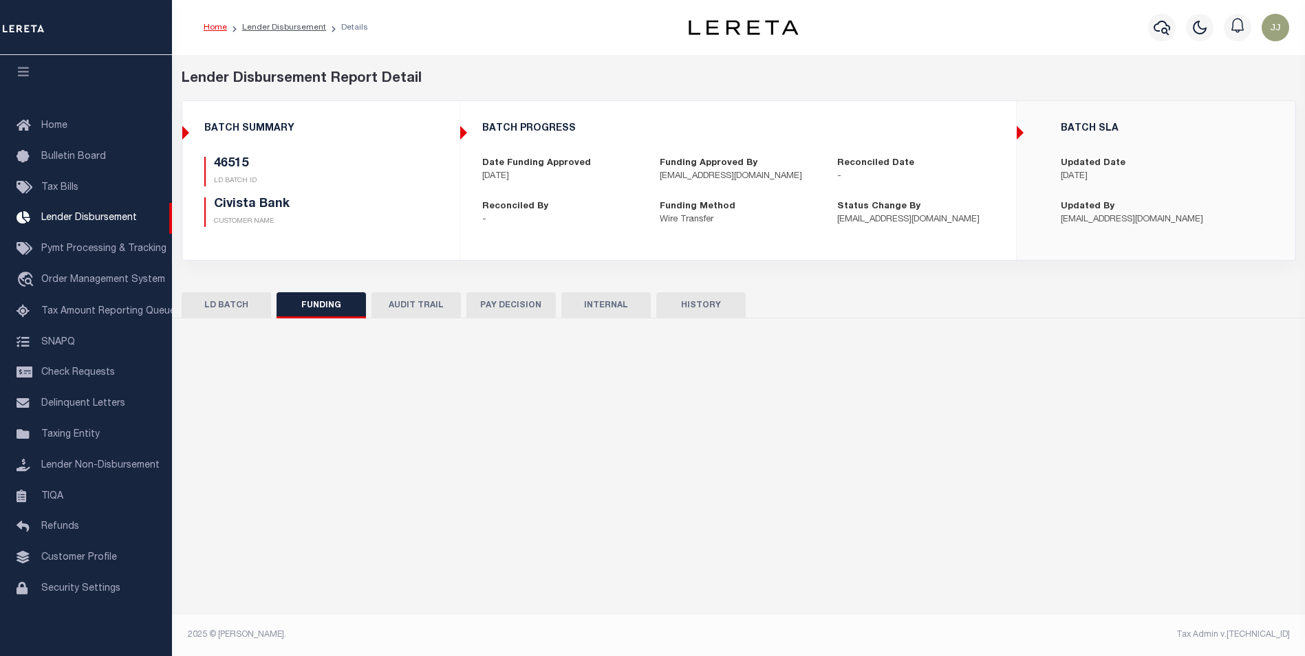
type input "$55,941.44"
type input "$0"
type input "[DATE]"
select select "100"
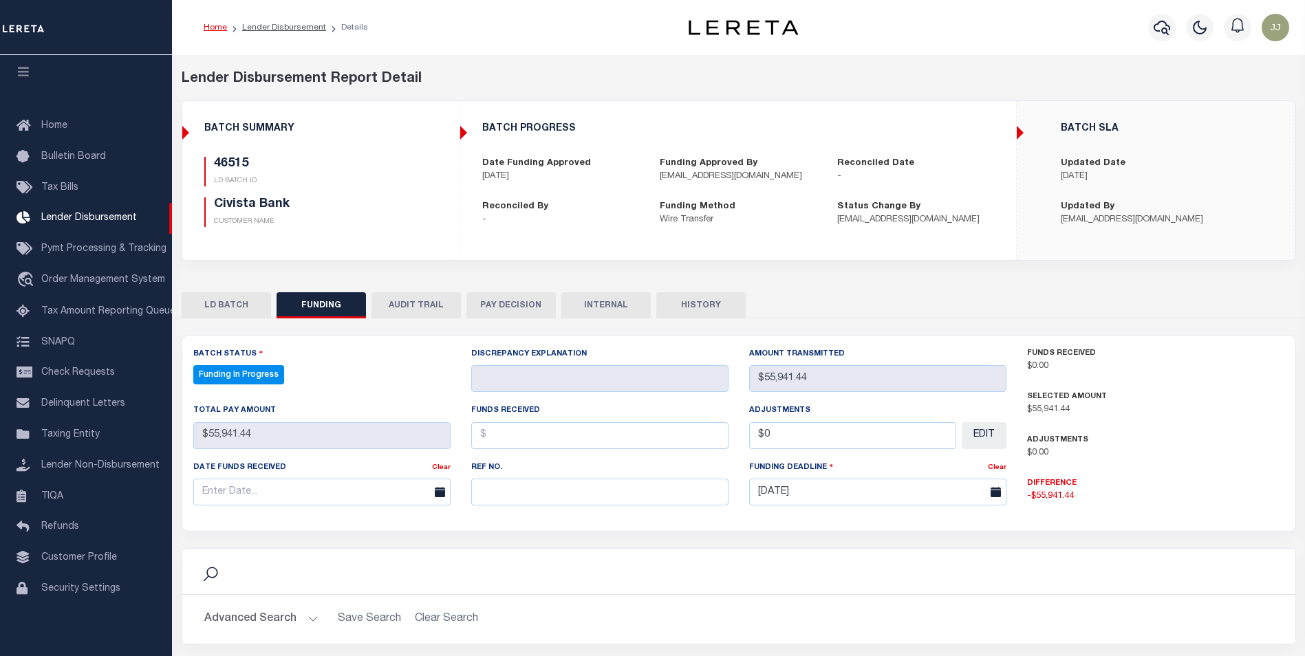
select select "100"
click at [538, 499] on input "text" at bounding box center [599, 492] width 257 height 27
paste input "20251014MMQFMP2700421810140959FT03"
type input "20251014MMQFMP2700421810140959FT03"
click at [239, 483] on input "text" at bounding box center [321, 492] width 257 height 27
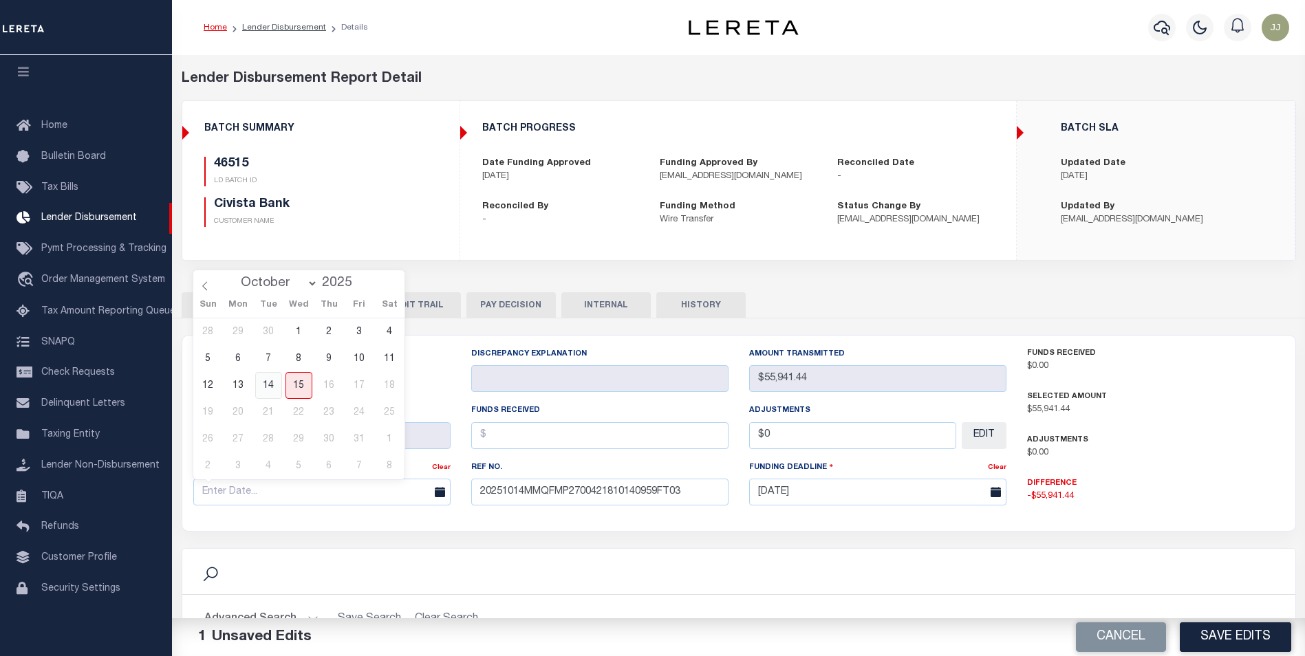
click at [280, 385] on span "14" at bounding box center [268, 385] width 27 height 27
type input "[DATE]"
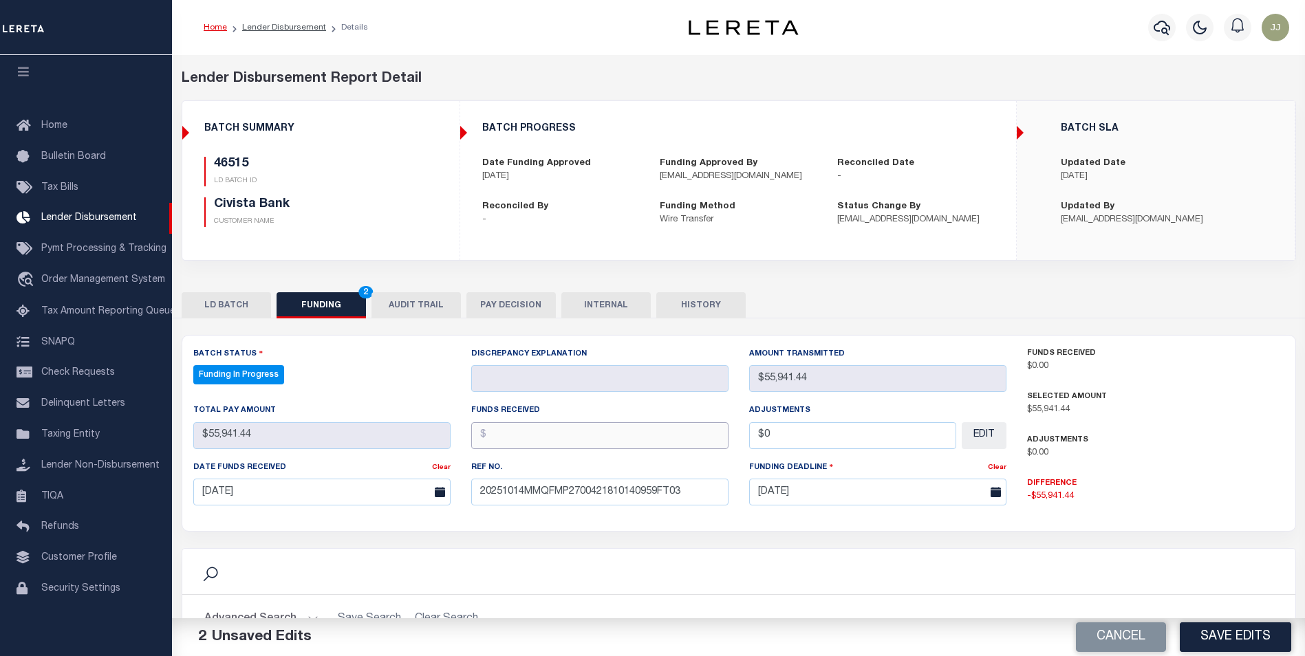
drag, startPoint x: 562, startPoint y: 439, endPoint x: 570, endPoint y: 441, distance: 8.4
click at [565, 441] on input "text" at bounding box center [599, 435] width 257 height 27
type input "$55,941.44"
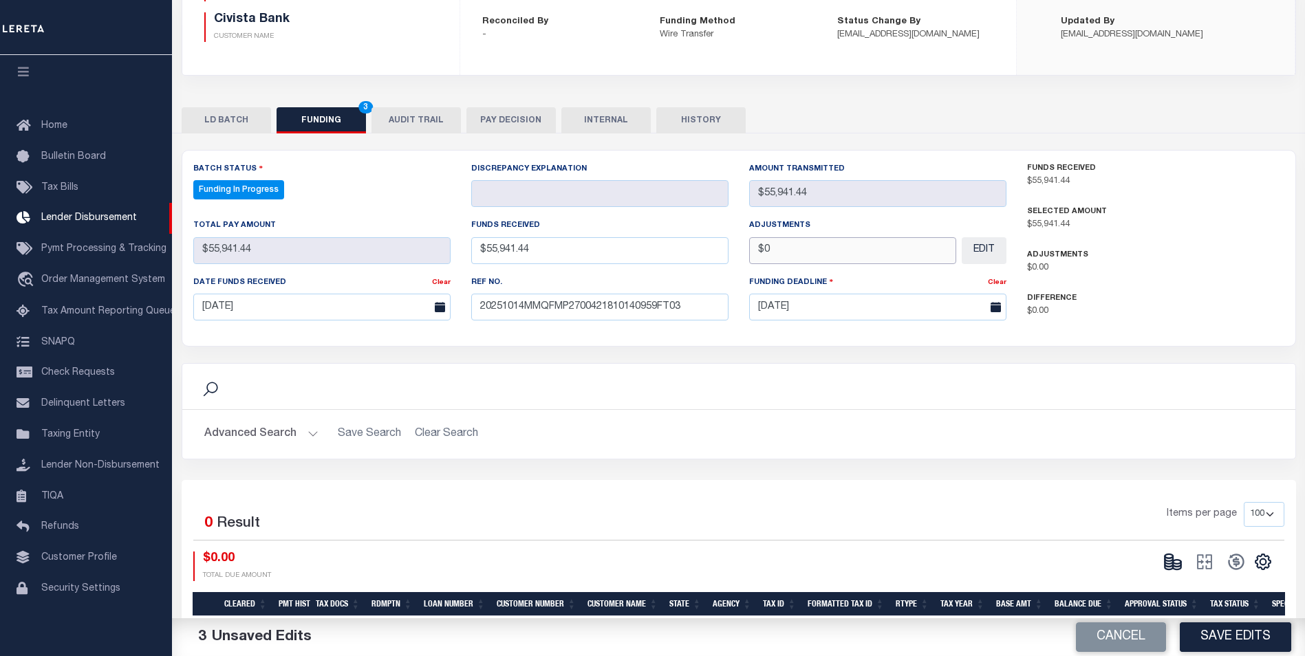
scroll to position [247, 0]
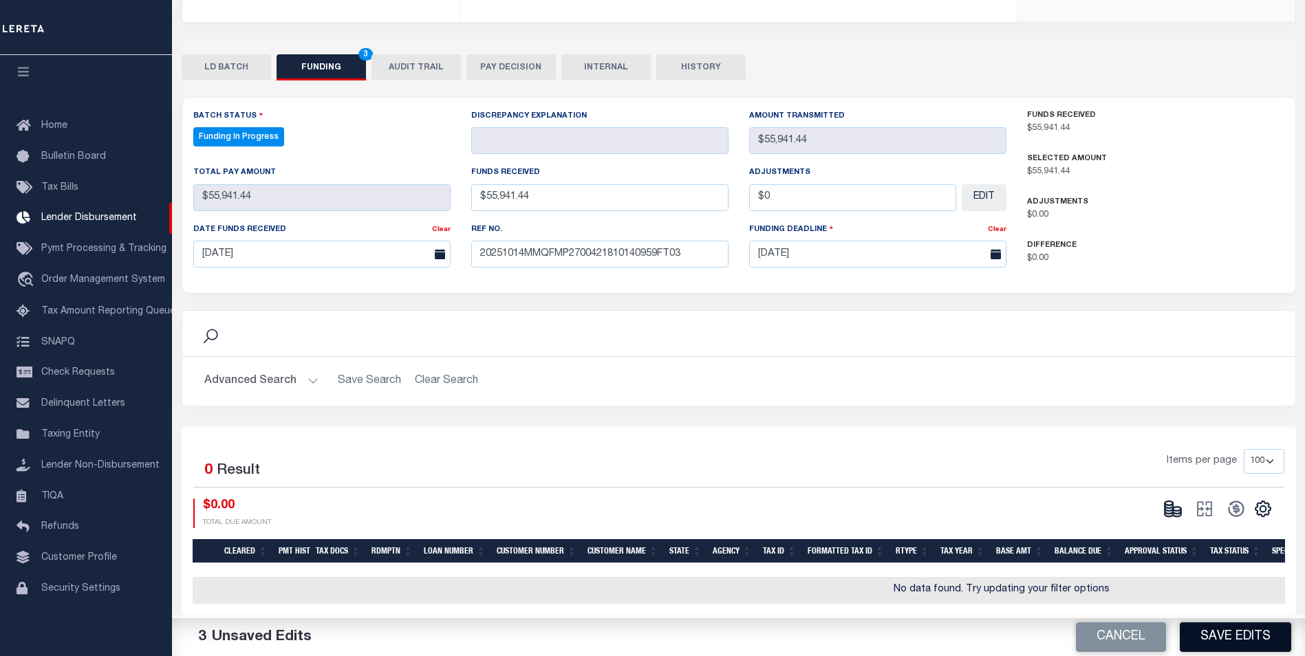
type input "$0.00"
click at [1254, 642] on button "Save Edits" at bounding box center [1234, 637] width 111 height 30
type input "$55,941.44"
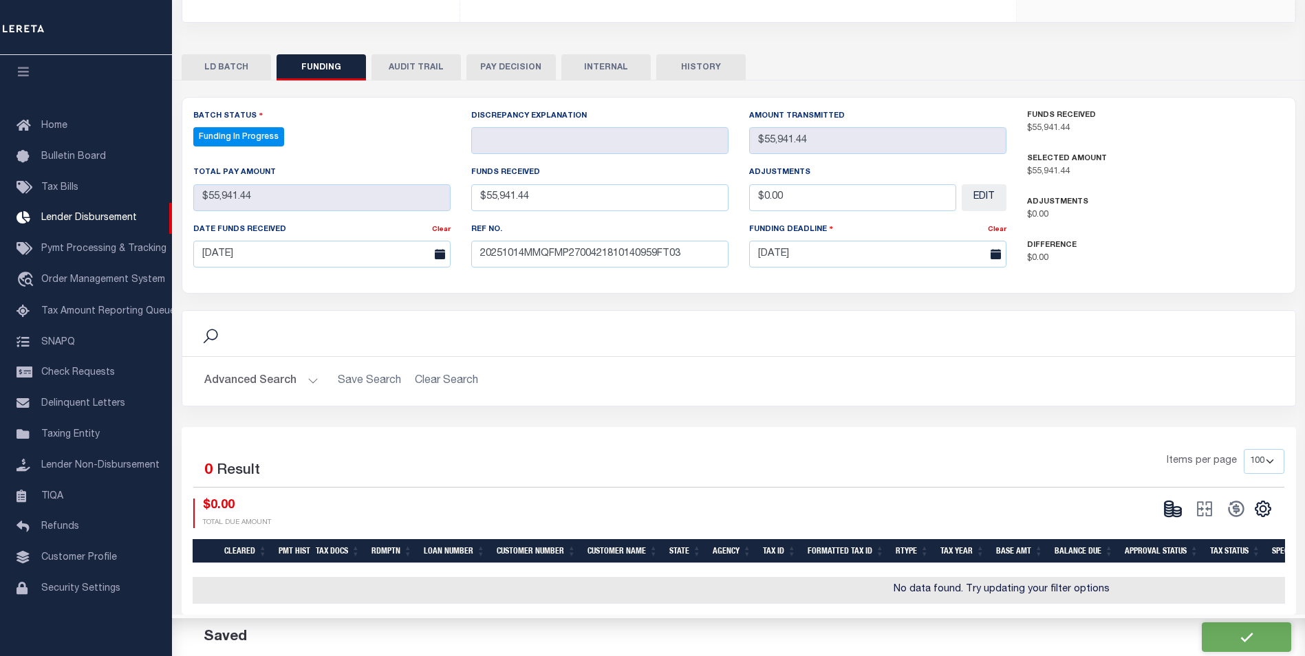
type input "$0"
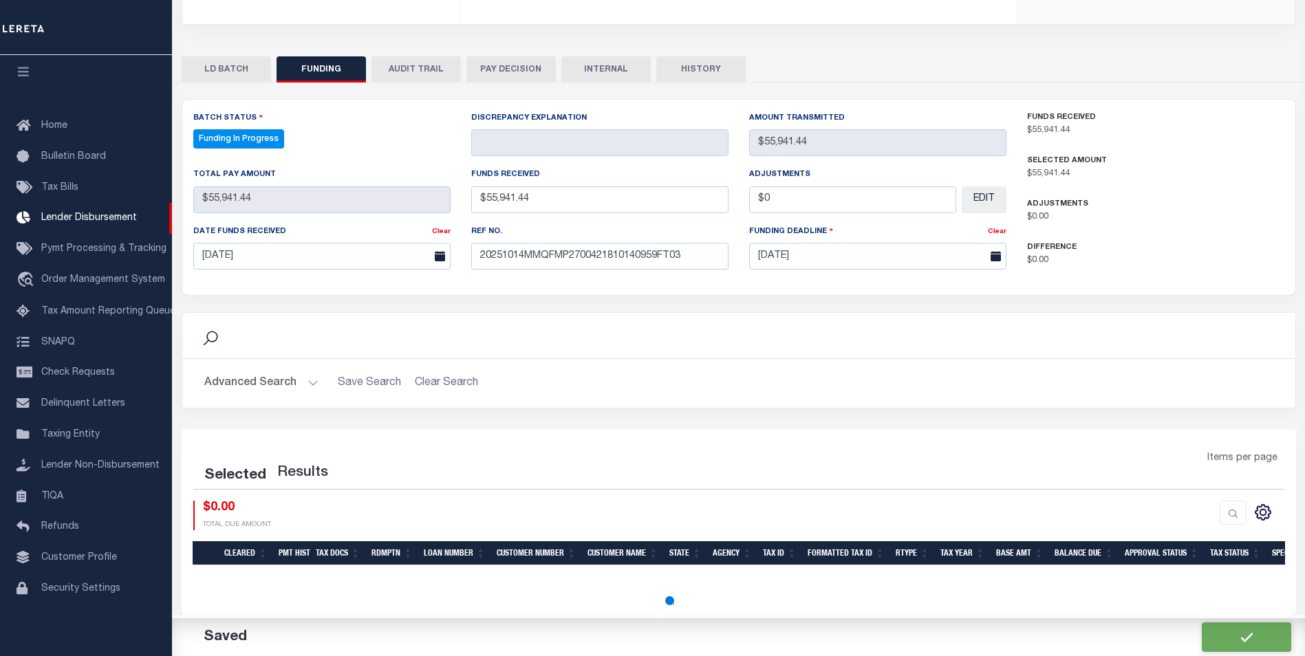
select select "100"
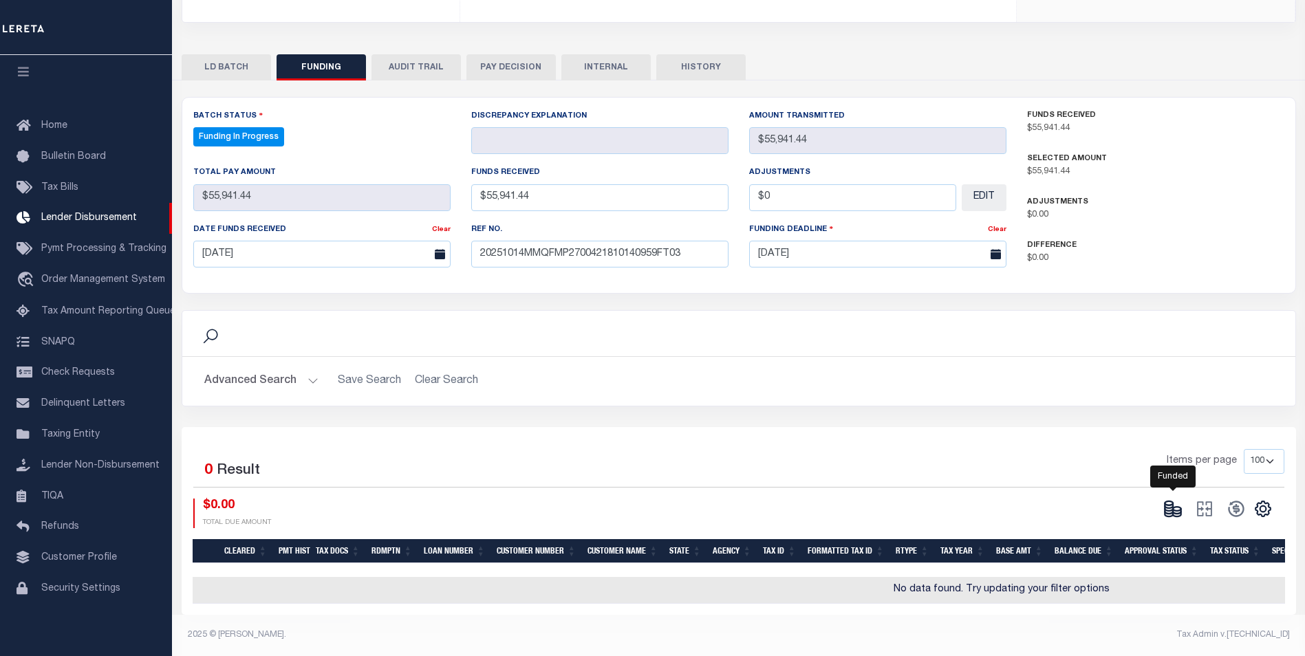
click at [1174, 499] on icon at bounding box center [1172, 508] width 19 height 19
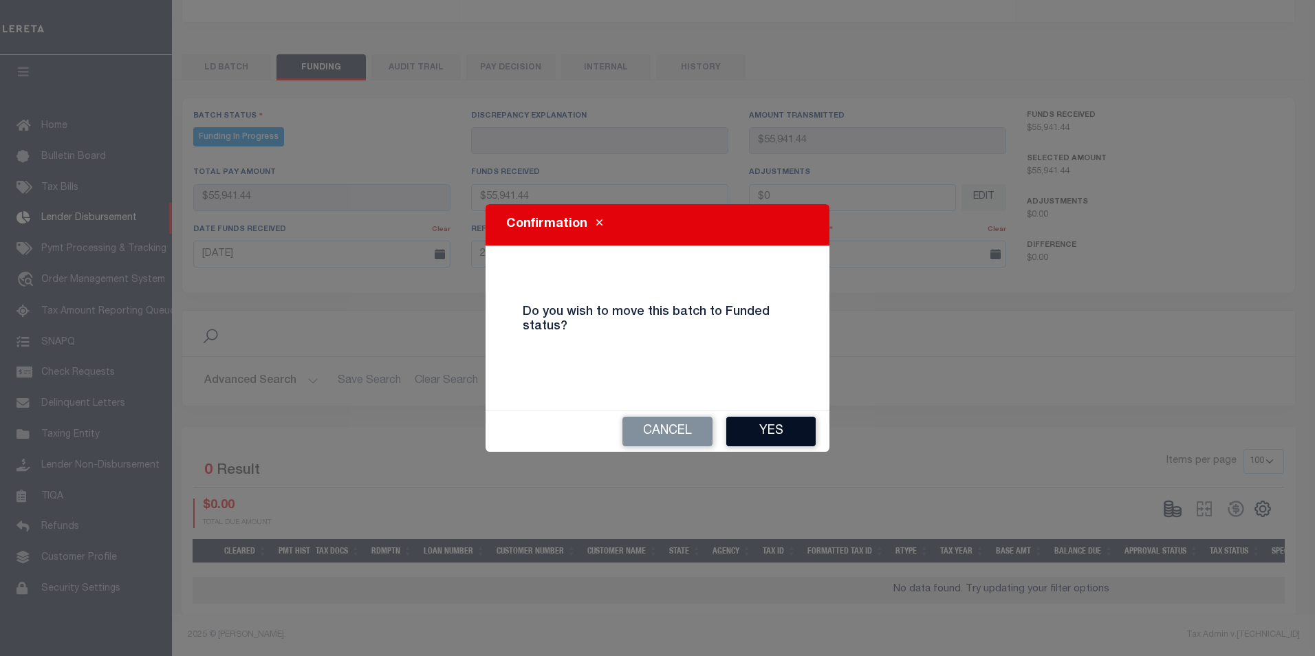
drag, startPoint x: 791, startPoint y: 435, endPoint x: 803, endPoint y: 433, distance: 12.0
click at [787, 435] on button "Yes" at bounding box center [770, 432] width 89 height 30
type input "$55,941.44"
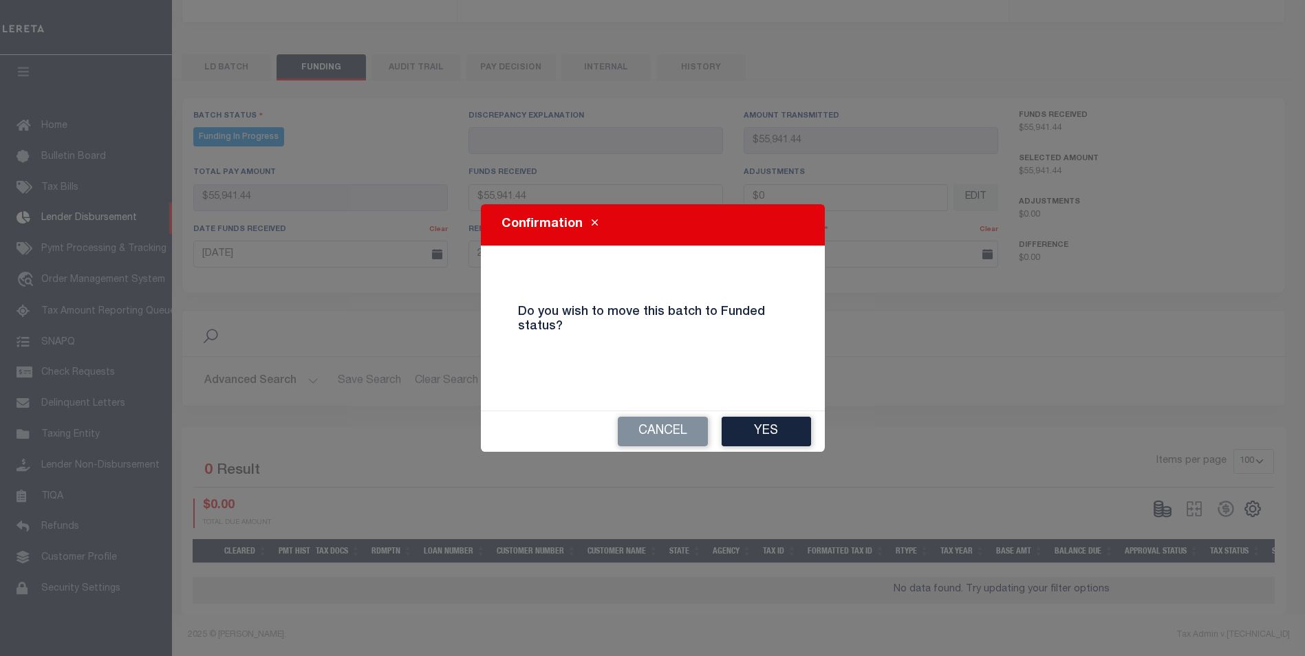
type input "$0"
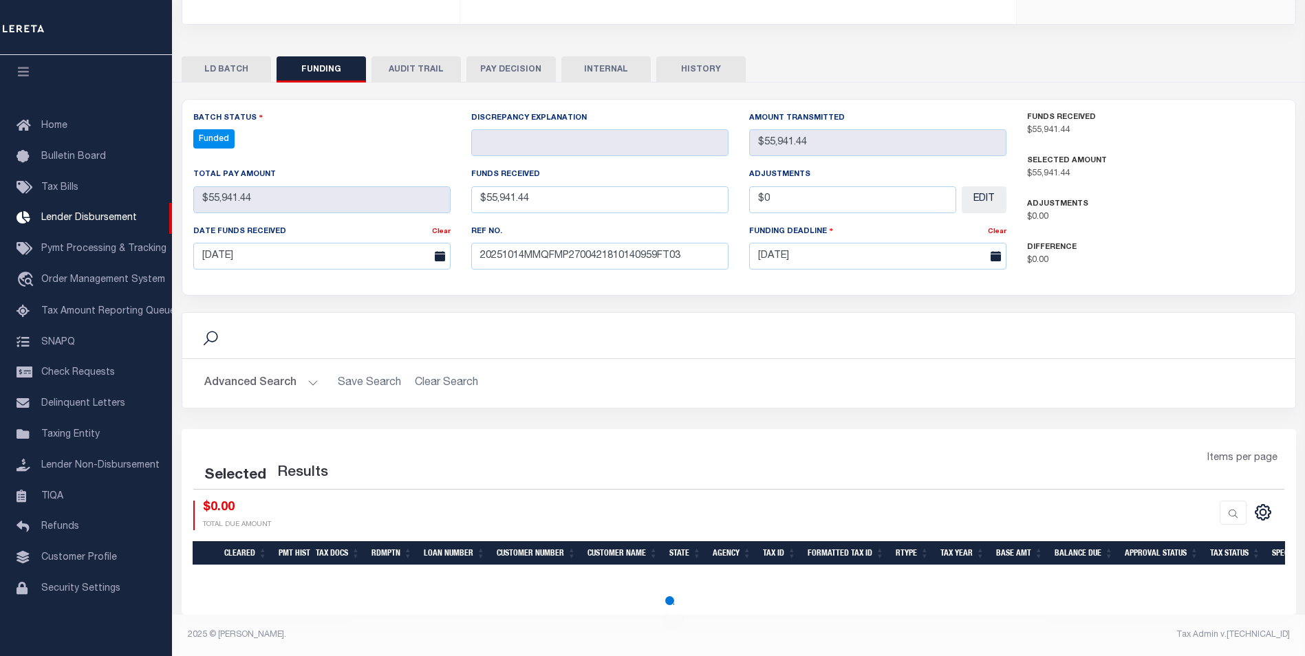
select select "100"
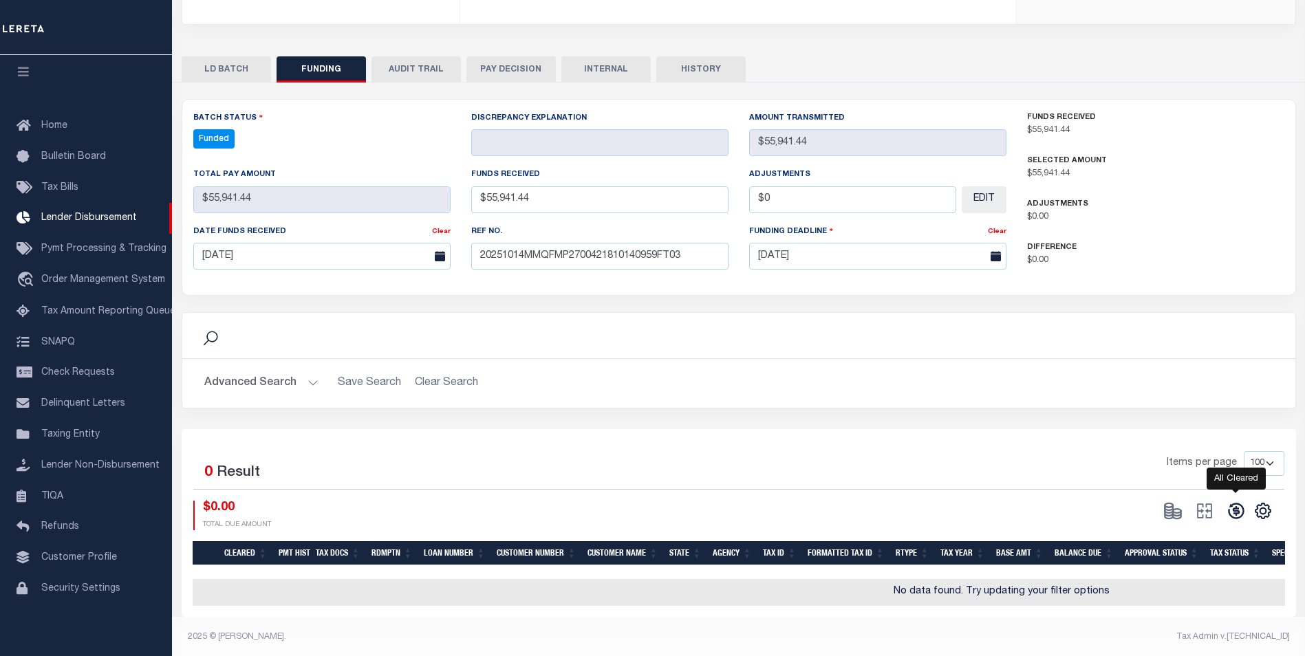
click at [1243, 516] on icon at bounding box center [1235, 510] width 19 height 19
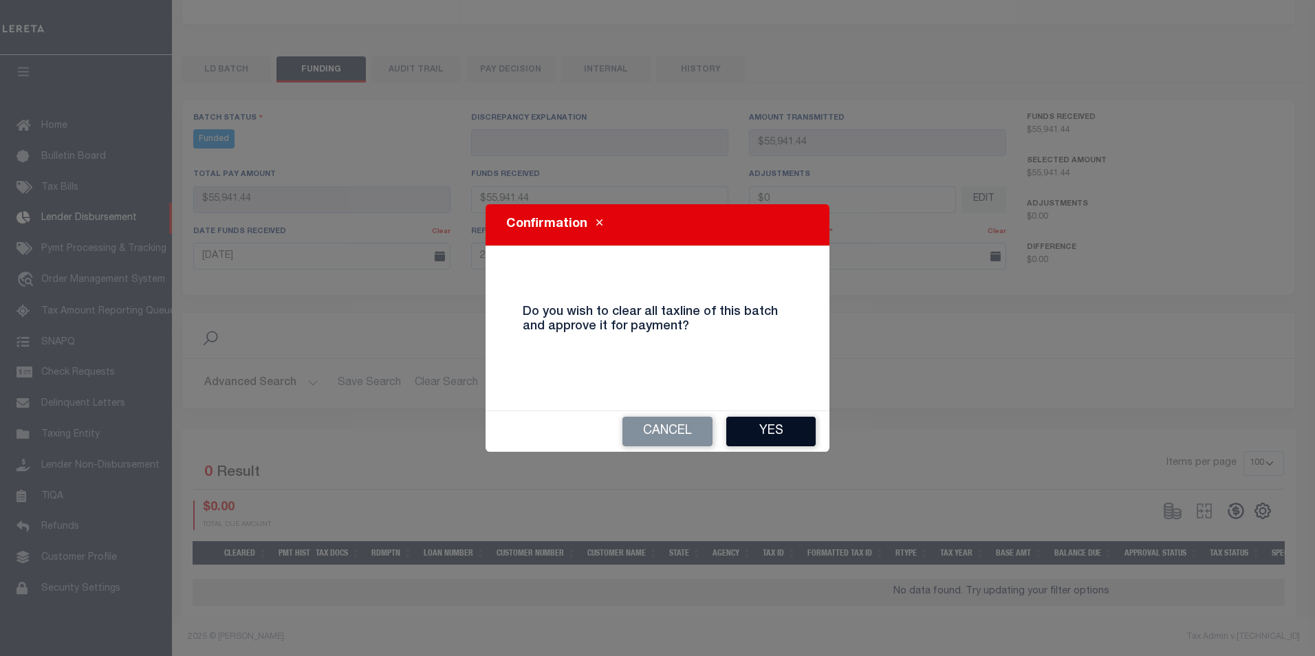
click at [767, 428] on button "Yes" at bounding box center [770, 432] width 89 height 30
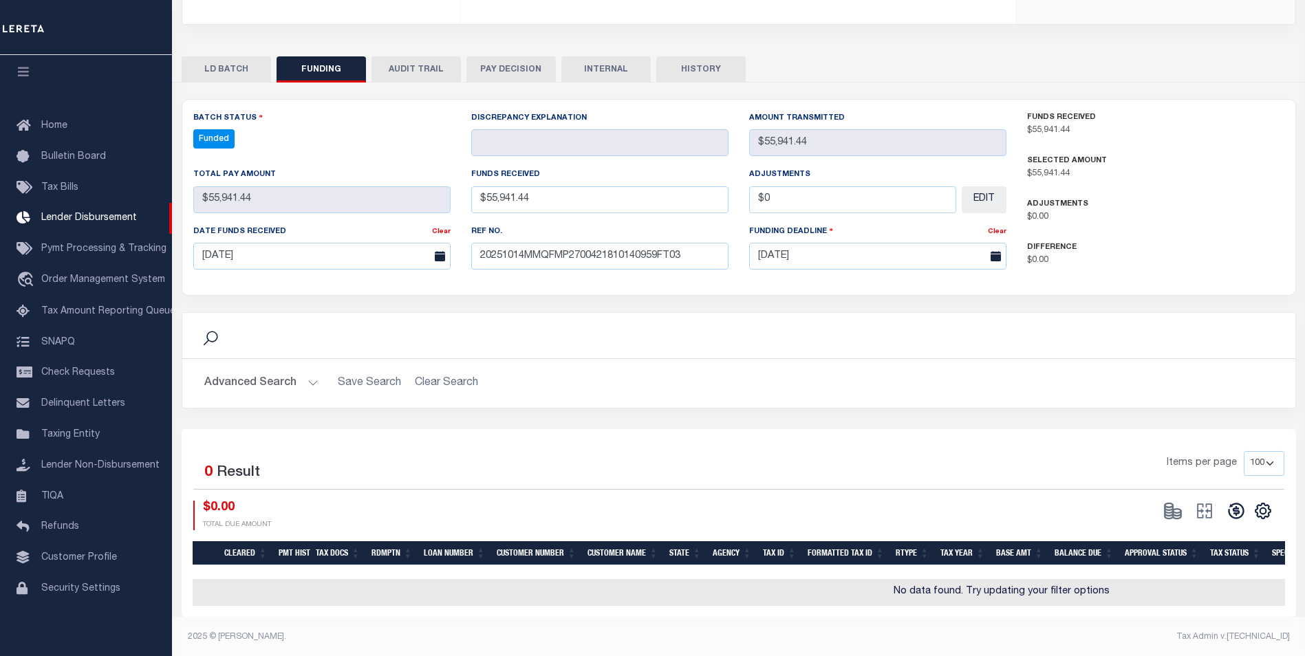
type input "$55,941.44"
type input "$0"
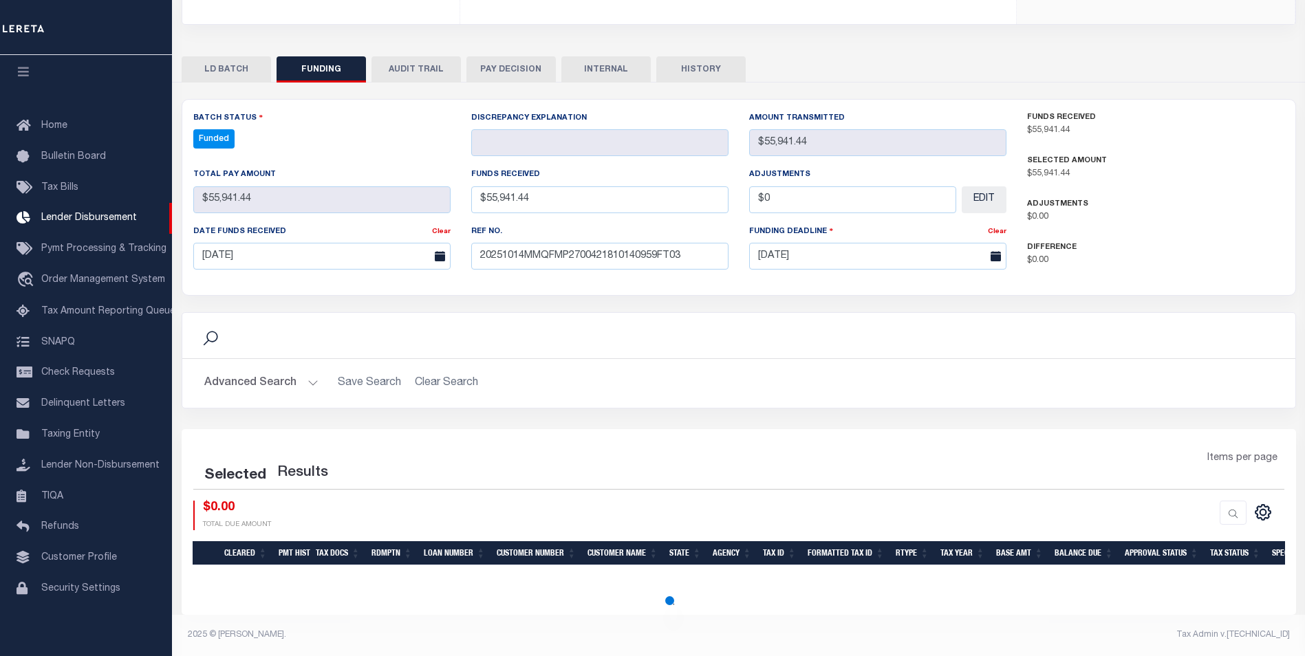
select select "100"
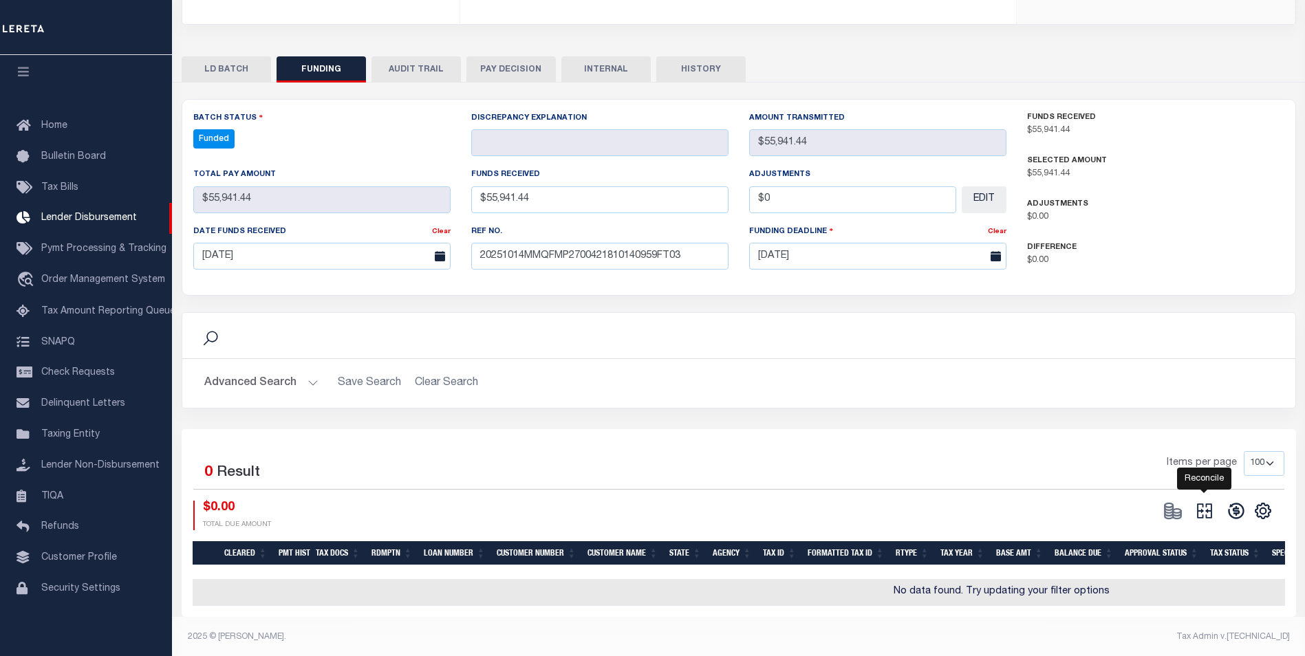
click at [1210, 512] on icon at bounding box center [1204, 510] width 15 height 15
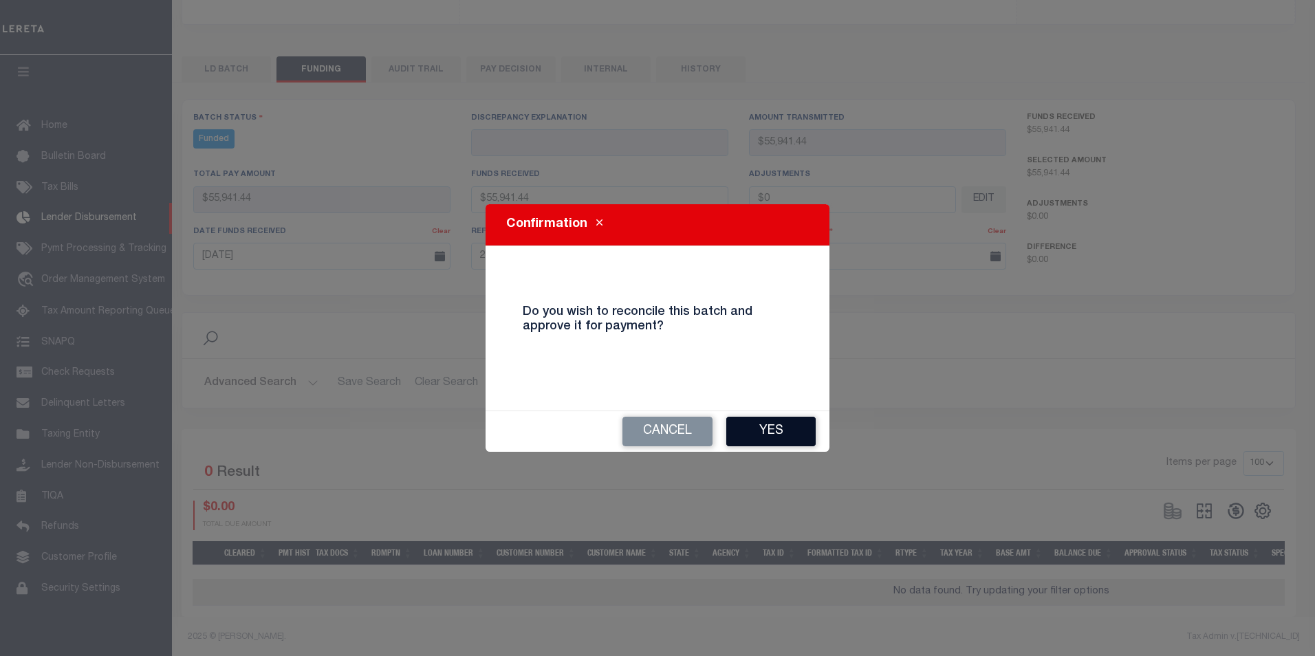
click at [796, 437] on button "Yes" at bounding box center [770, 432] width 89 height 30
type input "$55,941.44"
type input "$0"
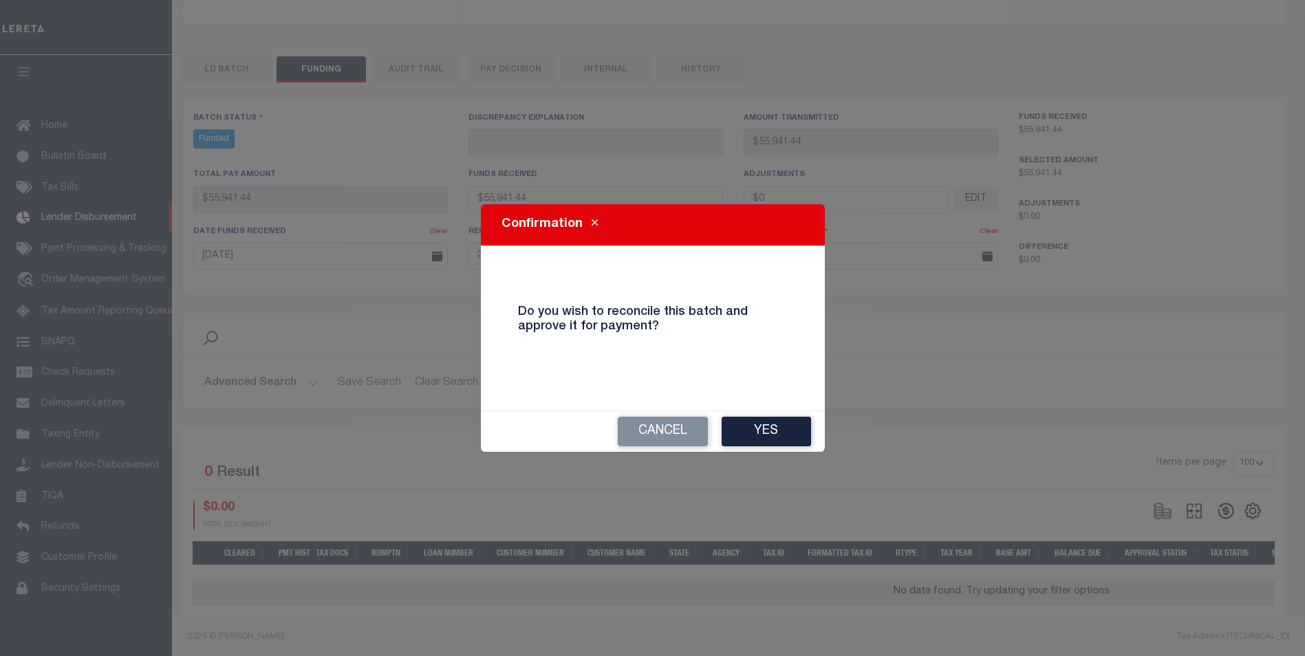
select select "100"
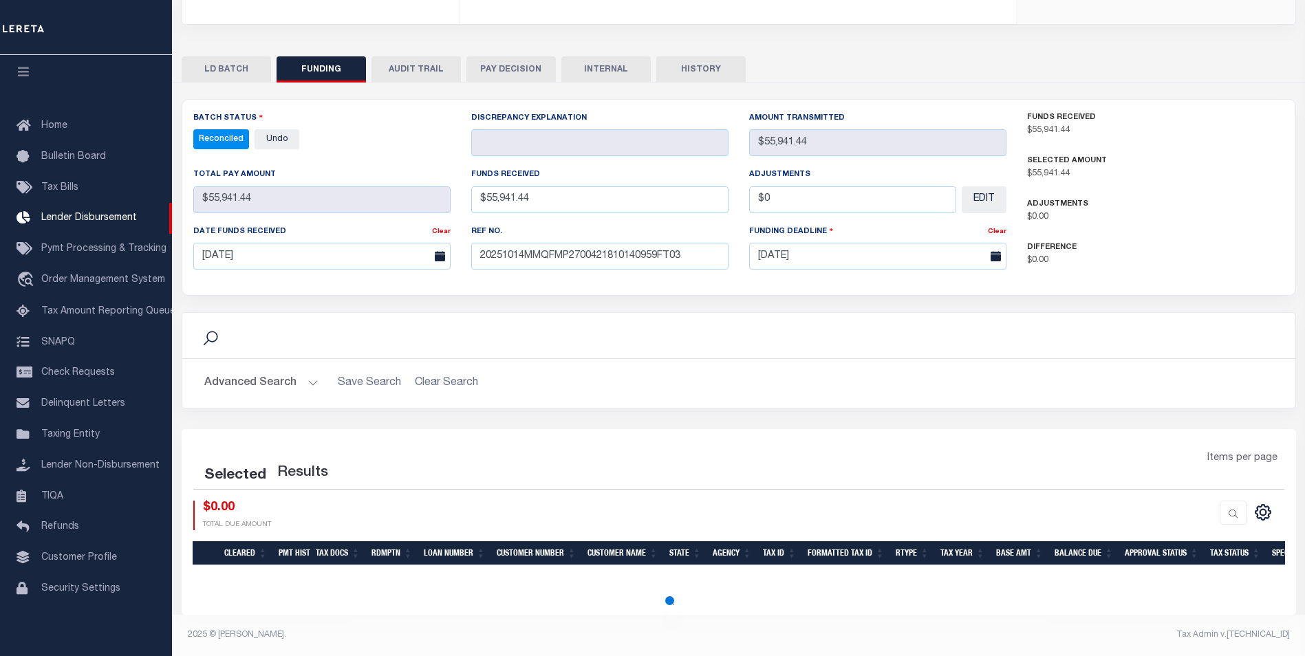
select select "100"
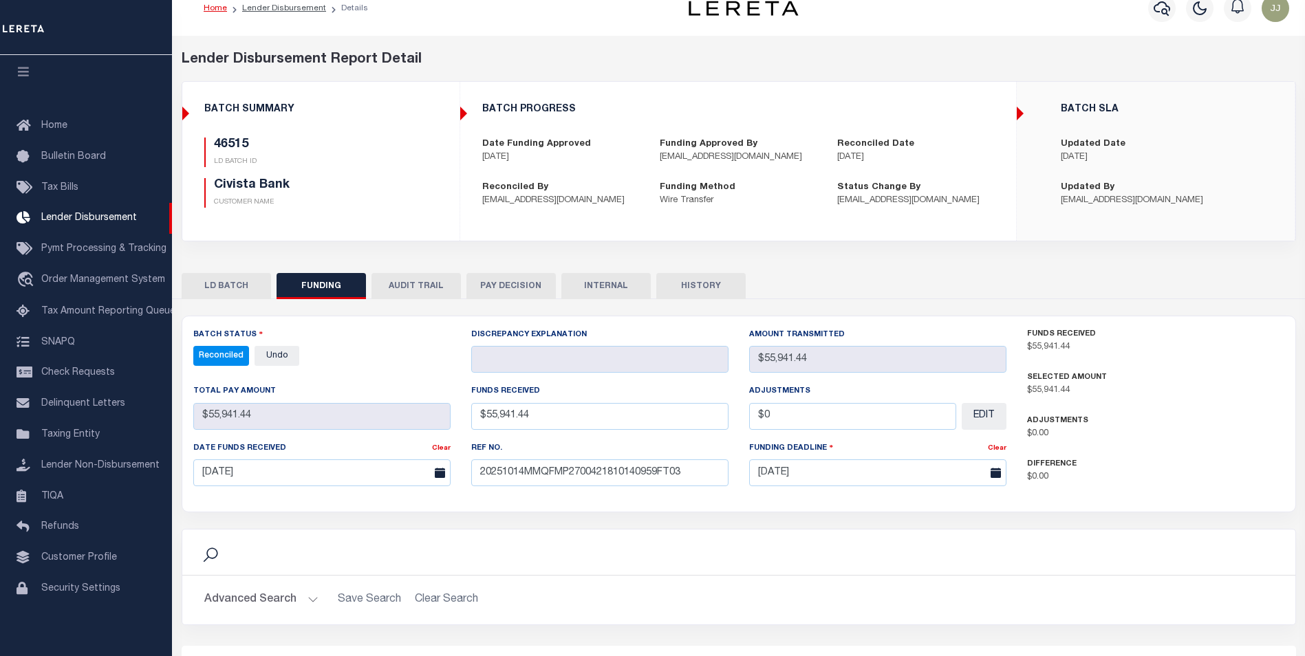
scroll to position [0, 0]
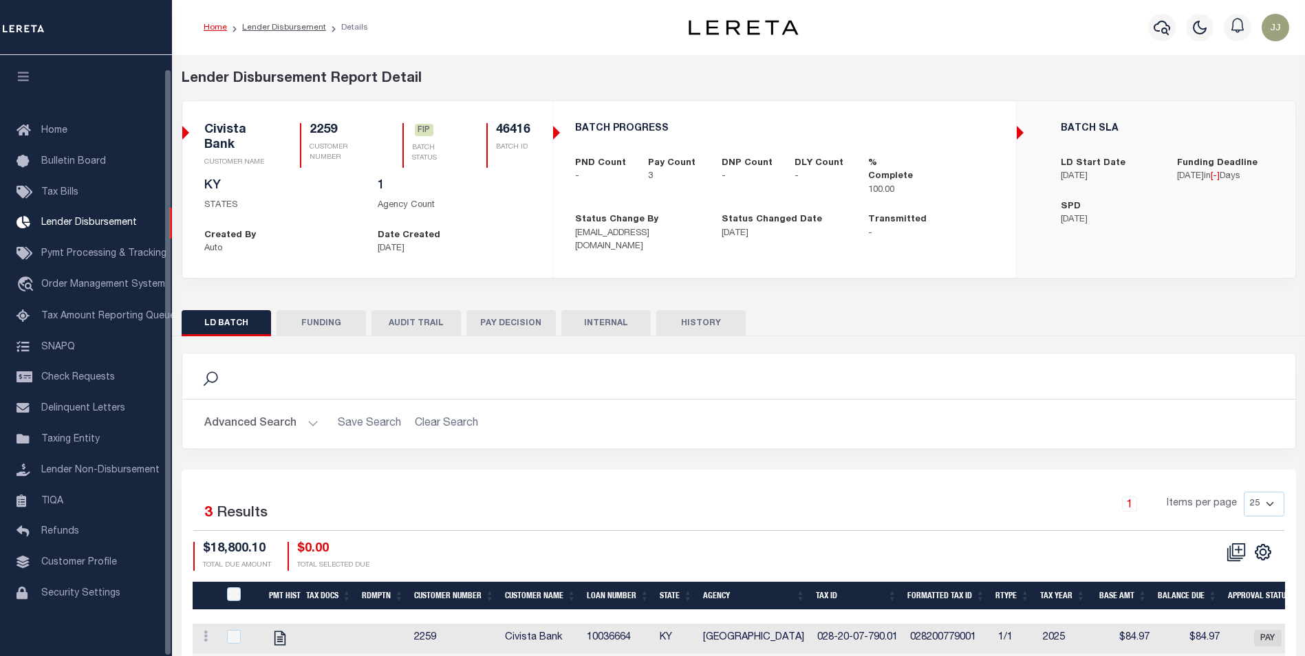
scroll to position [14, 0]
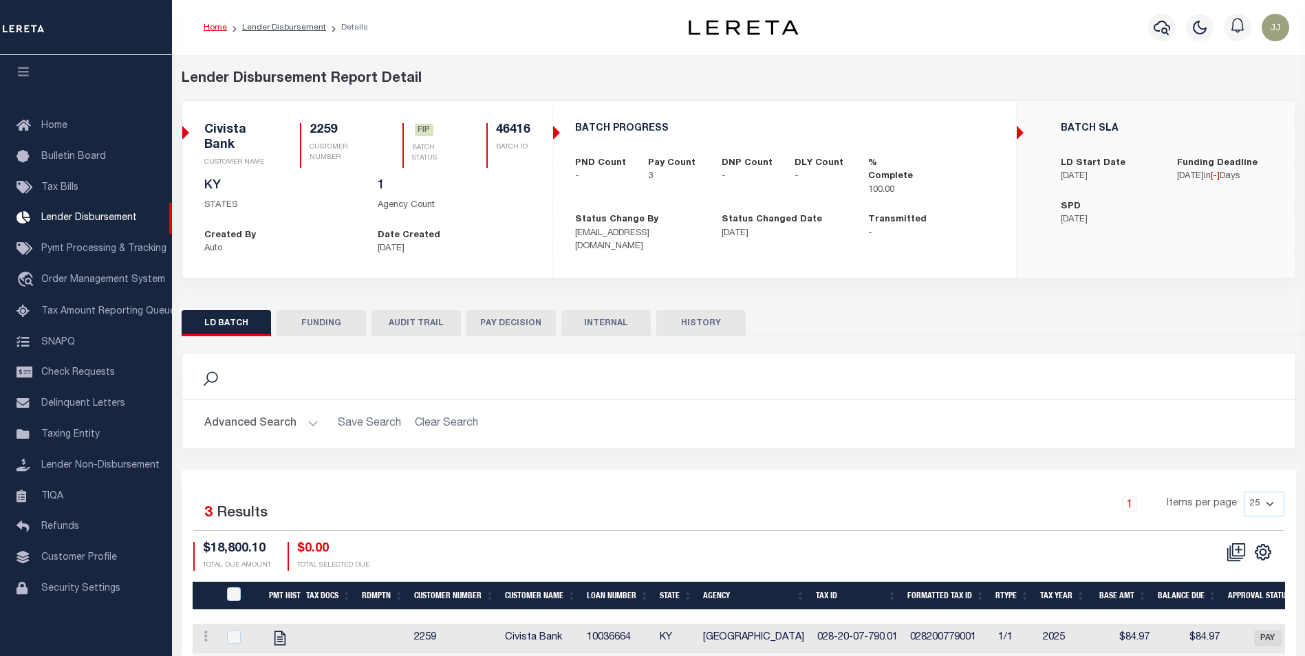
click at [304, 321] on button "FUNDING" at bounding box center [320, 323] width 89 height 26
type input "$18,800.1"
type input "$0"
type input "[DATE]"
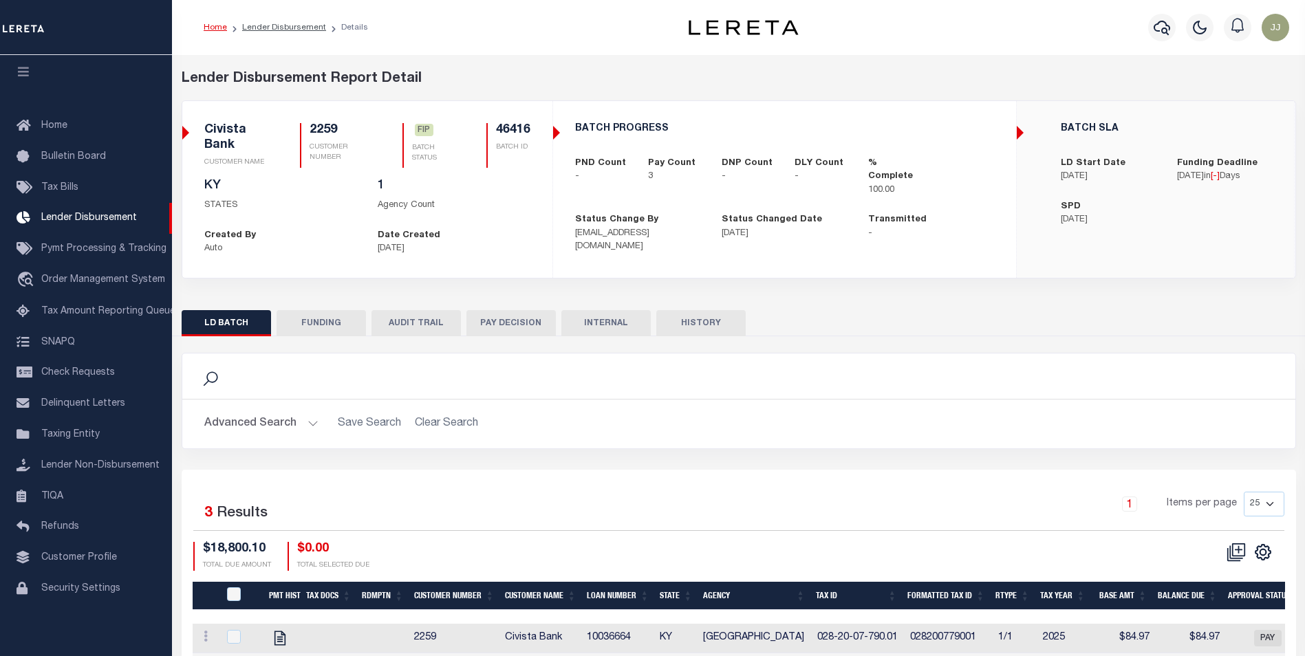
select select "100"
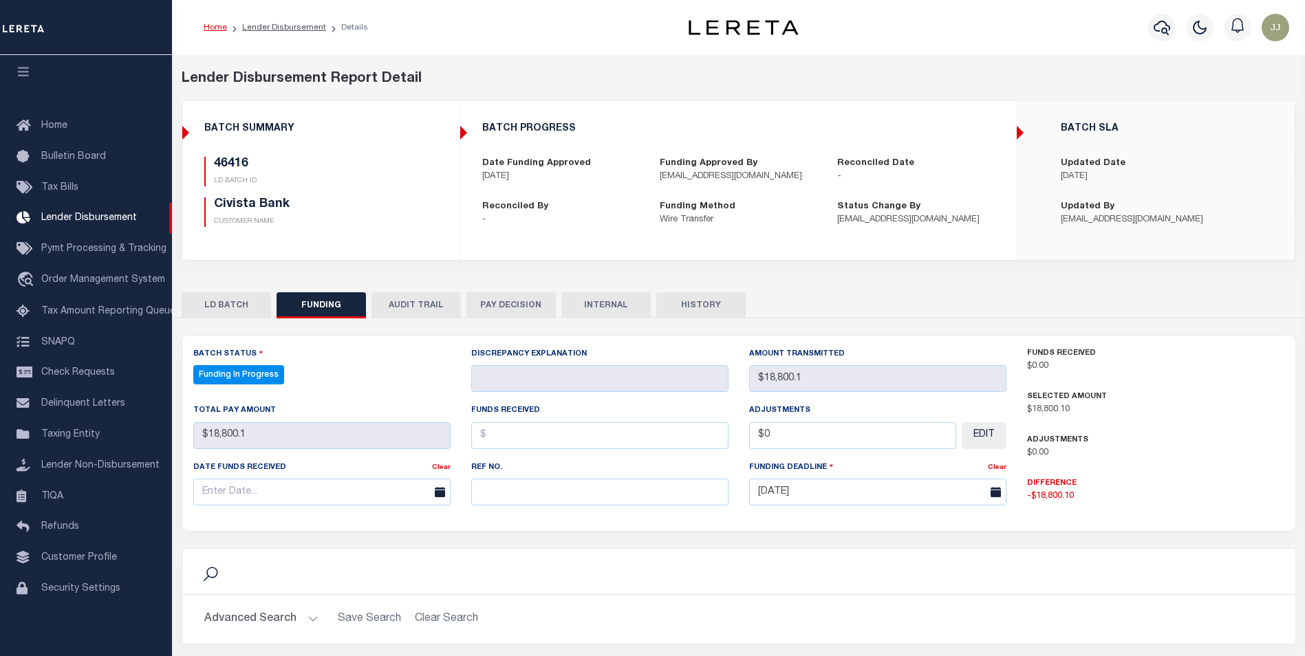
select select "100"
click at [525, 497] on input "text" at bounding box center [599, 492] width 257 height 27
paste input "20251014MMQFMP2700426810141008FT03"
type input "20251014MMQFMP2700426810141008FT03"
click at [281, 483] on input "text" at bounding box center [321, 492] width 257 height 27
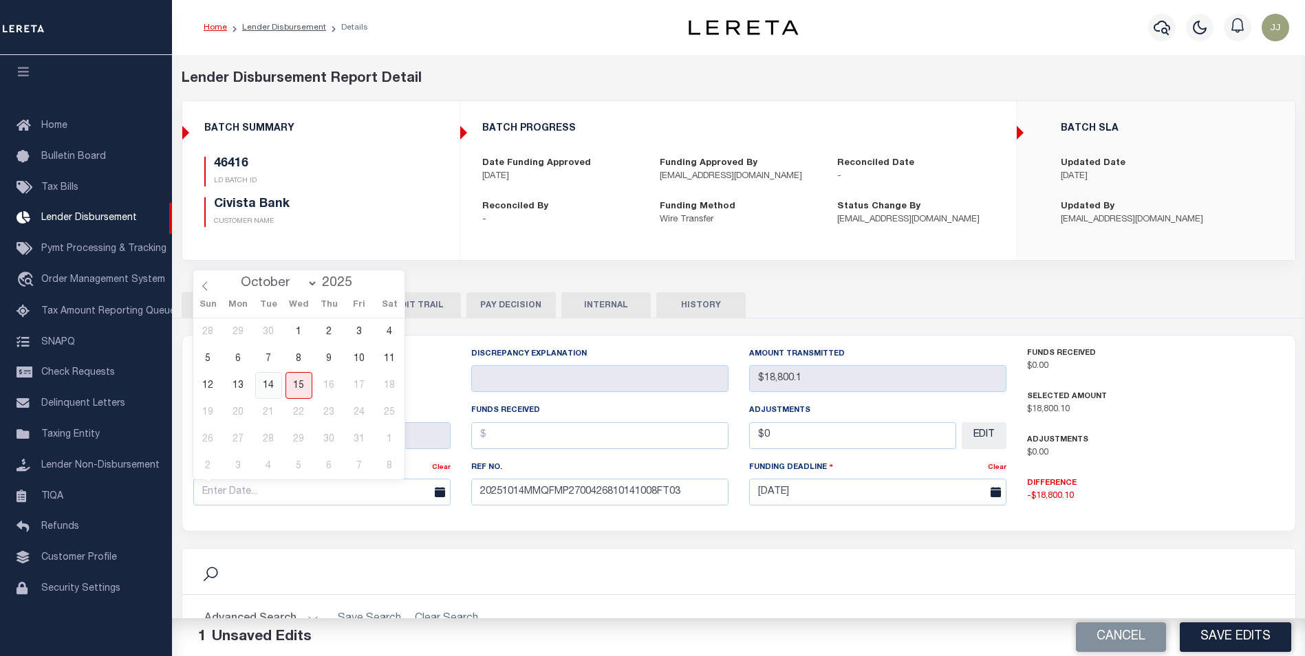
click at [272, 386] on span "14" at bounding box center [268, 385] width 27 height 27
type input "[DATE]"
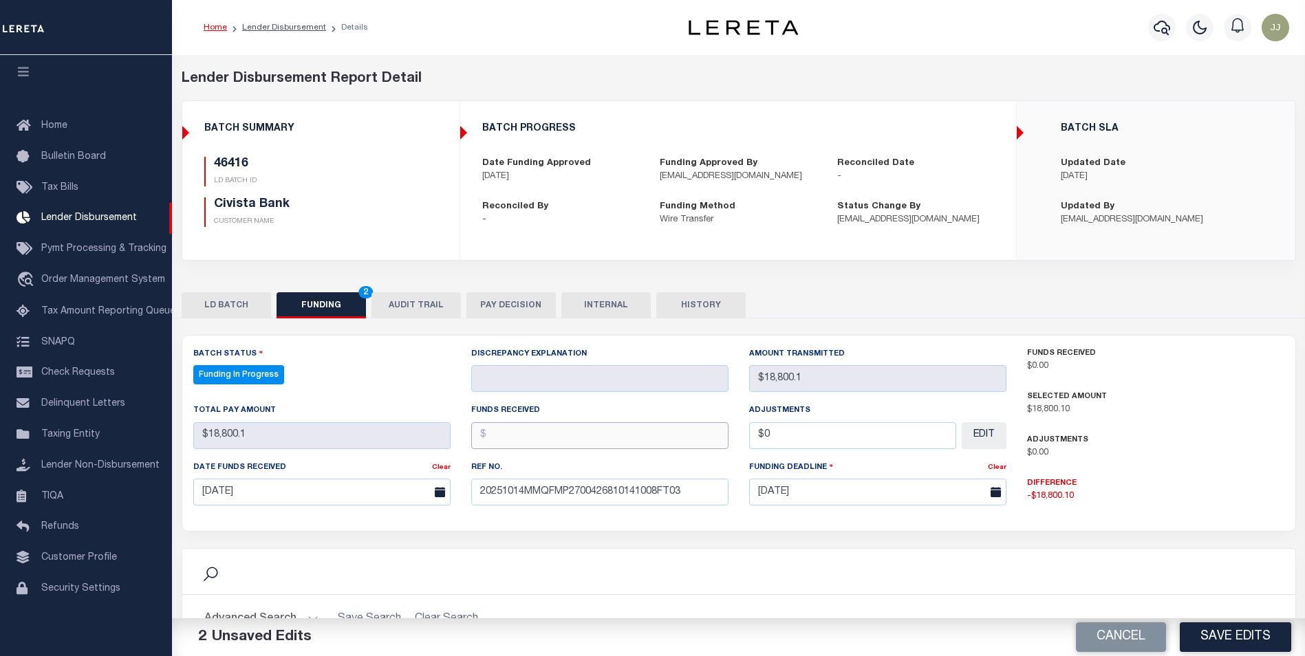
click at [589, 431] on input "text" at bounding box center [599, 435] width 257 height 27
type input "$18,800.10"
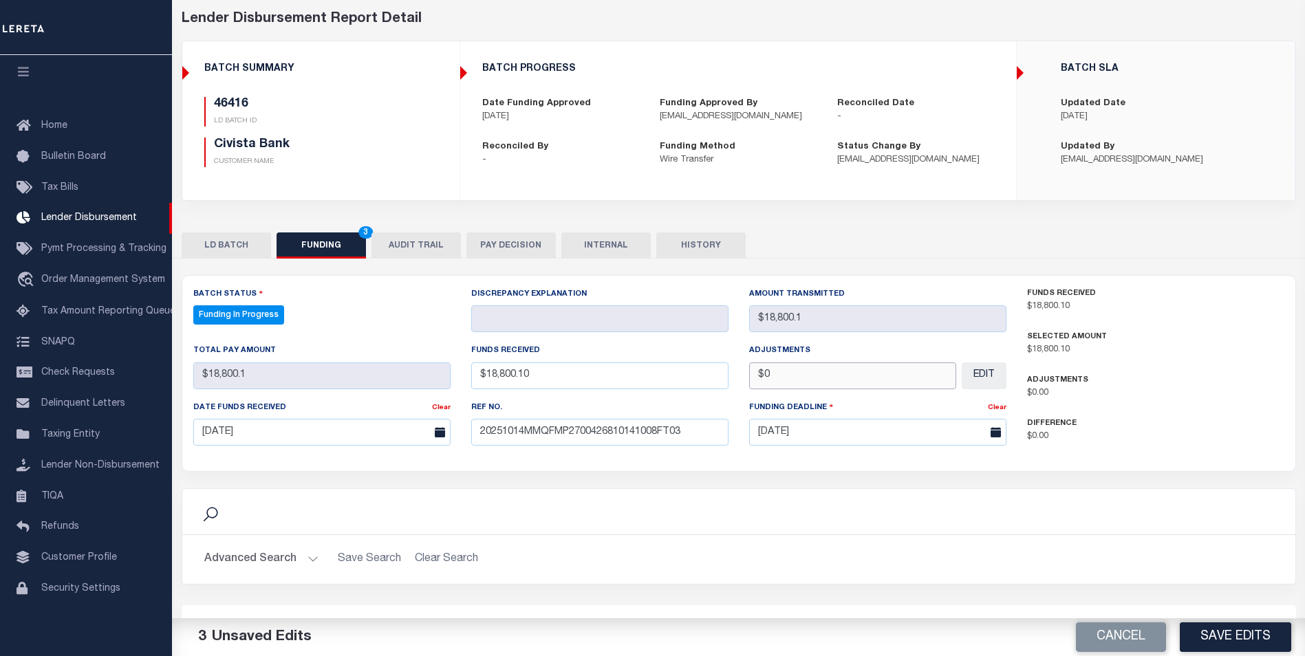
scroll to position [138, 0]
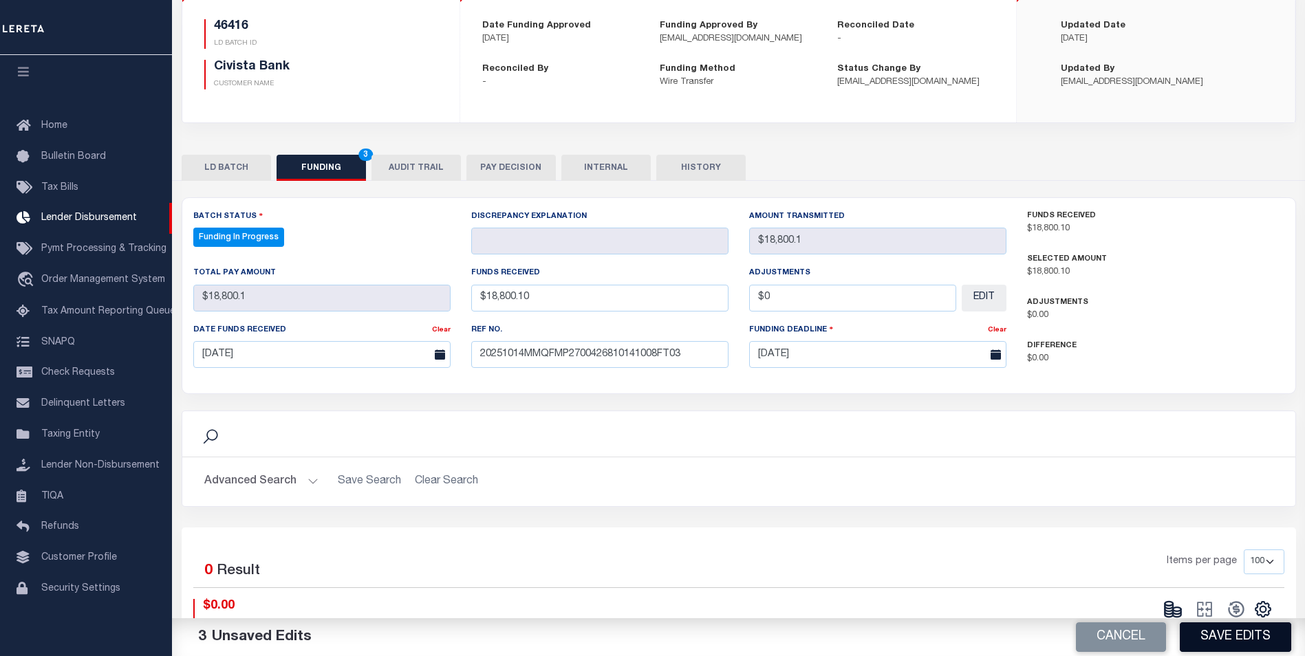
type input "$0.00"
click at [1231, 641] on button "Save Edits" at bounding box center [1234, 637] width 111 height 30
type input "$18,800.1"
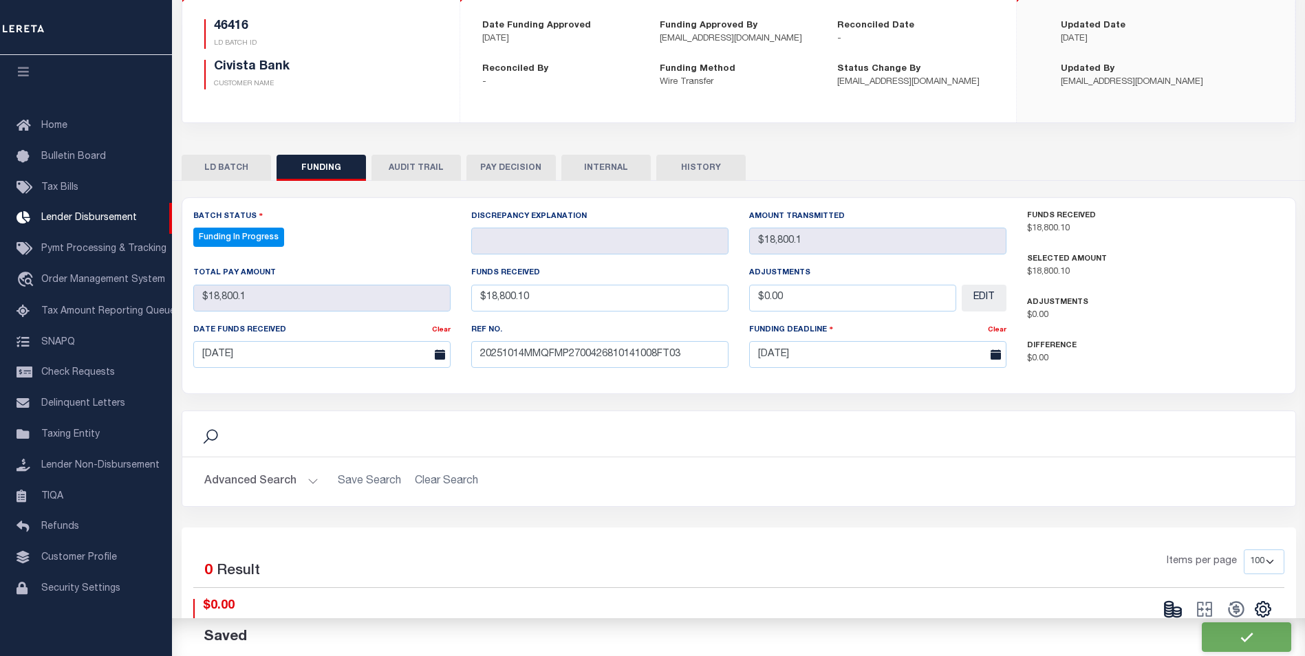
type input "$0"
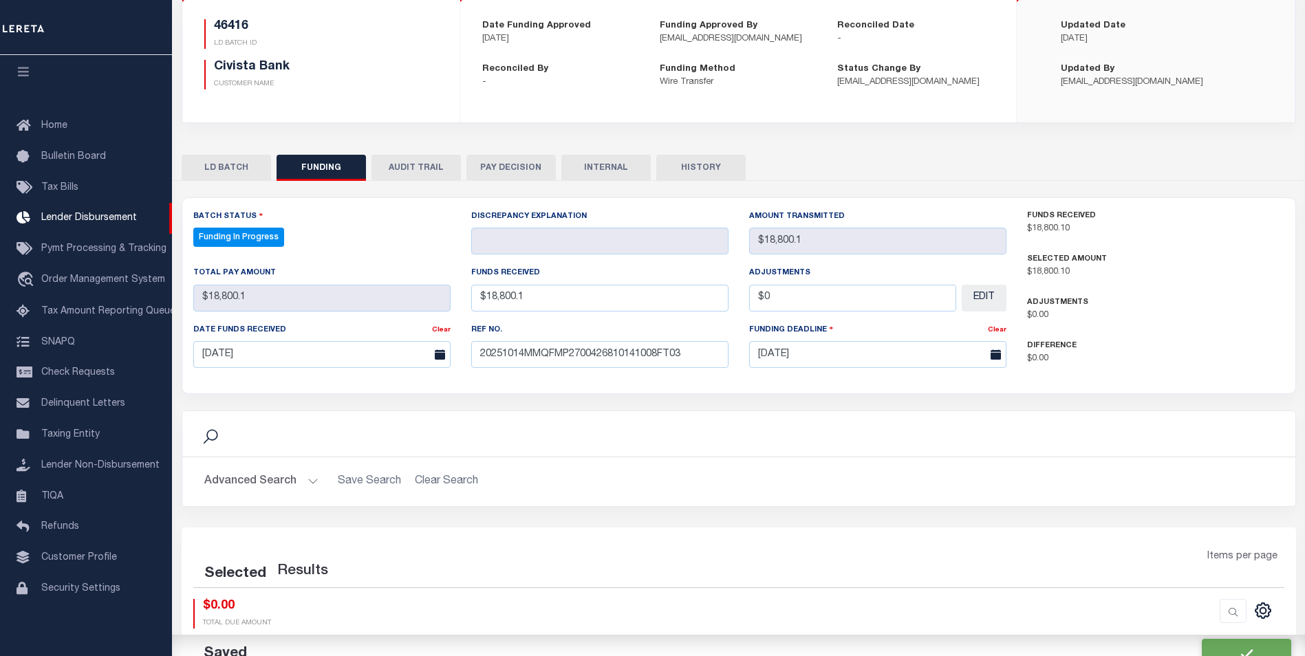
select select "100"
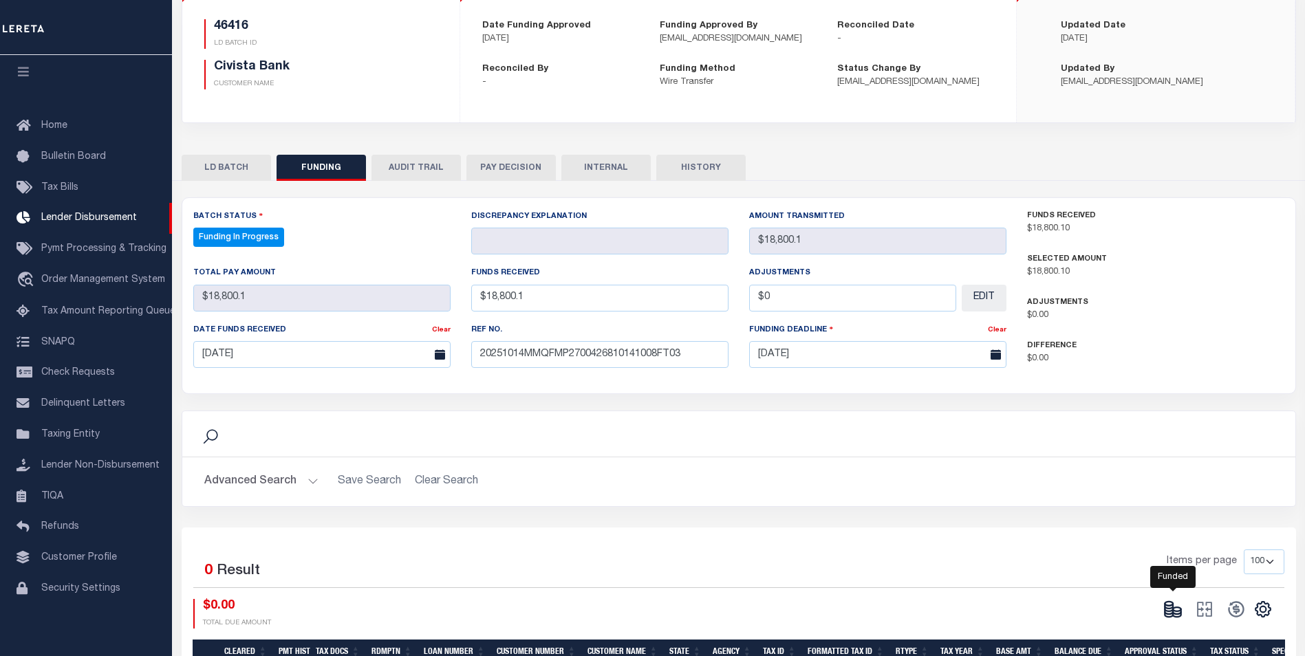
click at [1176, 603] on icon at bounding box center [1172, 609] width 19 height 19
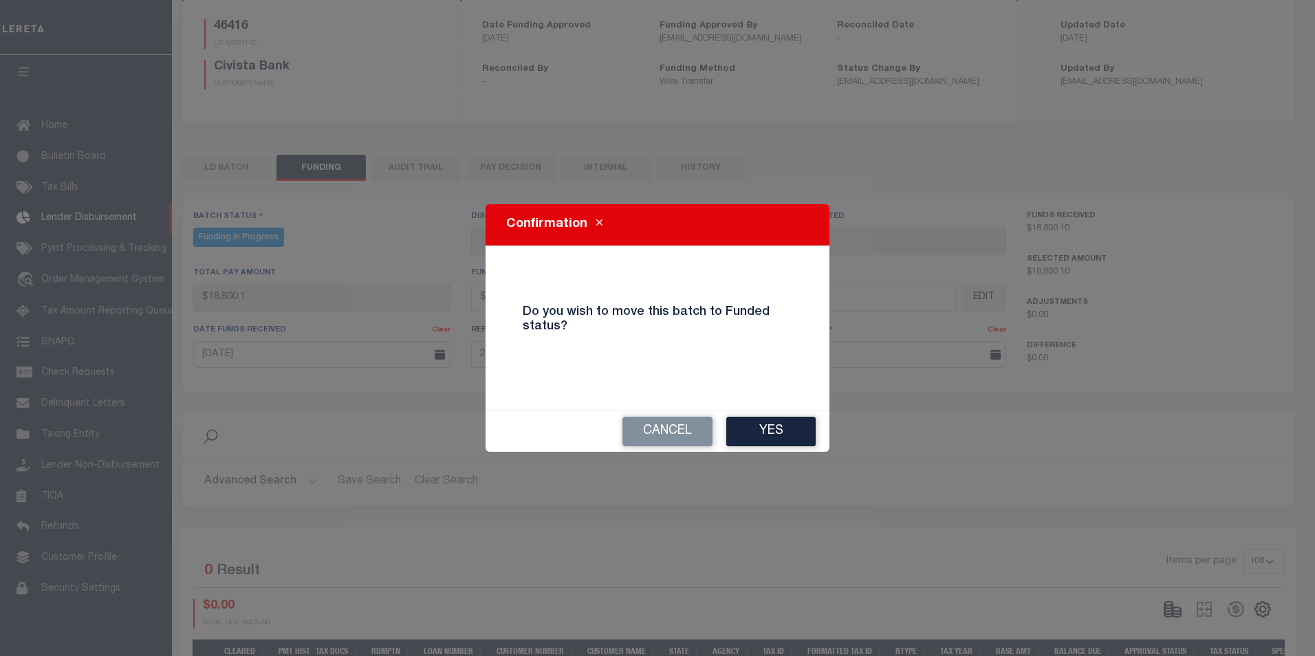
click at [794, 435] on button "Yes" at bounding box center [770, 432] width 89 height 30
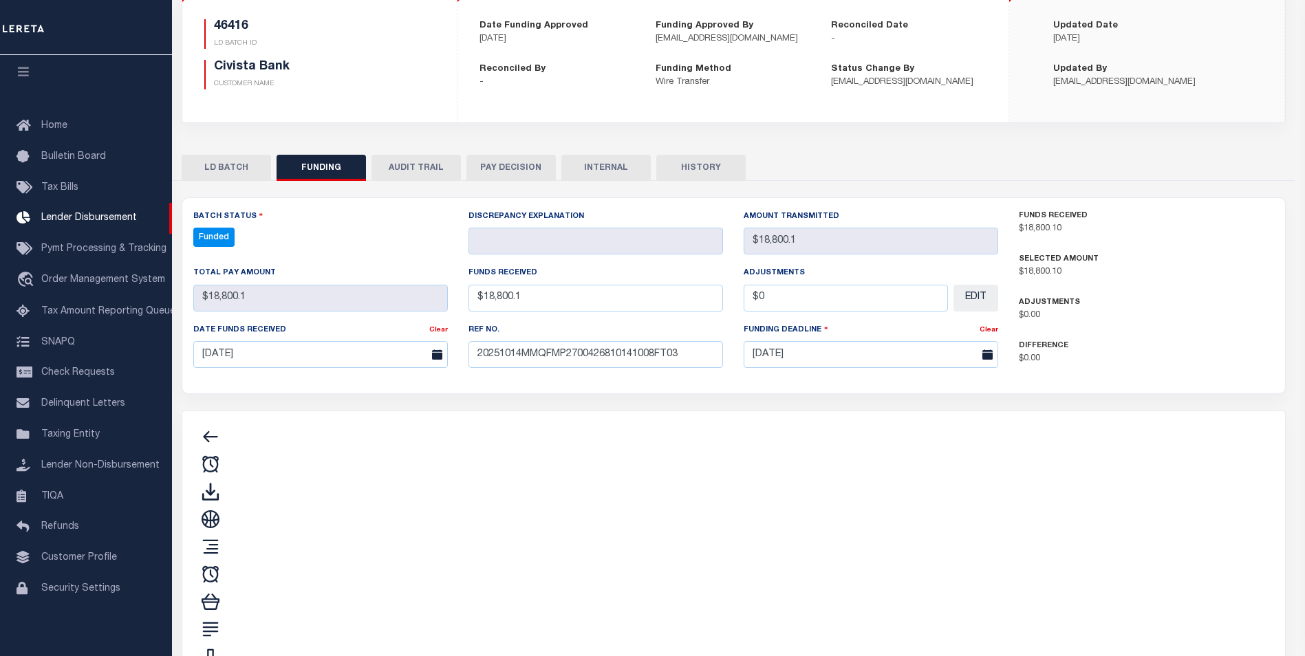
type input "$18,800.1"
type input "$0"
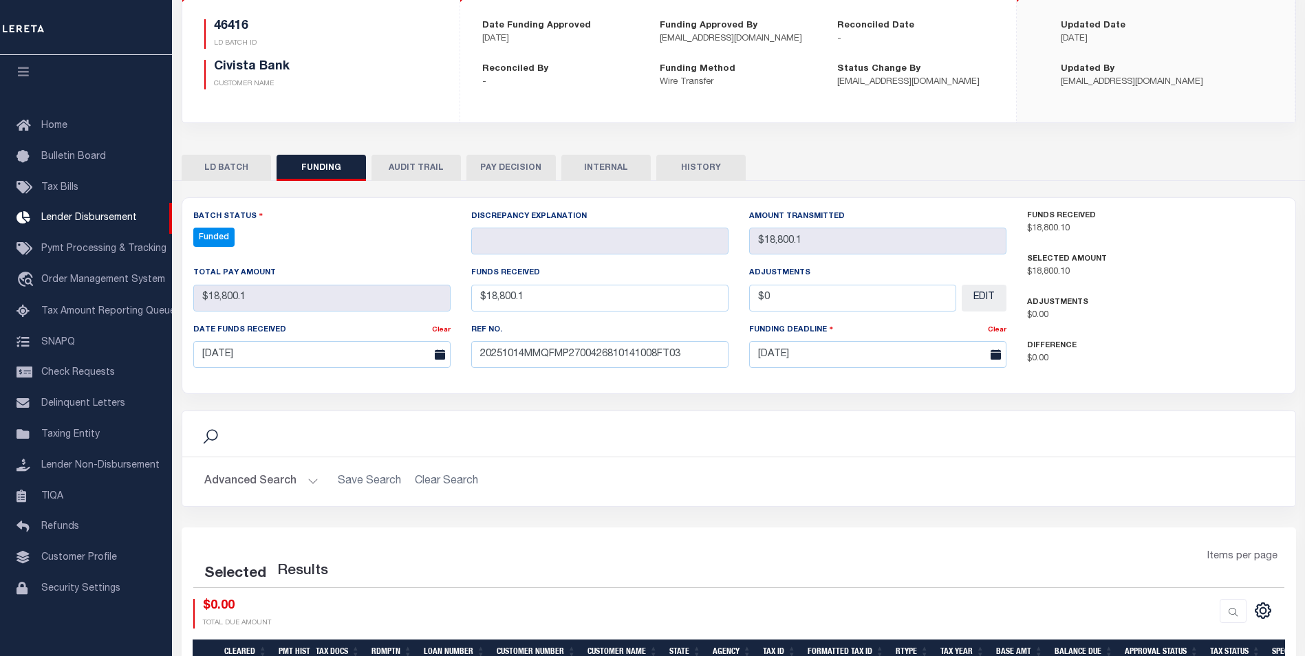
select select "100"
click at [1236, 615] on icon at bounding box center [1235, 609] width 19 height 19
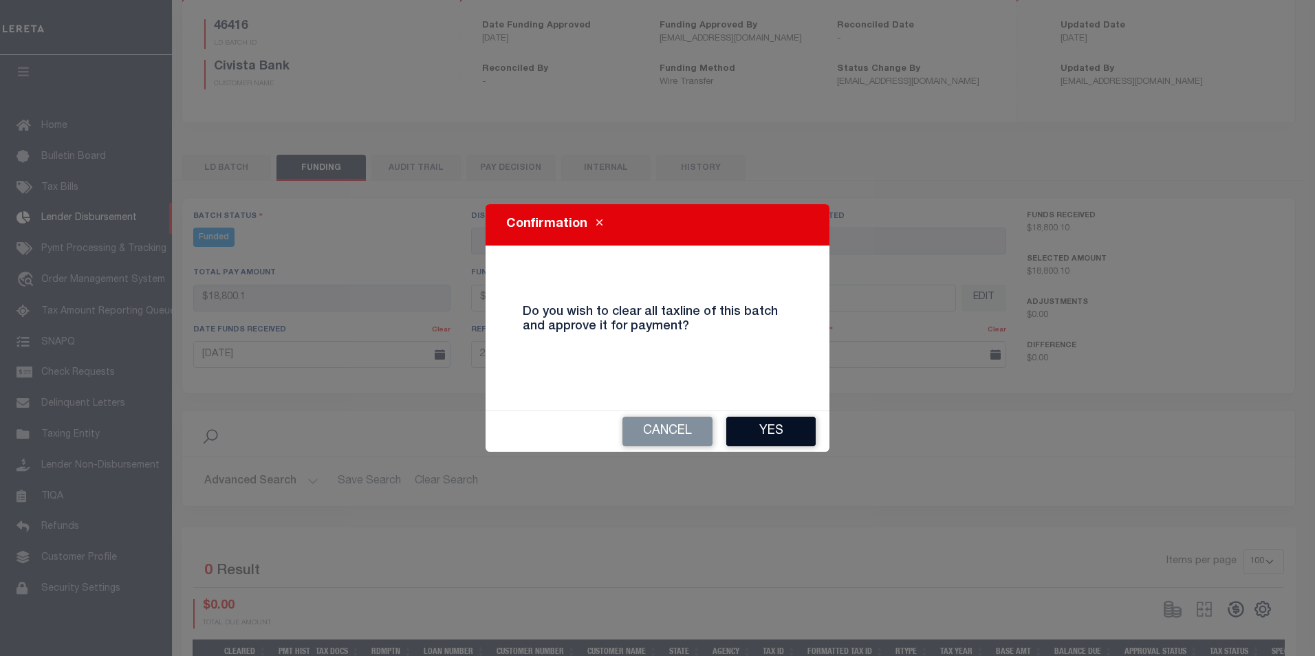
click at [770, 430] on button "Yes" at bounding box center [770, 432] width 89 height 30
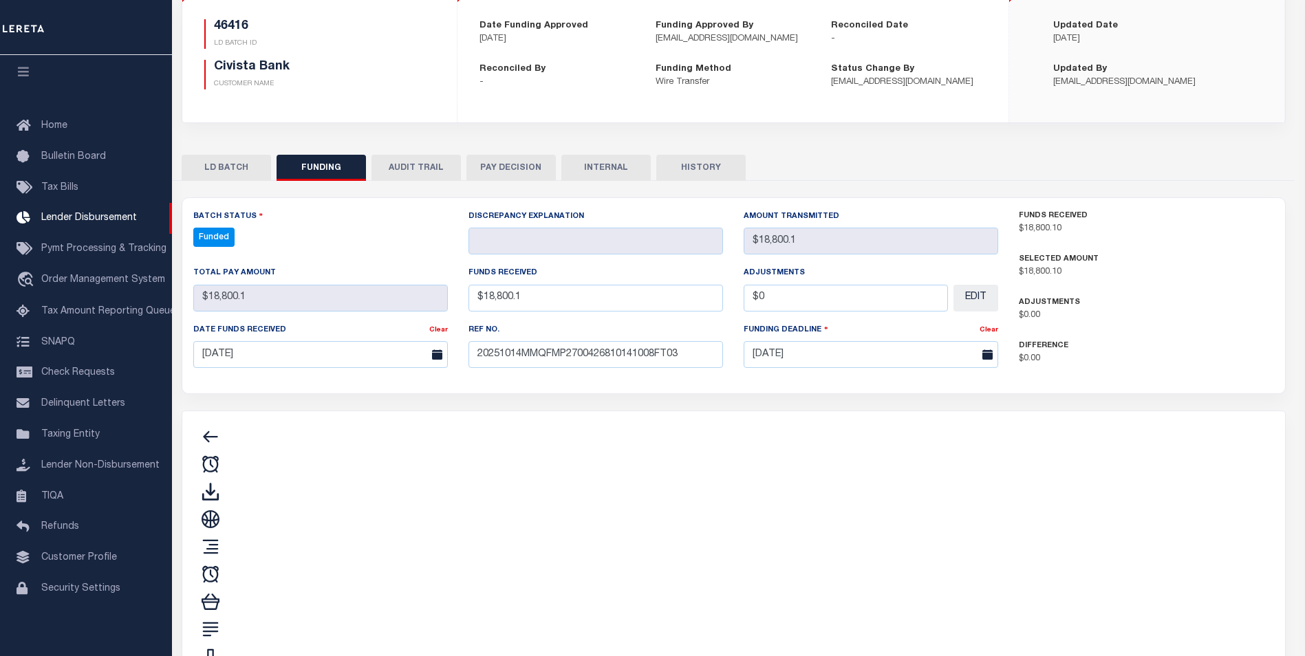
type input "$18,800.1"
type input "$0"
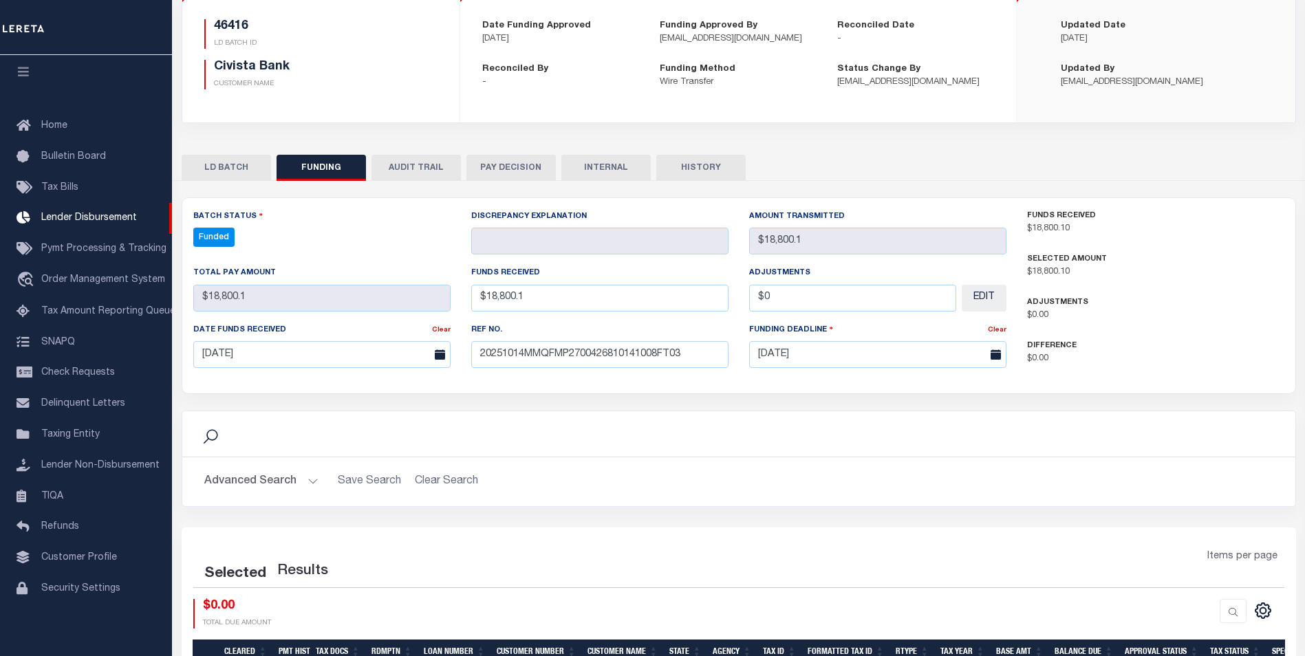
select select "100"
click at [1202, 611] on icon "" at bounding box center [1204, 609] width 15 height 15
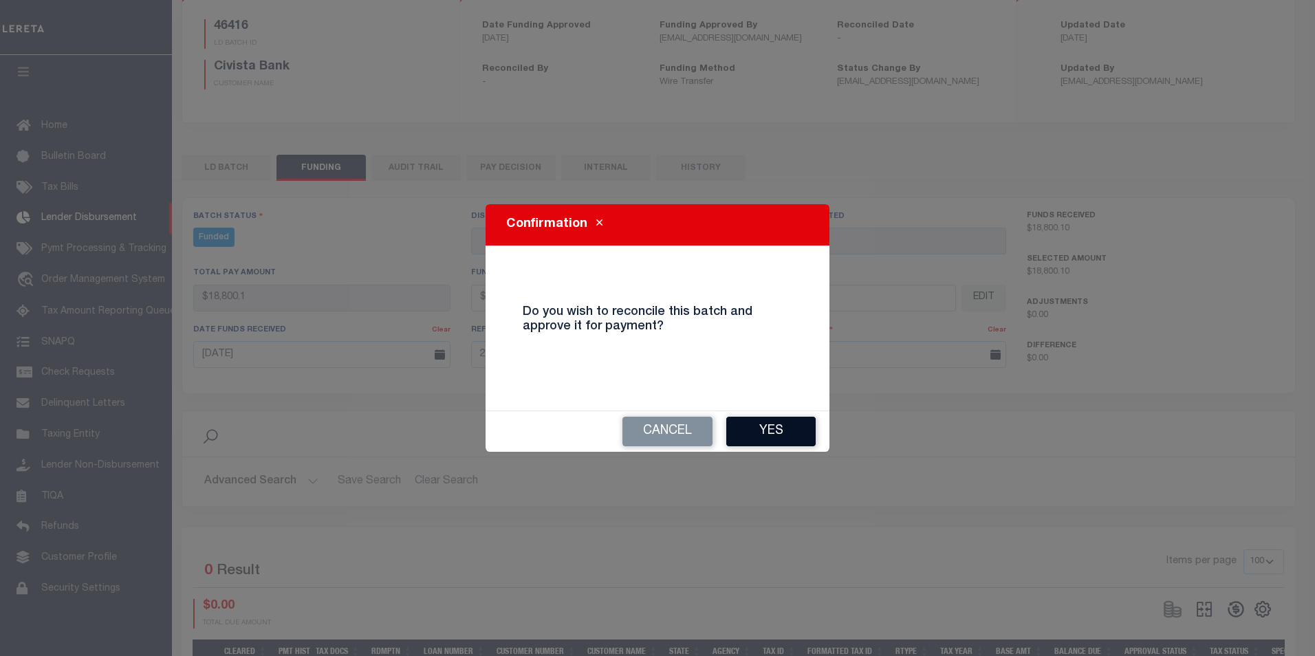
click at [801, 432] on button "Yes" at bounding box center [770, 432] width 89 height 30
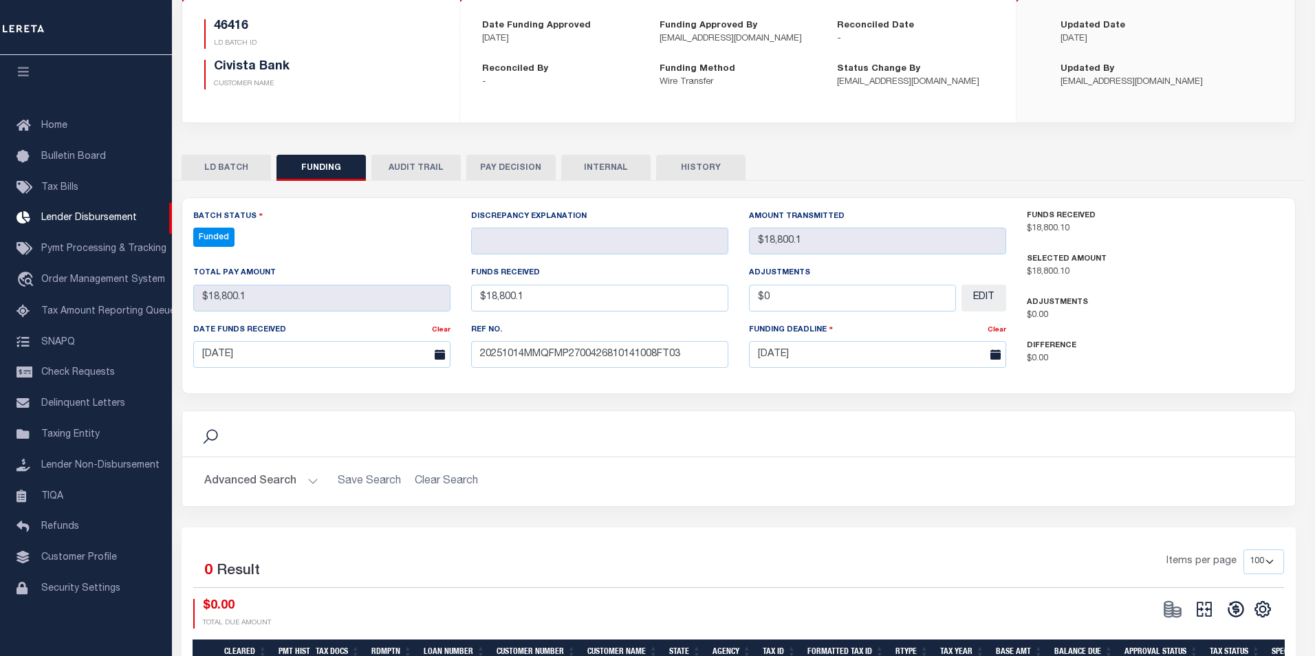
type input "$18,800.1"
type input "$0"
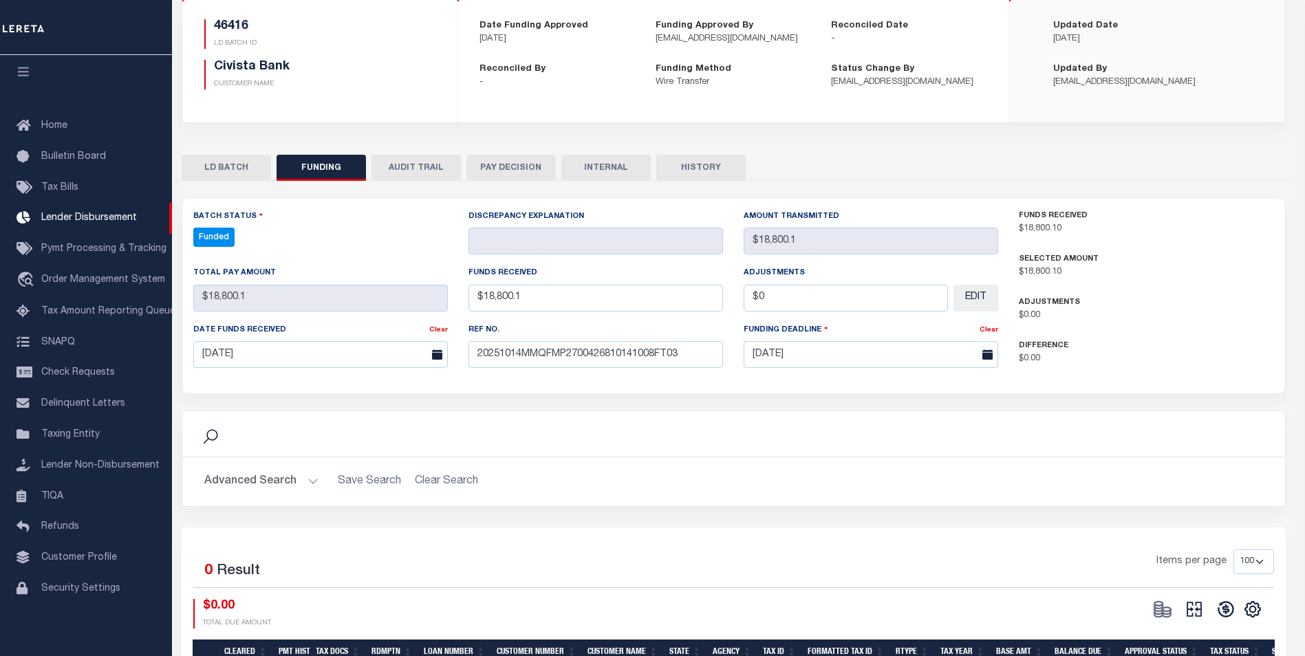
select select "100"
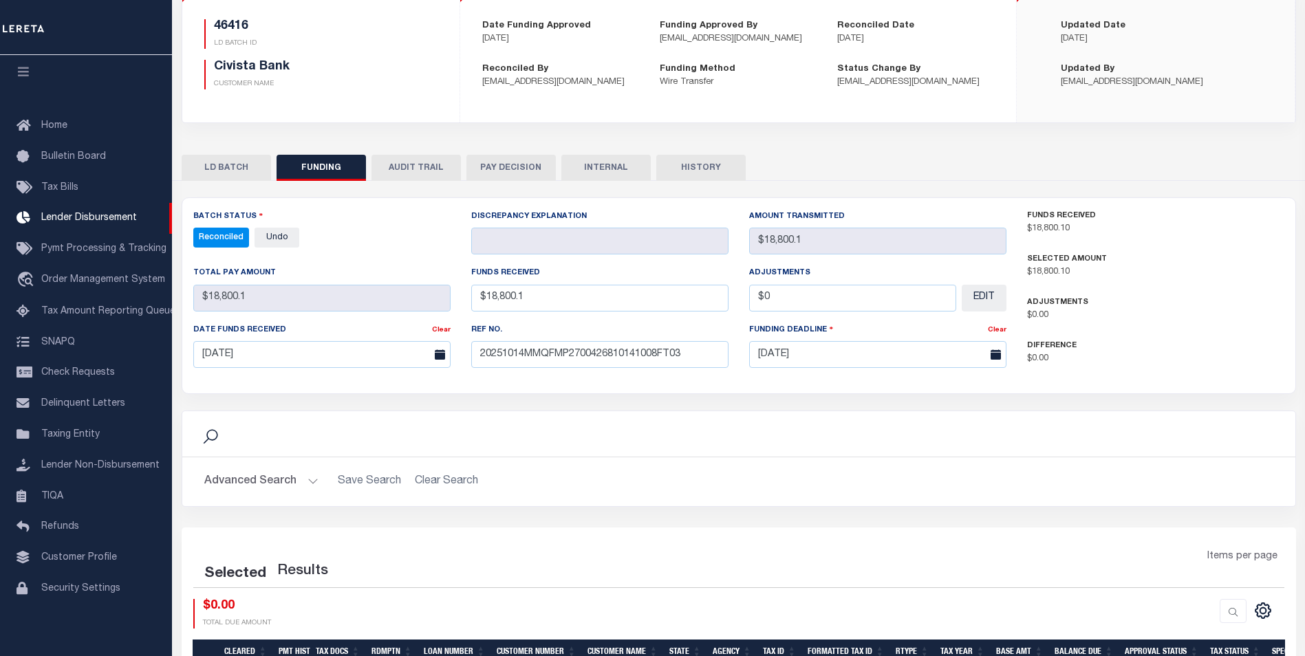
select select "100"
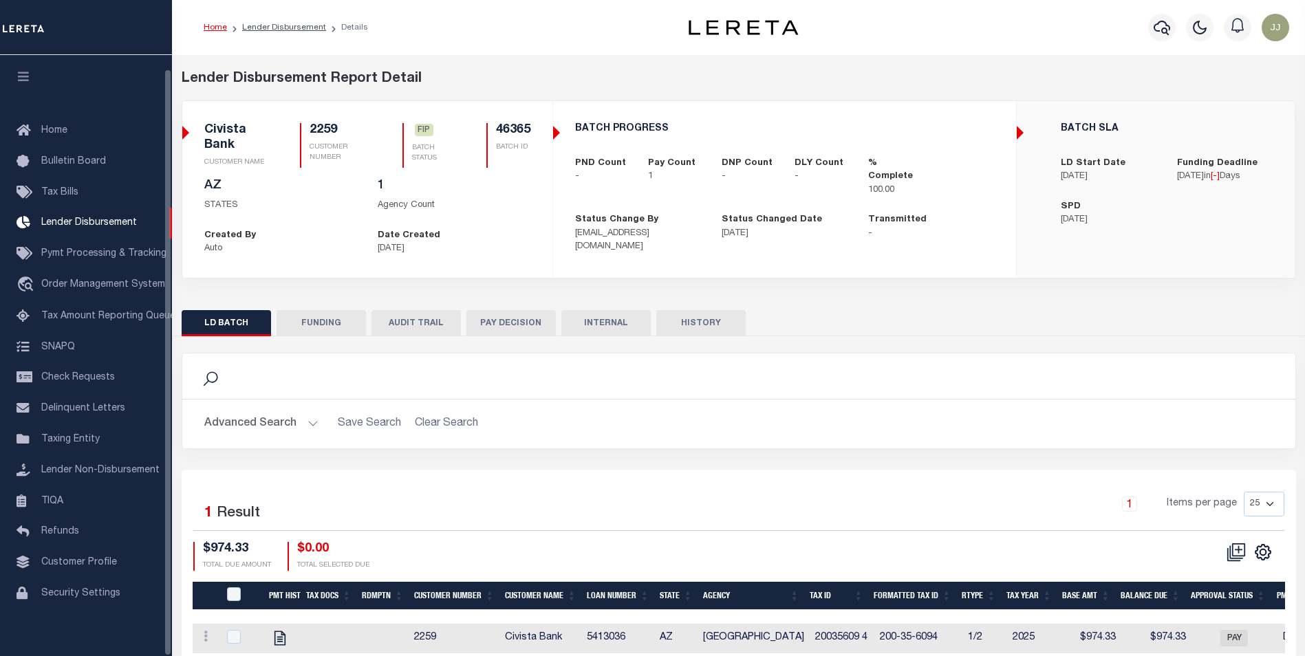
scroll to position [14, 0]
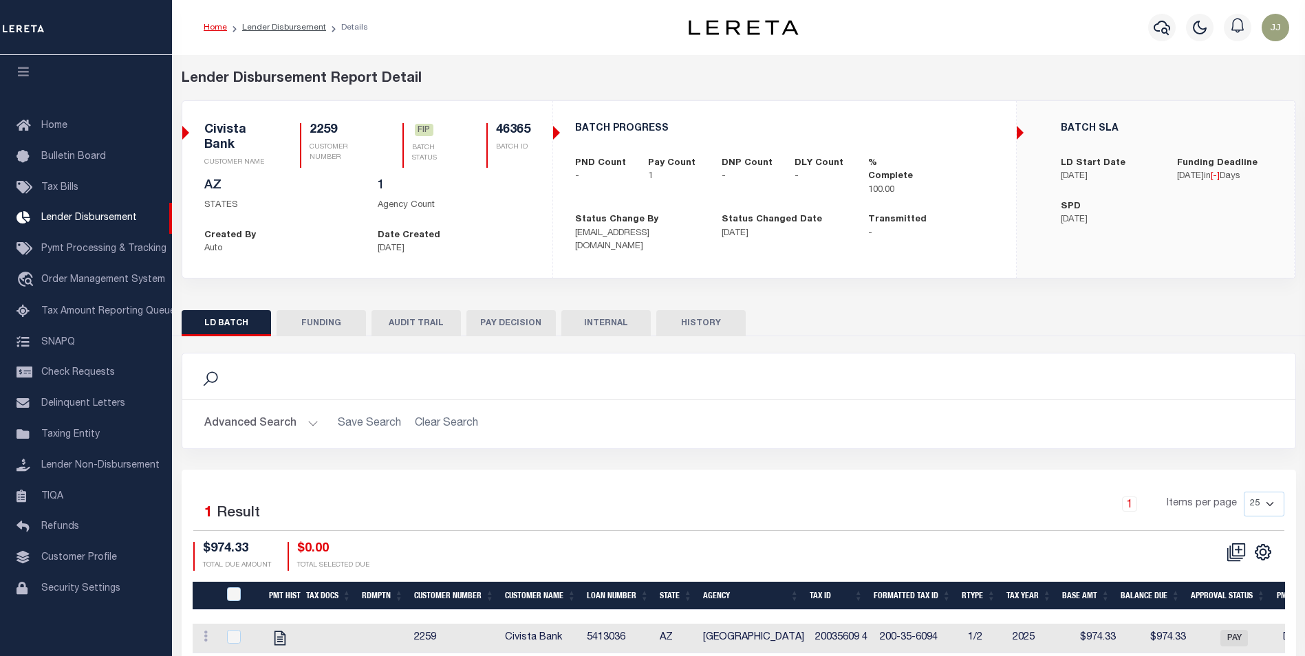
click at [320, 336] on button "FUNDING" at bounding box center [320, 323] width 89 height 26
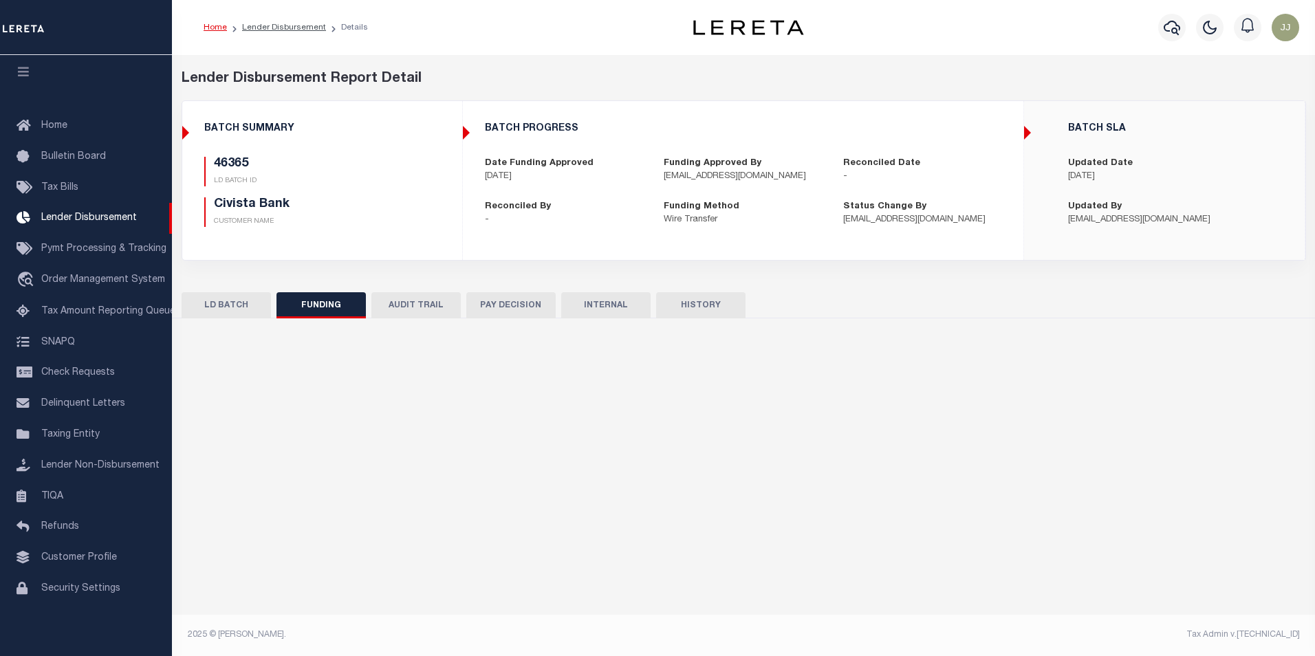
type input "$974.33"
type input "$0"
type input "[DATE]"
select select "9"
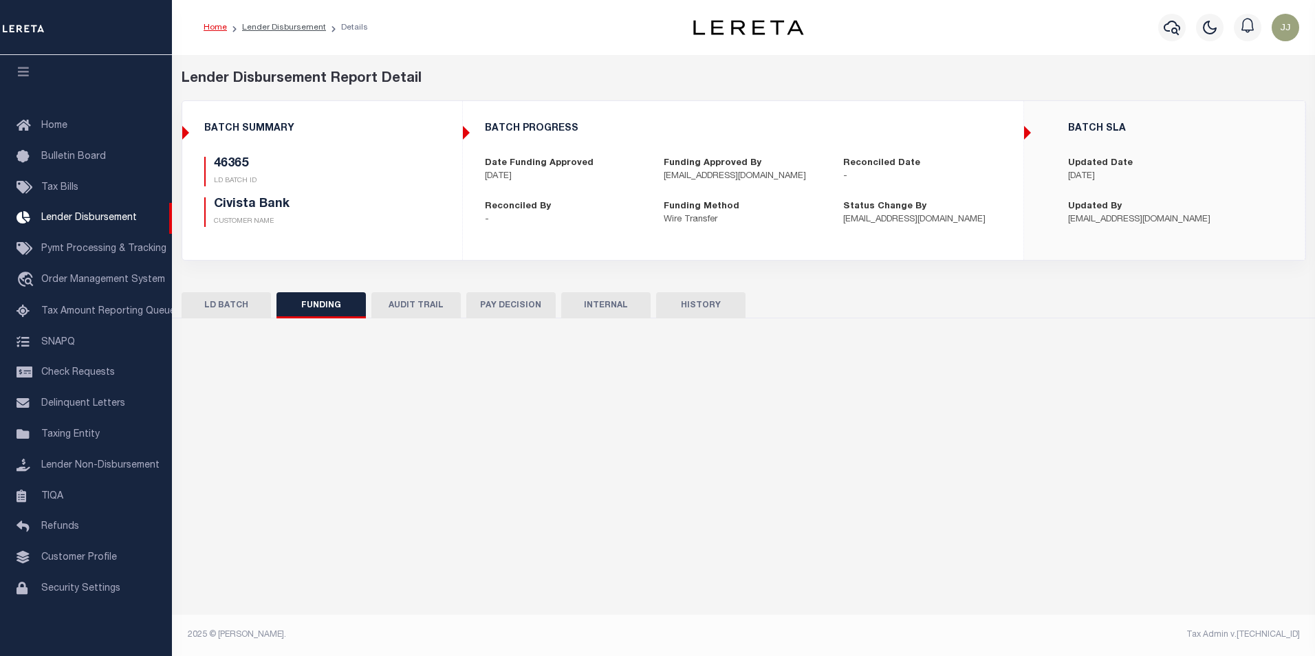
select select "100"
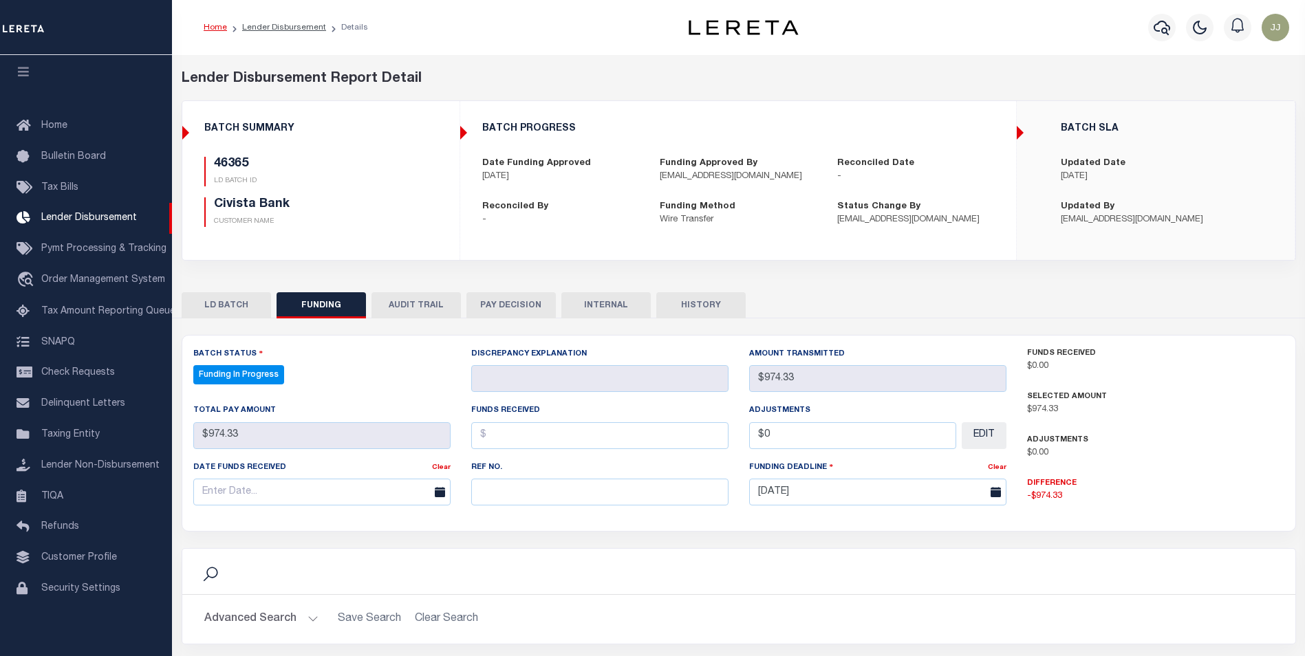
select select "100"
click at [601, 497] on input "text" at bounding box center [599, 492] width 257 height 27
paste input "20251014MMQFMP2700432810141019FT03"
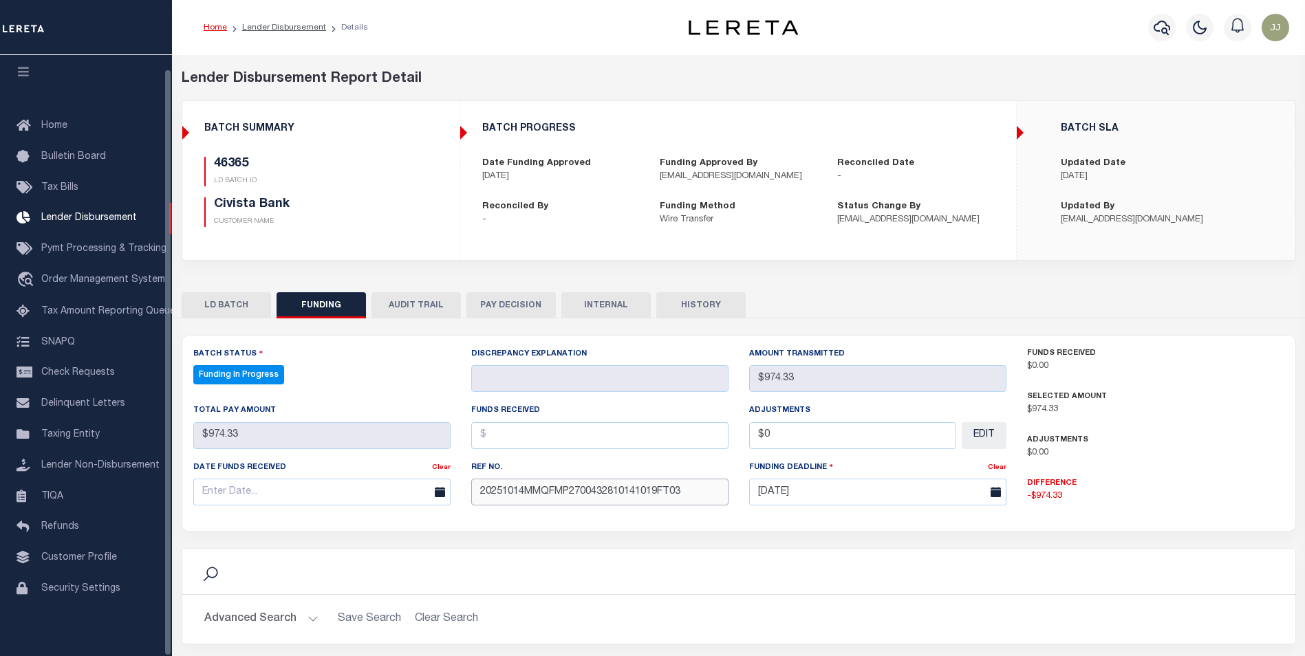
type input "20251014MMQFMP2700432810141019FT03"
click at [303, 504] on input "text" at bounding box center [321, 492] width 257 height 27
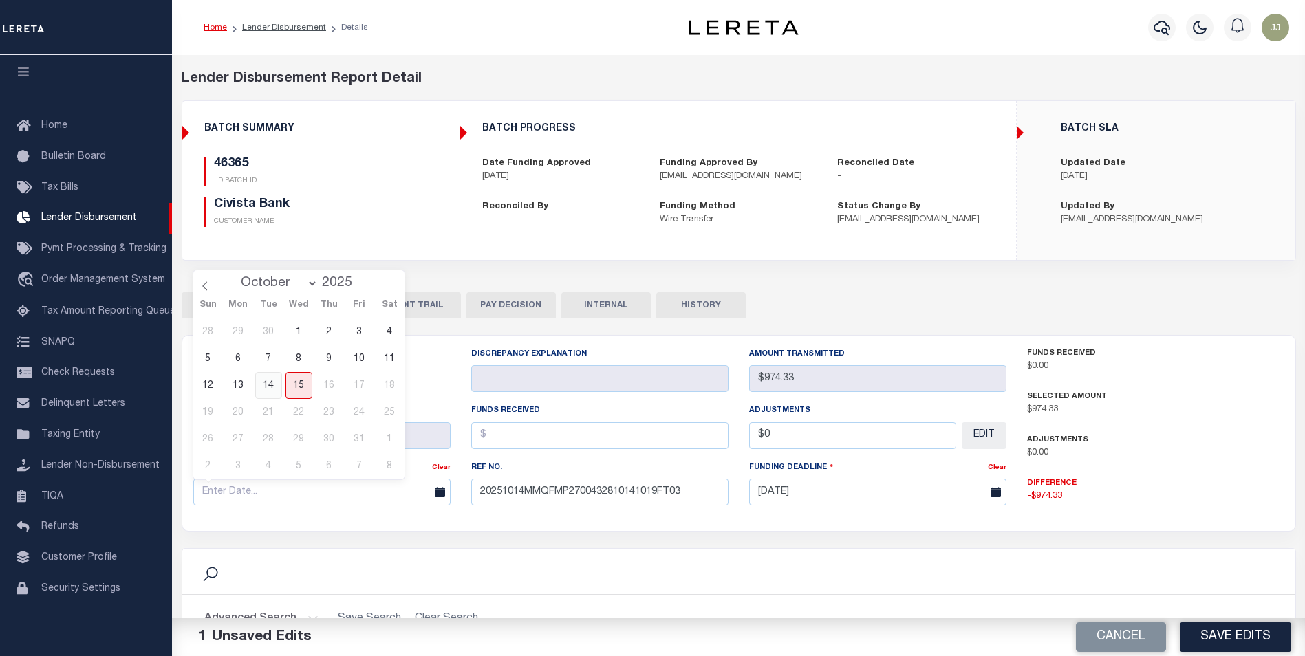
click at [267, 377] on span "14" at bounding box center [268, 385] width 27 height 27
type input "[DATE]"
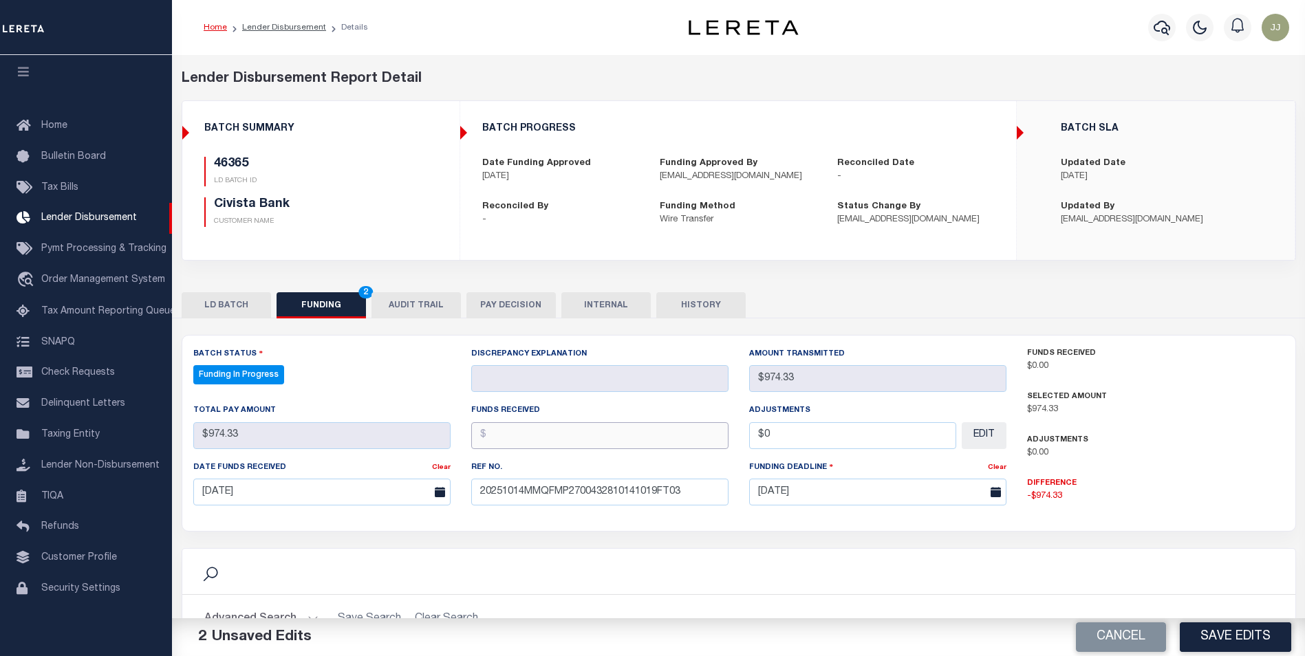
drag, startPoint x: 637, startPoint y: 439, endPoint x: 644, endPoint y: 439, distance: 6.9
click at [637, 439] on input "text" at bounding box center [599, 435] width 257 height 27
type input "$974.33"
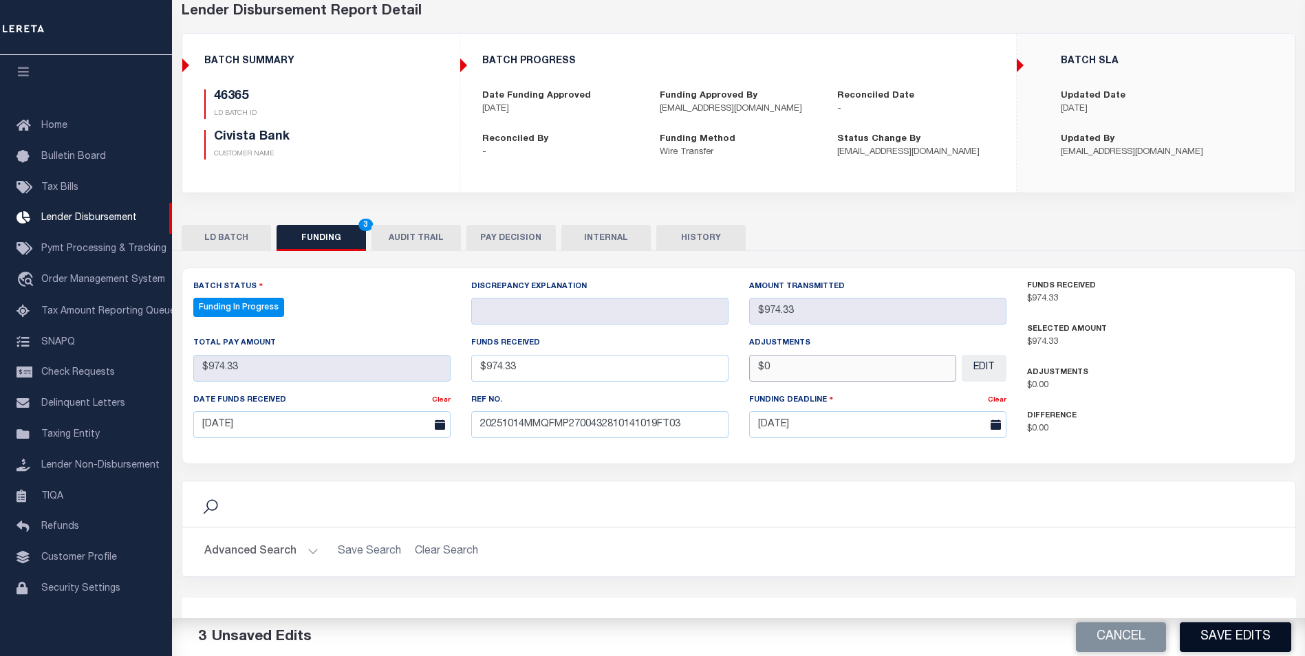
scroll to position [69, 0]
type input "$0.00"
click at [1229, 626] on button "Save Edits" at bounding box center [1234, 637] width 111 height 30
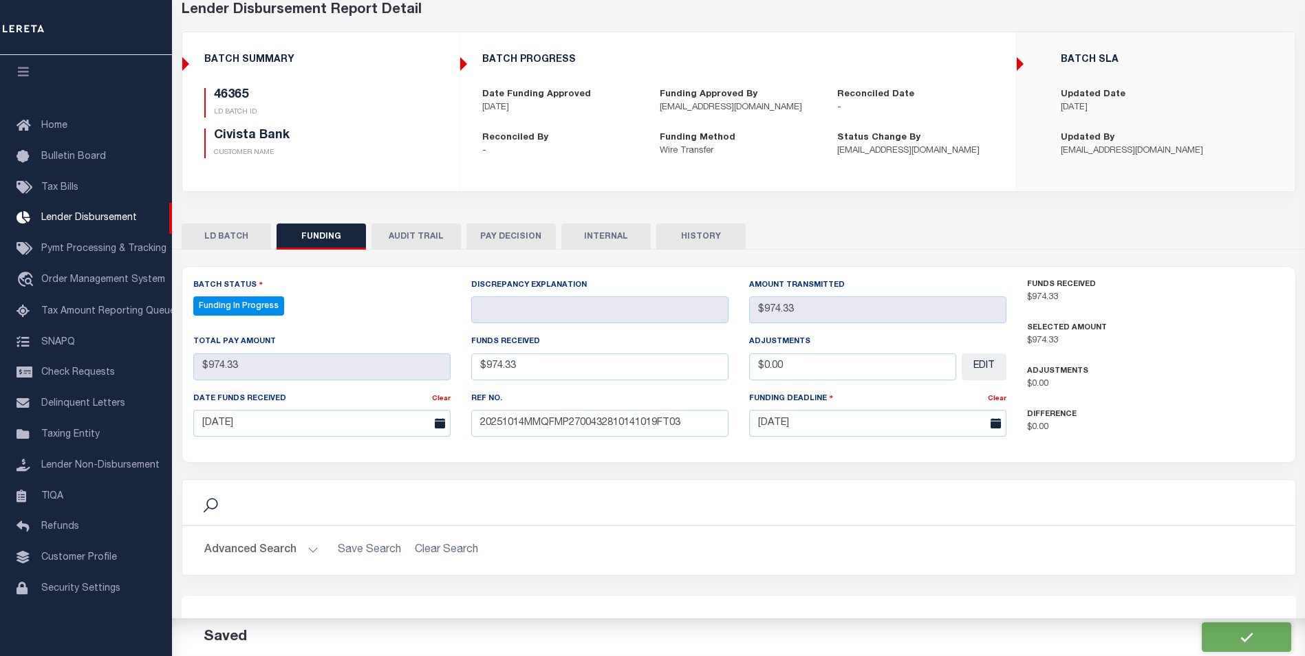
type input "$974.33"
type input "$0"
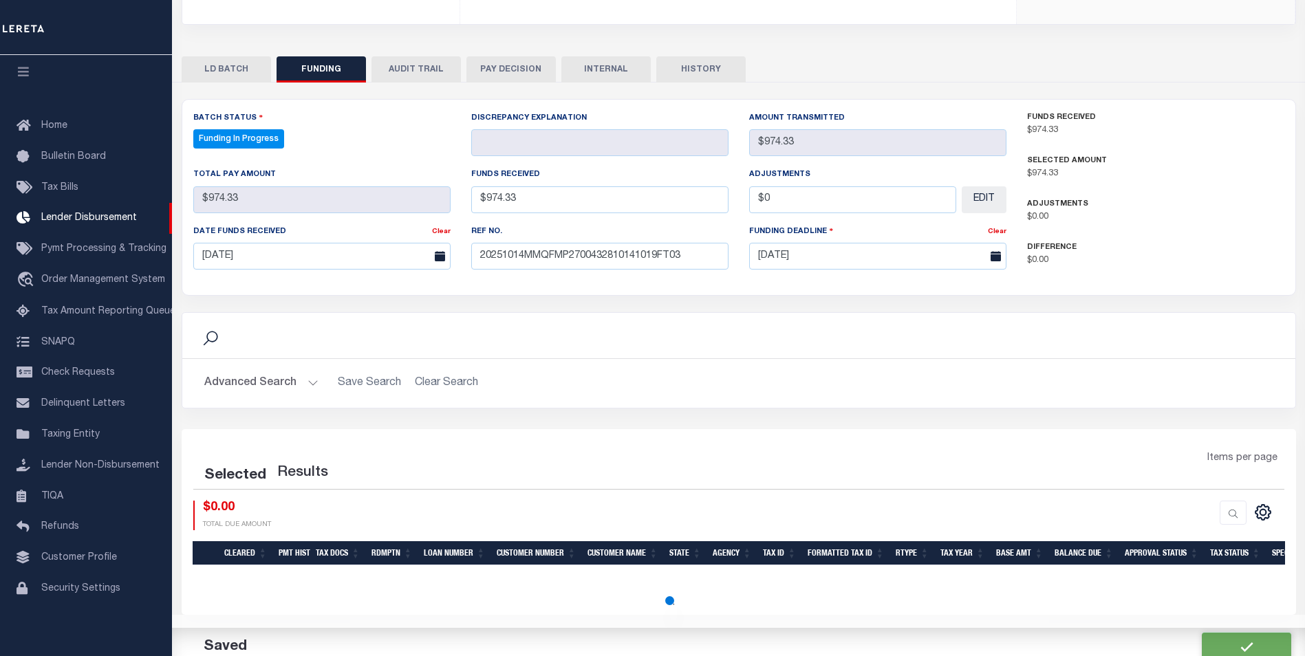
select select "100"
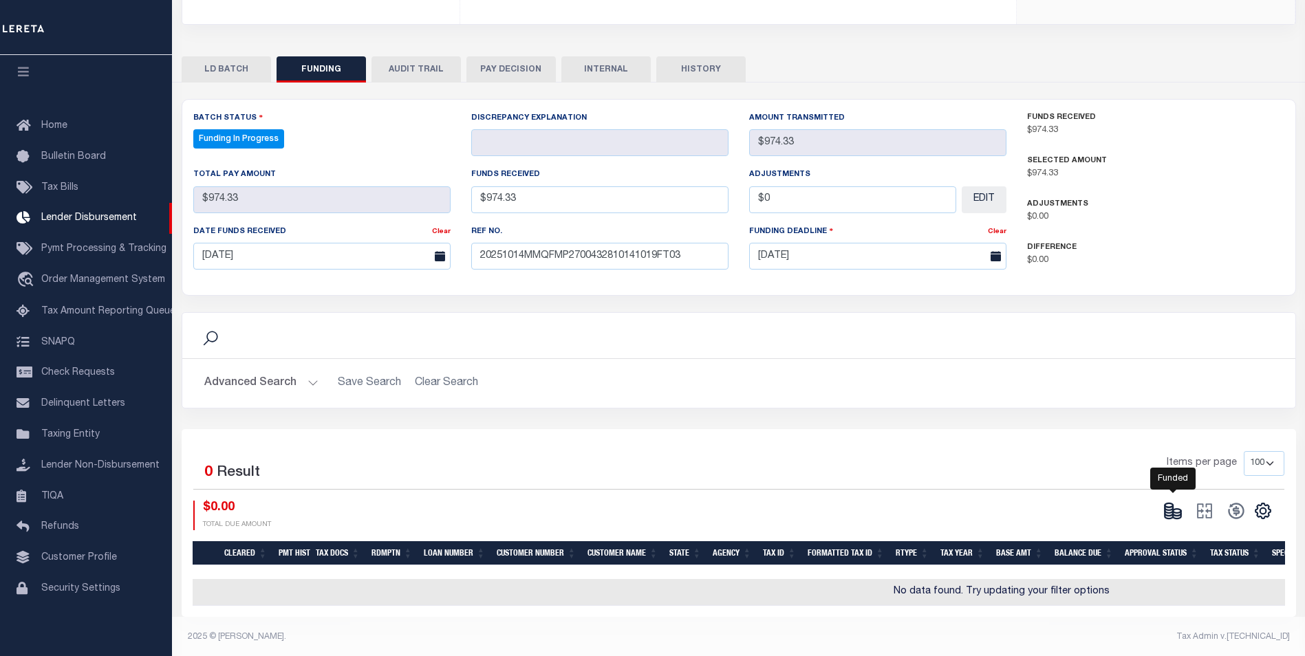
click at [1179, 516] on icon at bounding box center [1172, 510] width 19 height 19
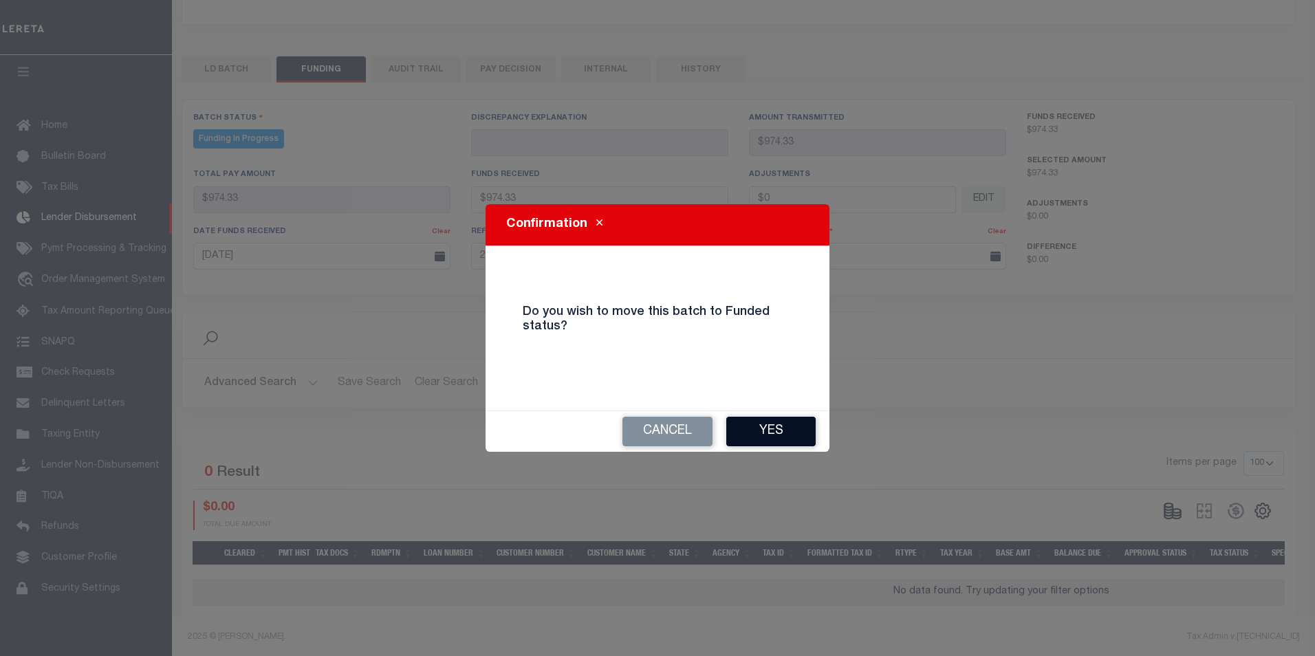
click at [779, 434] on button "Yes" at bounding box center [770, 432] width 89 height 30
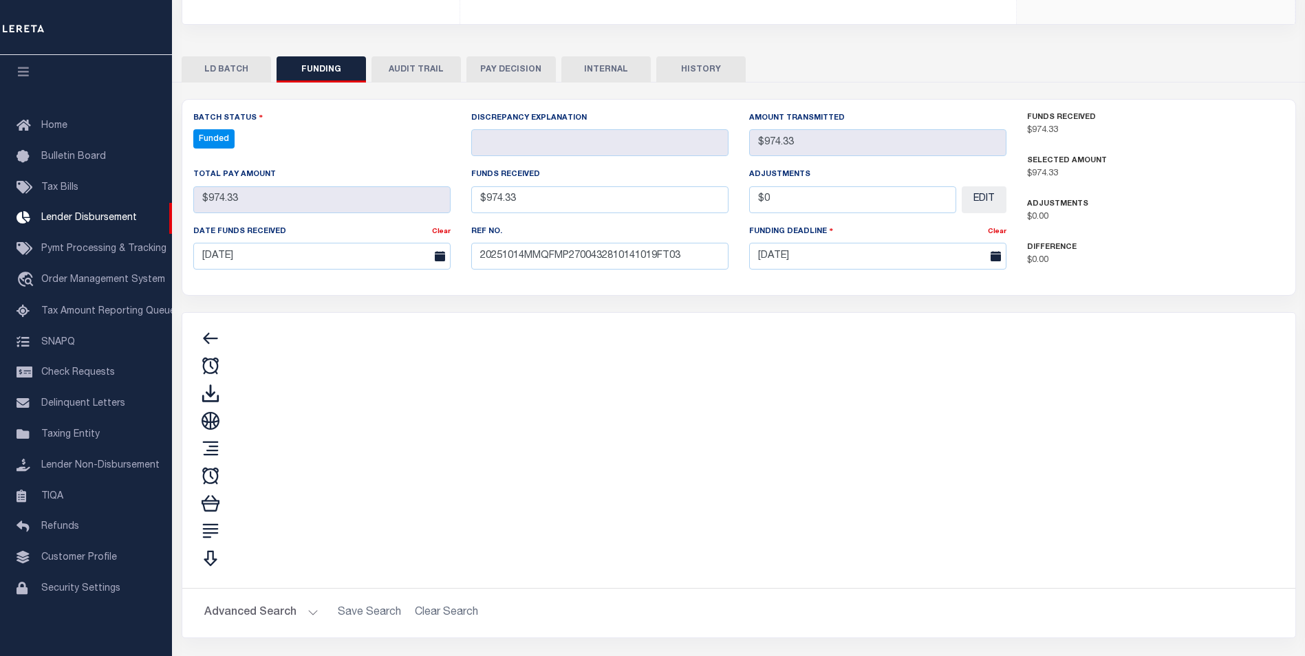
type input "$974.33"
type input "$0"
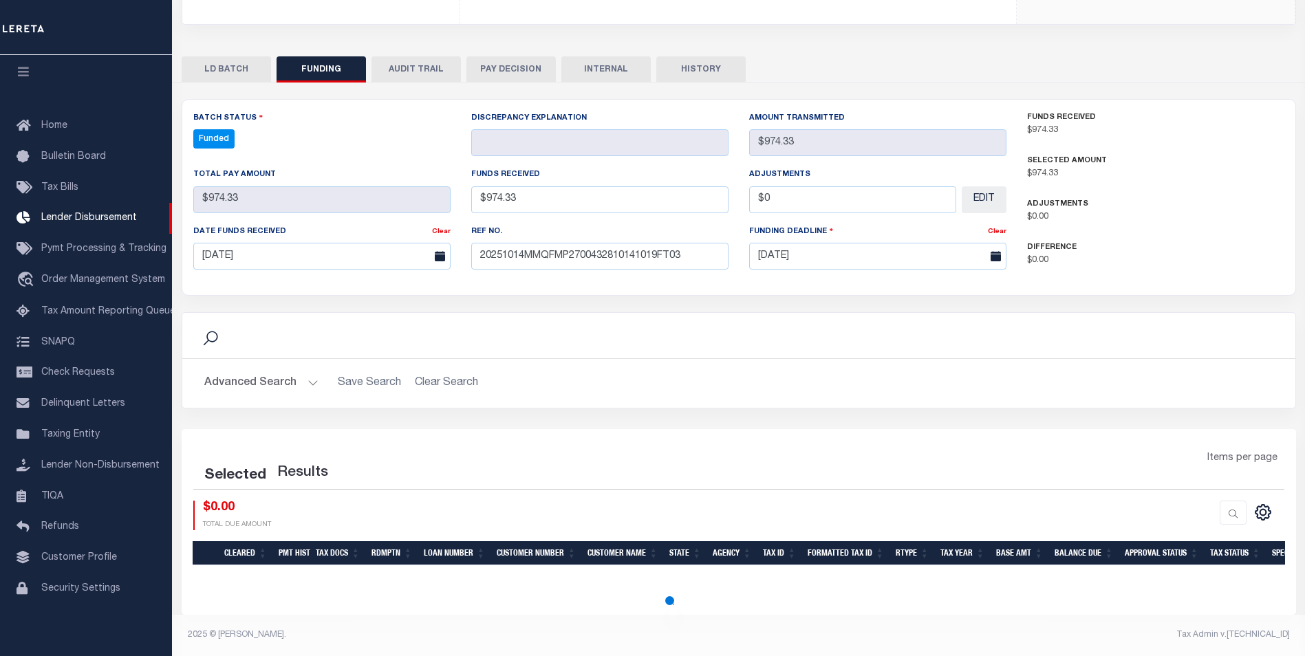
select select "100"
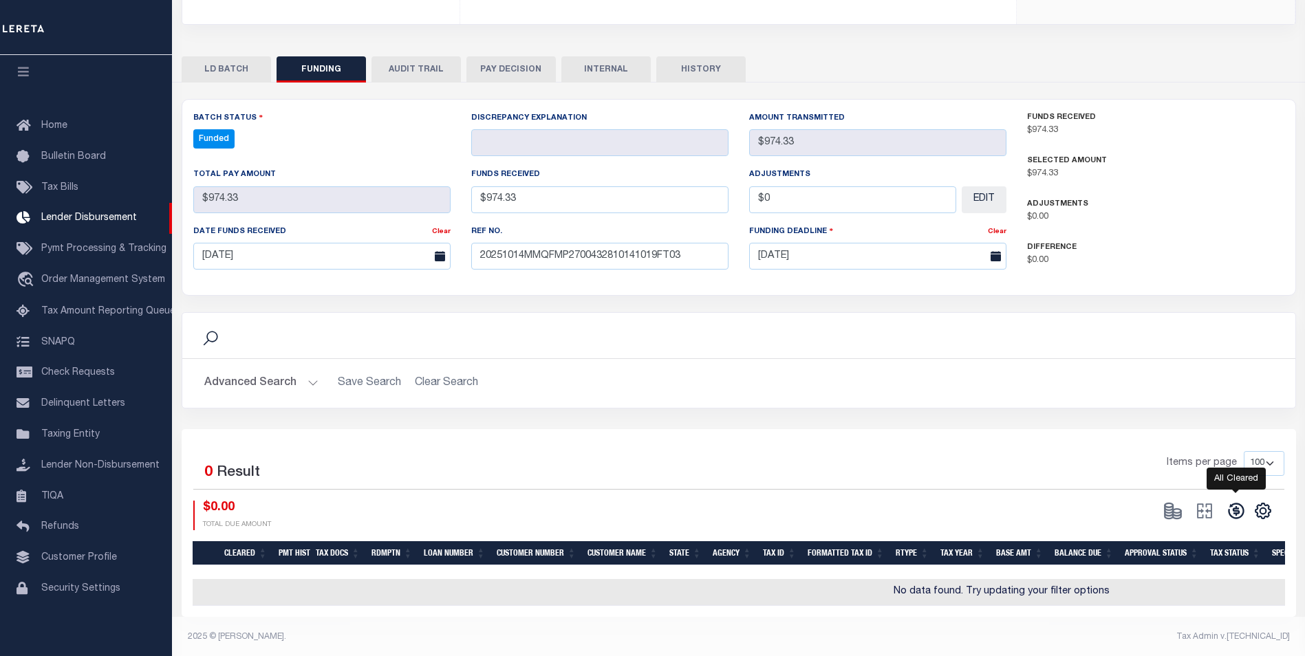
click at [1239, 511] on icon at bounding box center [1235, 510] width 19 height 19
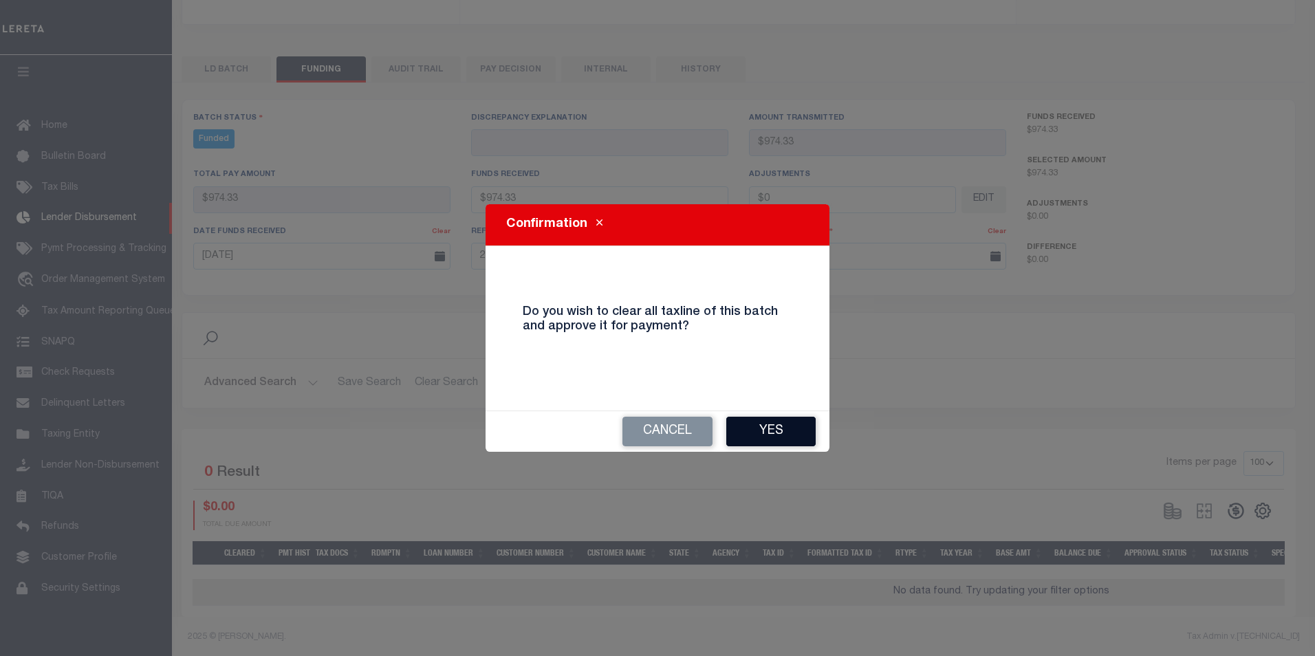
click at [752, 432] on button "Yes" at bounding box center [770, 432] width 89 height 30
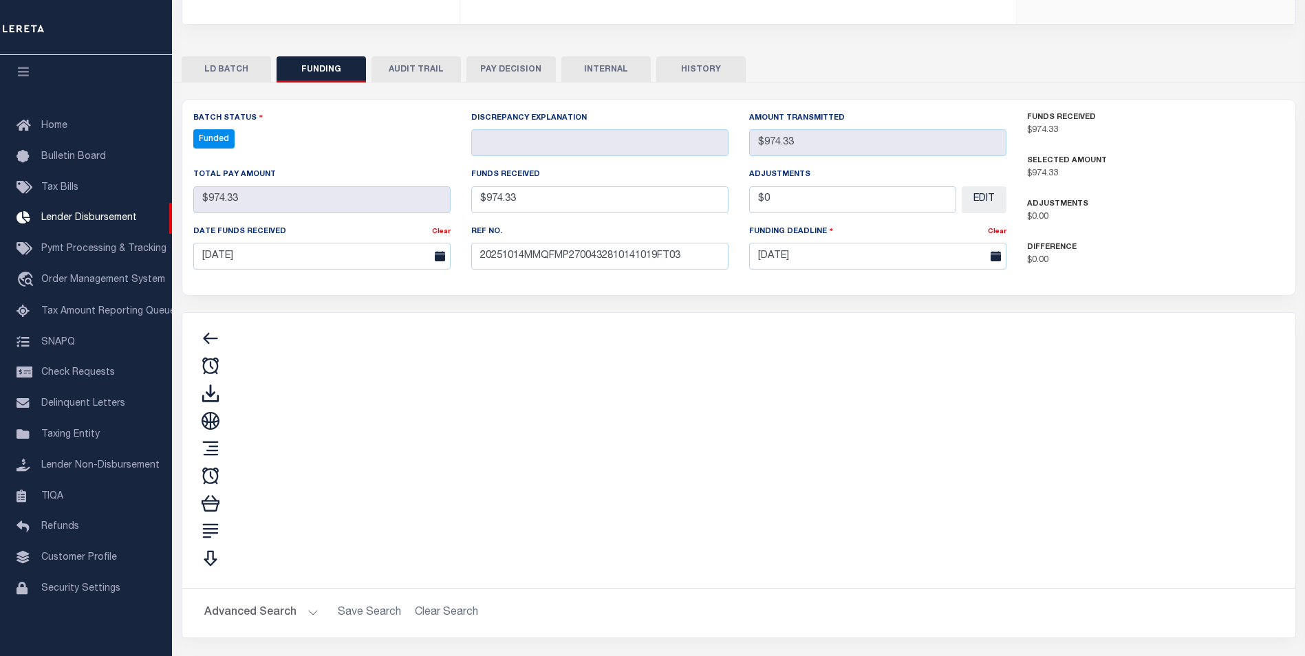
type input "$974.33"
type input "$0"
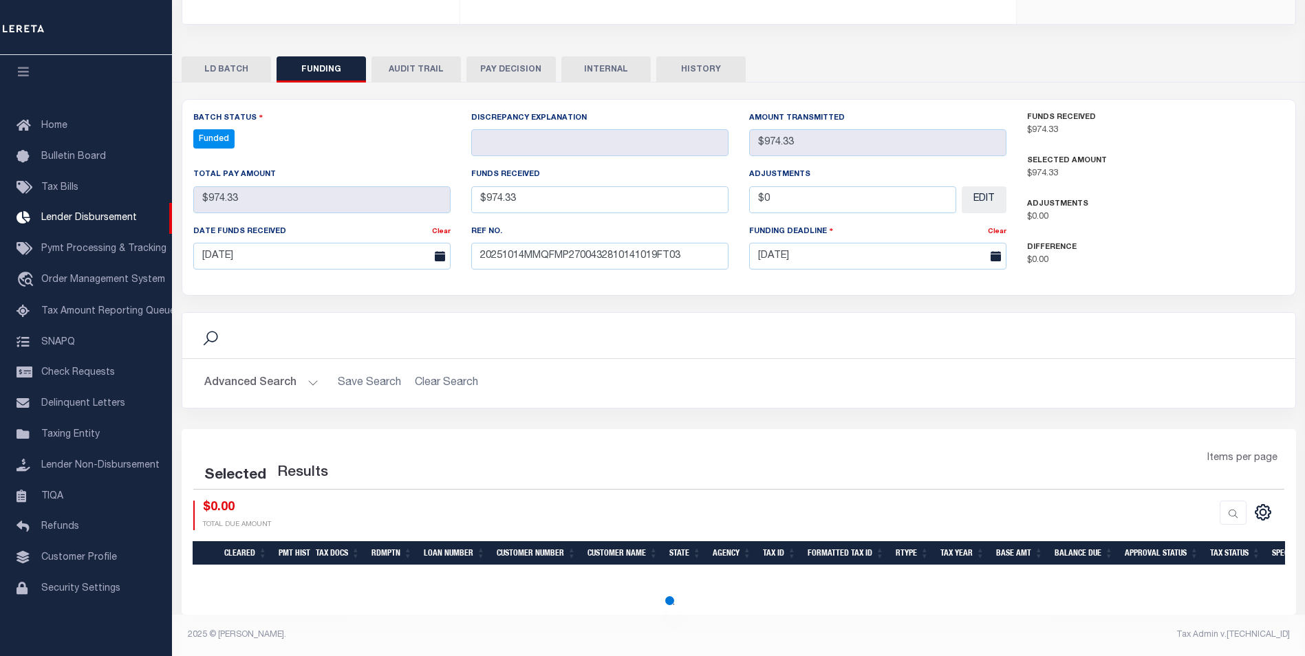
select select "100"
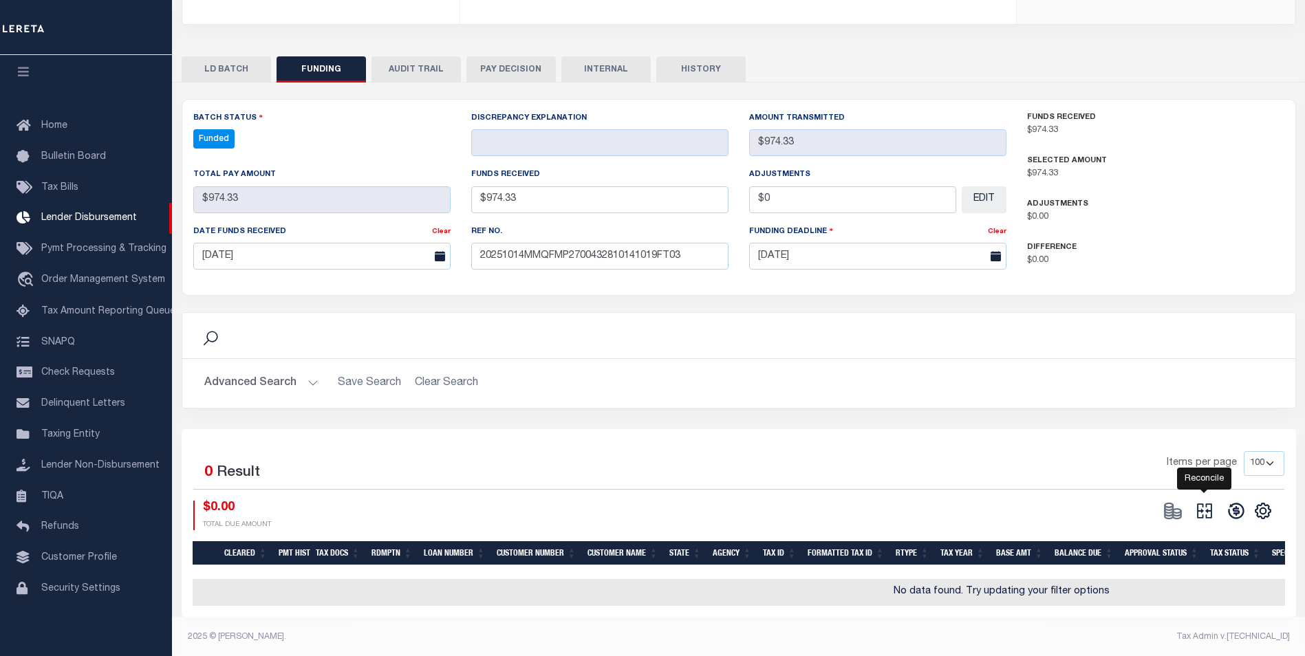
click at [1201, 515] on icon "" at bounding box center [1204, 510] width 19 height 19
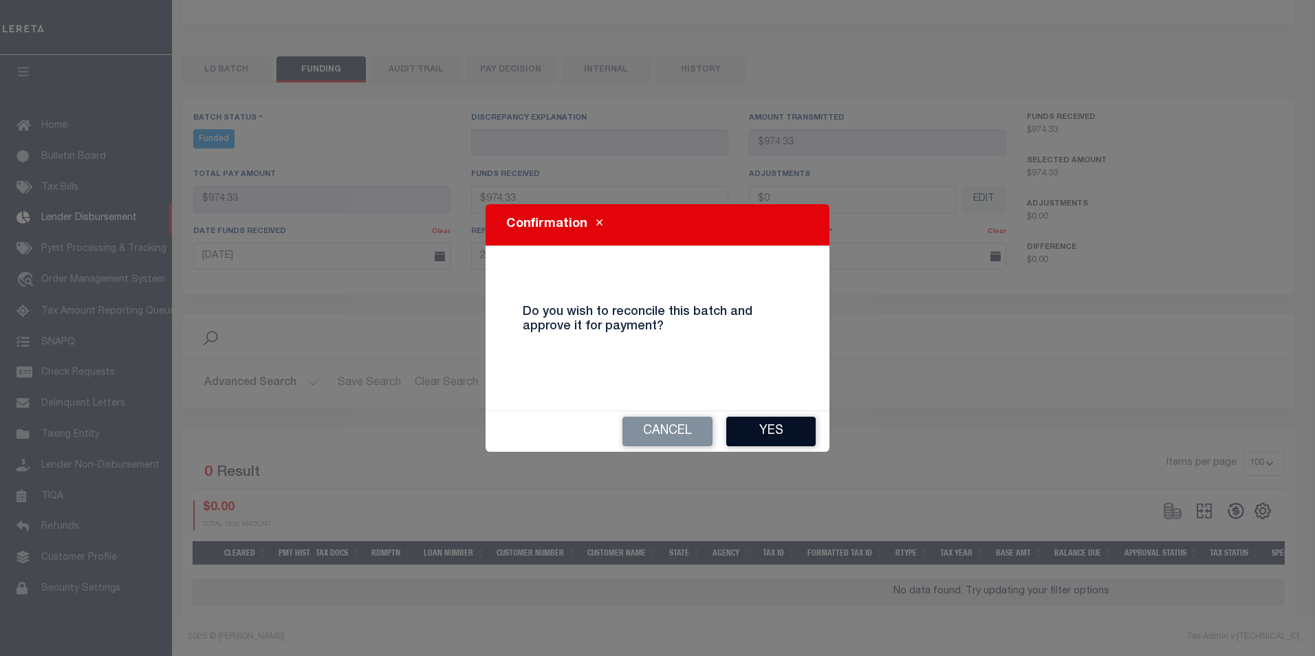
click at [786, 433] on button "Yes" at bounding box center [770, 432] width 89 height 30
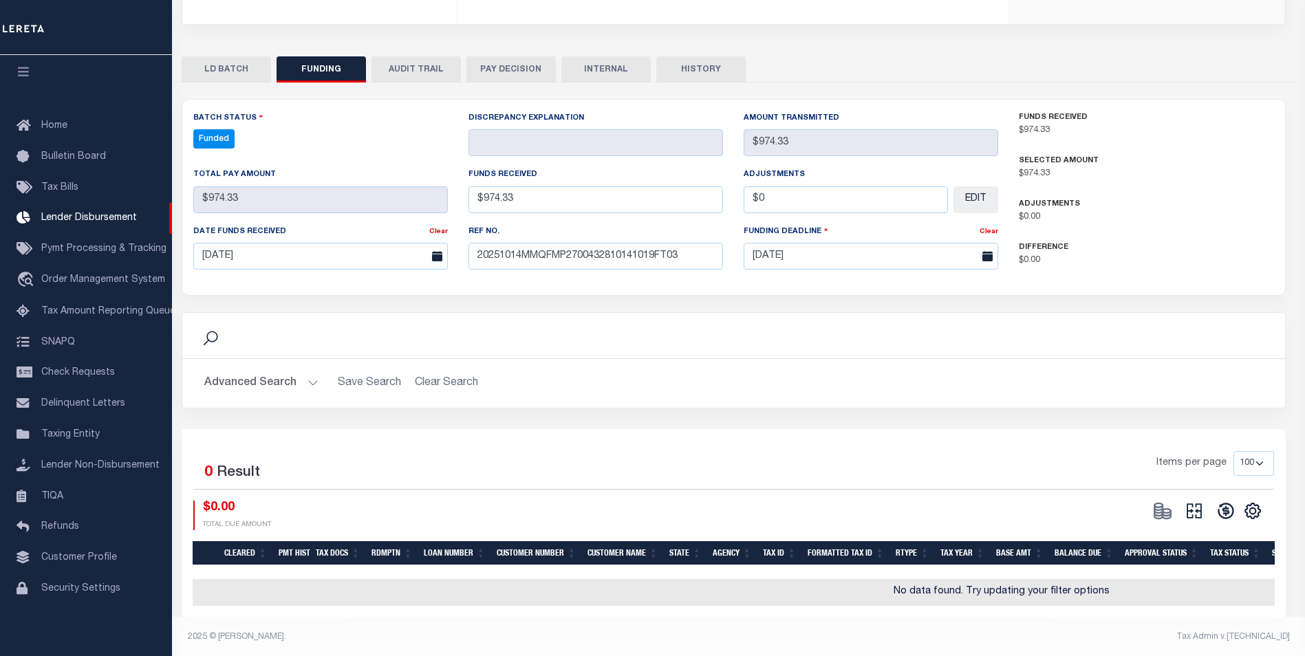
type input "$974.33"
type input "$0"
select select "100"
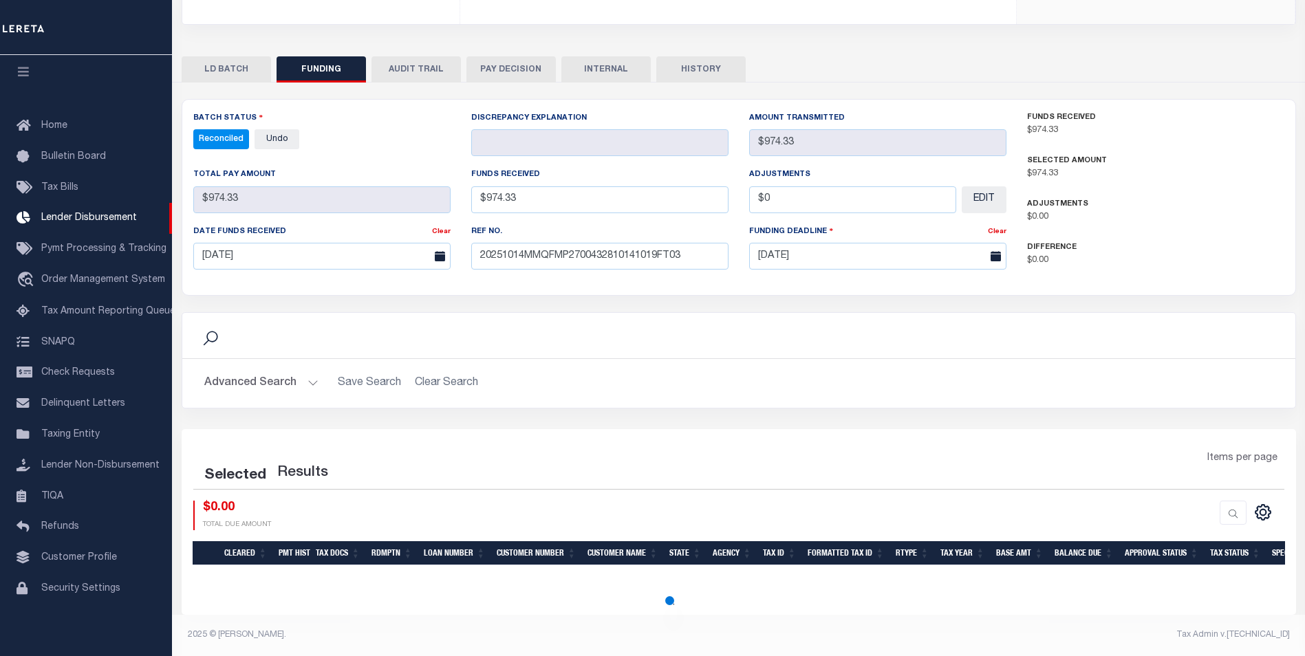
select select "100"
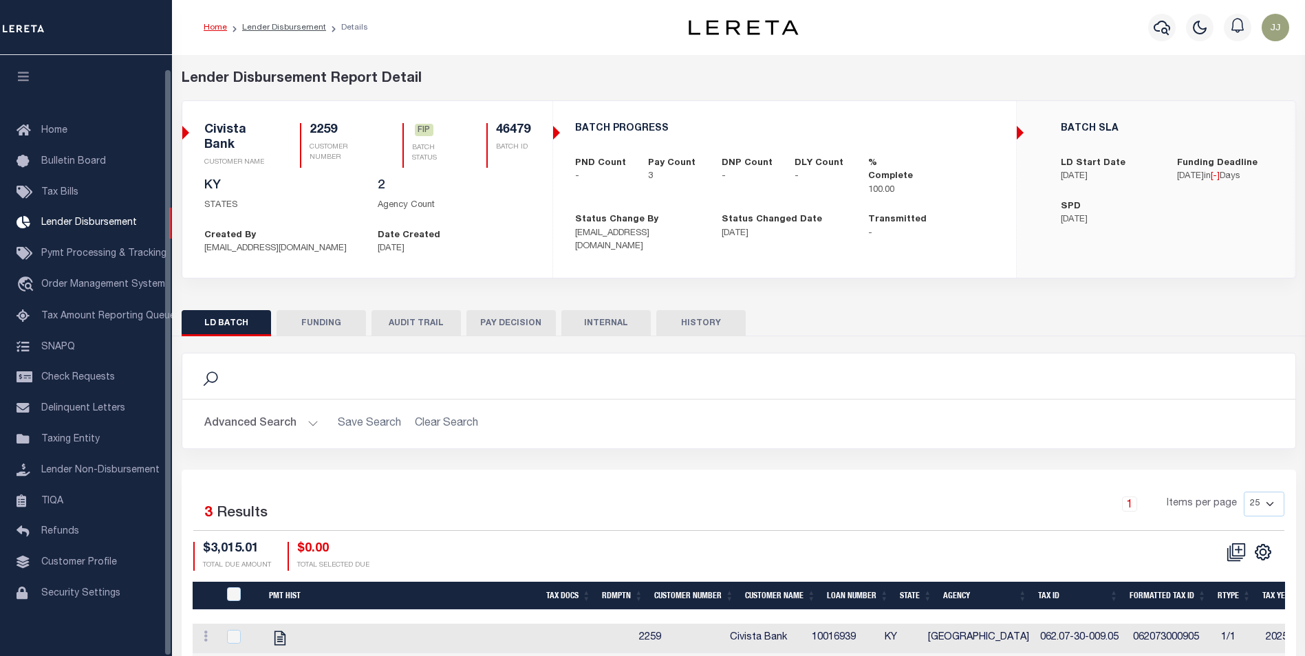
scroll to position [14, 0]
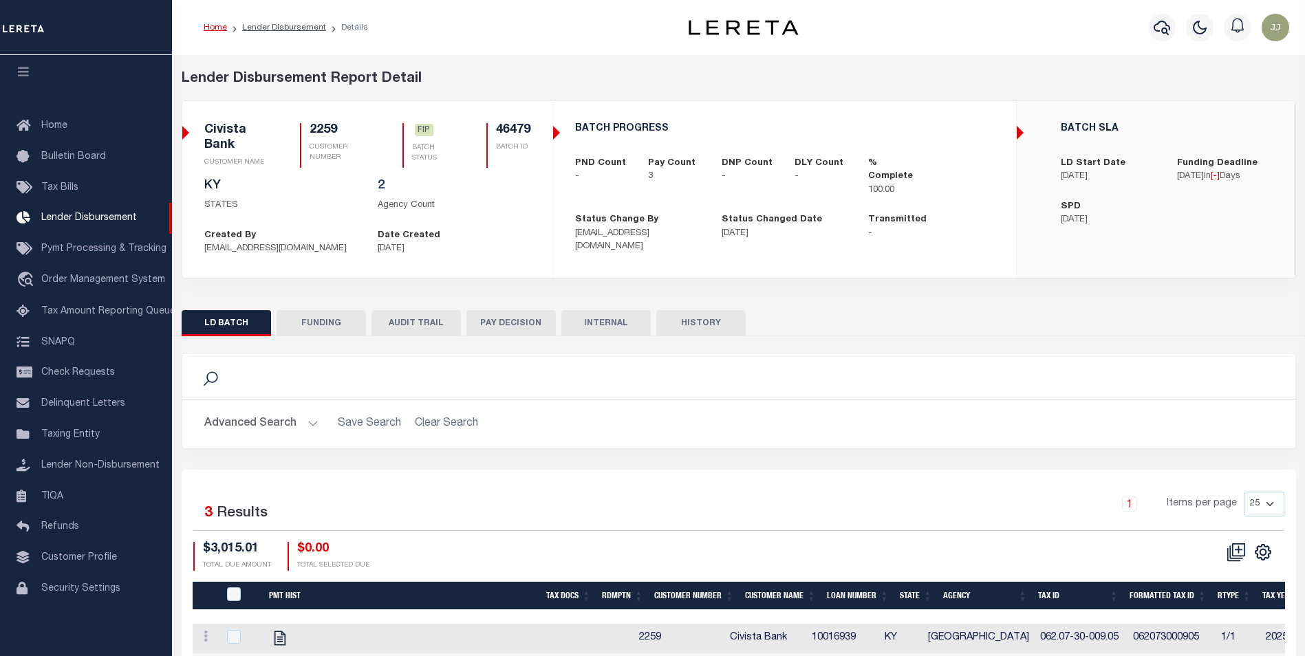
click at [306, 323] on button "FUNDING" at bounding box center [320, 323] width 89 height 26
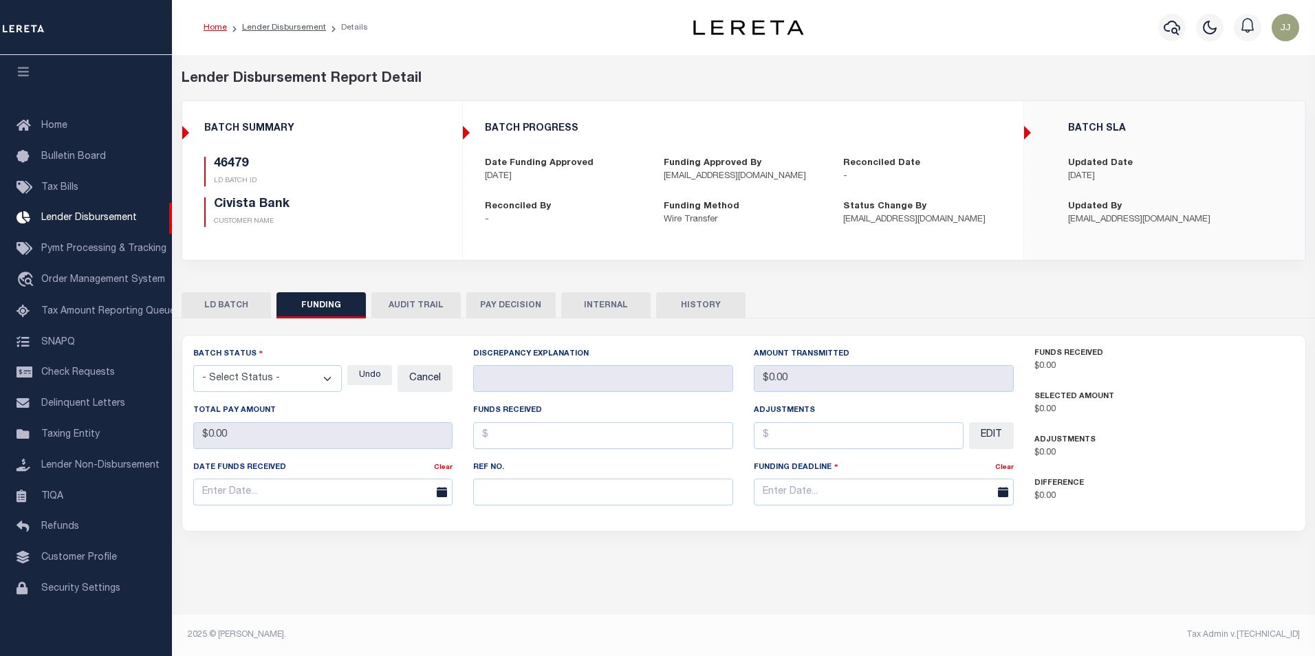
type input "$3,015.01"
type input "$0"
type input "[DATE]"
select select "100"
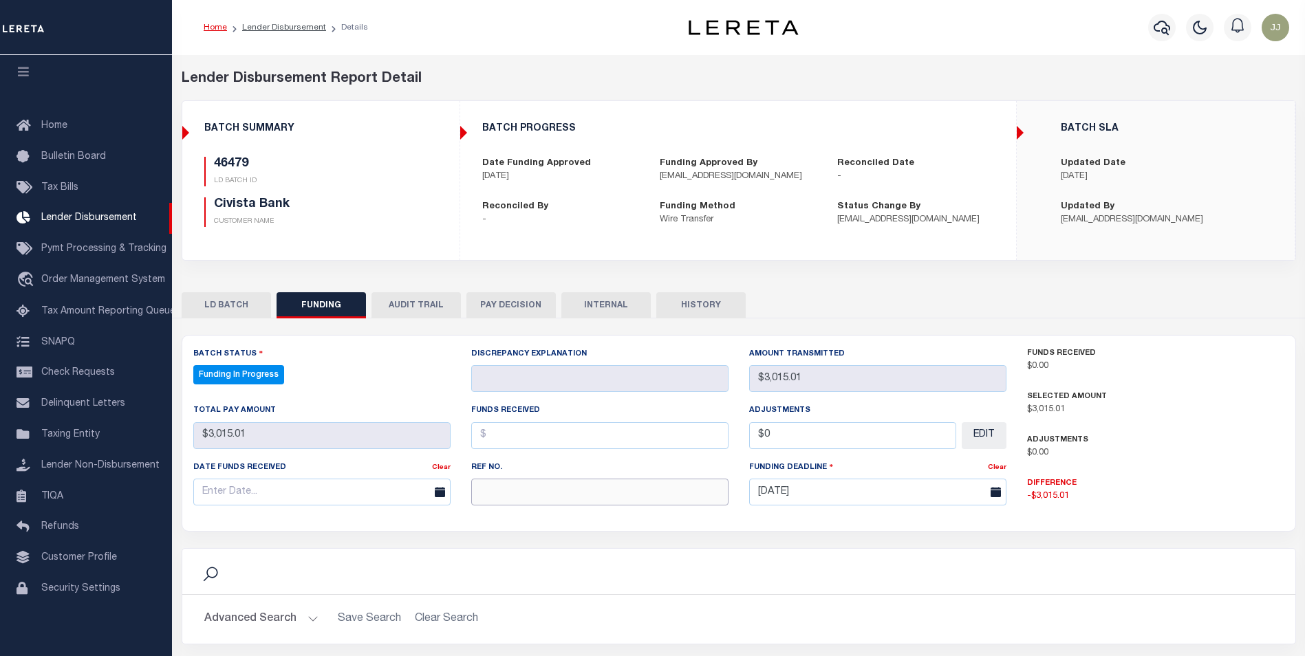
click at [582, 495] on input "text" at bounding box center [599, 492] width 257 height 27
select select "100"
paste input "20251014MMQFMP2700428310141011FT03"
type input "20251014MMQFMP2700428310141011FT03"
click at [242, 485] on input "text" at bounding box center [321, 492] width 257 height 27
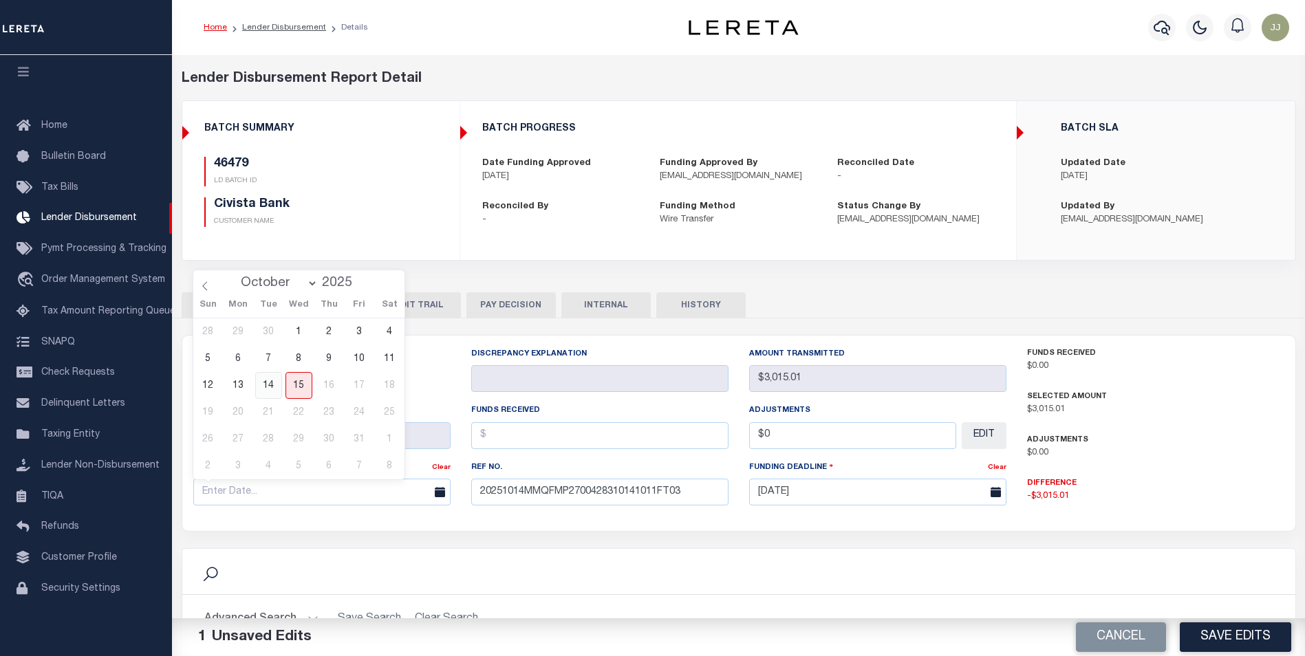
click at [275, 388] on span "14" at bounding box center [268, 385] width 27 height 27
type input "[DATE]"
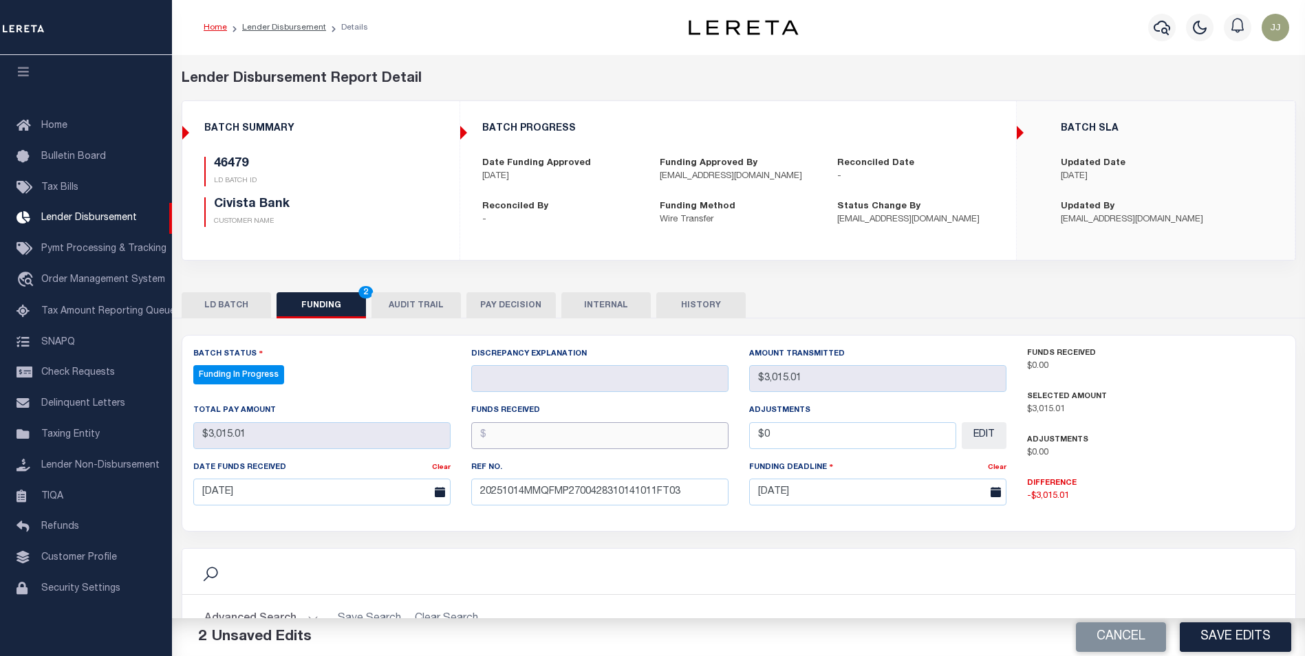
click at [585, 441] on input "text" at bounding box center [599, 435] width 257 height 27
type input "$3,015.01"
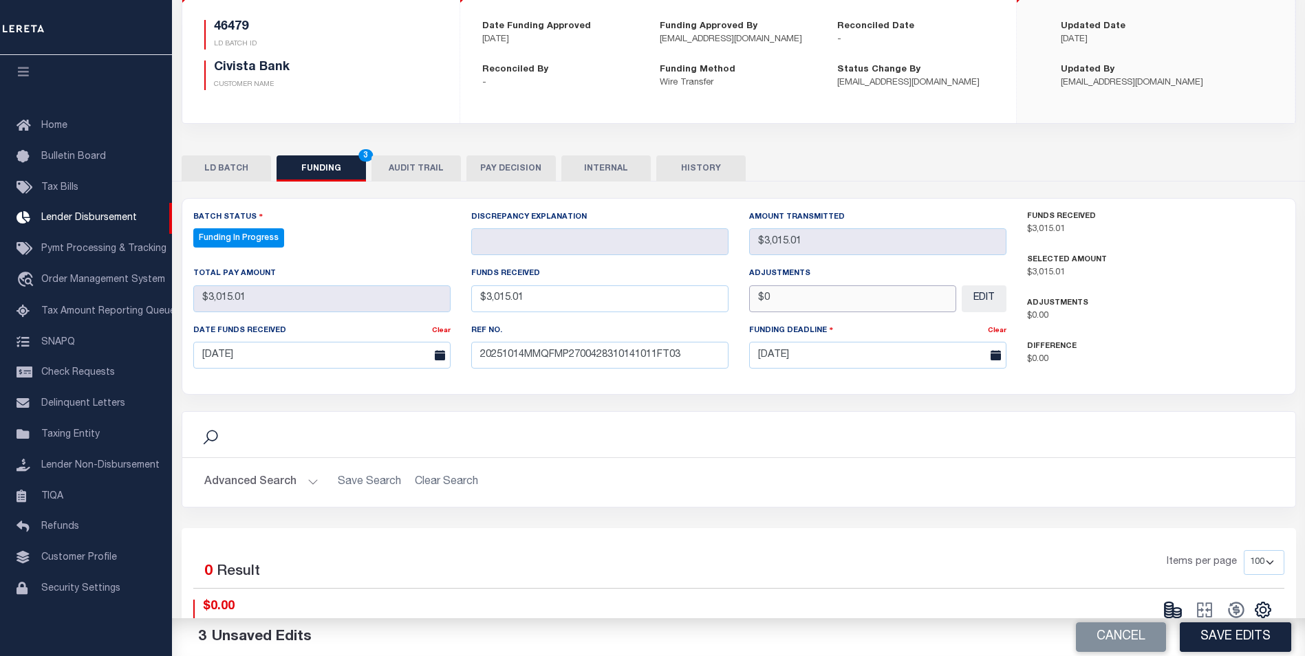
scroll to position [138, 0]
type input "$0.00"
click at [1247, 637] on button "Save Edits" at bounding box center [1234, 637] width 111 height 30
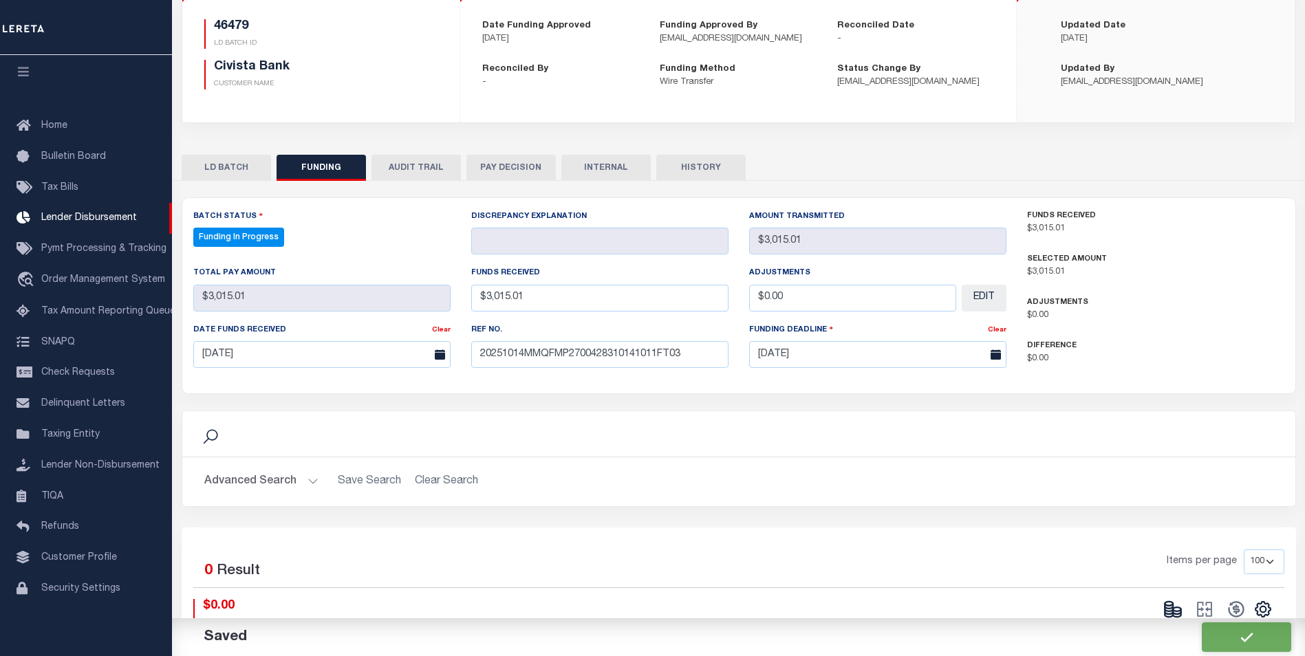
type input "$3,015.01"
type input "$0"
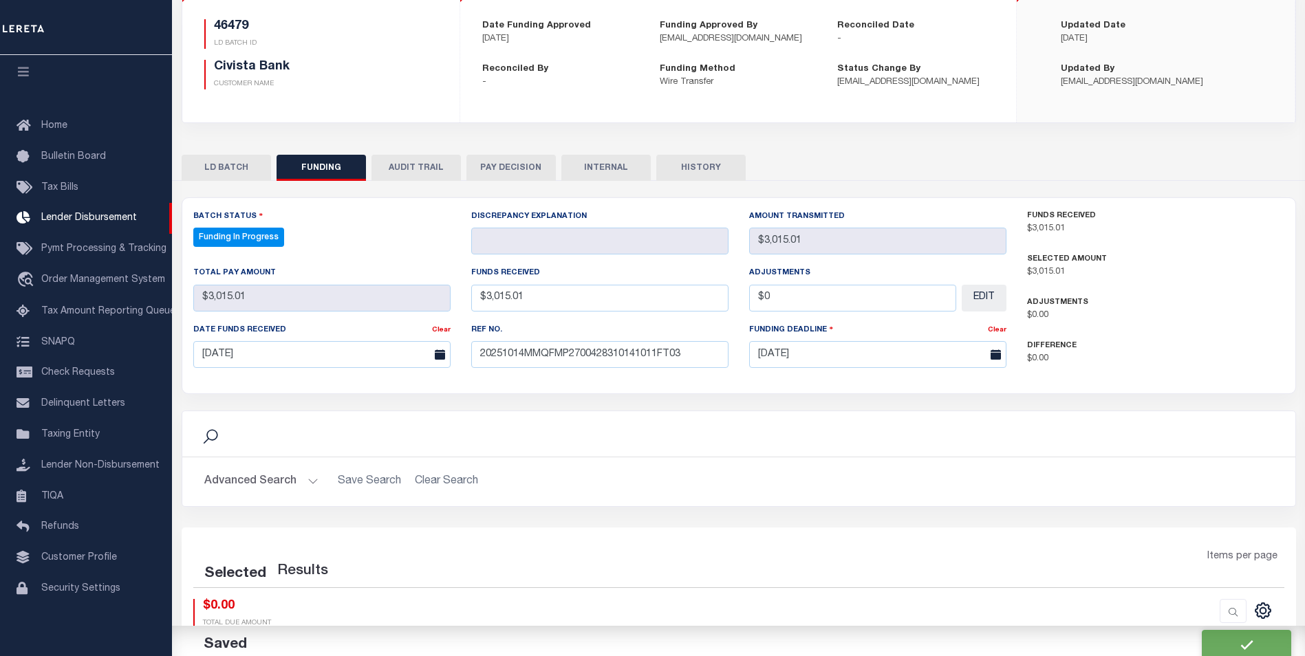
select select "100"
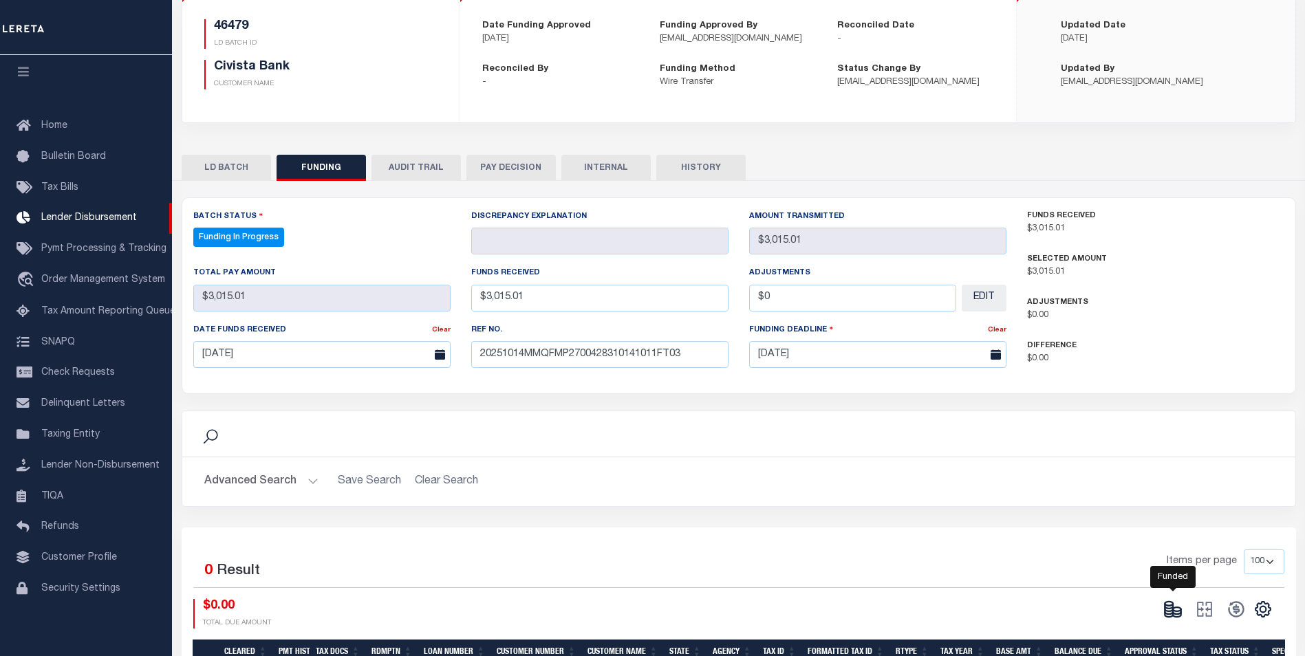
click at [1181, 607] on icon at bounding box center [1172, 609] width 19 height 19
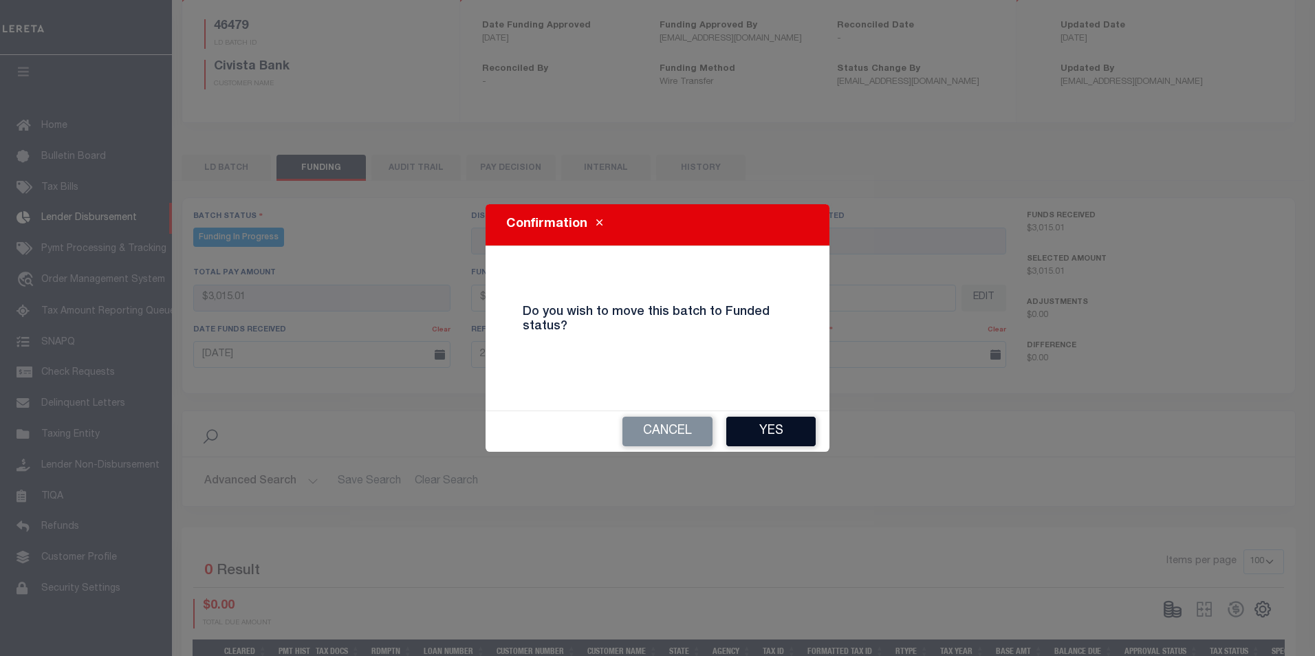
click at [764, 420] on button "Yes" at bounding box center [770, 432] width 89 height 30
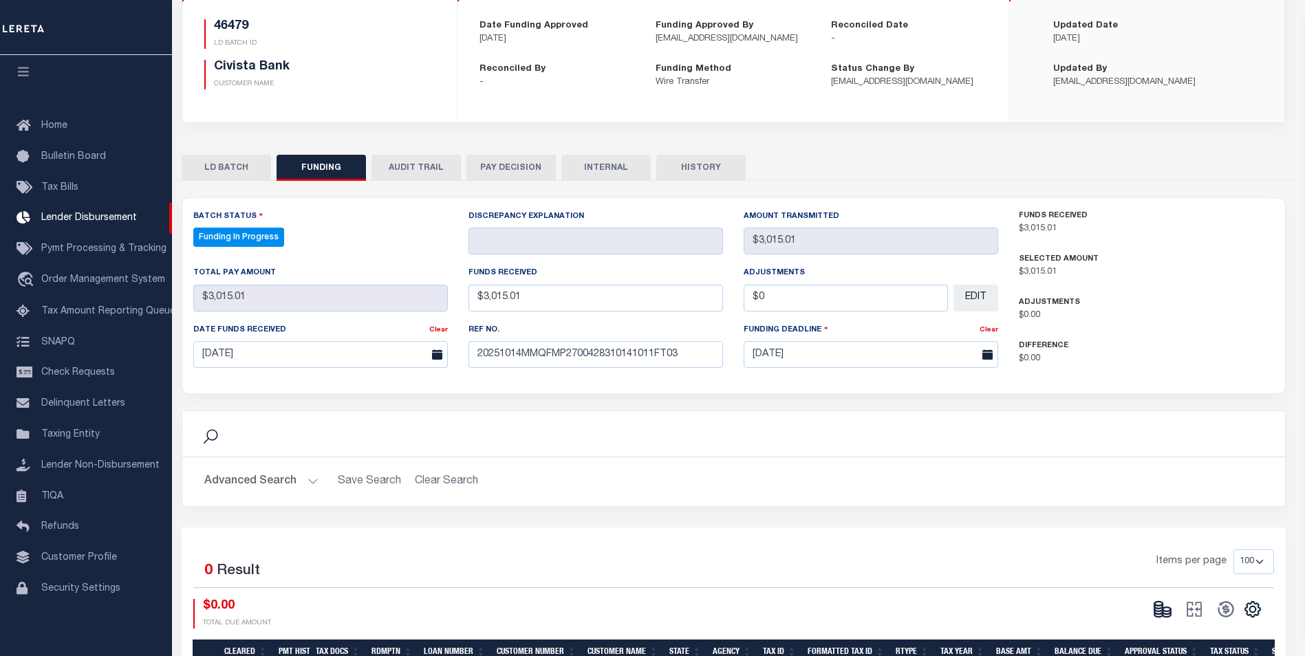
type input "$3,015.01"
type input "$0"
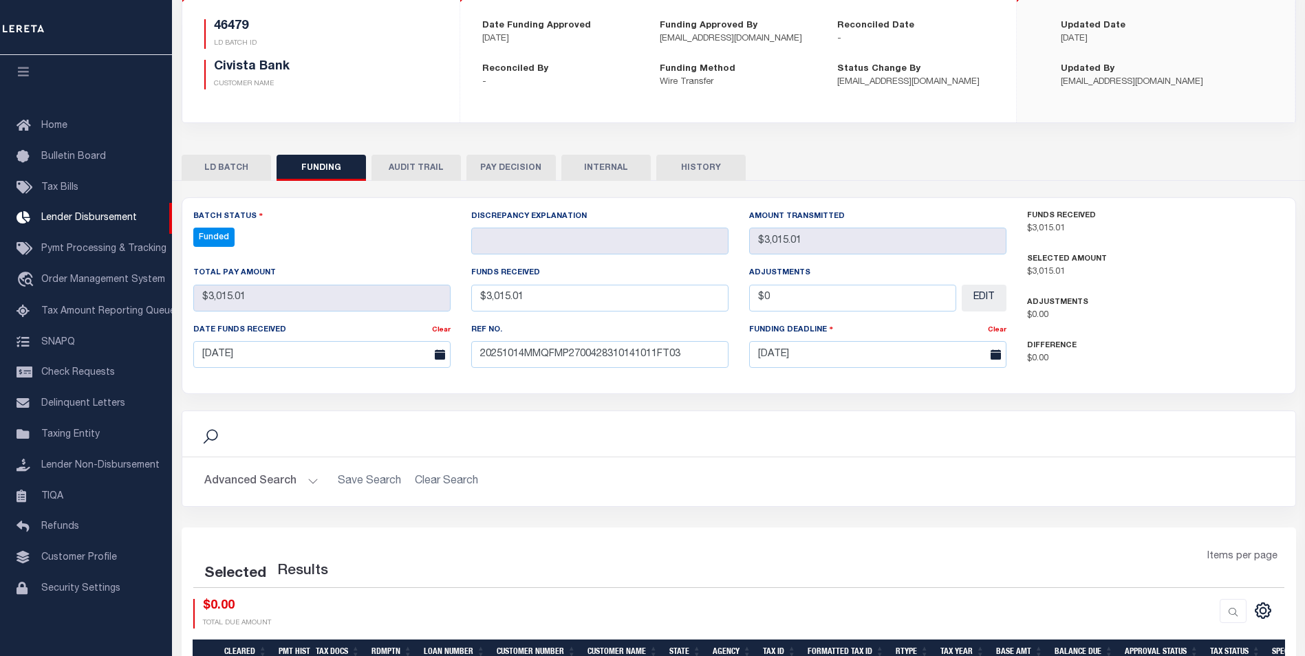
select select "100"
click at [1228, 613] on icon at bounding box center [1236, 610] width 16 height 16
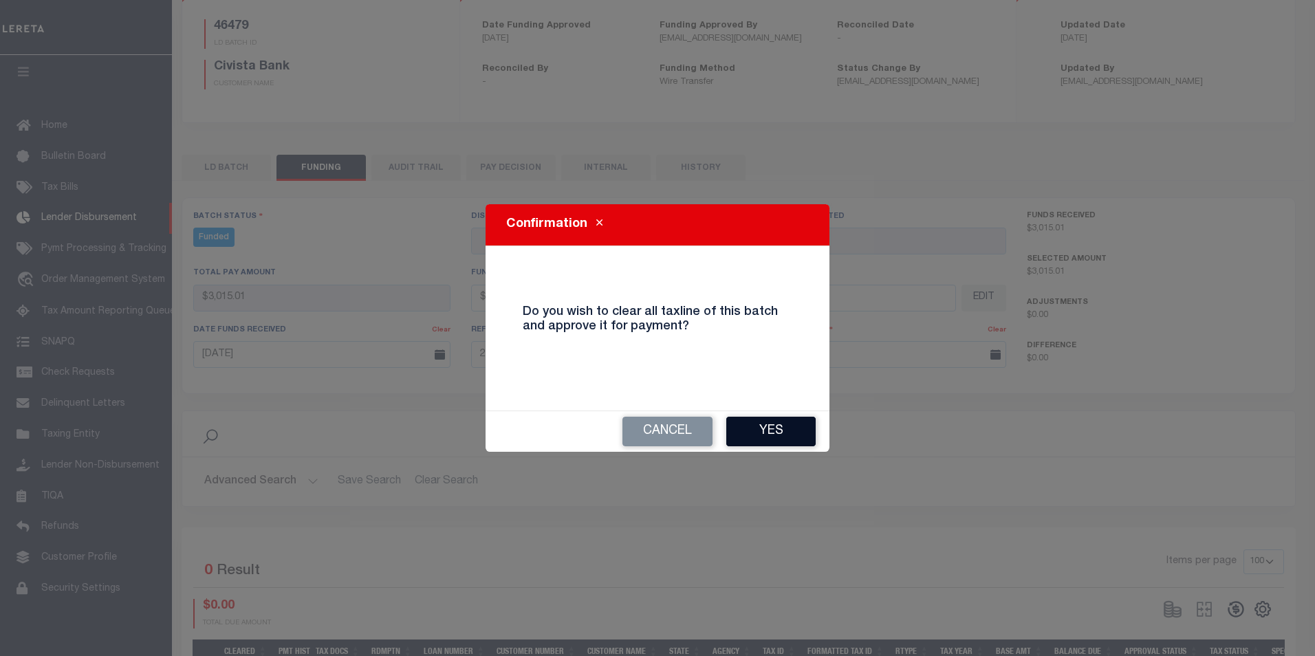
click at [791, 441] on button "Yes" at bounding box center [770, 432] width 89 height 30
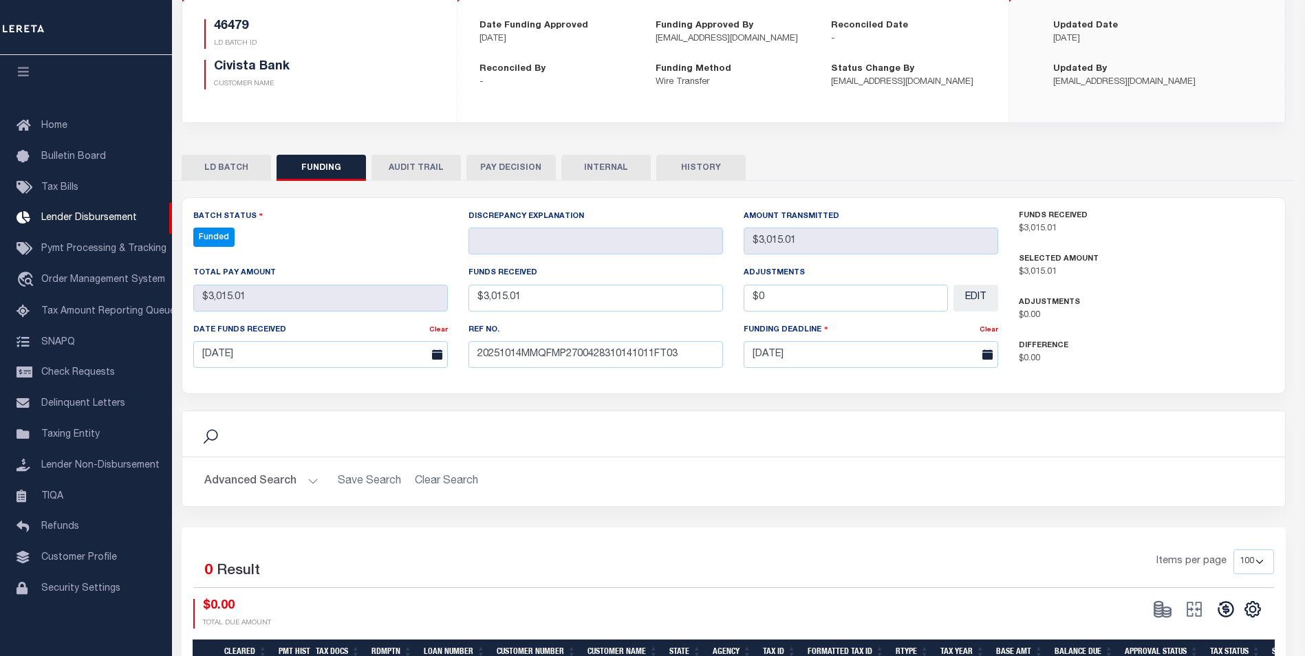
type input "$3,015.01"
type input "$0"
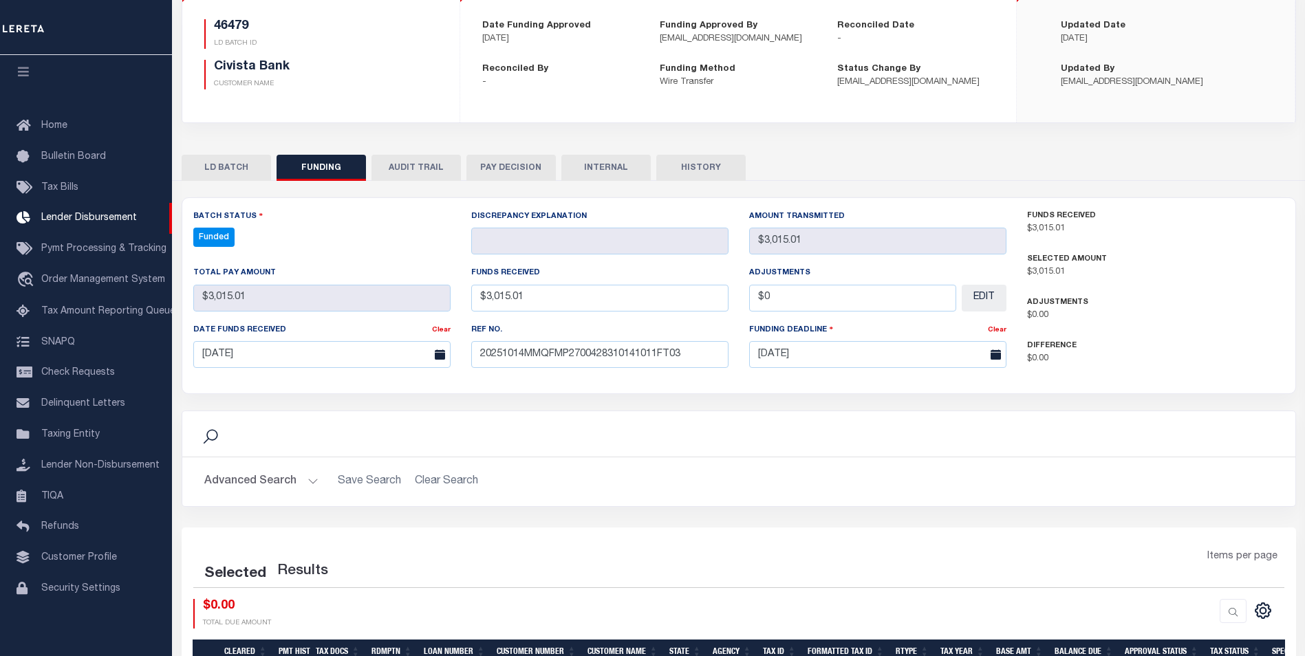
select select "100"
click at [1207, 613] on icon "" at bounding box center [1204, 609] width 19 height 19
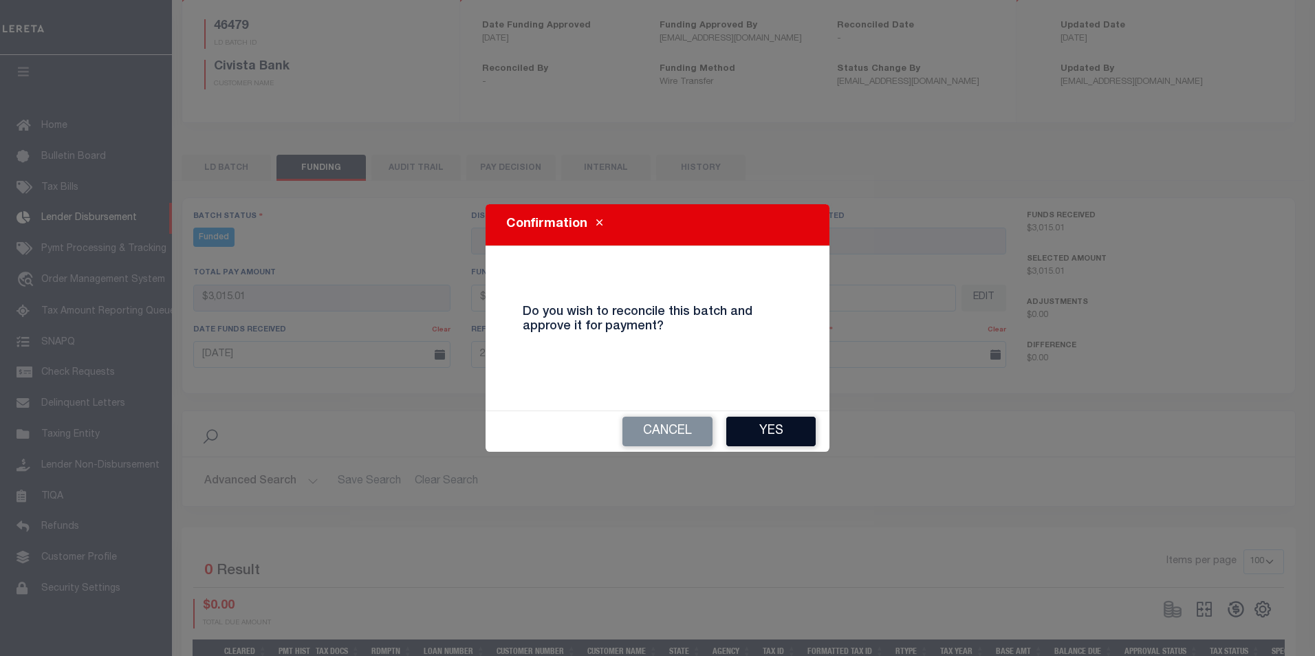
click at [752, 422] on button "Yes" at bounding box center [770, 432] width 89 height 30
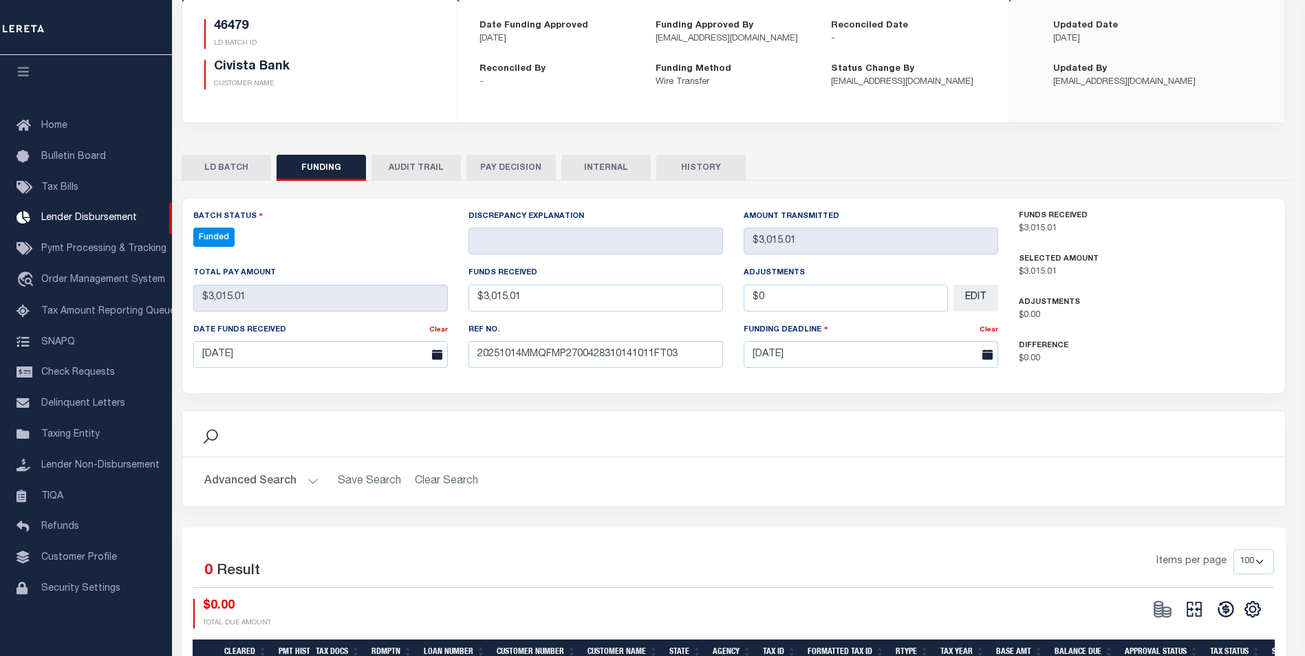
select select "100"
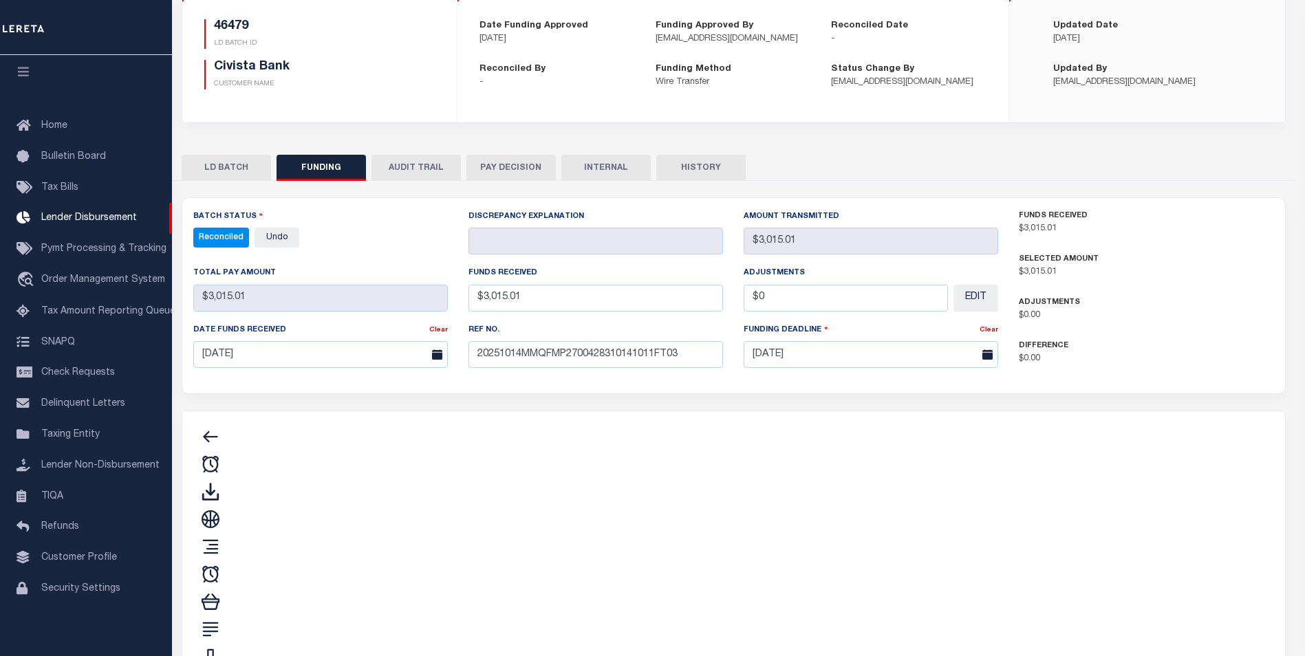
type input "$3,015.01"
type input "$0"
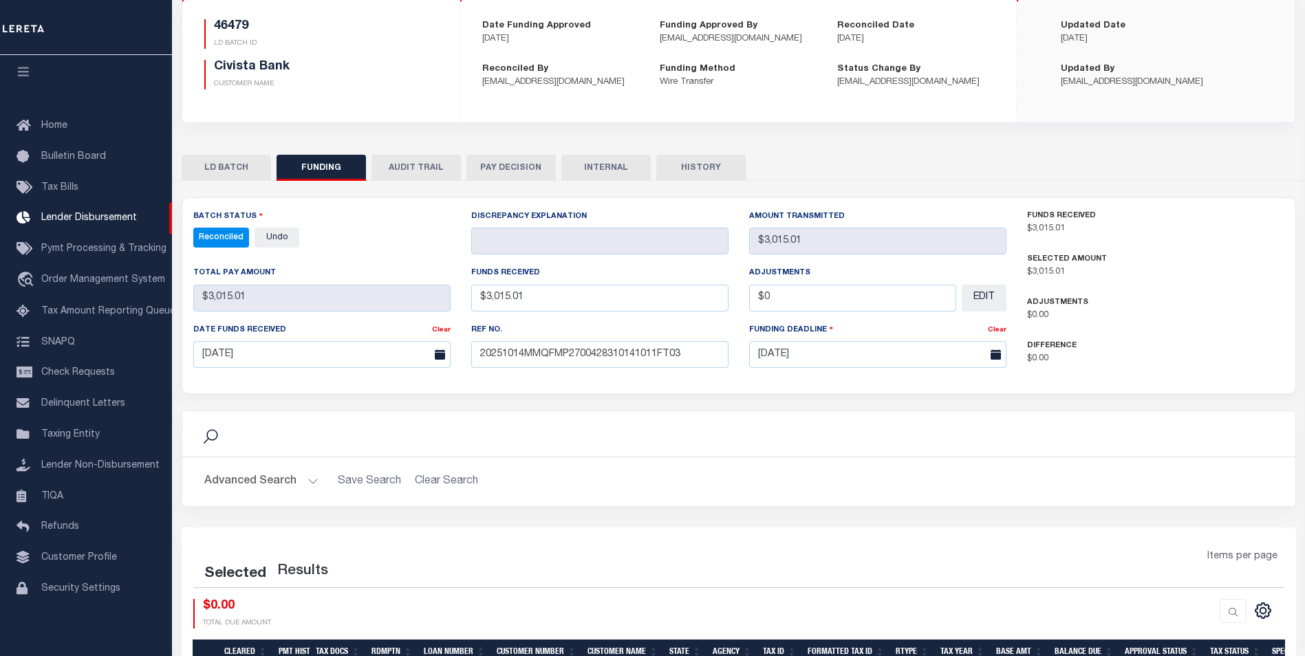
select select "100"
